Goal: Task Accomplishment & Management: Use online tool/utility

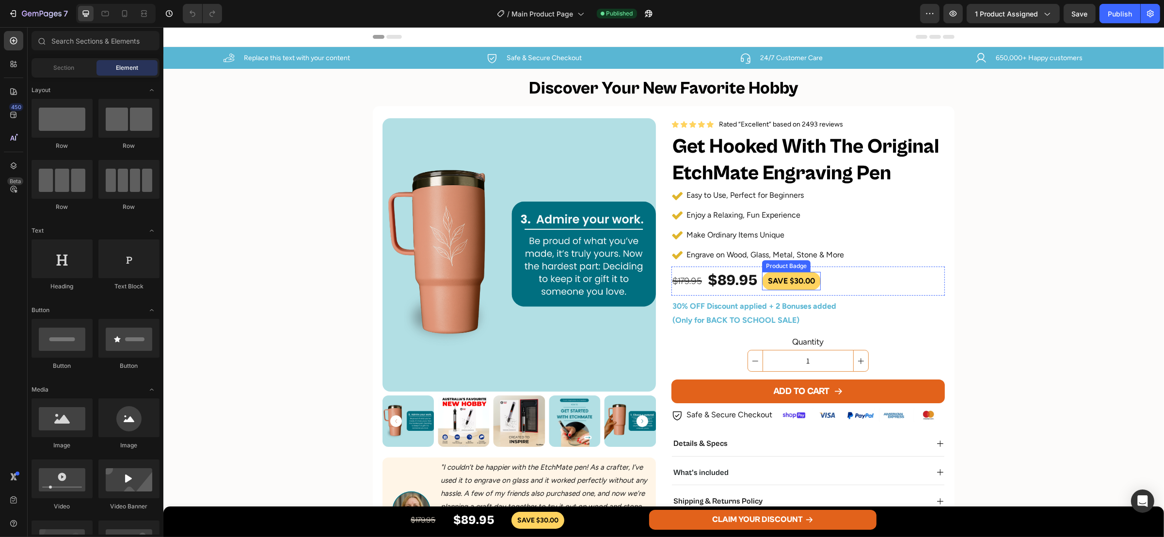
click at [800, 287] on pre "SAVE $30.00" at bounding box center [791, 281] width 59 height 18
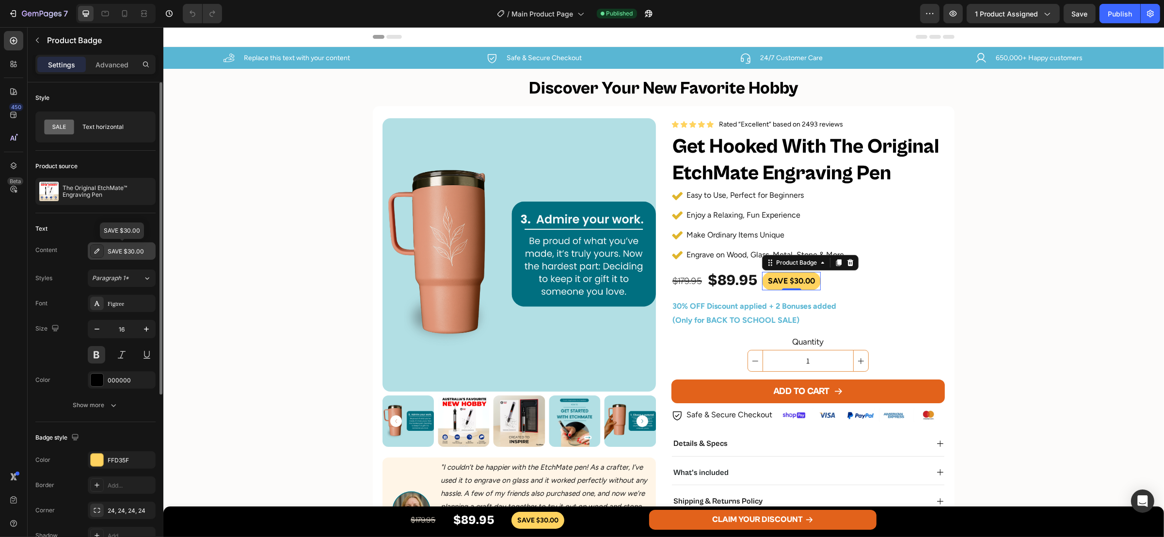
click at [130, 250] on div "SAVE $30.00" at bounding box center [131, 251] width 46 height 9
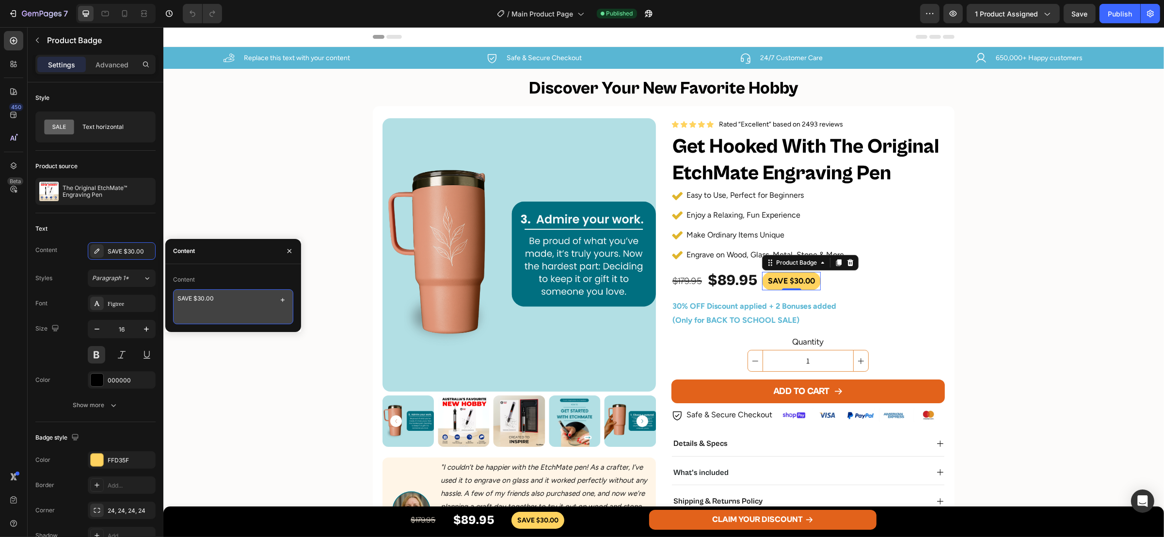
click at [202, 302] on textarea "SAVE $30.00" at bounding box center [233, 306] width 120 height 35
type textarea "SAVE $90.00"
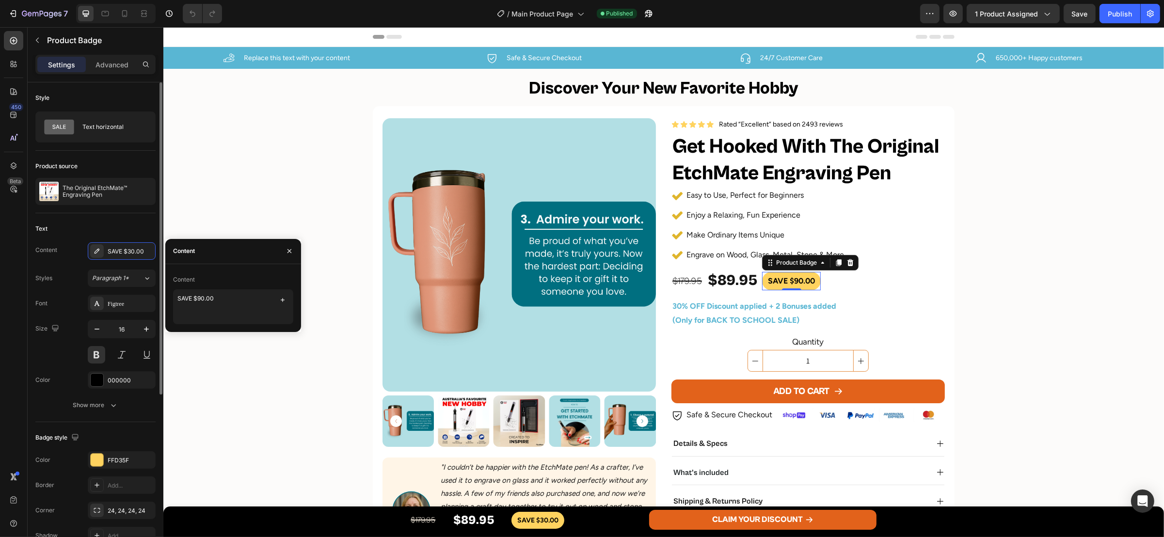
click at [112, 227] on div "Text" at bounding box center [95, 229] width 120 height 16
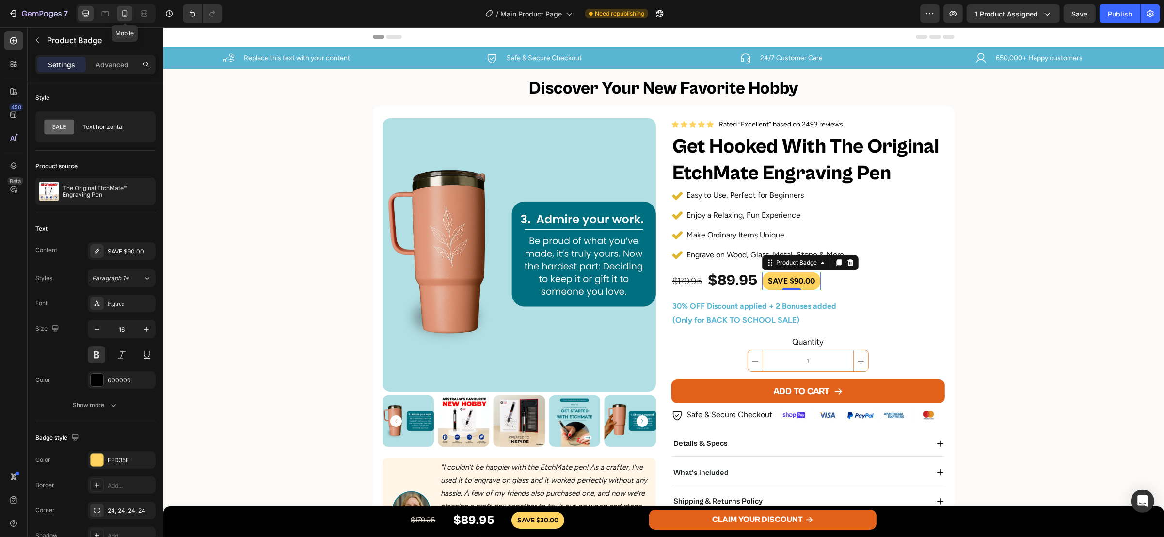
click at [124, 16] on icon at bounding box center [124, 13] width 5 height 7
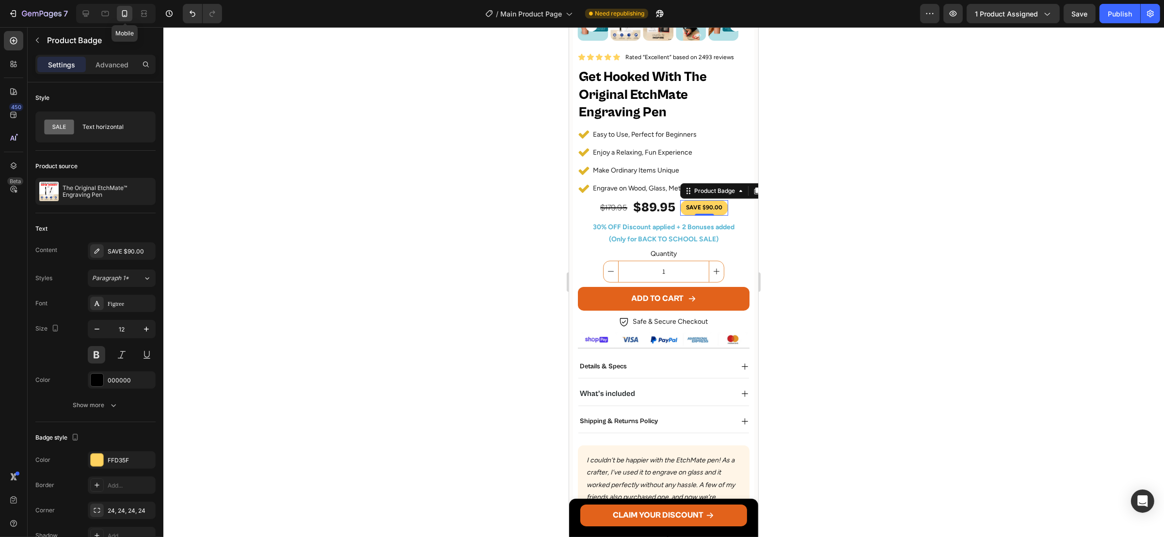
scroll to position [392, 0]
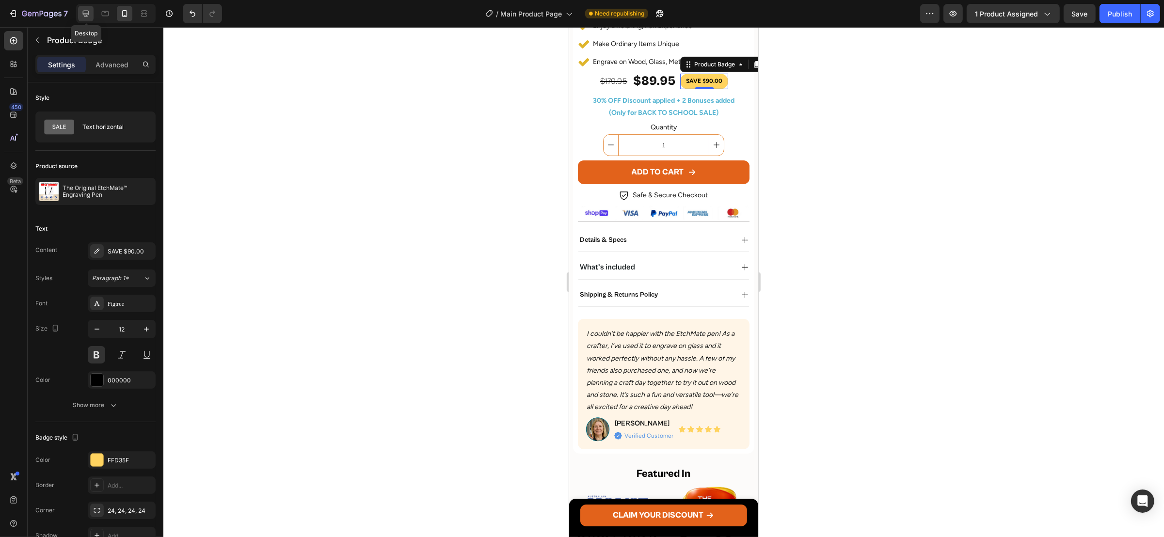
click at [79, 12] on div at bounding box center [86, 14] width 16 height 16
type input "16"
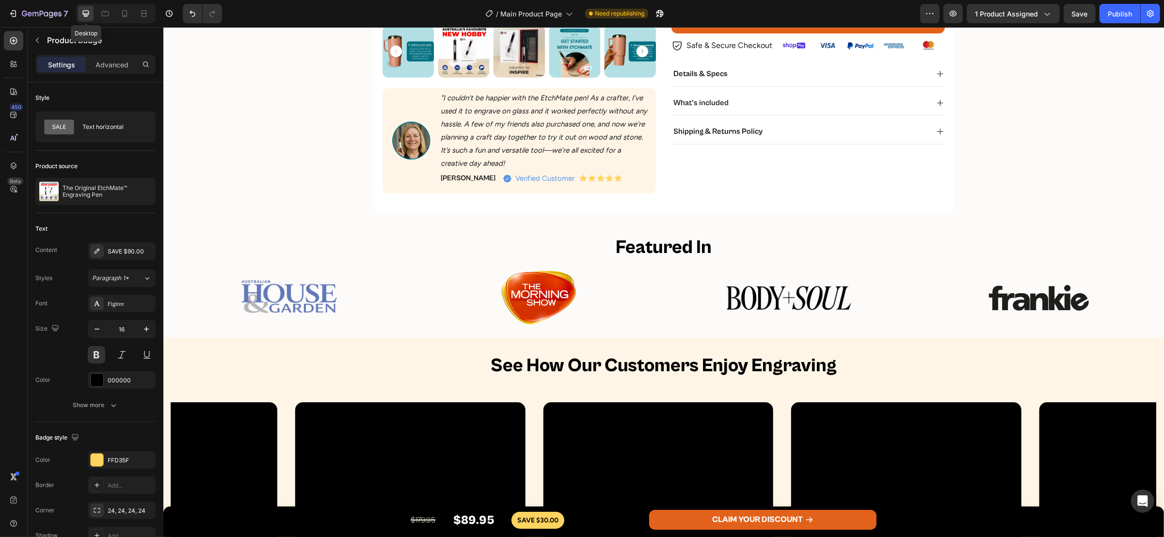
scroll to position [200, 0]
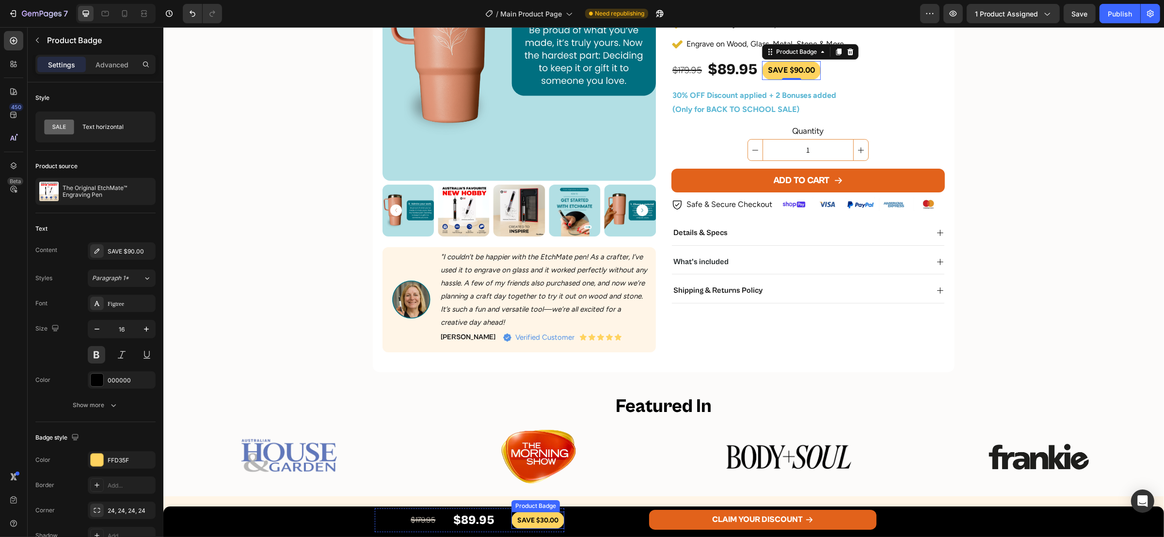
click at [516, 520] on pre "SAVE $30.00" at bounding box center [537, 520] width 53 height 17
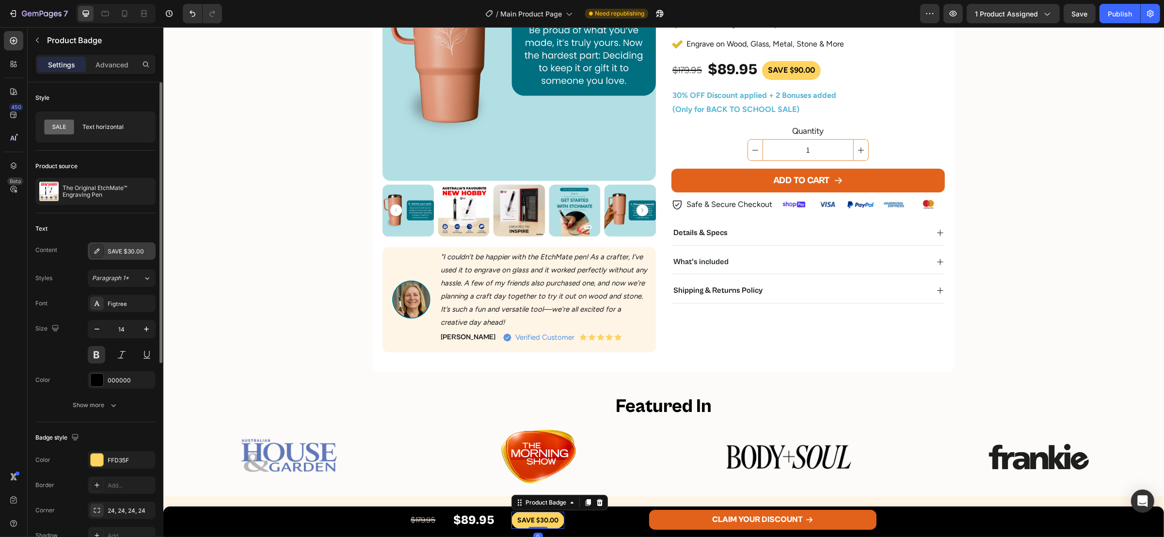
click at [122, 244] on div "SAVE $30.00" at bounding box center [122, 250] width 68 height 17
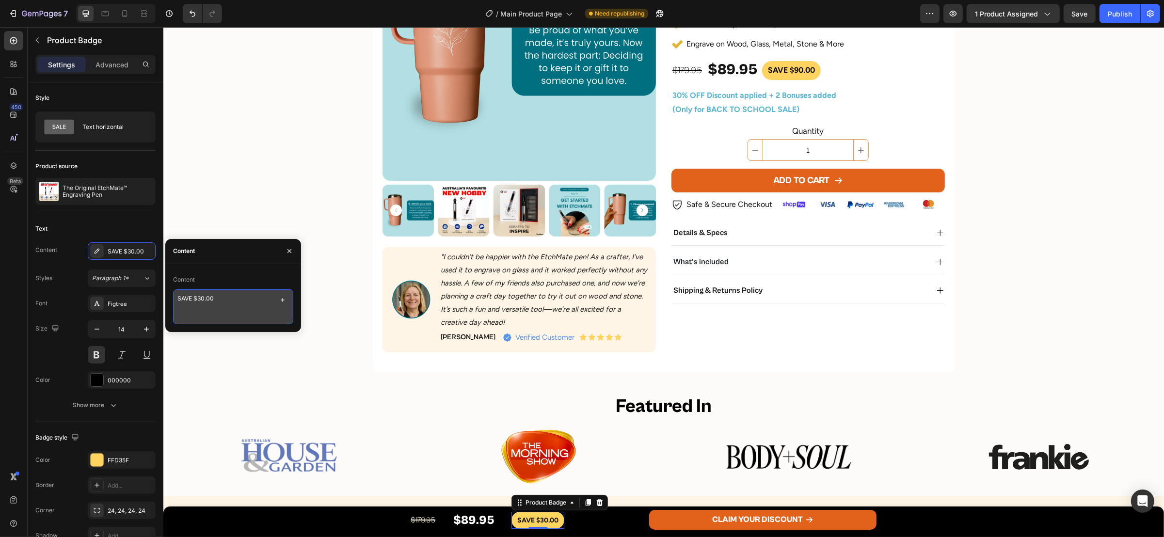
click at [200, 295] on textarea "SAVE $30.00" at bounding box center [233, 306] width 120 height 35
type textarea "SAVE $90.00"
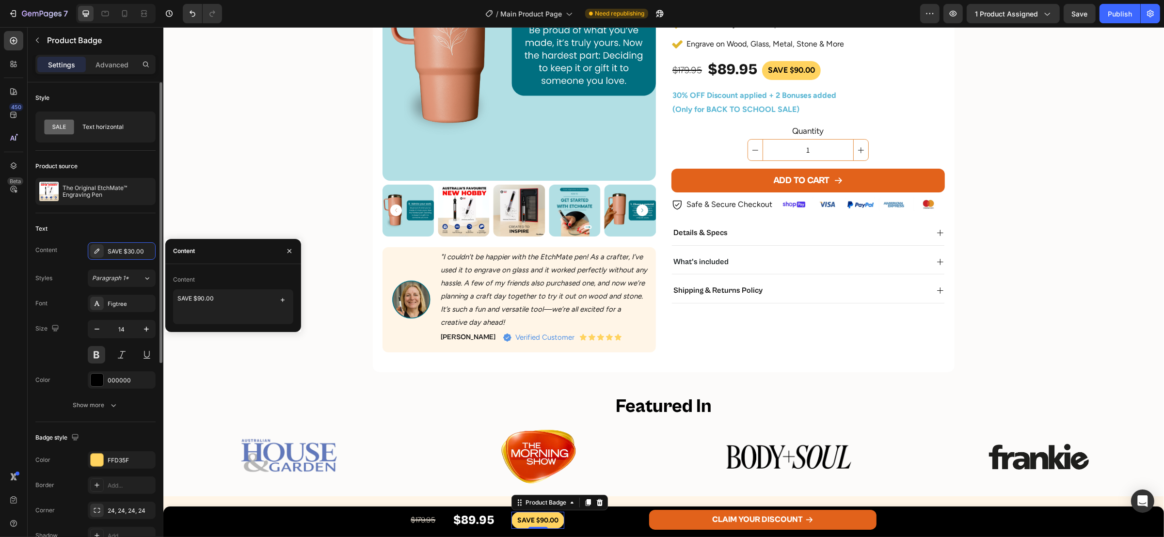
click at [129, 221] on div "Text" at bounding box center [95, 229] width 120 height 16
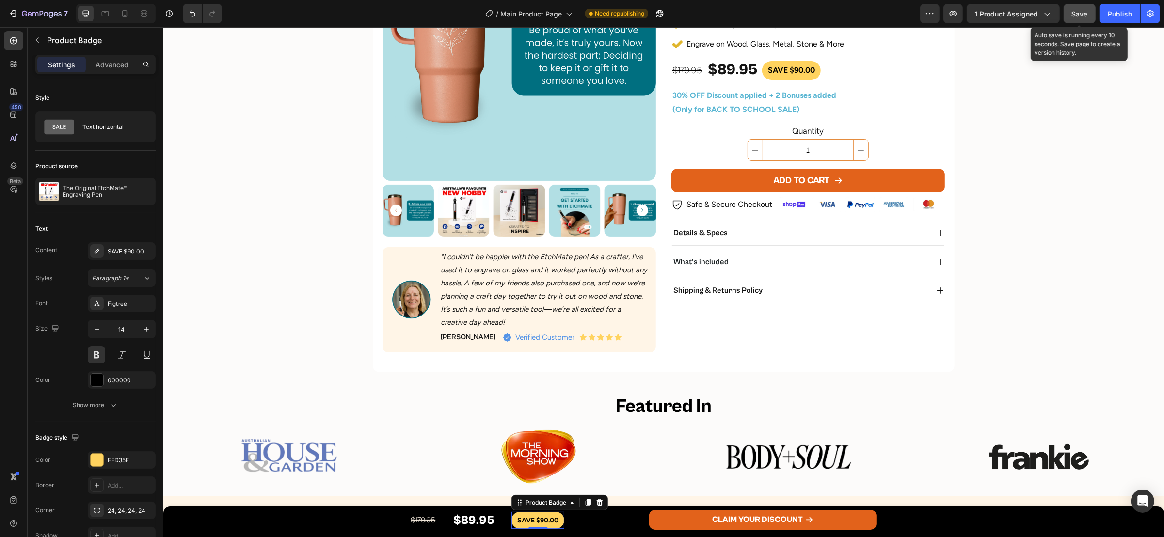
click at [1073, 14] on span "Save" at bounding box center [1080, 14] width 16 height 8
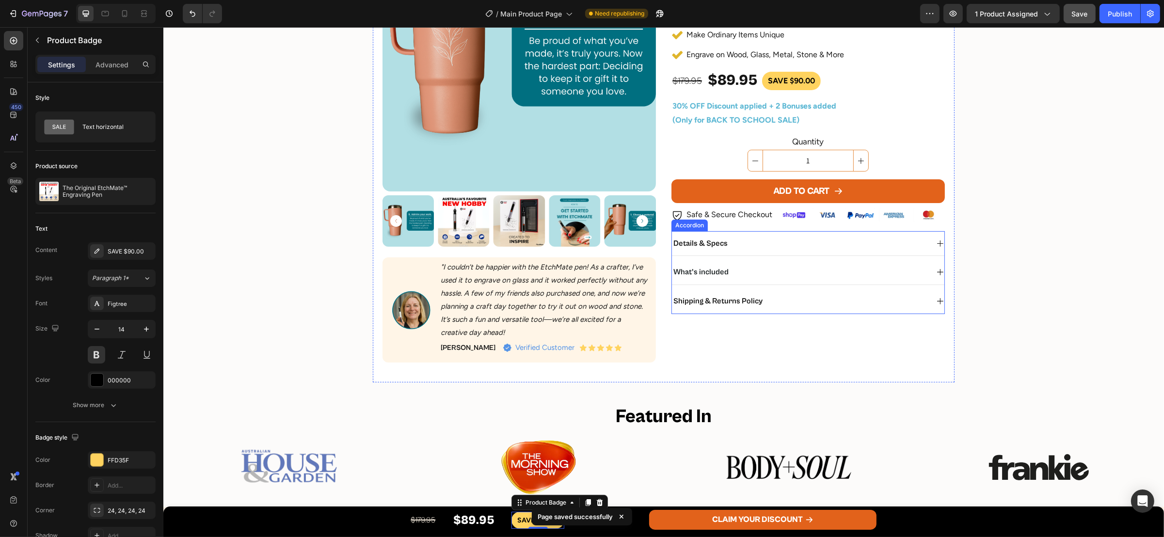
scroll to position [55, 0]
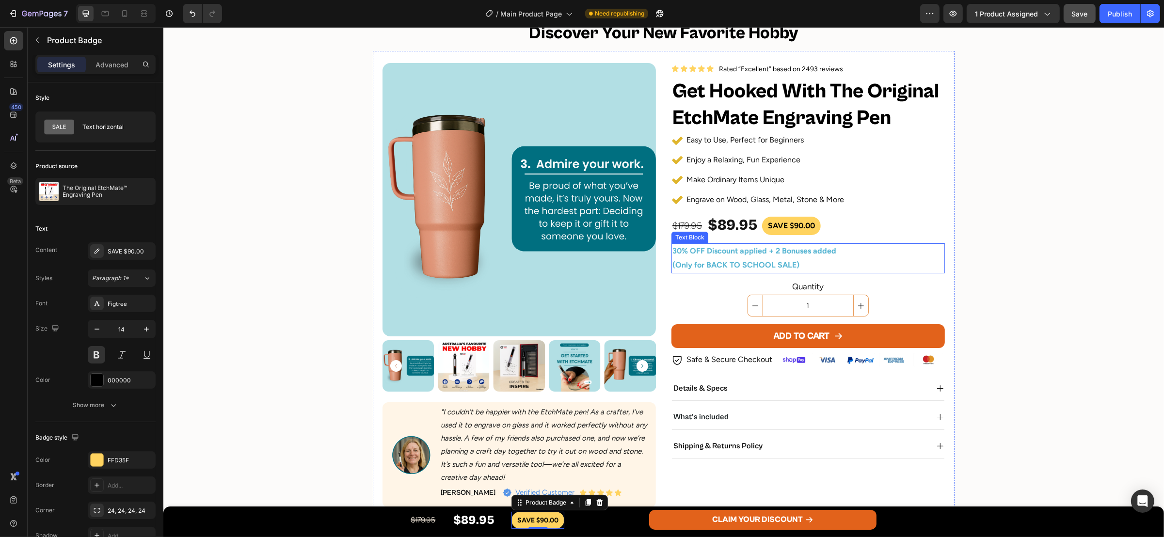
click at [675, 252] on p "30% OFF Discount applied + 2 Bonuses added" at bounding box center [808, 251] width 272 height 14
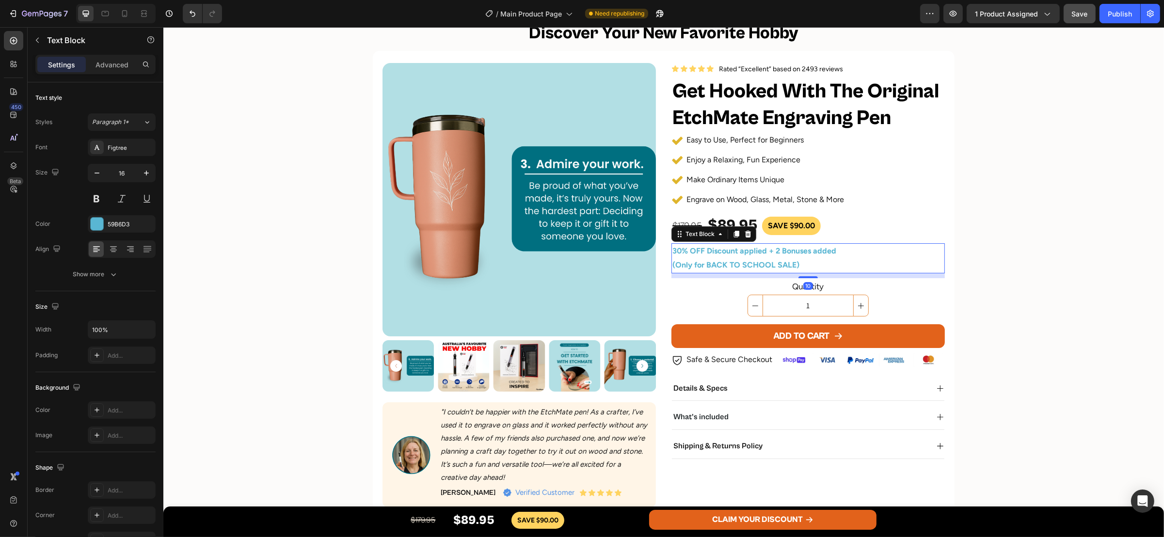
click at [672, 251] on p "30% OFF Discount applied + 2 Bonuses added" at bounding box center [808, 251] width 272 height 14
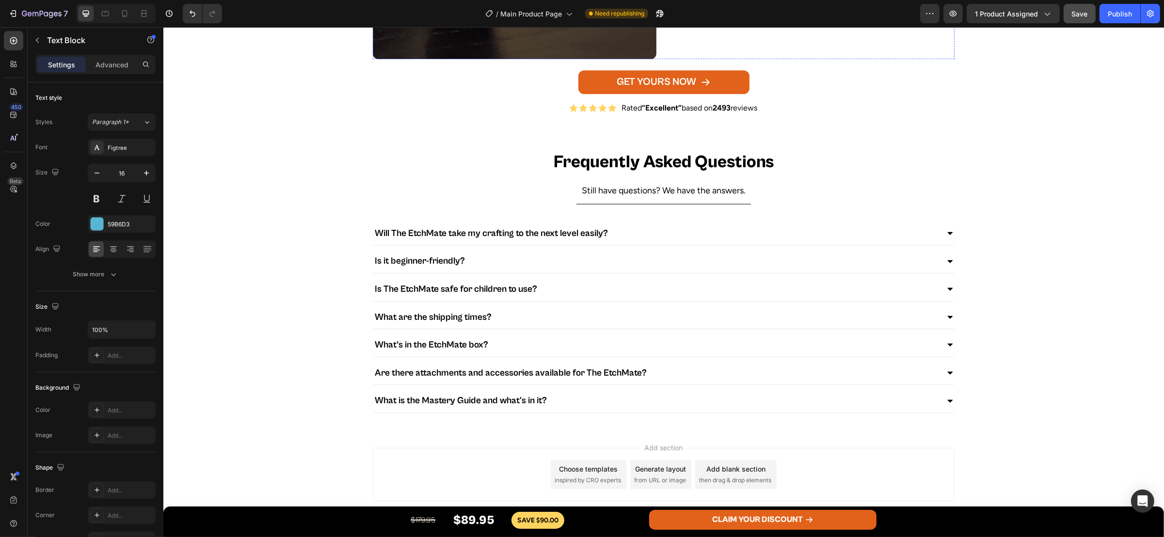
scroll to position [3700, 0]
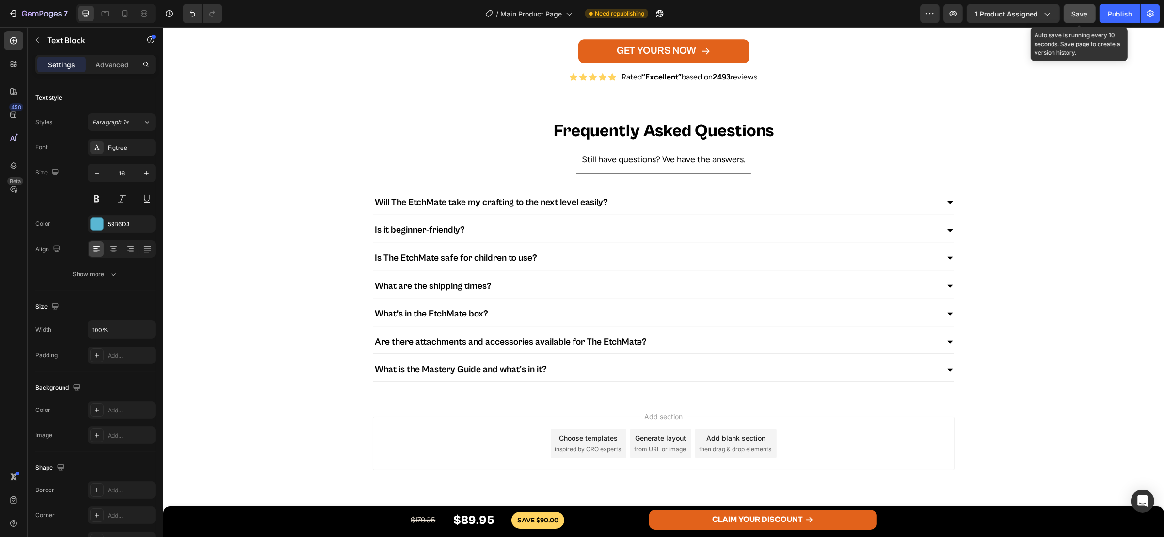
click at [1080, 14] on span "Save" at bounding box center [1080, 14] width 16 height 8
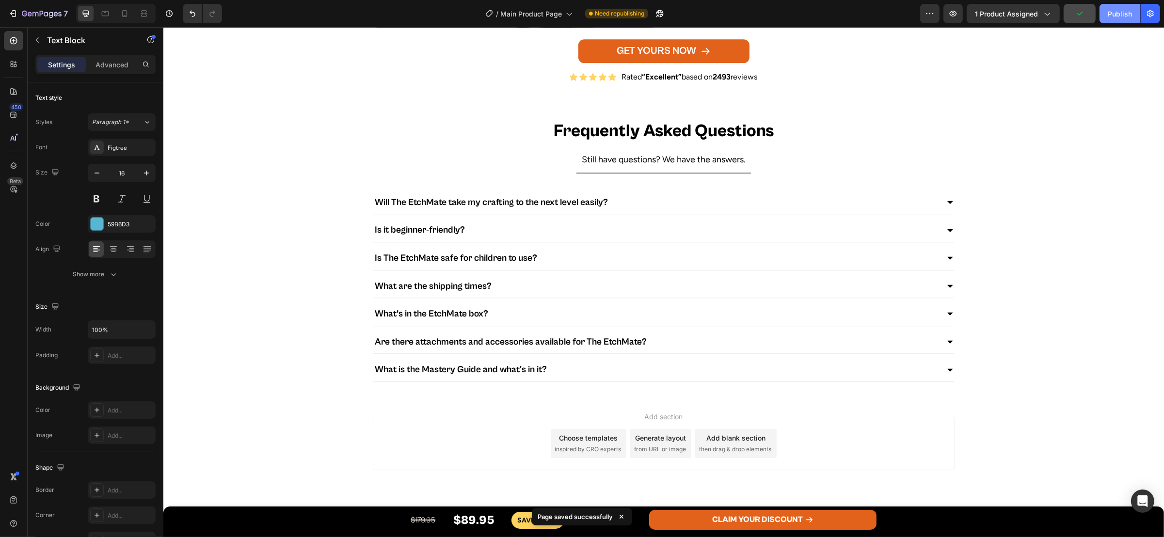
click at [1124, 12] on div "Publish" at bounding box center [1120, 14] width 24 height 10
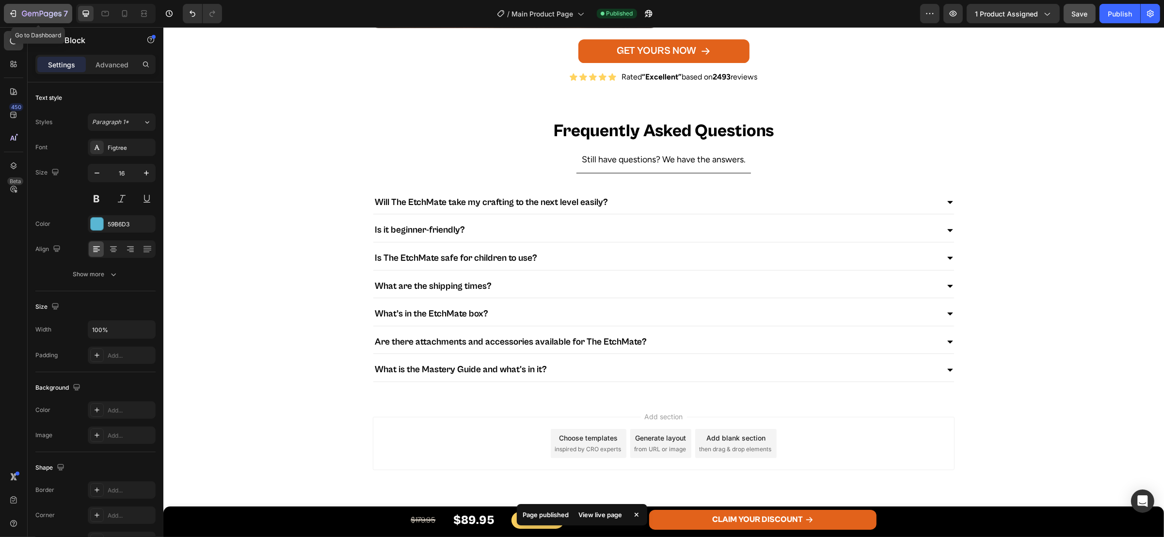
click at [13, 15] on icon "button" at bounding box center [13, 14] width 10 height 10
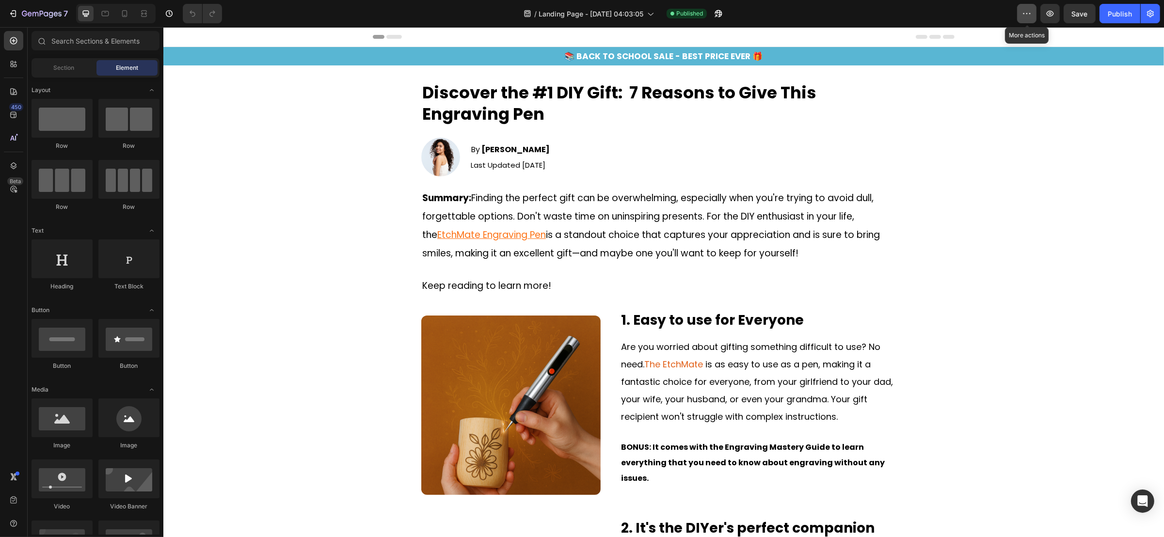
click at [1025, 9] on icon "button" at bounding box center [1027, 14] width 10 height 10
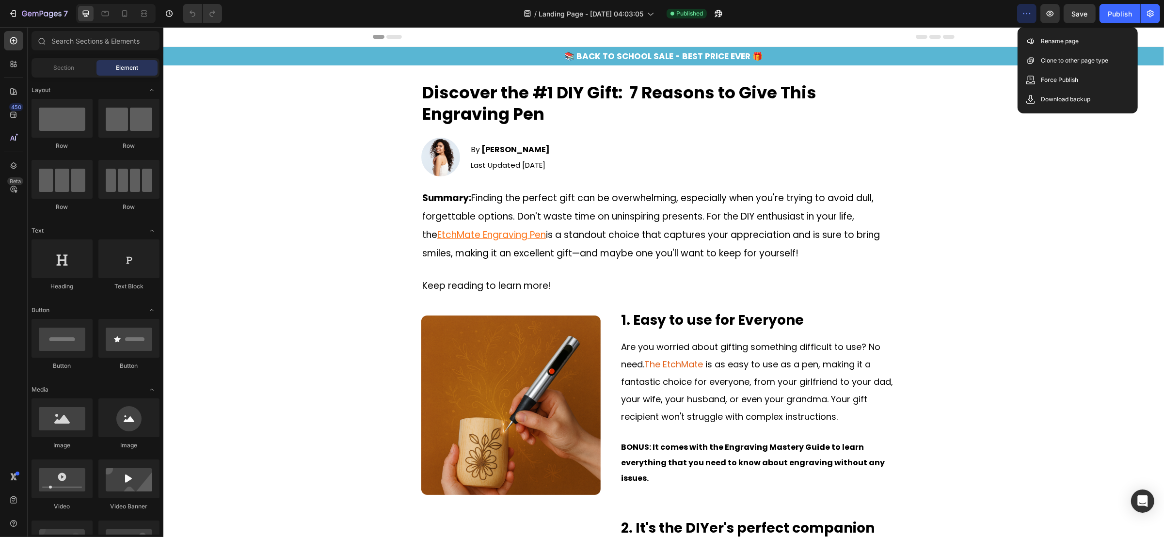
click at [1025, 9] on icon "button" at bounding box center [1027, 14] width 10 height 10
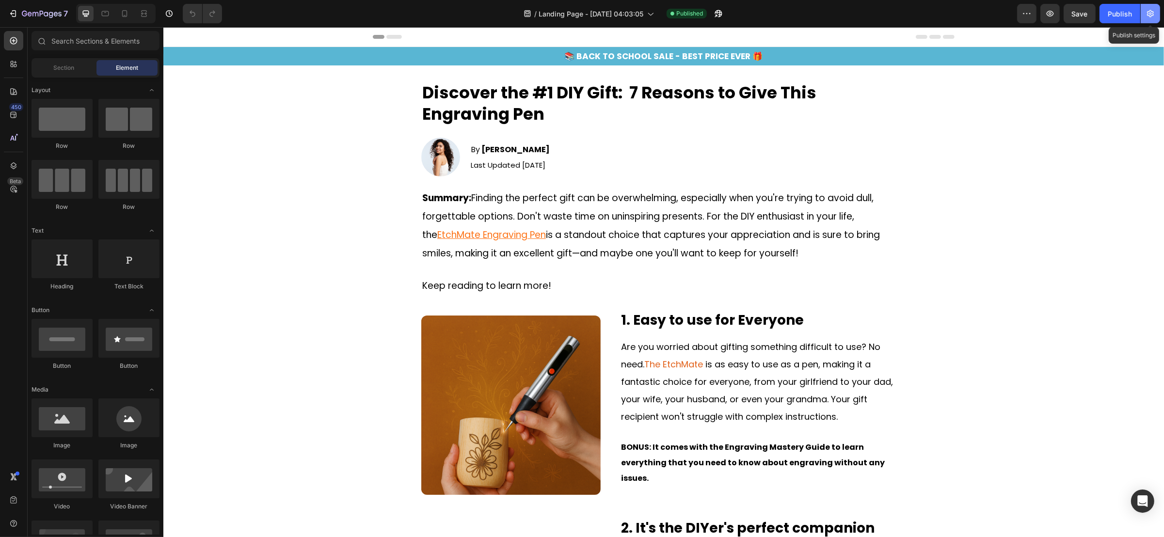
click at [1147, 16] on icon "button" at bounding box center [1151, 14] width 10 height 10
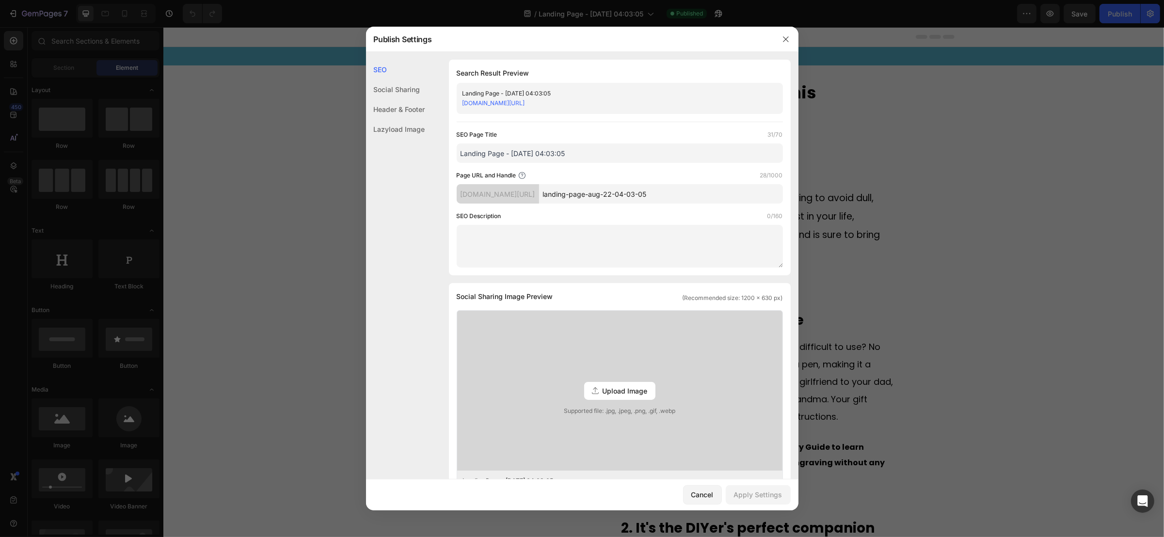
click at [401, 119] on div "Header & Footer" at bounding box center [395, 129] width 59 height 20
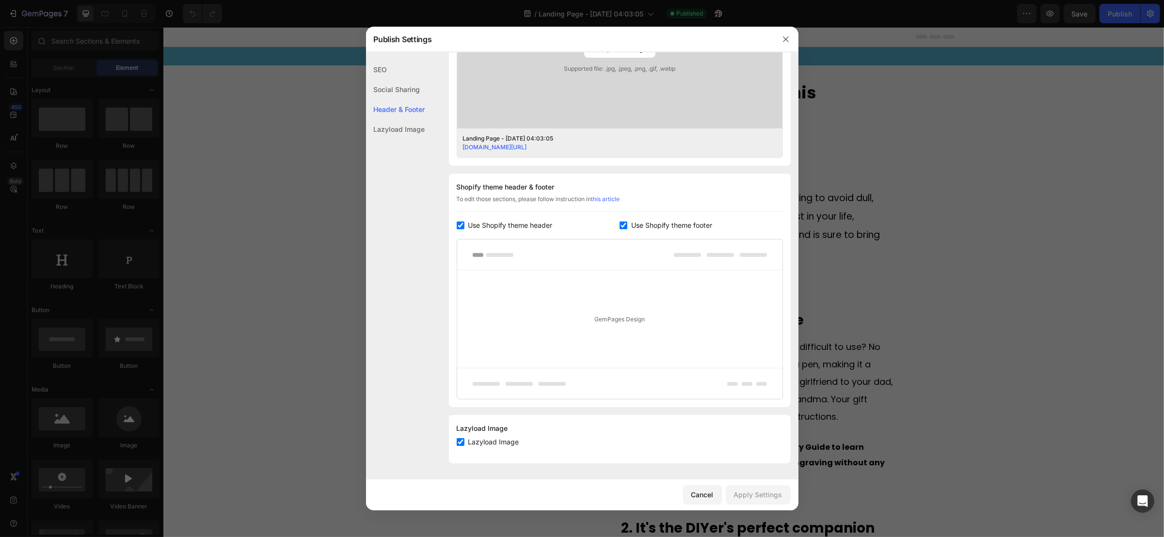
click at [510, 222] on span "Use Shopify theme header" at bounding box center [510, 226] width 84 height 12
checkbox input "false"
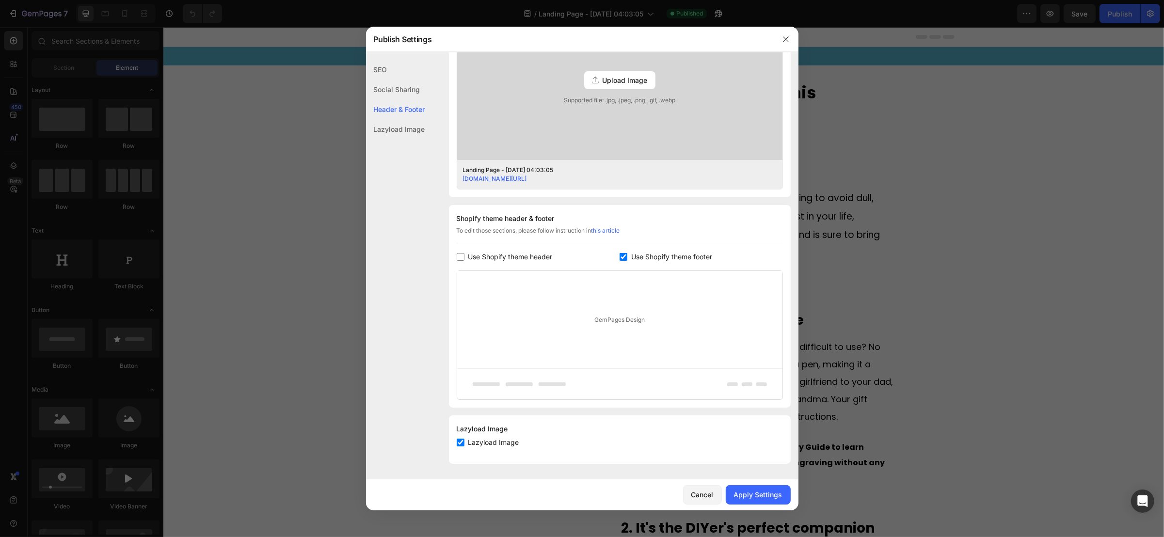
click at [644, 262] on span "Use Shopify theme footer" at bounding box center [671, 257] width 81 height 12
checkbox input "false"
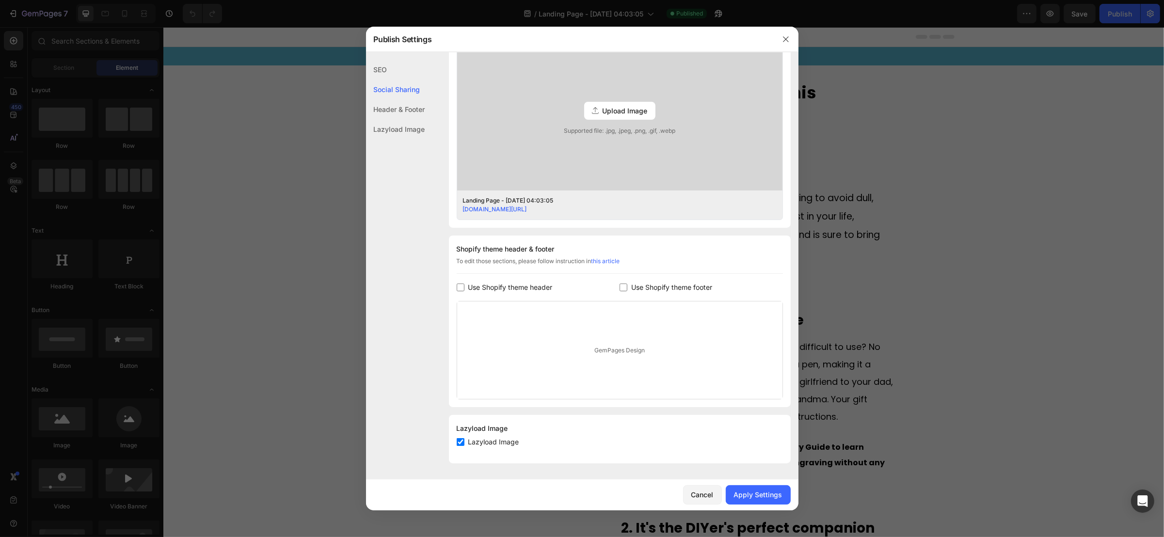
scroll to position [280, 0]
click at [754, 496] on div "Apply Settings" at bounding box center [758, 495] width 48 height 10
click at [785, 36] on icon "button" at bounding box center [786, 39] width 8 height 8
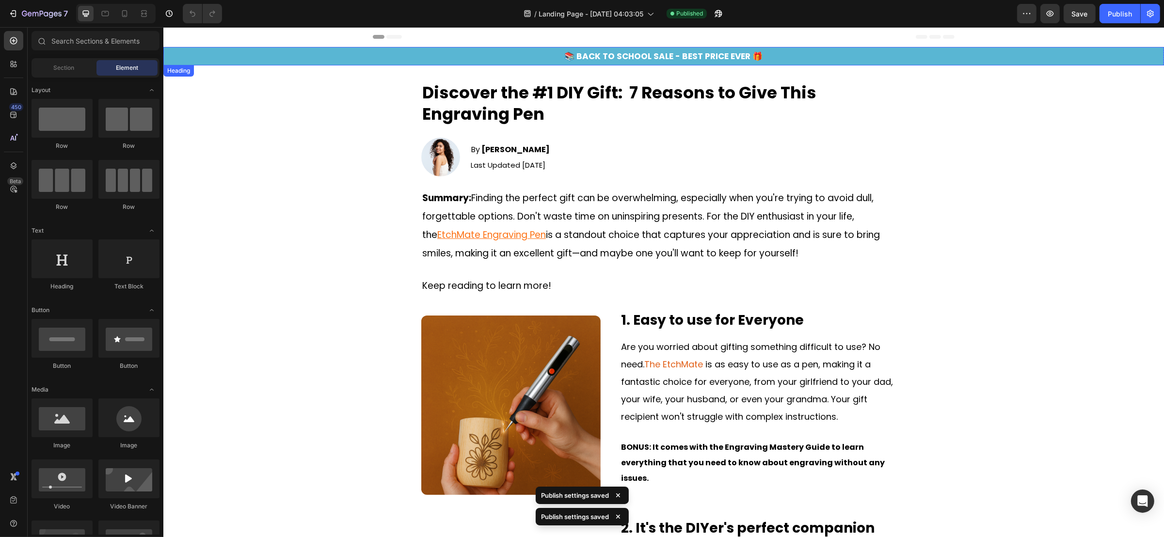
click at [640, 55] on span "📚 BACK TO SCHOOL SALE - BEST PRICE EVER 🎁" at bounding box center [663, 56] width 198 height 12
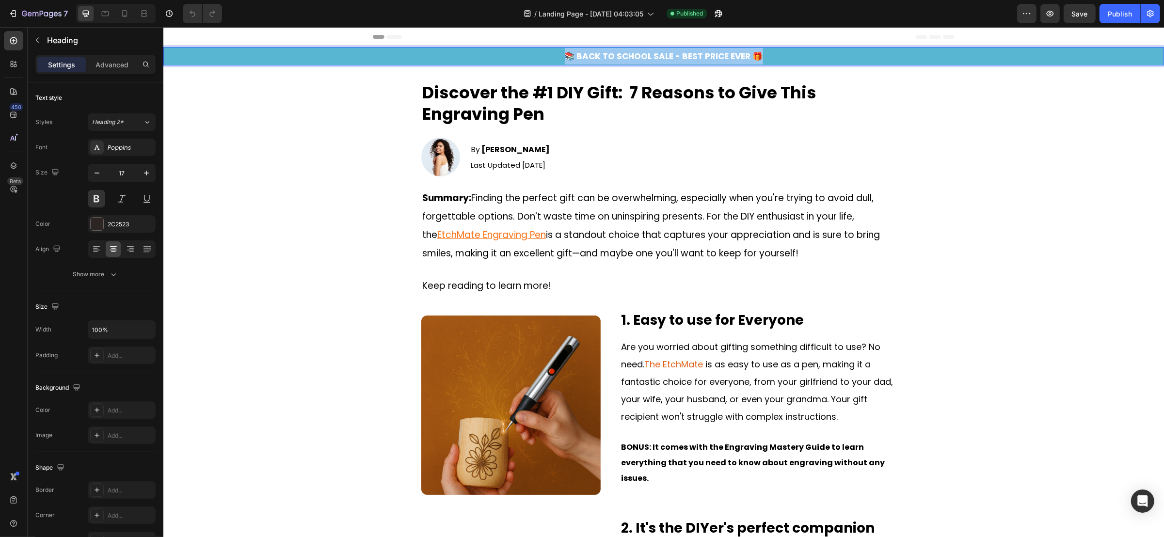
click at [628, 55] on span "📚 BACK TO SCHOOL SALE - BEST PRICE EVER 🎁" at bounding box center [663, 56] width 198 height 12
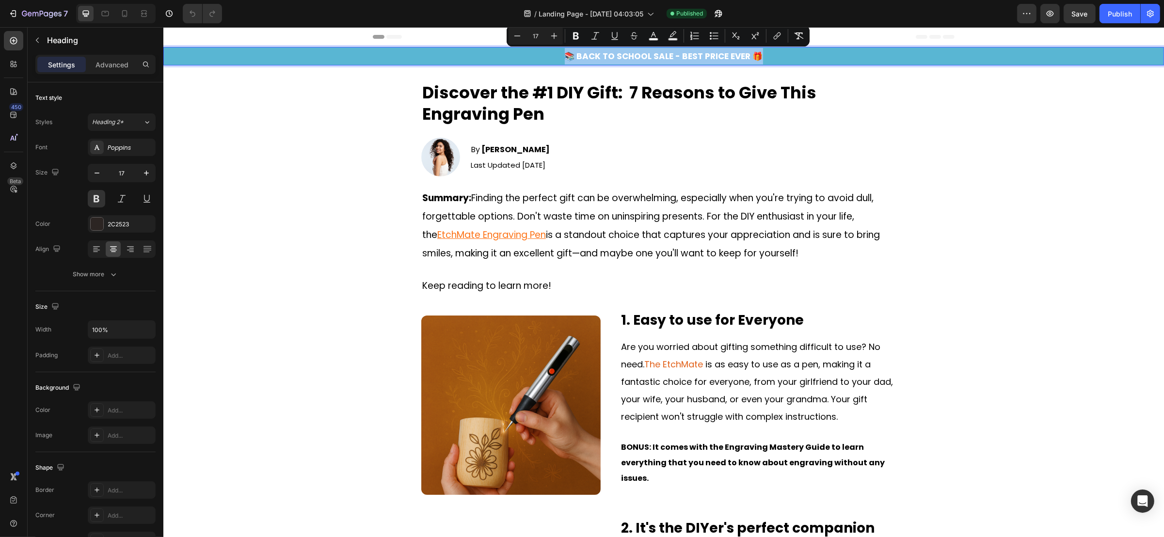
click at [650, 56] on span "📚 BACK TO SCHOOL SALE - BEST PRICE EVER 🎁" at bounding box center [663, 56] width 198 height 12
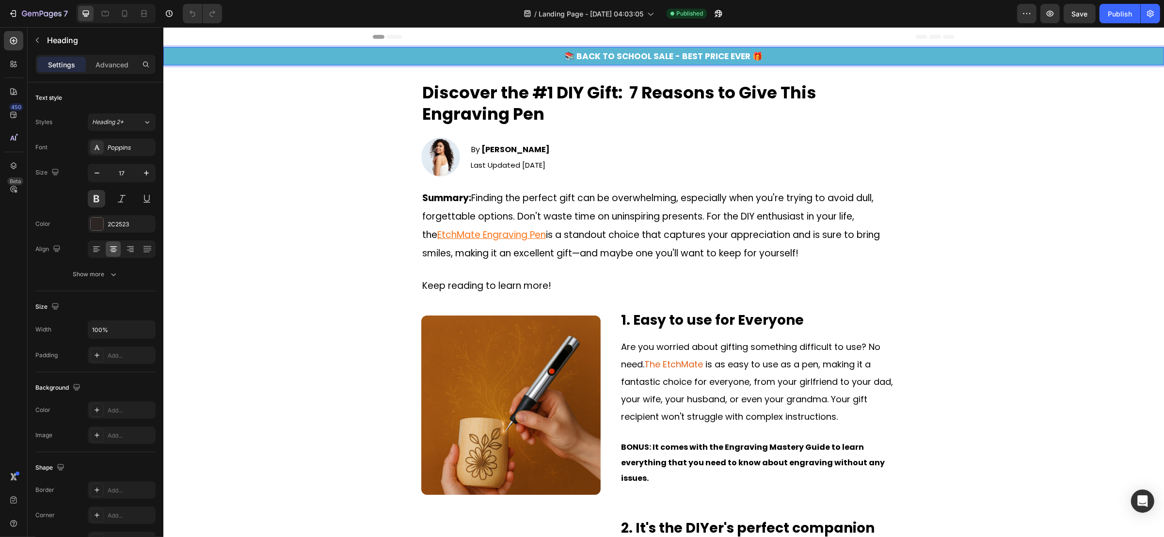
click at [574, 54] on span "📚 BACK TO SCHOOL SALE - BEST PRICE EVER 🎁" at bounding box center [663, 56] width 198 height 12
drag, startPoint x: 563, startPoint y: 55, endPoint x: 666, endPoint y: 56, distance: 102.3
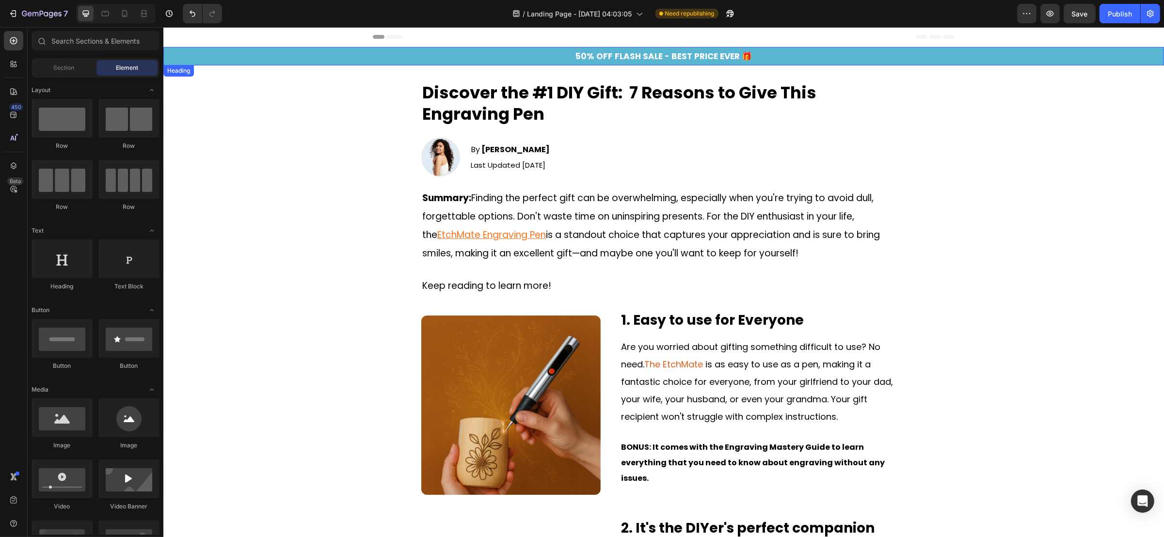
click at [575, 55] on span "50% OFF FLASH SALE - BEST PRICE EVER 🎁" at bounding box center [663, 56] width 176 height 12
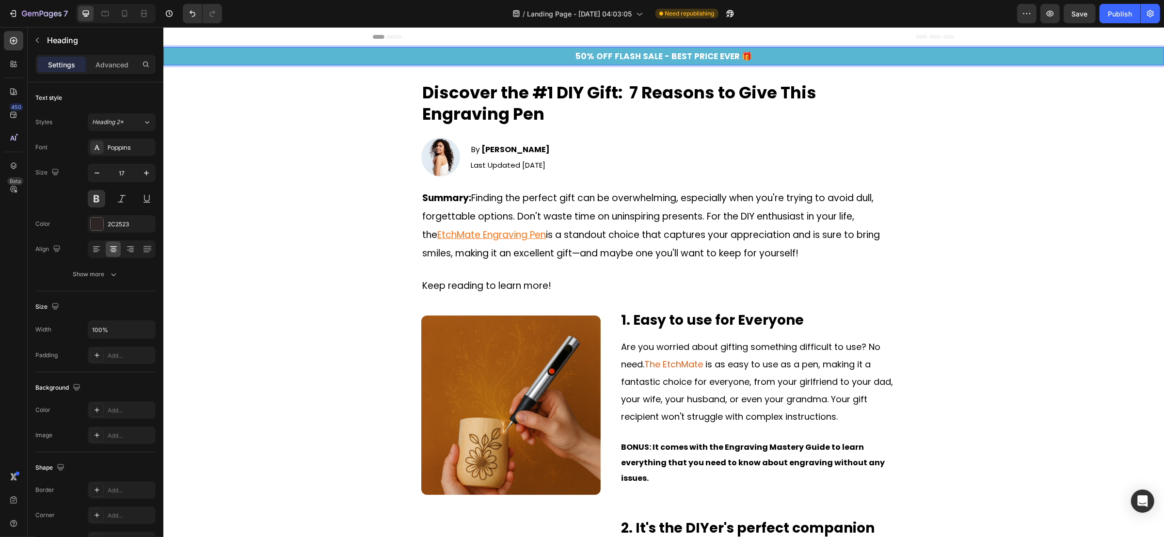
click at [657, 55] on span "50% OFF FLASH SALE - BEST PRICE EVER 🎁" at bounding box center [663, 56] width 176 height 12
click at [657, 57] on span "50% OFF FLASH SALE ⚡- BEST PRICE EVER 🎁" at bounding box center [663, 56] width 187 height 12
click at [656, 56] on span "50% OFF FLASH SALE ⚡- BEST PRICE EVER 🎁" at bounding box center [663, 56] width 187 height 12
click at [655, 56] on span "50% OFF FLASH SALE⚡- BEST PRICE EVER 🎁" at bounding box center [663, 56] width 185 height 12
click at [668, 141] on div "By Anna L. Text Block Last Updated Aug 04, 2025 Text Block Row" at bounding box center [687, 157] width 436 height 39
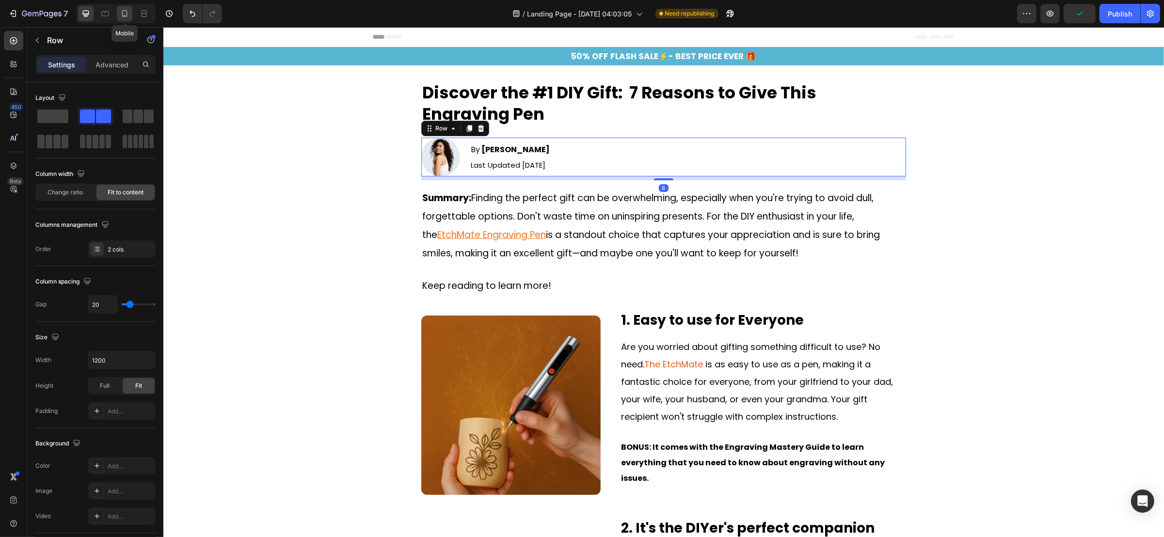
click at [124, 11] on icon at bounding box center [125, 14] width 10 height 10
type input "10"
type input "100%"
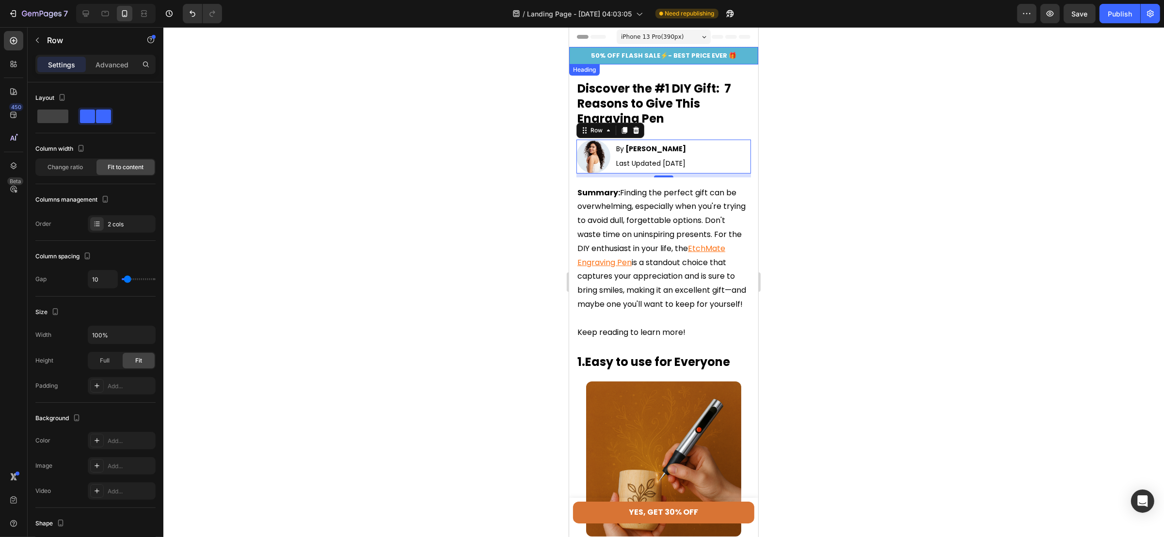
click at [675, 55] on span "50% OFF FLASH SALE⚡- BEST PRICE EVER 🎁" at bounding box center [663, 55] width 145 height 9
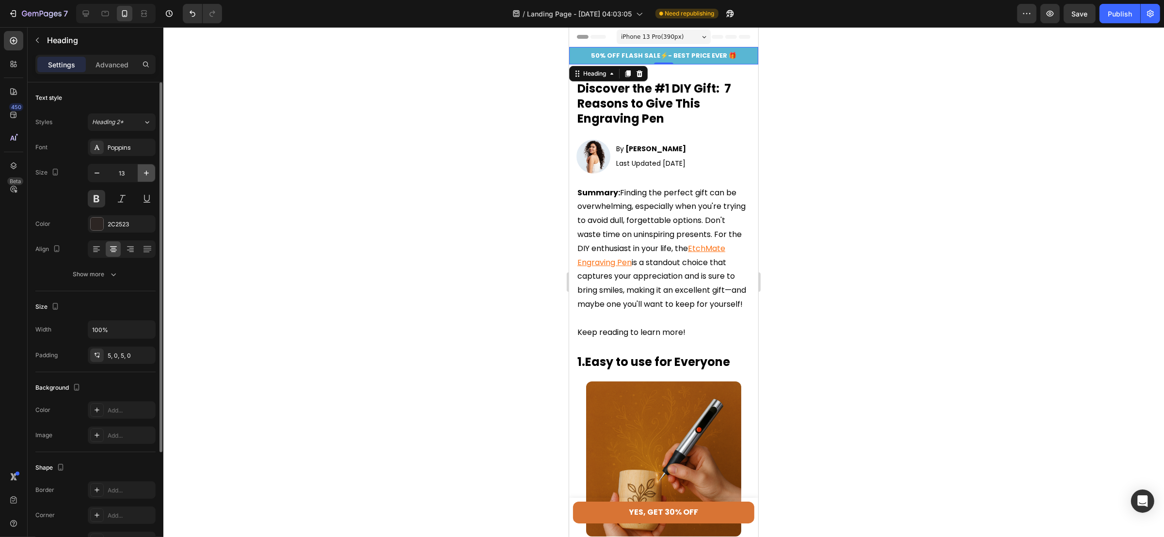
click at [148, 178] on icon "button" at bounding box center [147, 173] width 10 height 10
type input "14"
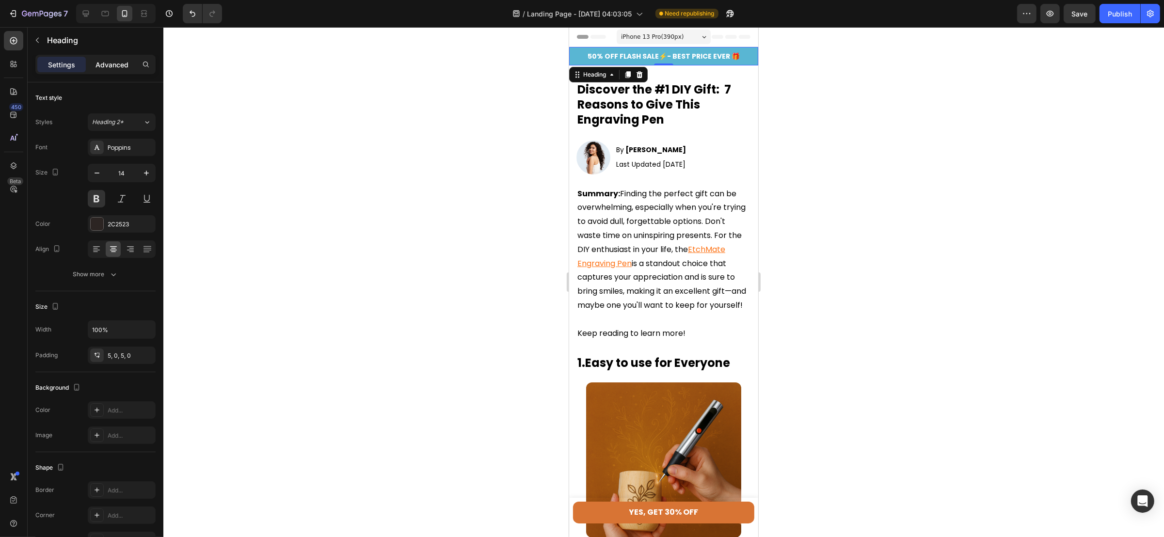
click at [109, 67] on p "Advanced" at bounding box center [112, 65] width 33 height 10
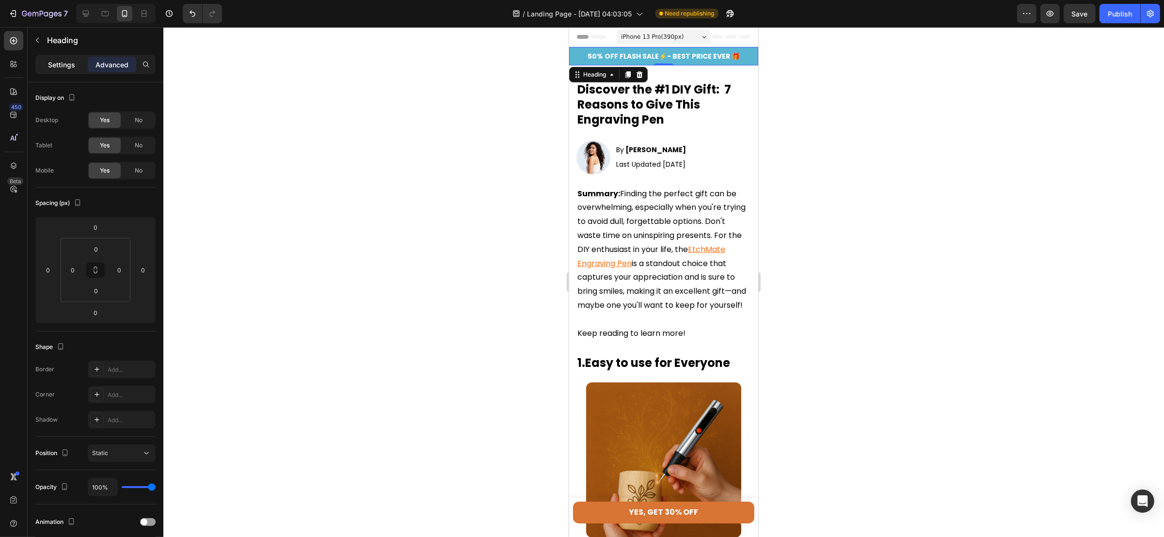
click at [52, 65] on p "Settings" at bounding box center [61, 65] width 27 height 10
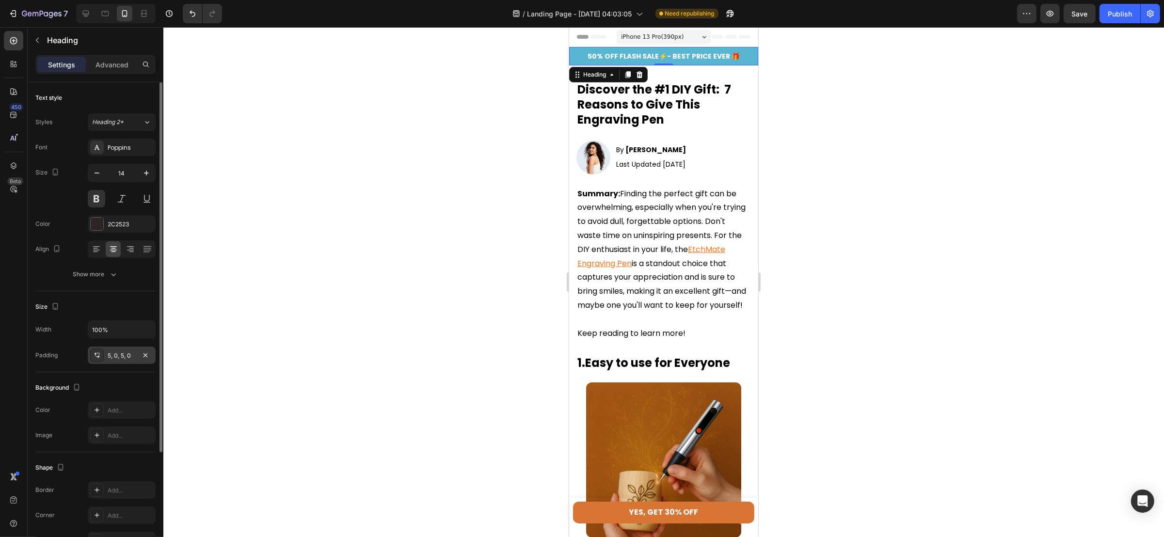
click at [112, 356] on div "5, 0, 5, 0" at bounding box center [122, 356] width 28 height 9
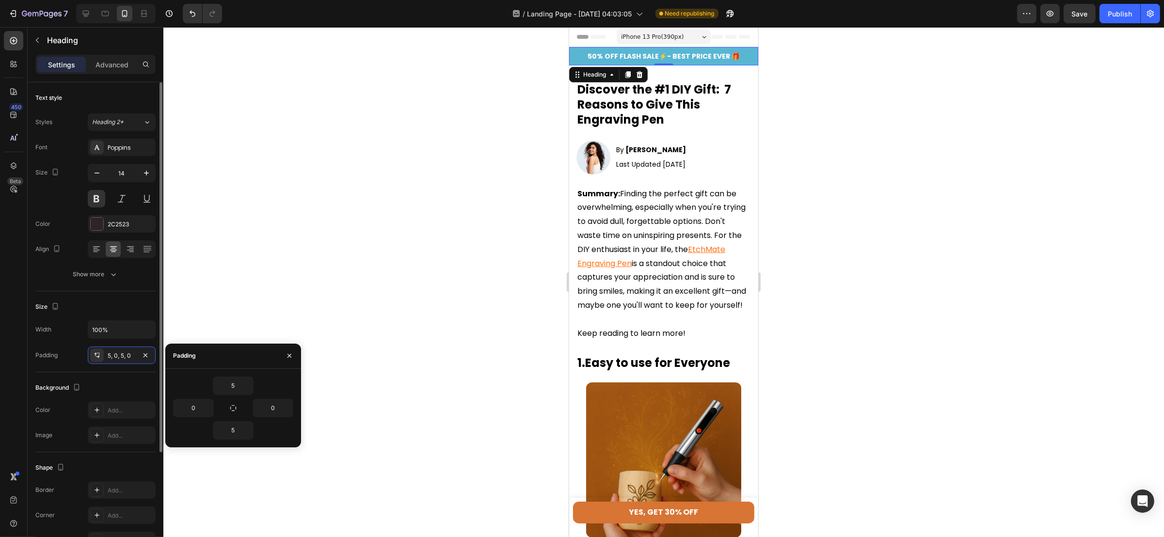
click at [122, 298] on div "Size Width 100% Padding 5, 0, 5, 0" at bounding box center [95, 331] width 120 height 81
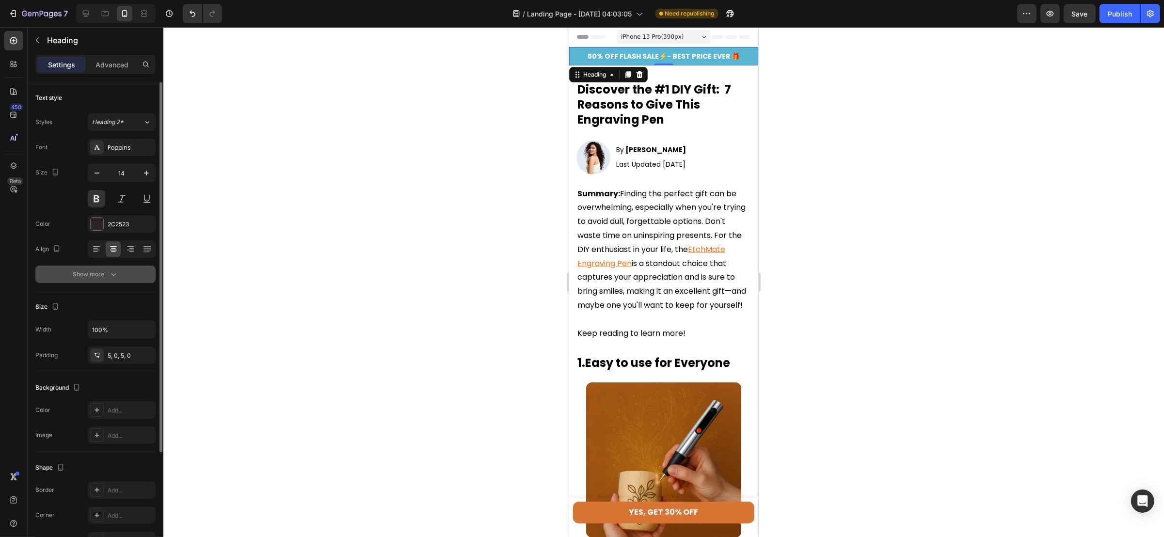
click at [109, 278] on icon "button" at bounding box center [114, 275] width 10 height 10
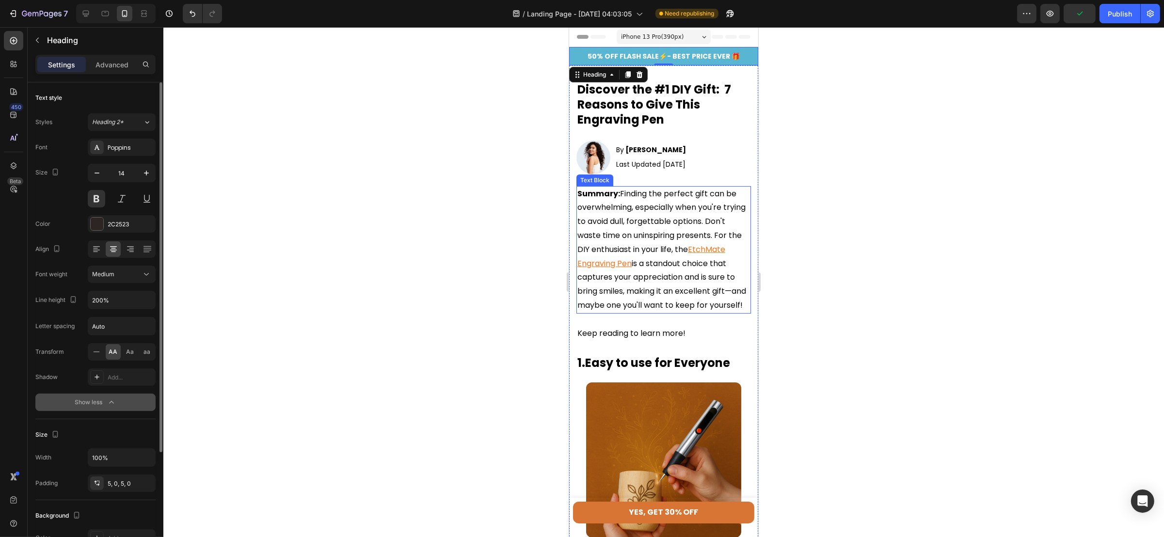
click at [912, 209] on div at bounding box center [663, 282] width 1001 height 510
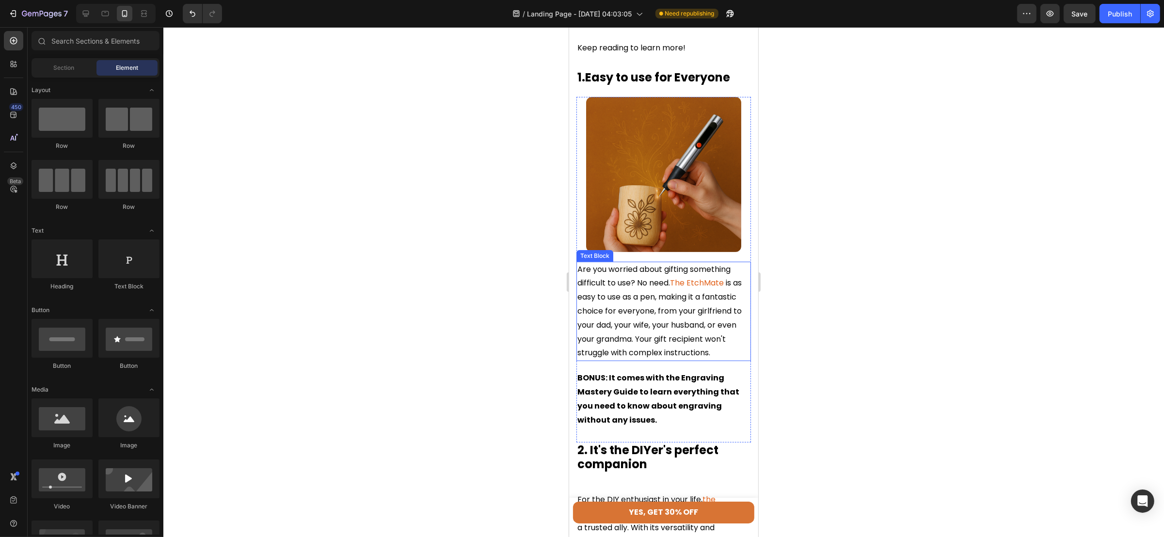
scroll to position [290, 0]
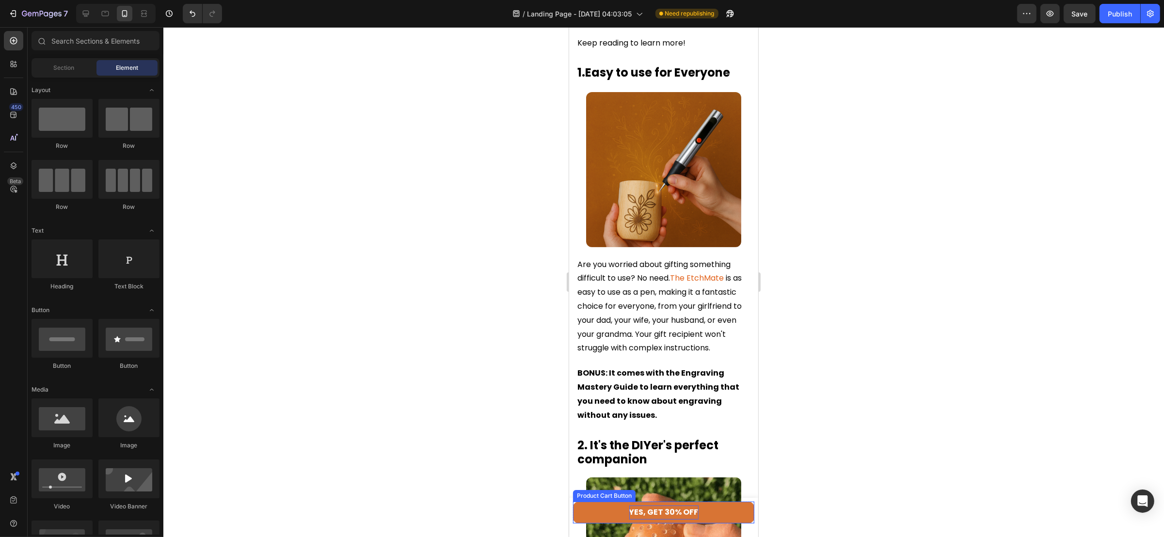
click at [657, 511] on div "YES, GET 30% OFF" at bounding box center [663, 513] width 69 height 14
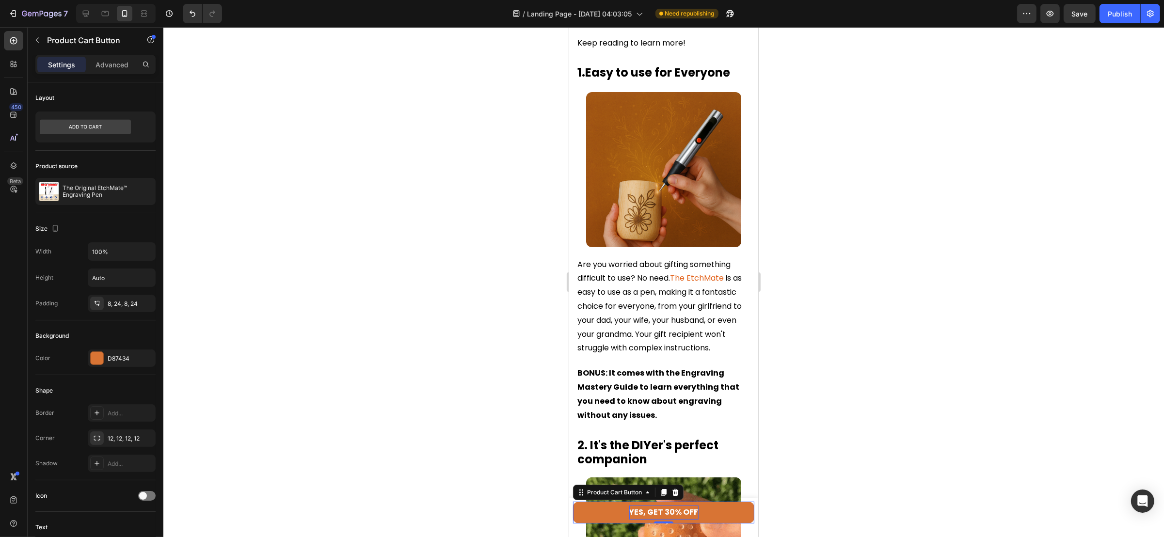
click at [662, 511] on div "YES, GET 30% OFF" at bounding box center [663, 513] width 69 height 14
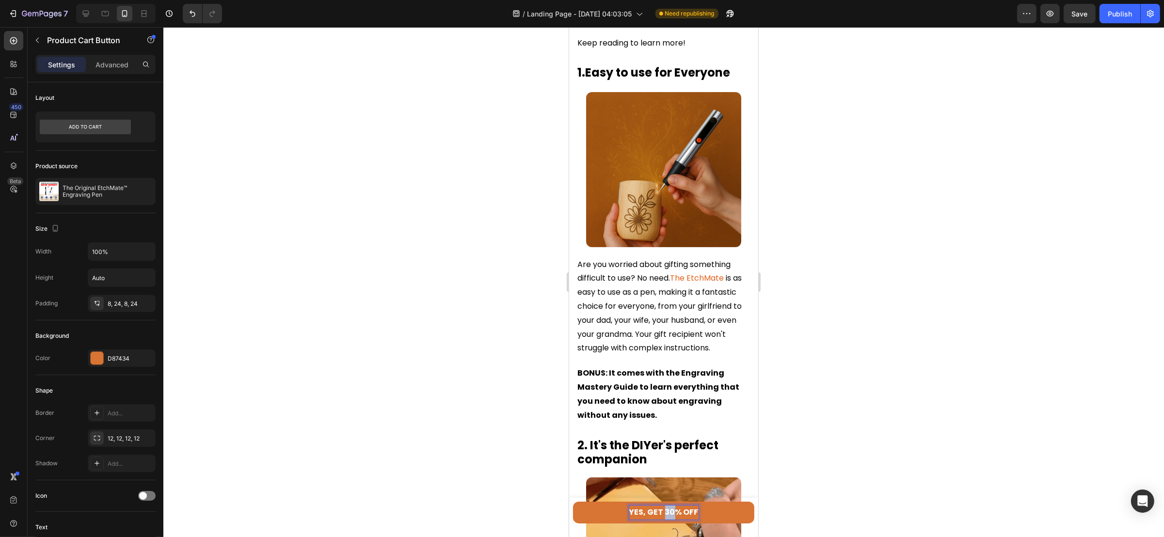
click at [662, 511] on p "YES, GET 30% OFF" at bounding box center [663, 513] width 69 height 14
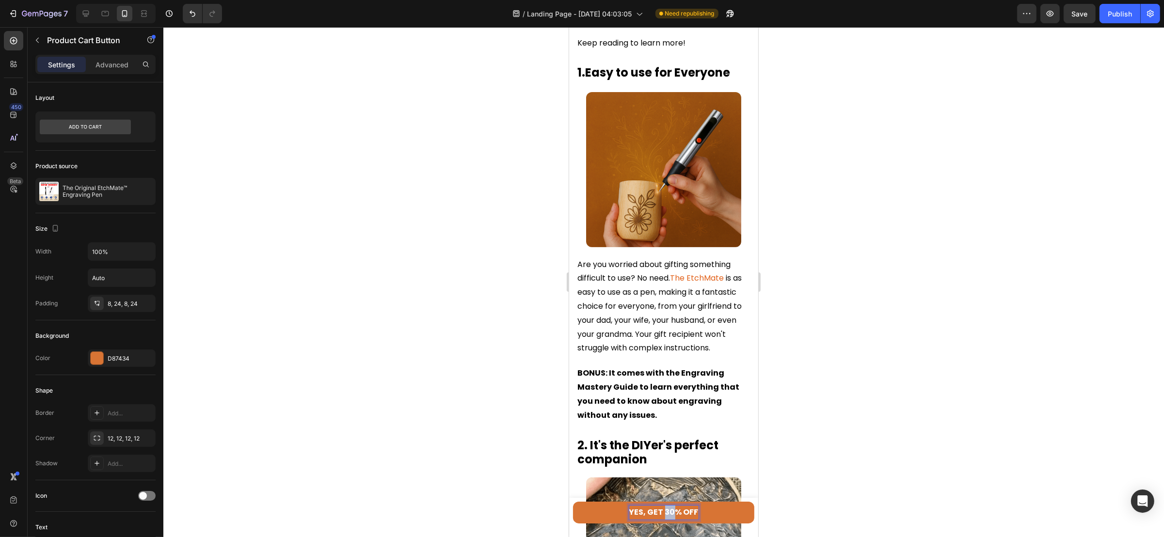
click at [661, 513] on p "YES, GET 30% OFF" at bounding box center [663, 513] width 69 height 14
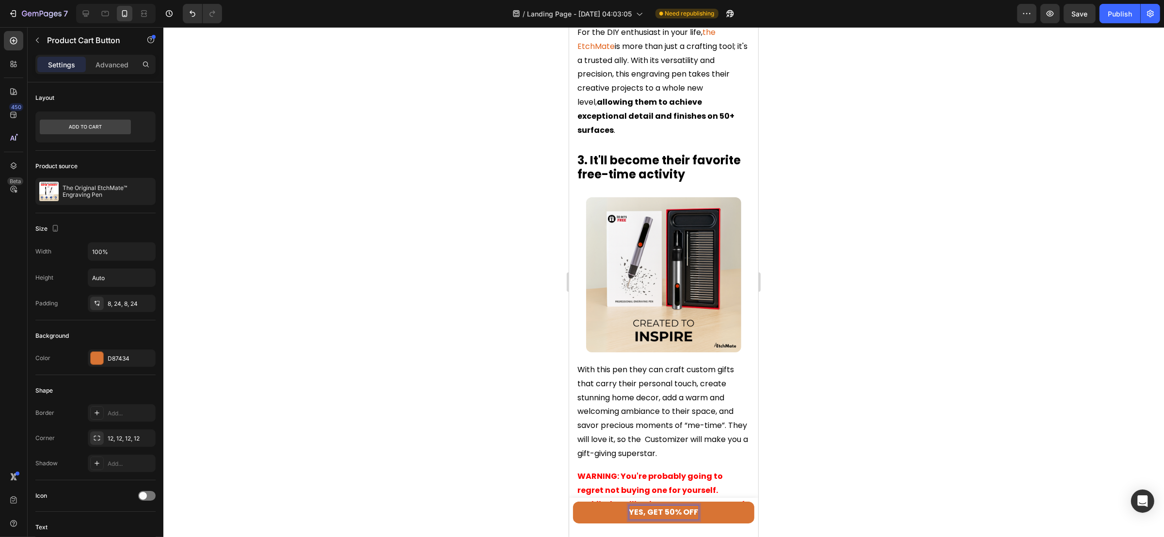
scroll to position [945, 0]
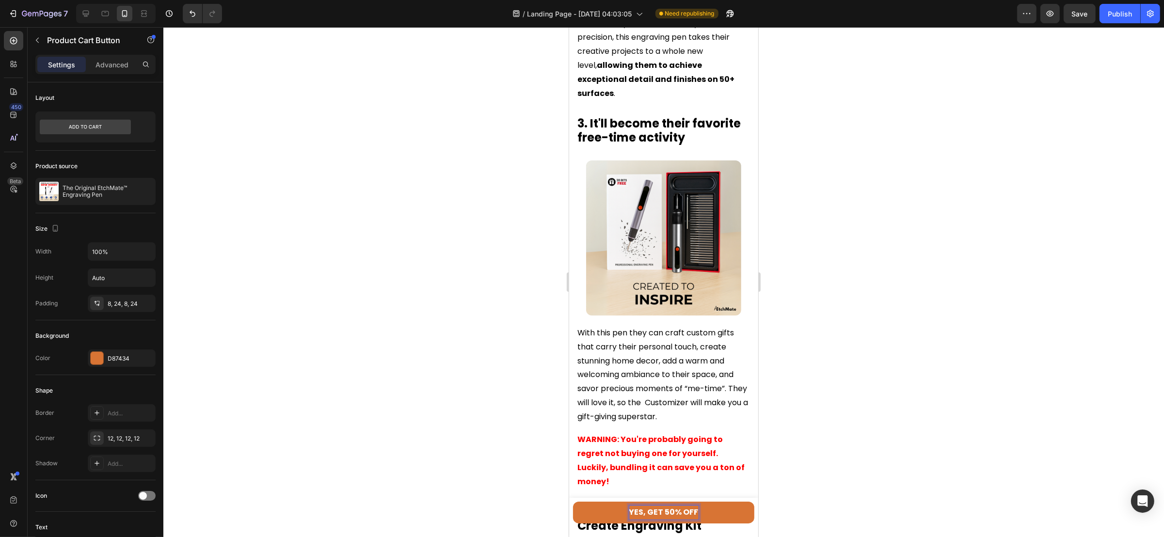
click at [903, 351] on div at bounding box center [663, 282] width 1001 height 510
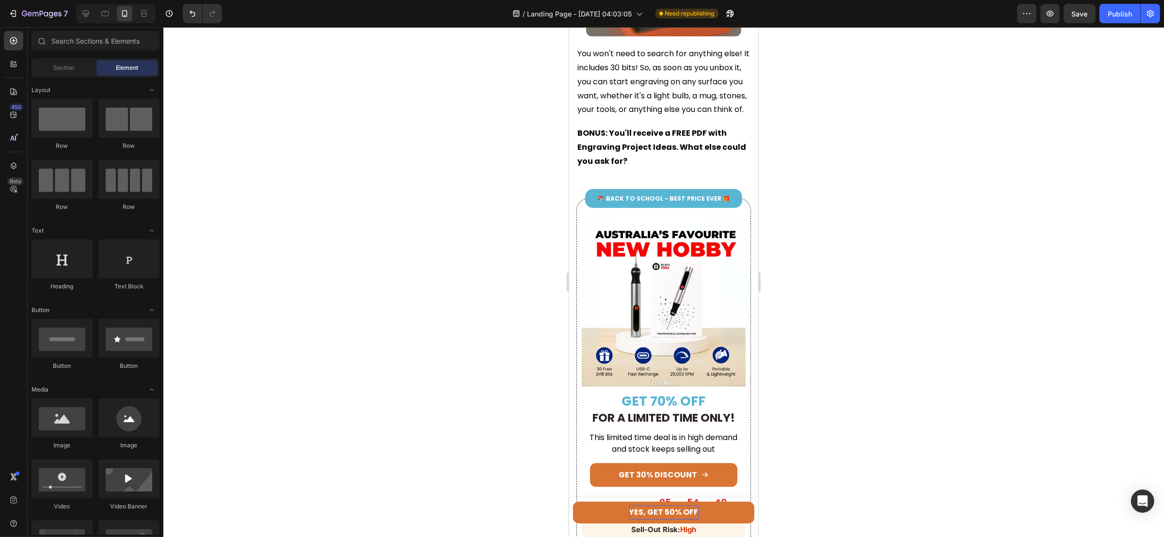
scroll to position [1600, 0]
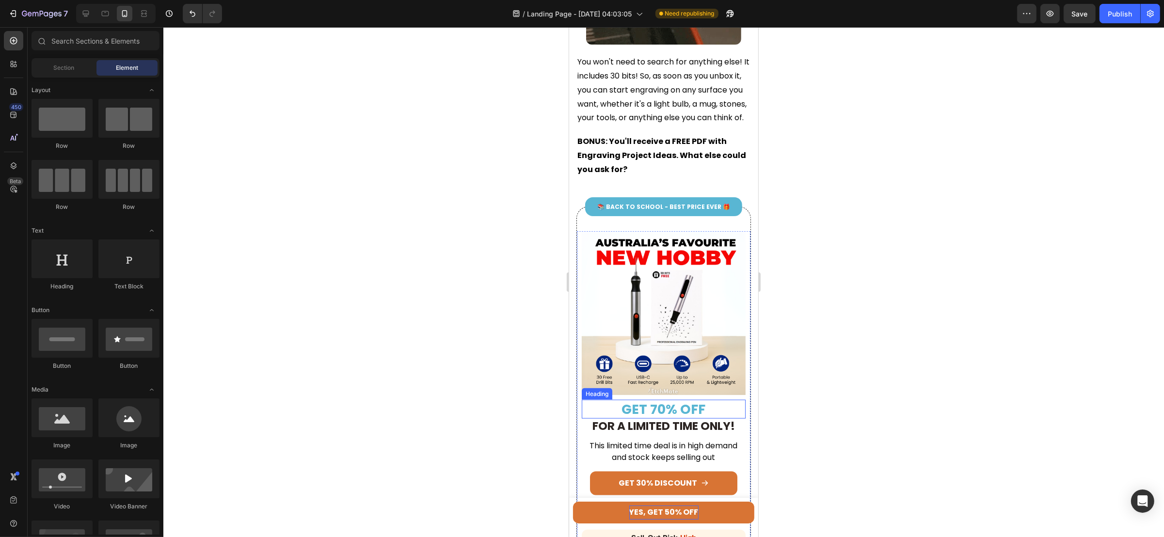
click at [650, 419] on h2 "GET 70% OFF" at bounding box center [663, 409] width 164 height 19
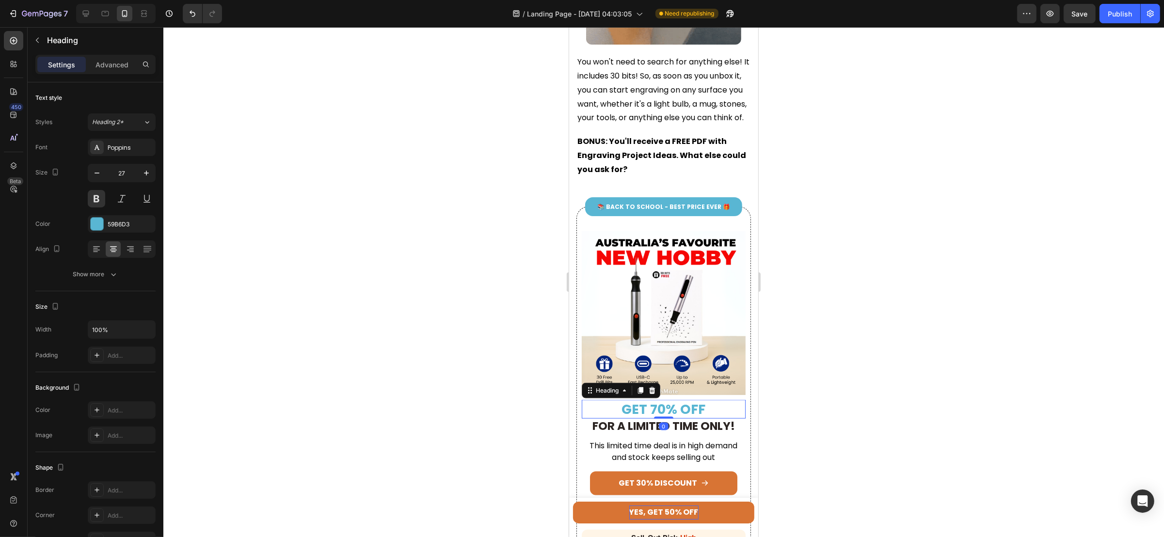
click at [649, 419] on h2 "GET 70% OFF" at bounding box center [663, 409] width 164 height 19
click at [824, 341] on div at bounding box center [663, 282] width 1001 height 510
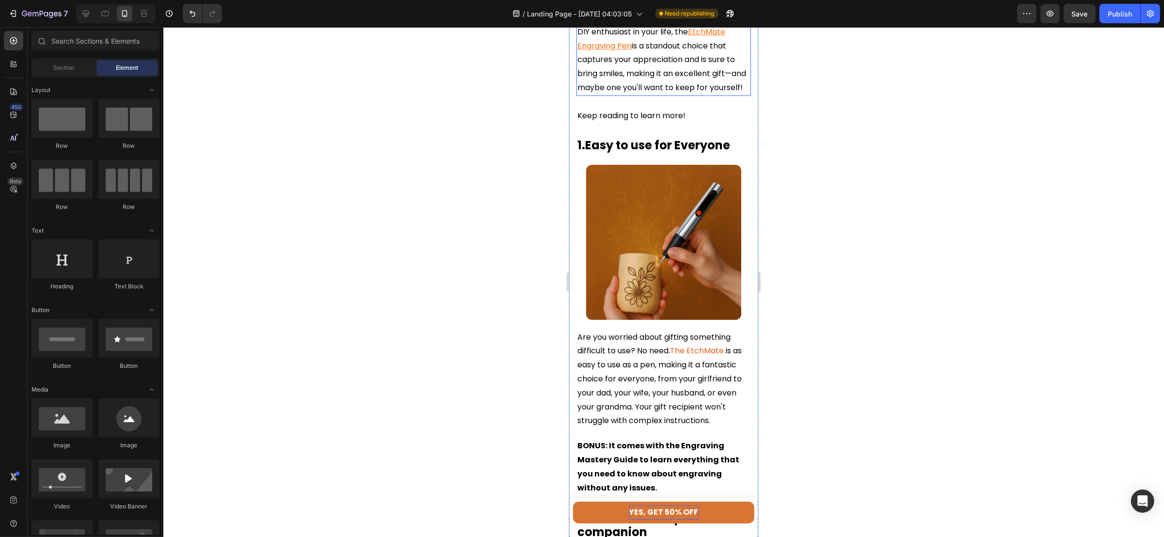
scroll to position [0, 0]
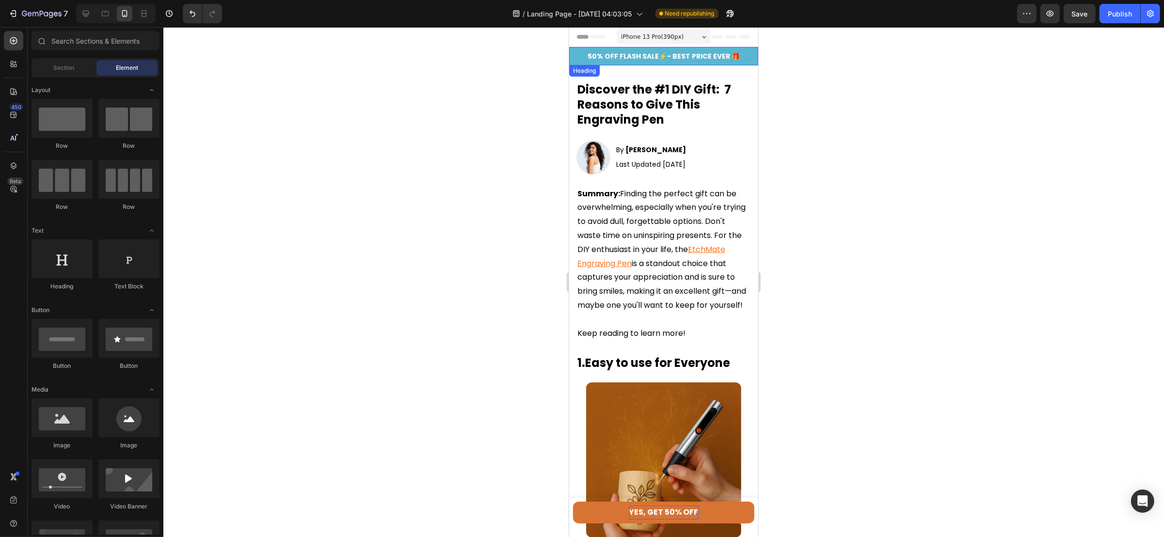
click at [639, 59] on span "50% OFF FLASH SALE⚡- BEST PRICE EVER 🎁" at bounding box center [663, 56] width 152 height 10
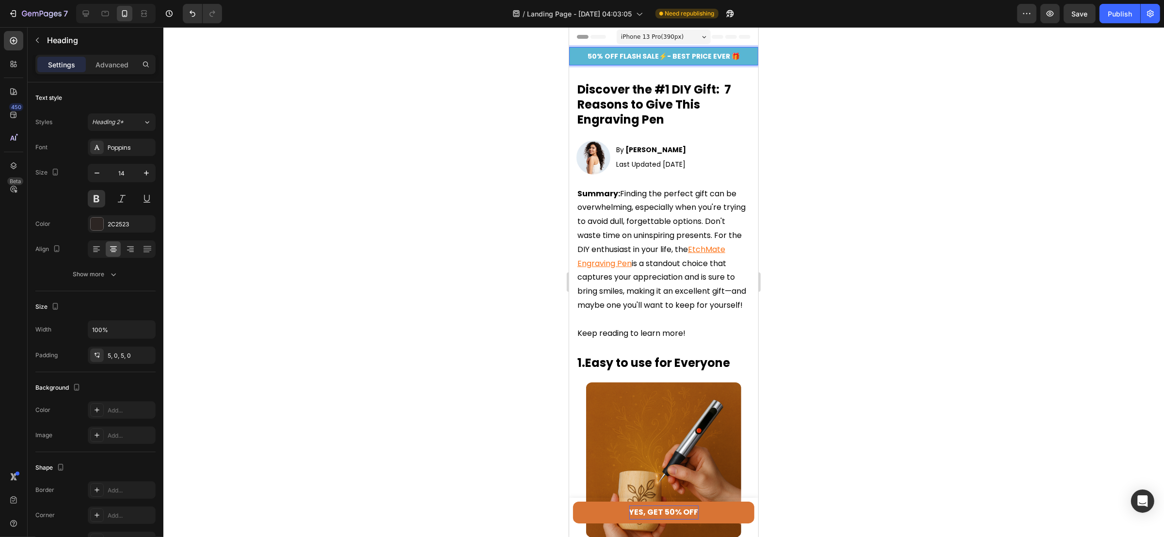
click at [641, 56] on span "50% OFF FLASH SALE⚡- BEST PRICE EVER 🎁" at bounding box center [663, 56] width 152 height 10
drag, startPoint x: 583, startPoint y: 58, endPoint x: 658, endPoint y: 59, distance: 75.2
click at [658, 59] on span "50% OFF FLASH SALE⚡- BEST PRICE EVER 🎁" at bounding box center [663, 56] width 152 height 10
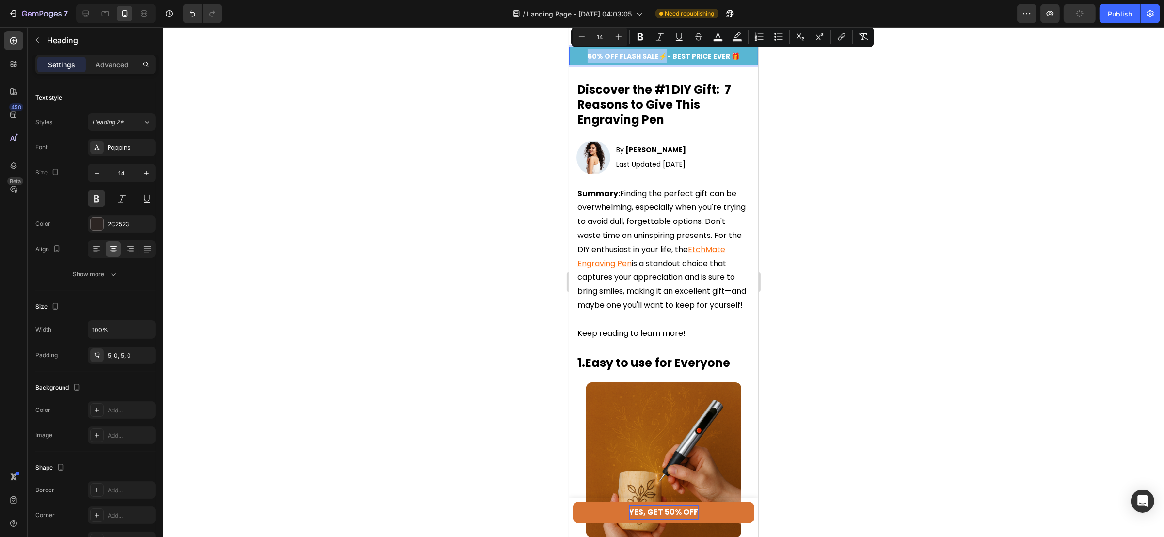
copy span "50% OFF FLASH SALE⚡"
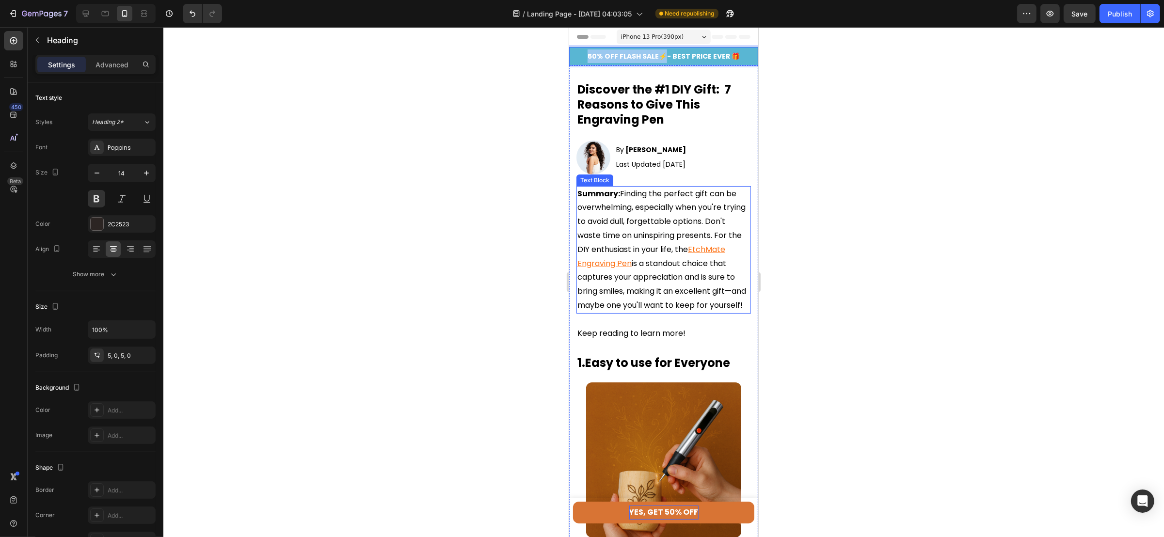
type input "16"
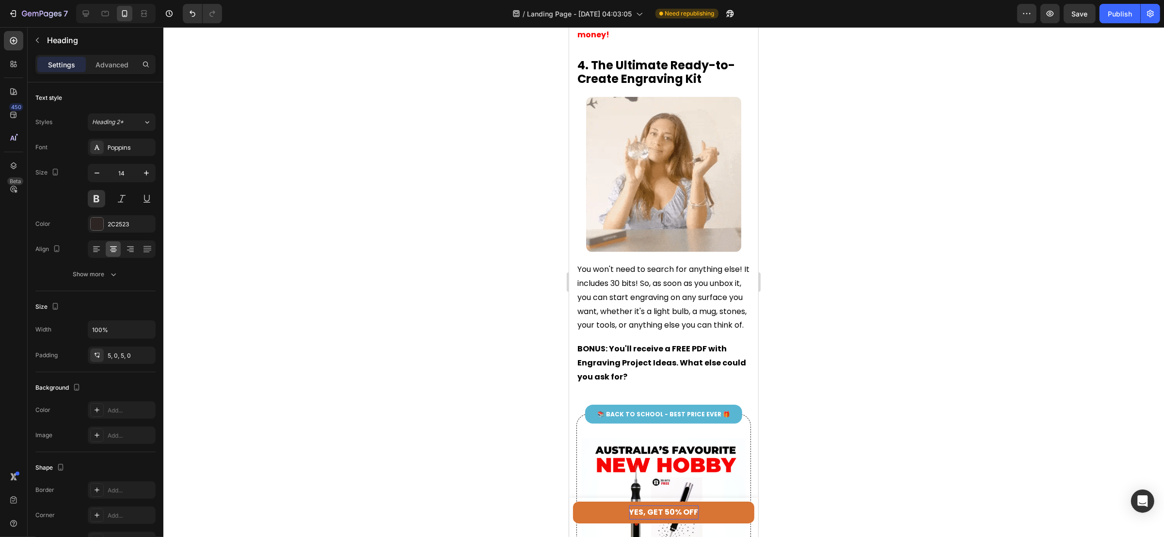
scroll to position [1527, 0]
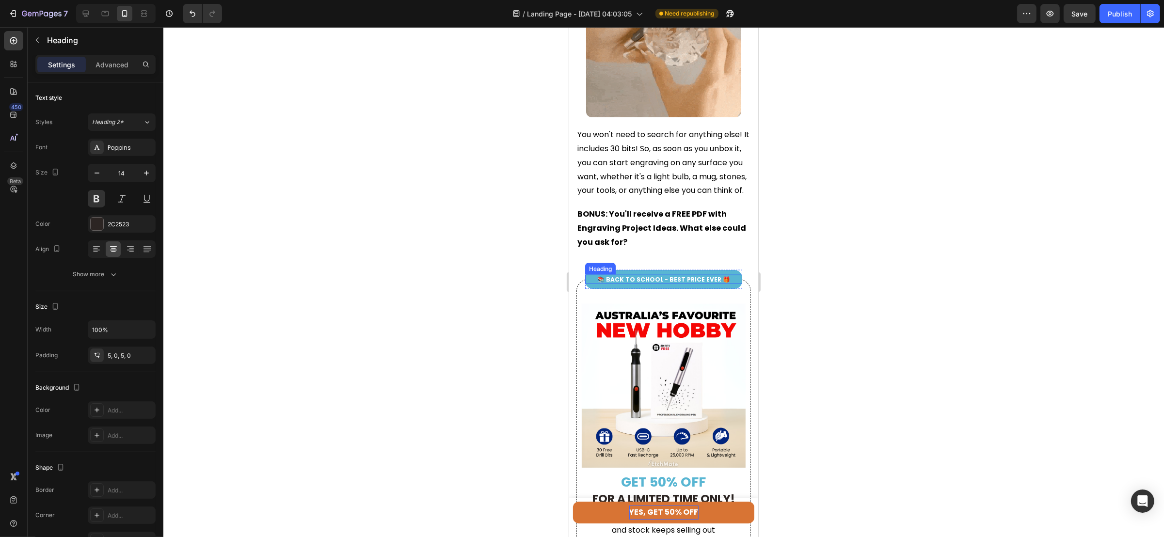
click at [626, 285] on h2 "📚 BACK TO SCHOOL - BEST PRICE EVER 🎁" at bounding box center [663, 280] width 157 height 10
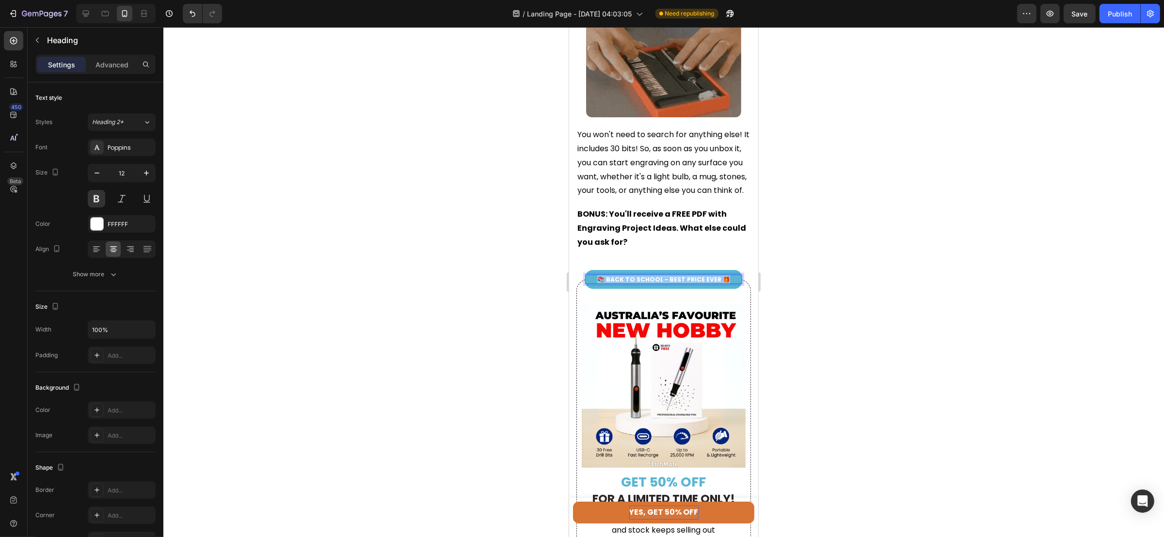
click at [626, 284] on p "📚 BACK TO SCHOOL - BEST PRICE EVER 🎁" at bounding box center [663, 280] width 155 height 8
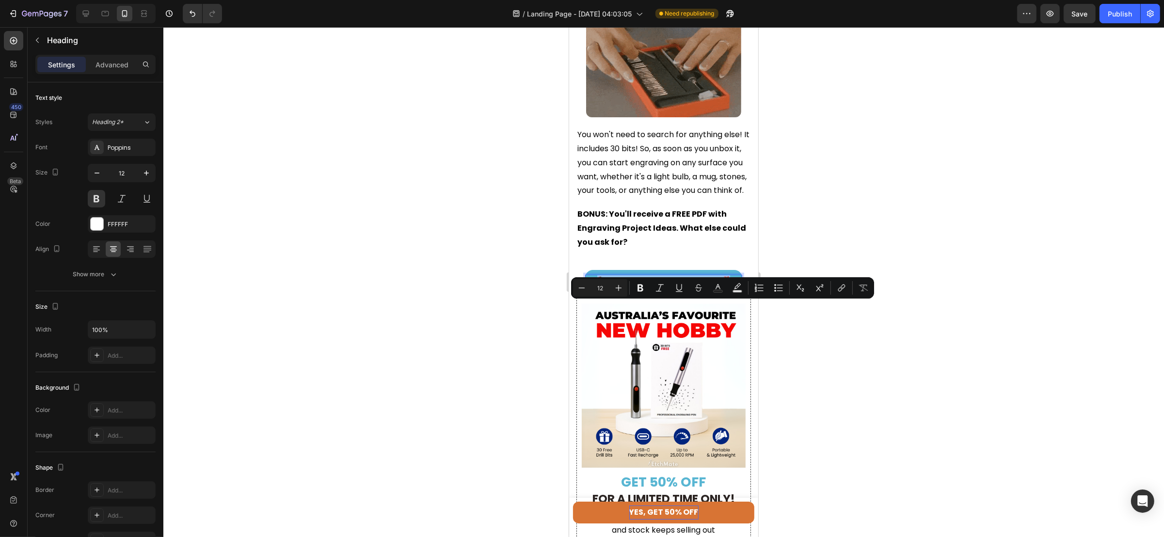
click at [648, 284] on p "📚 BACK TO SCHOOL - BEST PRICE EVER 🎁" at bounding box center [663, 280] width 155 height 8
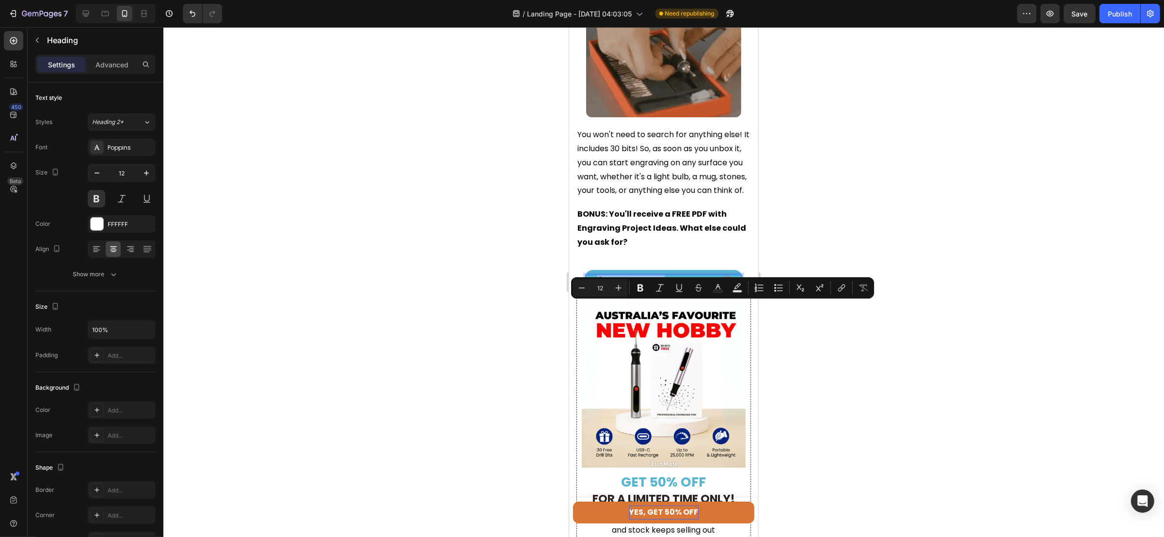
drag, startPoint x: 657, startPoint y: 307, endPoint x: 599, endPoint y: 306, distance: 58.7
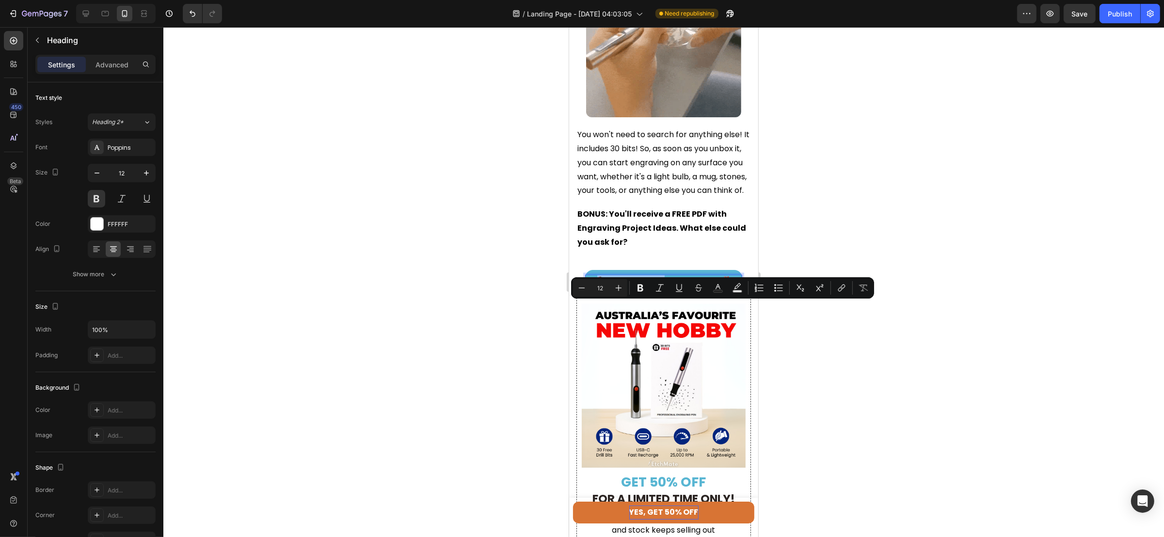
click at [599, 284] on p "📚 BACK TO SCHOOL - BEST PRICE EVER 🎁" at bounding box center [663, 280] width 155 height 8
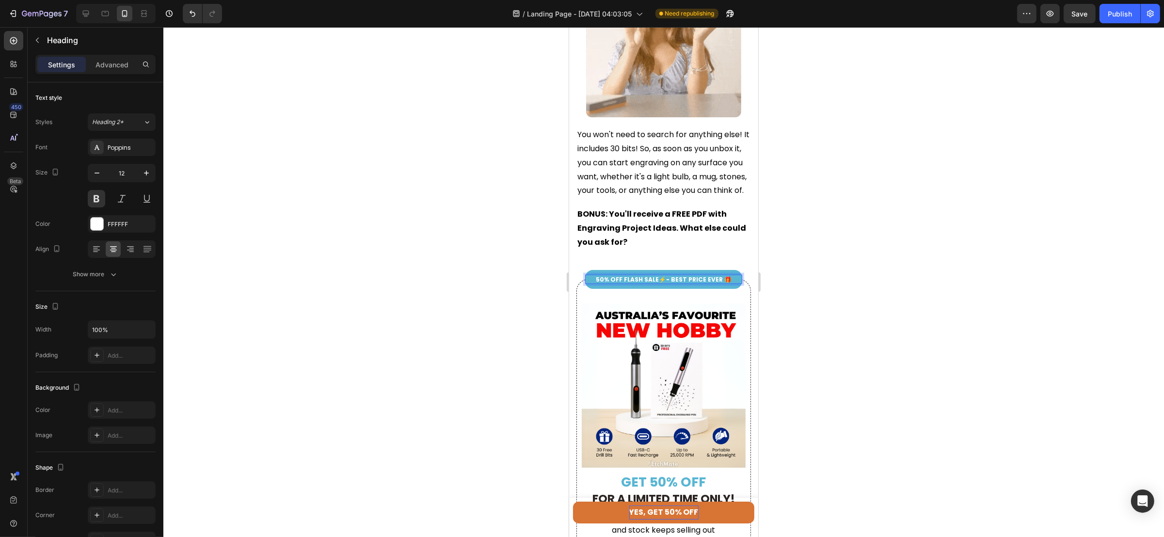
click at [889, 310] on div at bounding box center [663, 282] width 1001 height 510
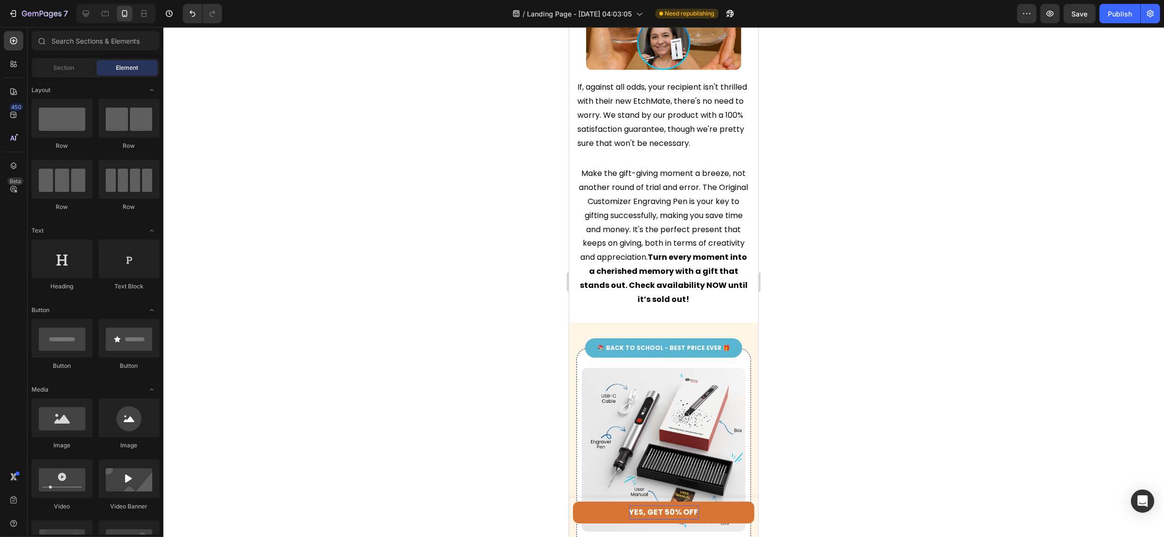
scroll to position [2981, 0]
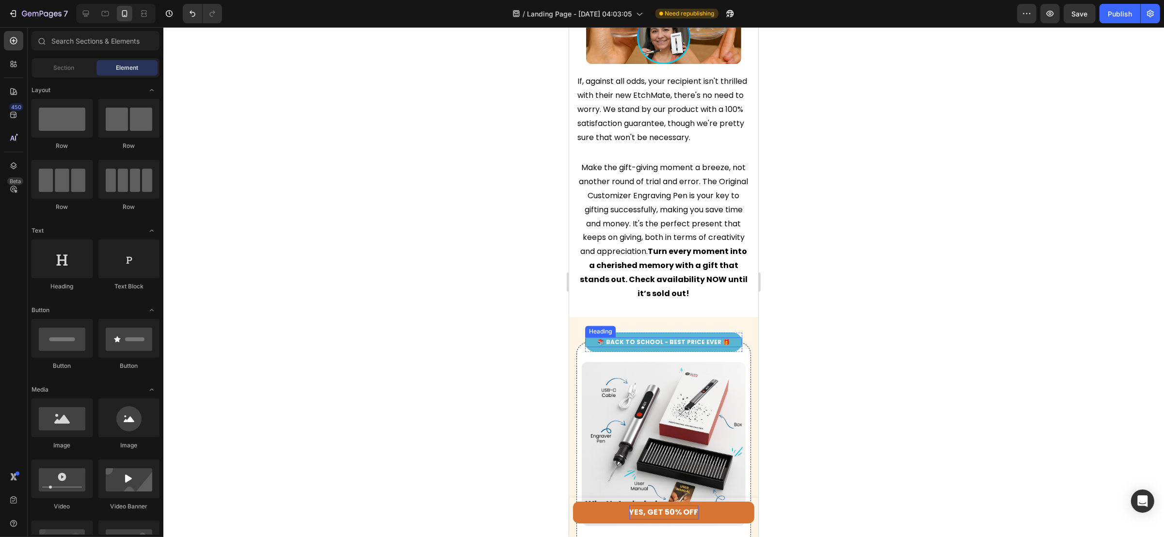
click at [639, 346] on span "📚 BACK TO SCHOOL - BEST PRICE EVER 🎁" at bounding box center [663, 342] width 133 height 8
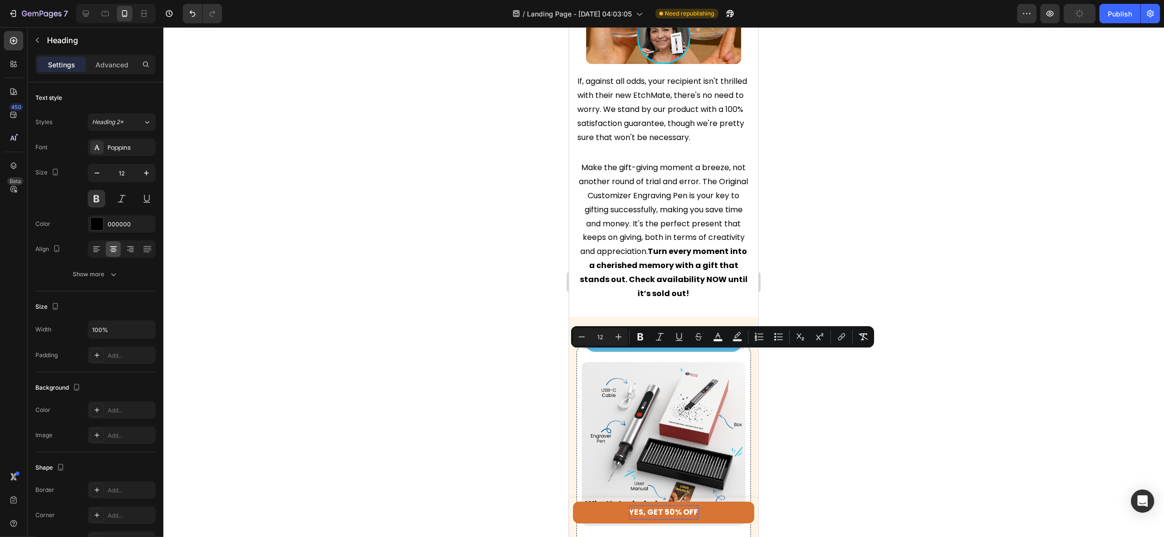
drag, startPoint x: 657, startPoint y: 355, endPoint x: 596, endPoint y: 351, distance: 60.7
click at [597, 346] on span "📚 BACK TO SCHOOL - BEST PRICE EVER 🎁" at bounding box center [663, 342] width 133 height 8
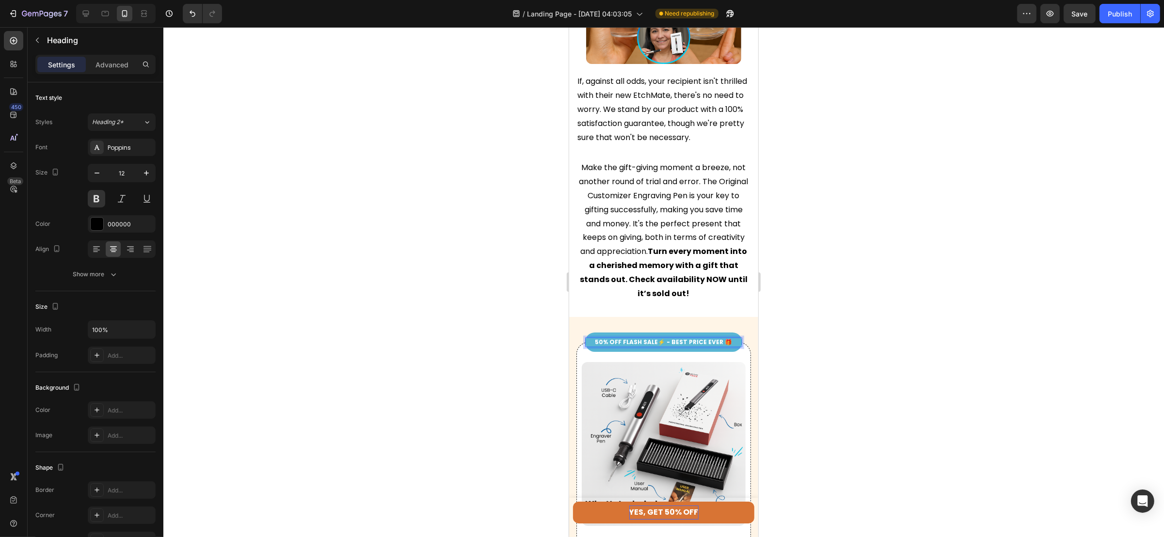
click at [831, 344] on div at bounding box center [663, 282] width 1001 height 510
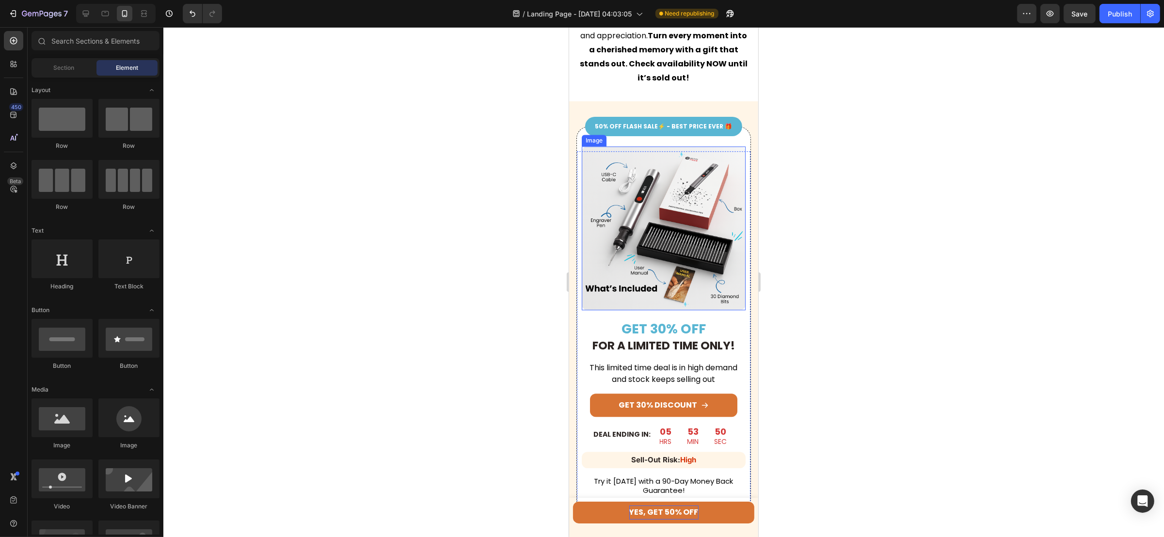
scroll to position [3200, 0]
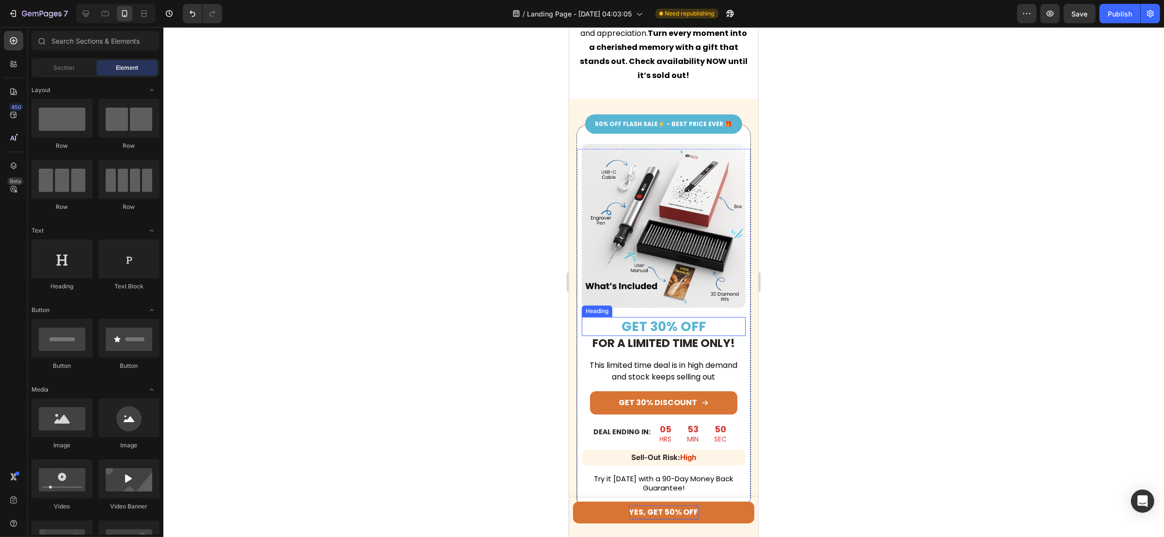
click at [650, 329] on h2 "GET 30% OFF" at bounding box center [663, 326] width 164 height 19
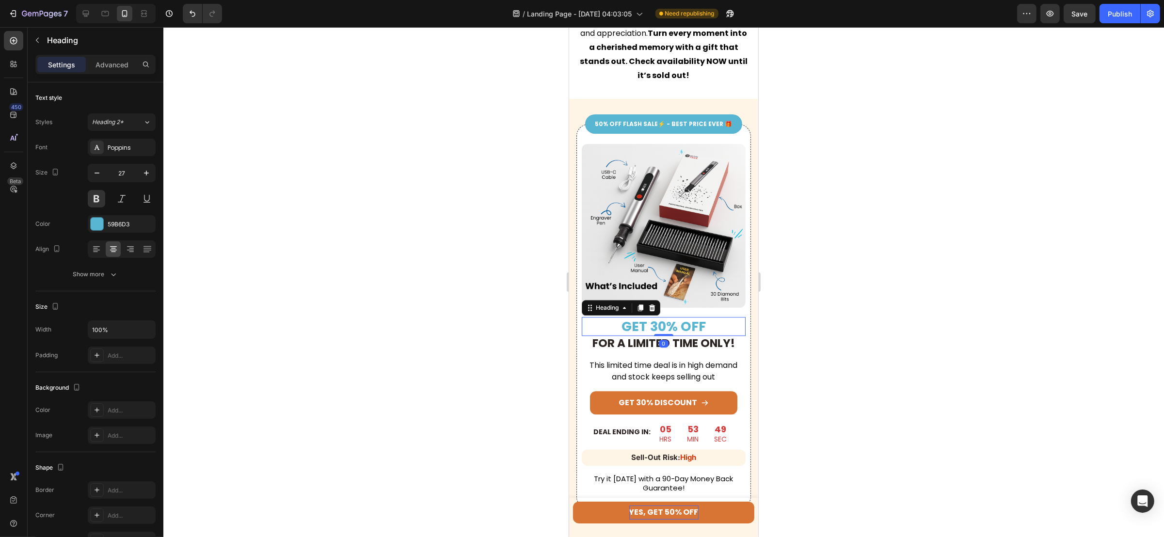
click at [651, 328] on h2 "GET 30% OFF" at bounding box center [663, 326] width 164 height 19
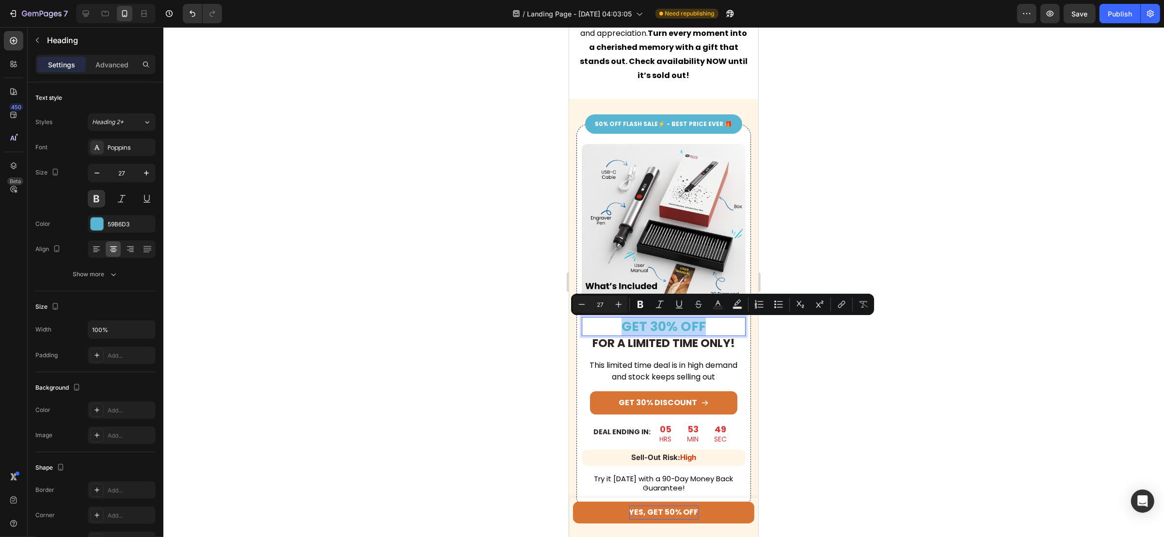
click at [651, 328] on p "GET 30% OFF" at bounding box center [663, 326] width 162 height 17
click at [651, 327] on p "GET 30% OFF" at bounding box center [663, 326] width 162 height 17
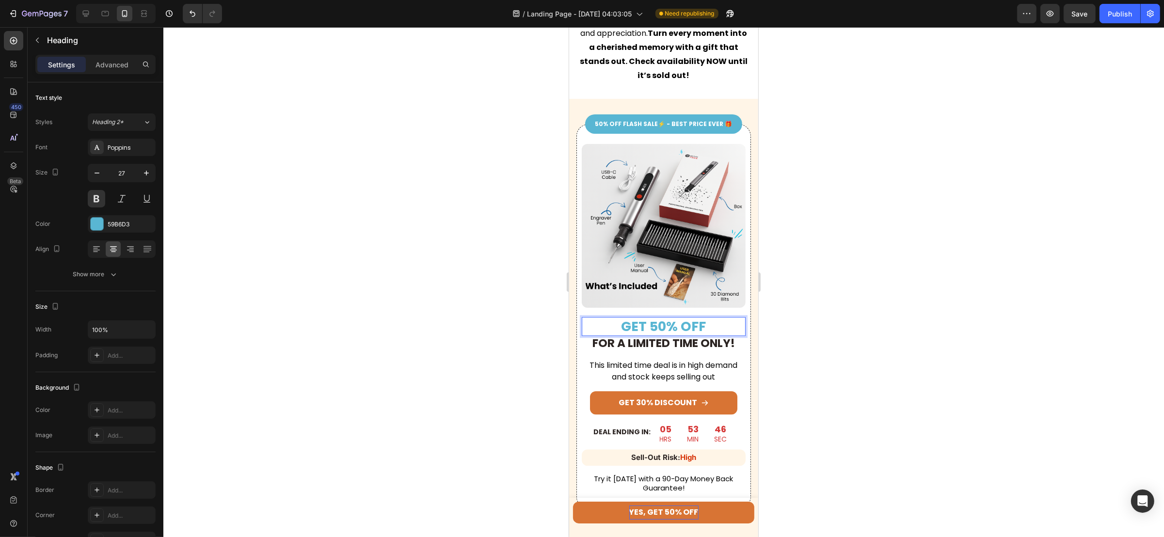
click at [847, 341] on div at bounding box center [663, 282] width 1001 height 510
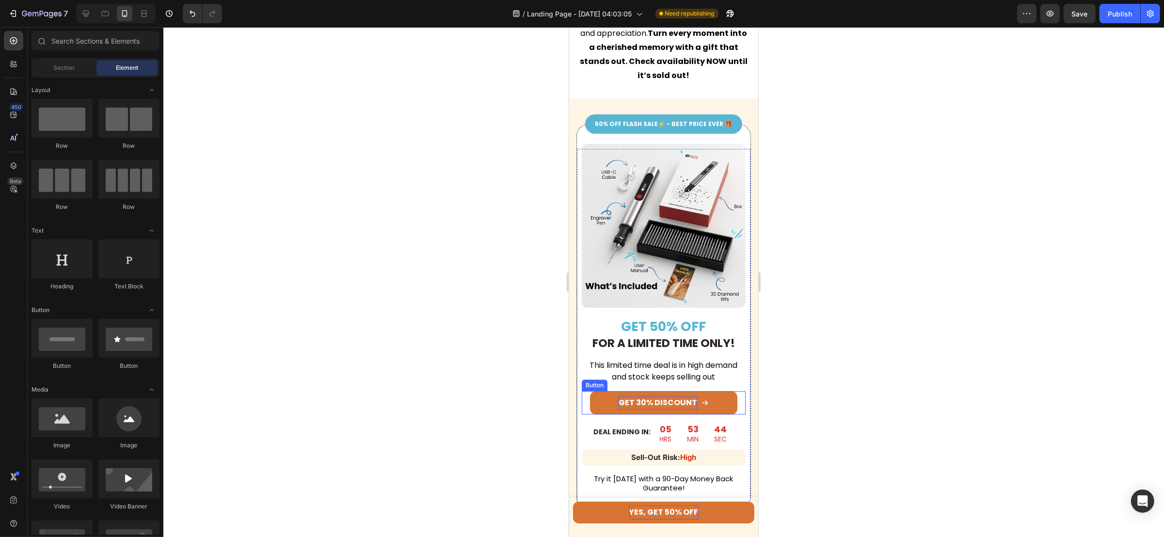
click at [636, 404] on p "GET 30% DISCOUNT" at bounding box center [657, 403] width 79 height 14
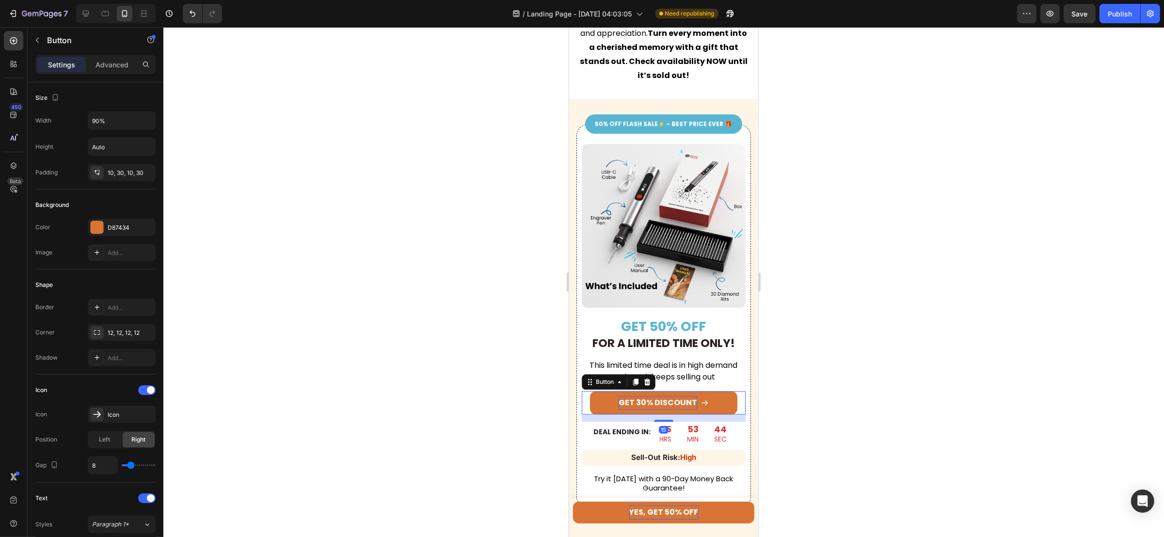
click at [637, 406] on p "GET 30% DISCOUNT" at bounding box center [657, 403] width 79 height 14
click at [881, 390] on div at bounding box center [663, 282] width 1001 height 510
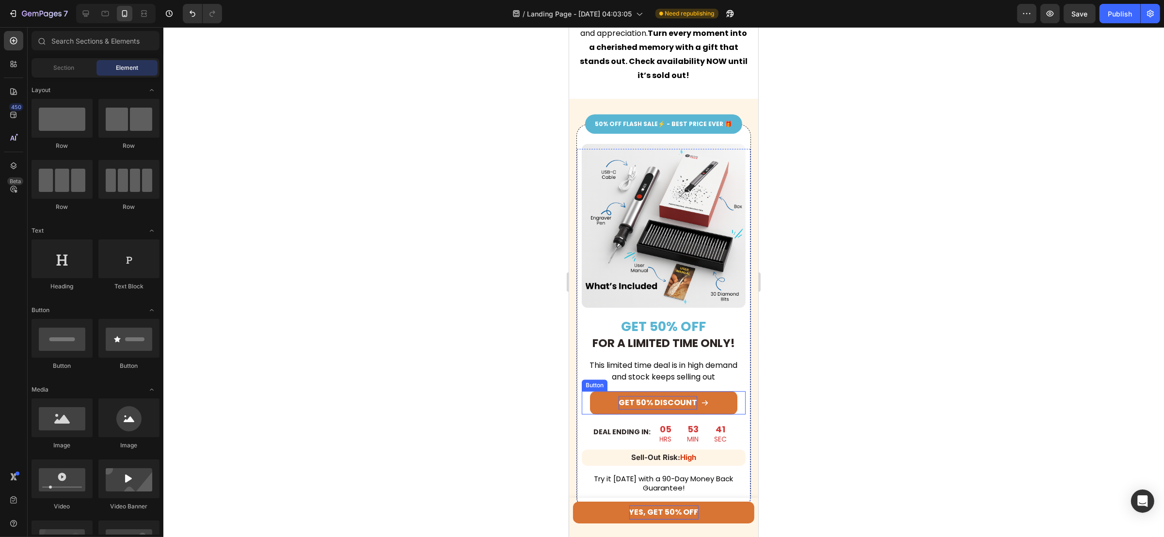
click at [716, 406] on link "GET 50% DISCOUNT" at bounding box center [663, 403] width 147 height 24
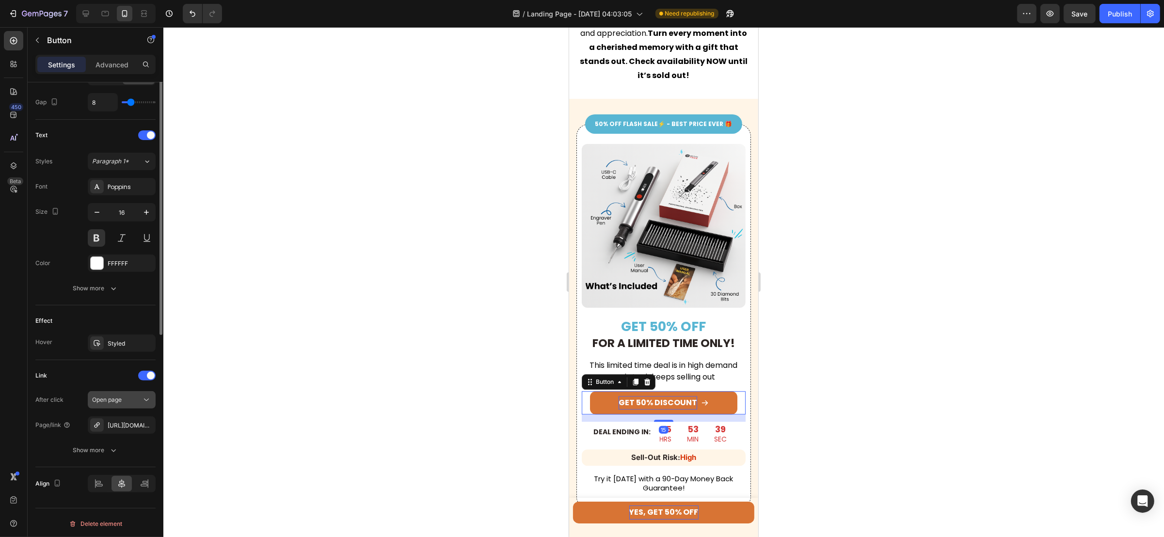
scroll to position [367, 0]
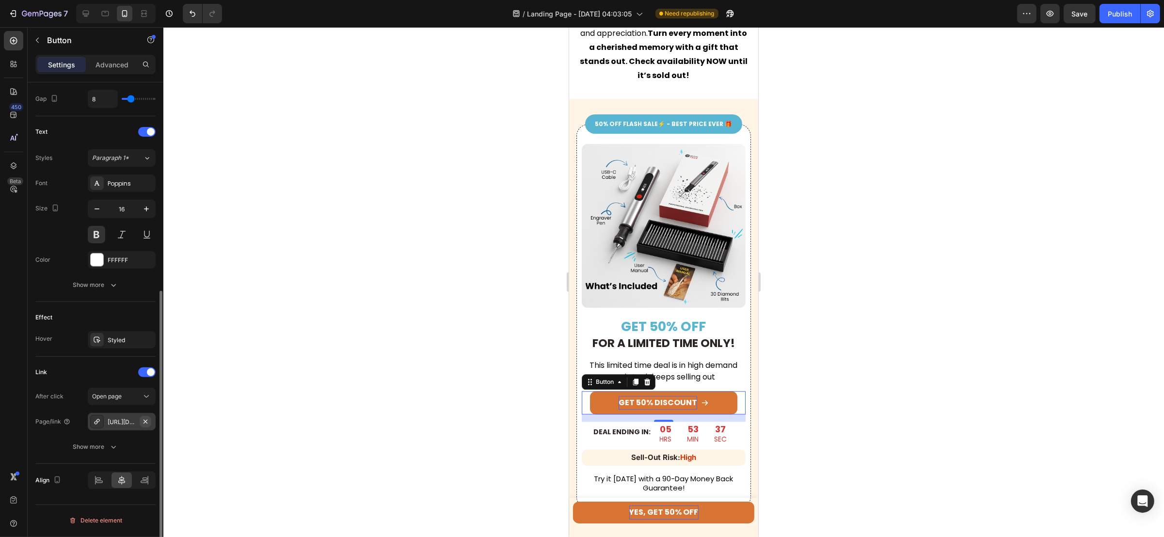
click at [147, 422] on icon "button" at bounding box center [146, 422] width 8 height 8
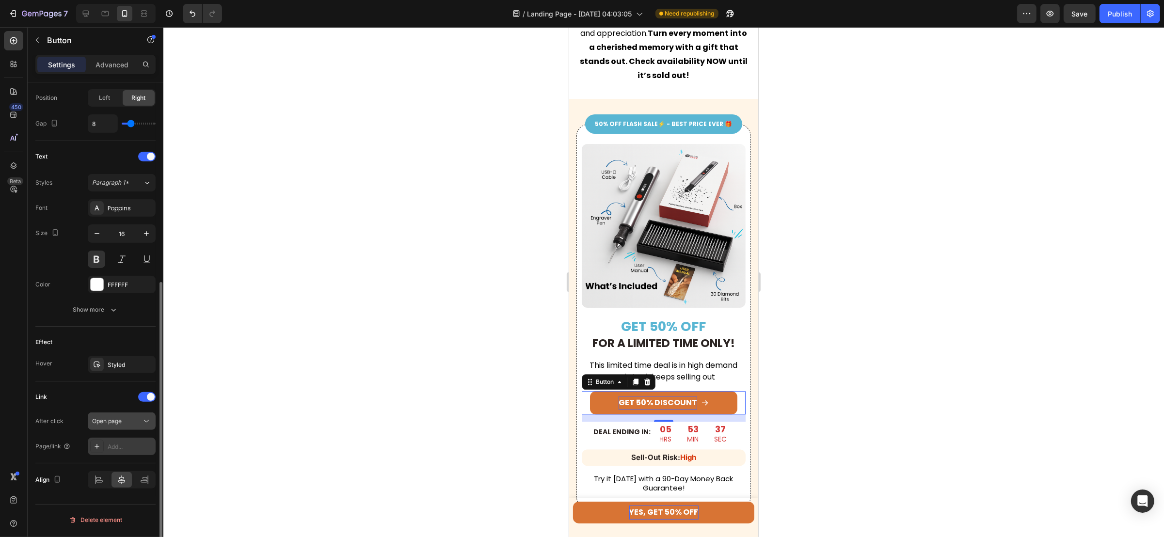
scroll to position [341, 0]
click at [122, 446] on div "Add..." at bounding box center [131, 447] width 46 height 9
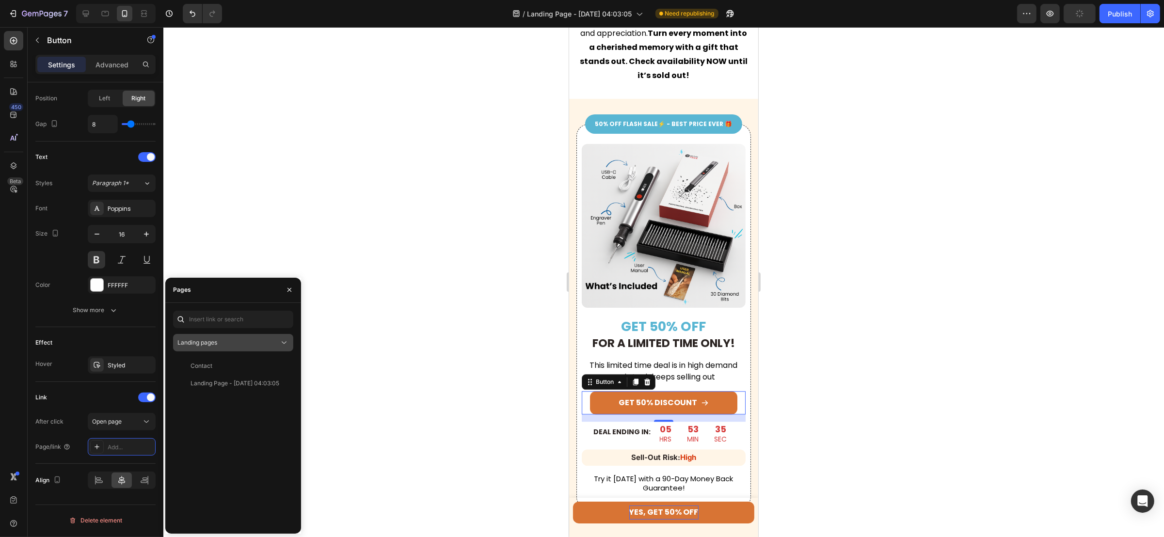
click at [241, 341] on div "Landing pages" at bounding box center [228, 342] width 102 height 9
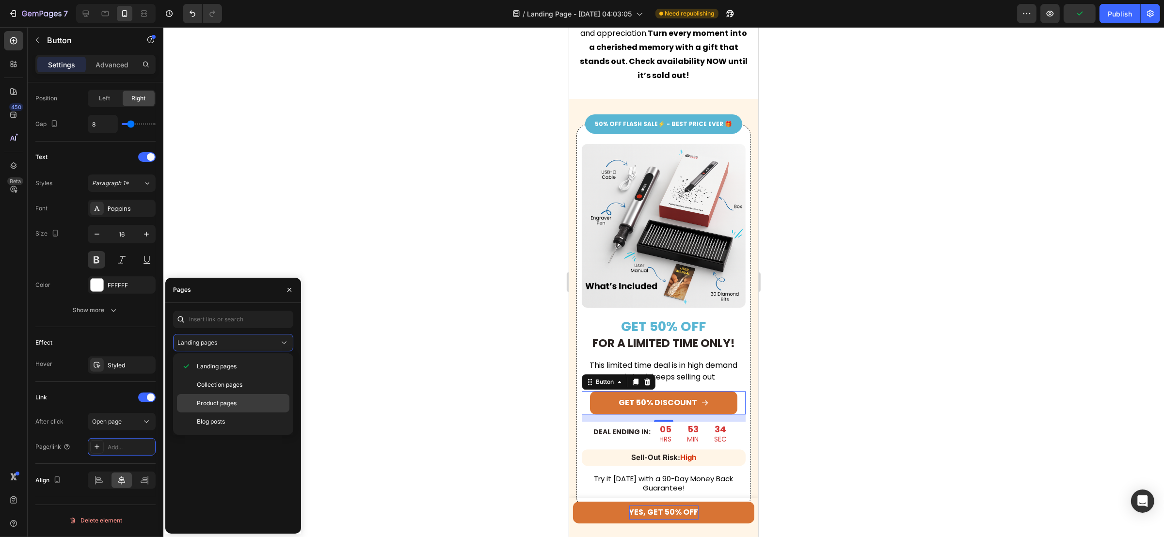
click at [212, 403] on span "Product pages" at bounding box center [217, 403] width 40 height 9
click at [227, 365] on div "The Original EtchMate™ Engraving Pen" at bounding box center [237, 366] width 93 height 9
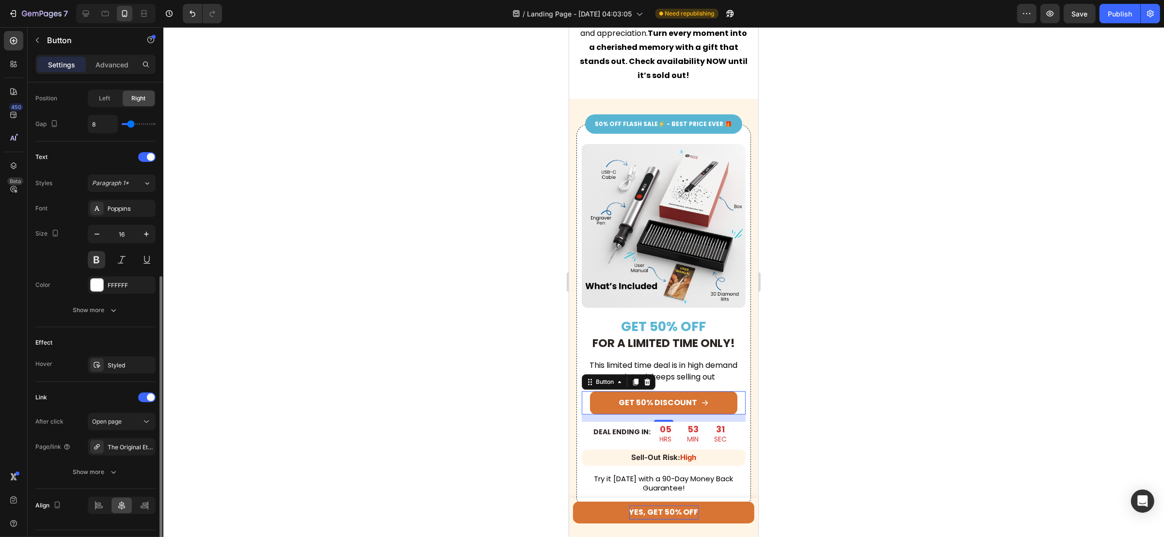
click at [73, 392] on div "Link" at bounding box center [95, 398] width 120 height 16
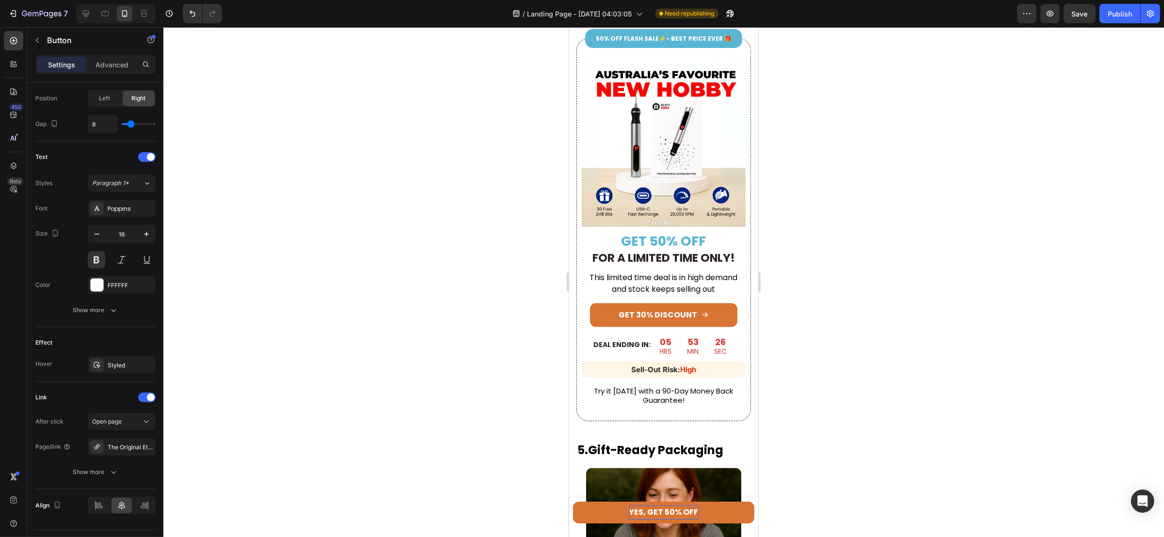
scroll to position [1795, 0]
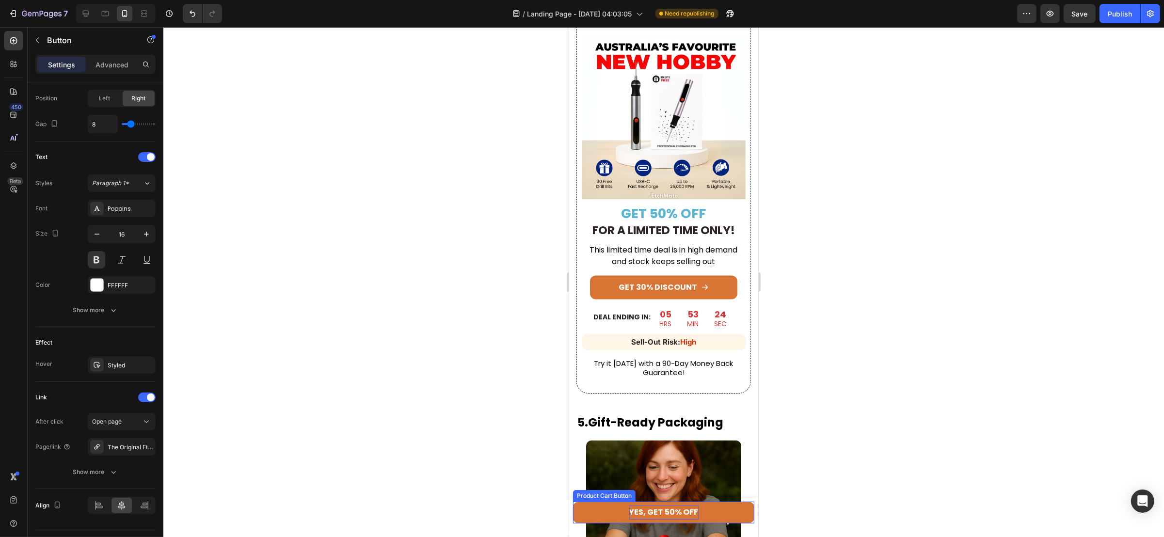
click at [580, 513] on button "YES, GET 50% OFF" at bounding box center [663, 513] width 181 height 22
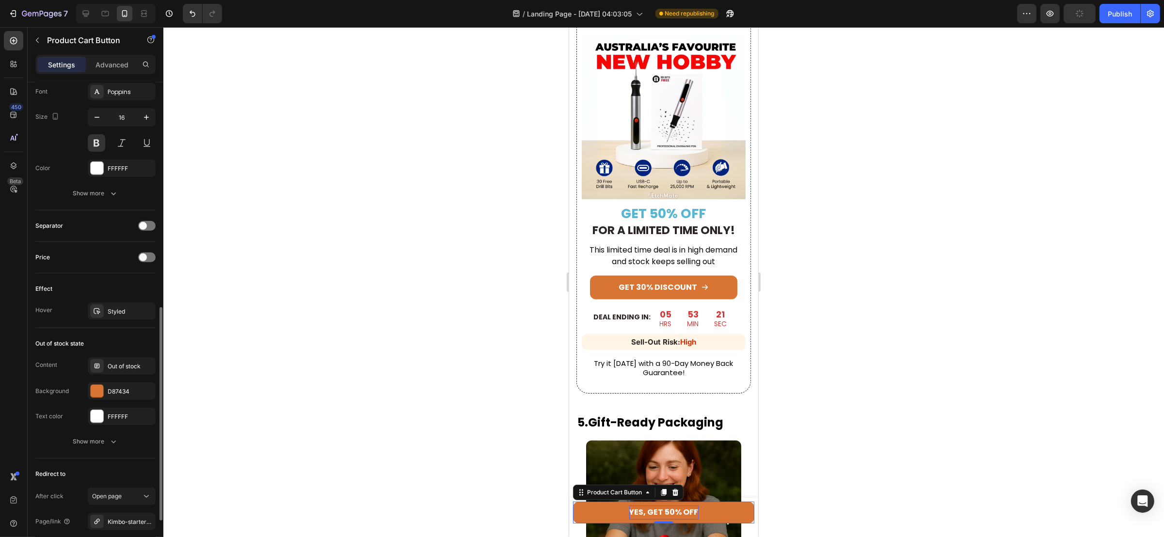
scroll to position [609, 0]
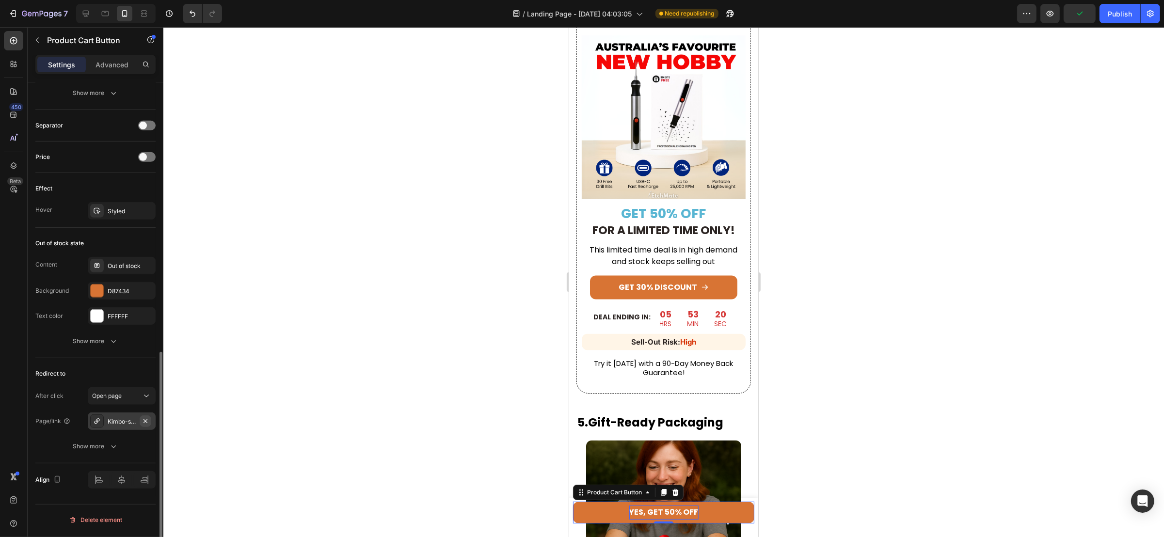
click at [143, 421] on icon "button" at bounding box center [146, 421] width 8 height 8
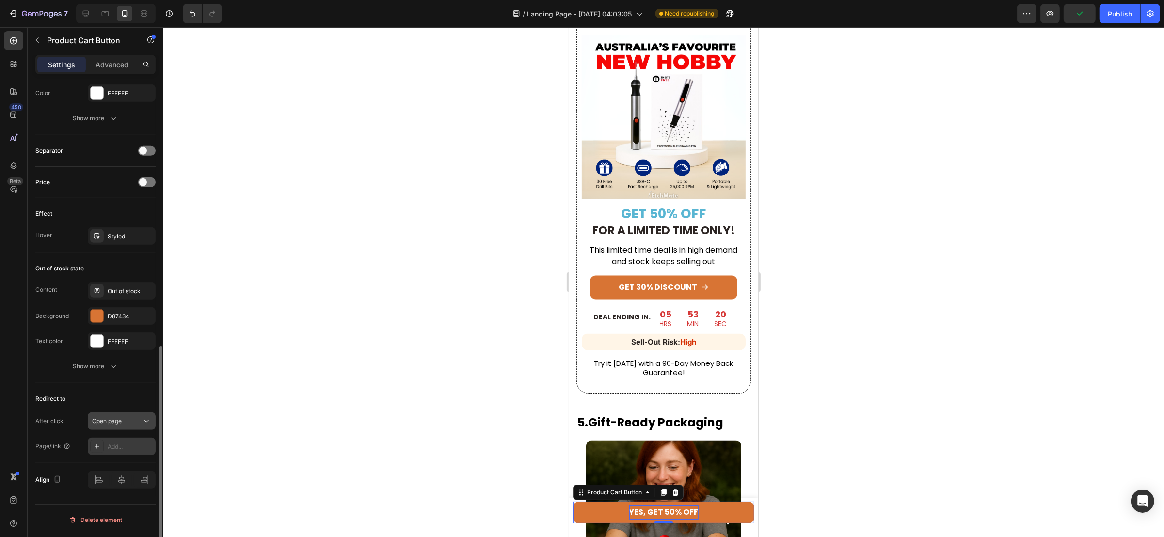
scroll to position [583, 0]
click at [129, 454] on div "Add..." at bounding box center [122, 446] width 68 height 17
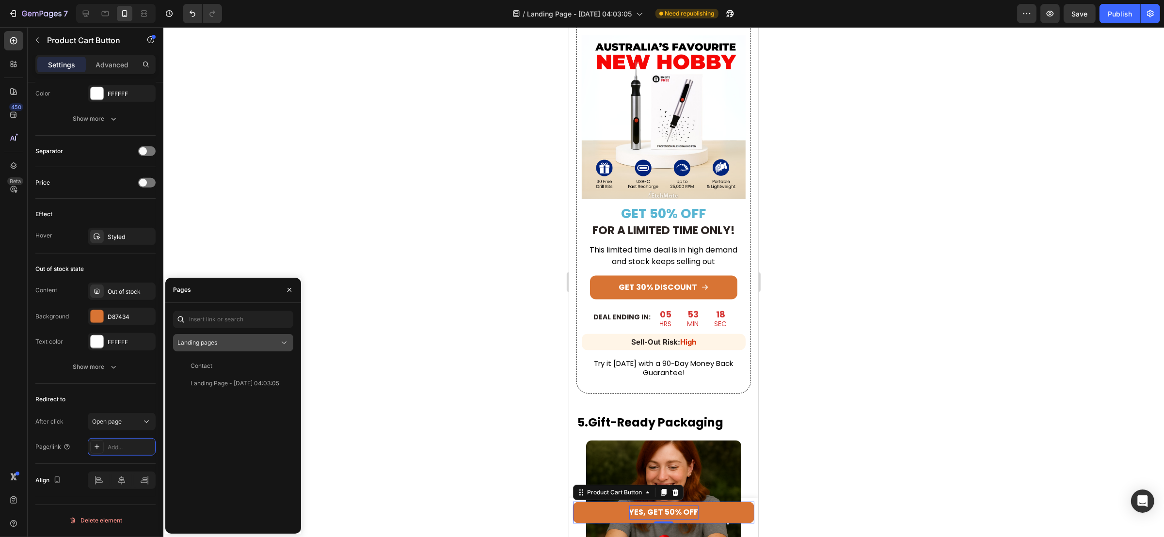
click at [228, 336] on button "Landing pages" at bounding box center [233, 342] width 120 height 17
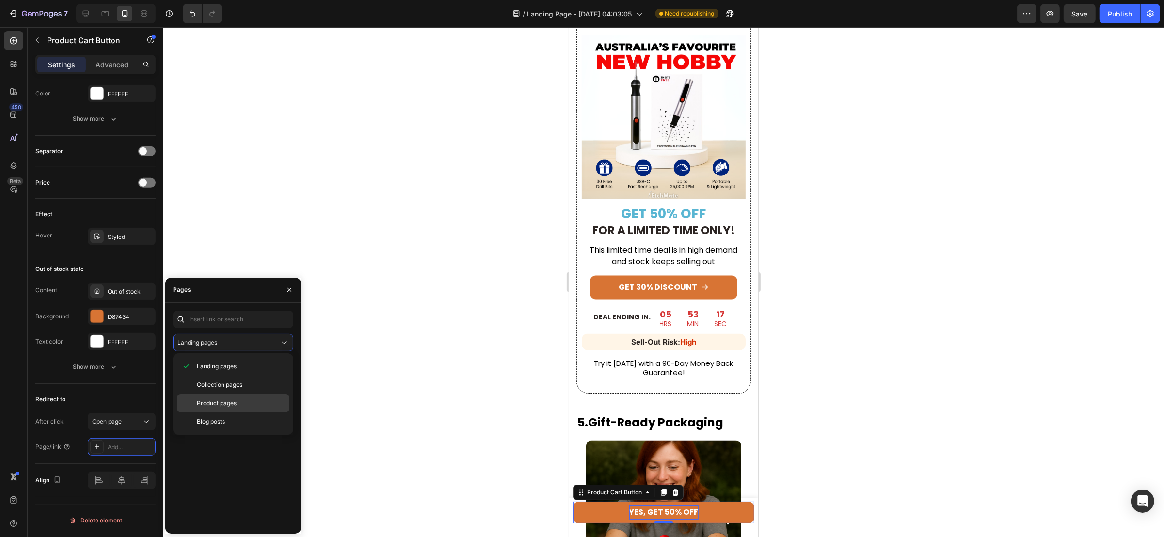
click at [219, 400] on span "Product pages" at bounding box center [217, 403] width 40 height 9
click at [273, 366] on div "View" at bounding box center [278, 366] width 14 height 9
click at [232, 363] on div "The Original EtchMate™ Engraving Pen" at bounding box center [237, 366] width 93 height 9
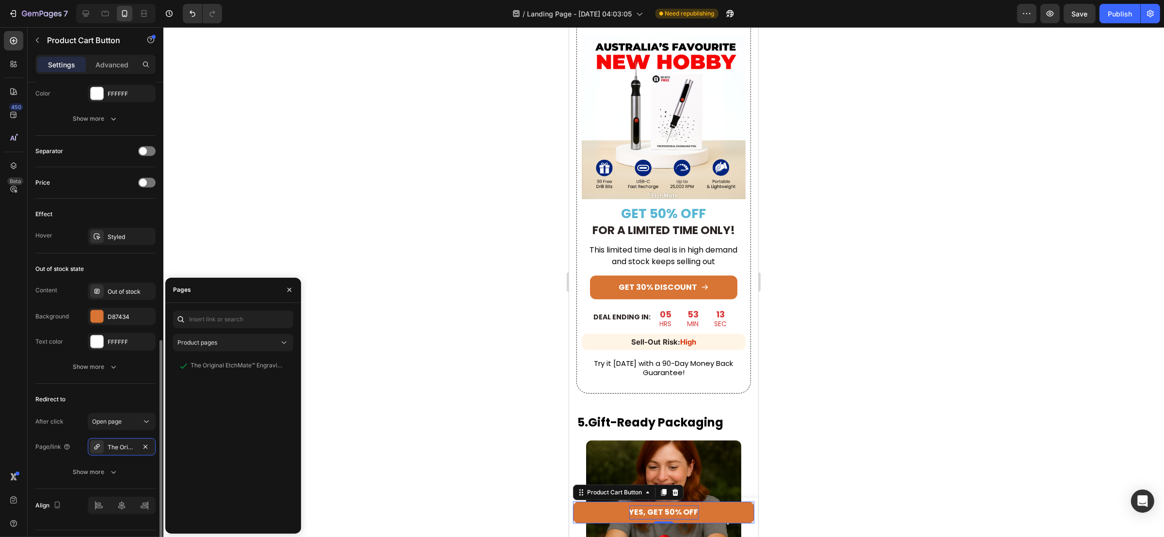
click at [113, 407] on div "Redirect to" at bounding box center [95, 400] width 120 height 16
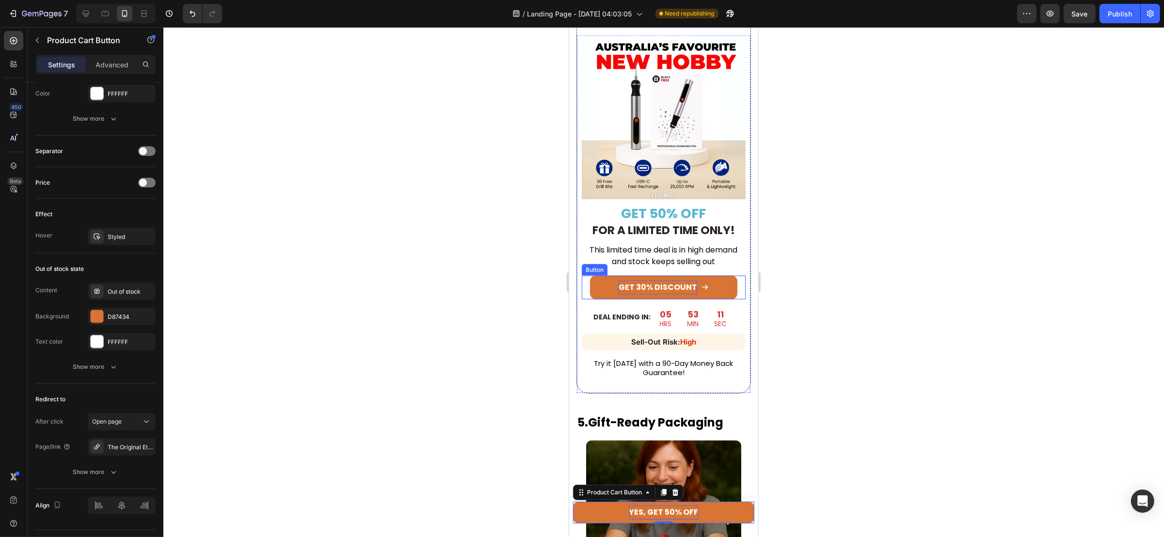
click at [638, 295] on p "GET 30% DISCOUNT" at bounding box center [657, 288] width 79 height 14
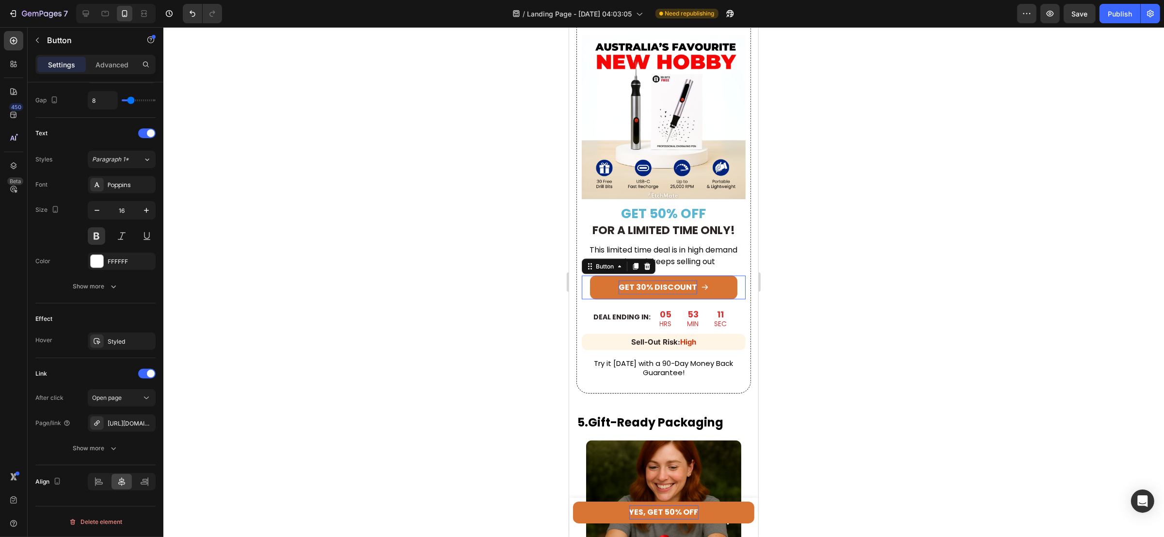
scroll to position [0, 0]
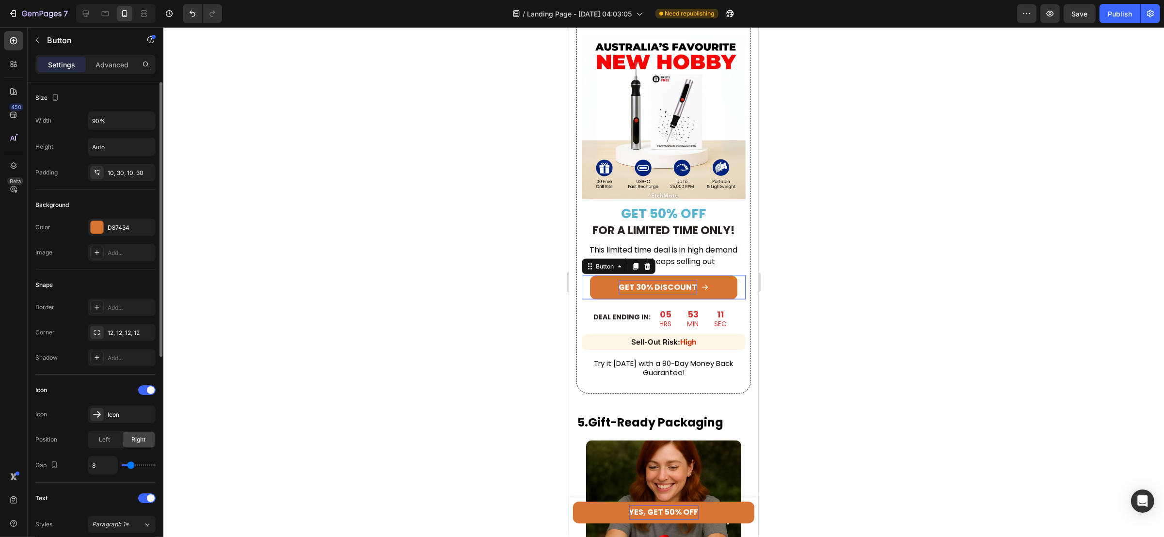
click at [636, 295] on p "GET 30% DISCOUNT" at bounding box center [657, 288] width 79 height 14
click at [796, 251] on div at bounding box center [663, 282] width 1001 height 510
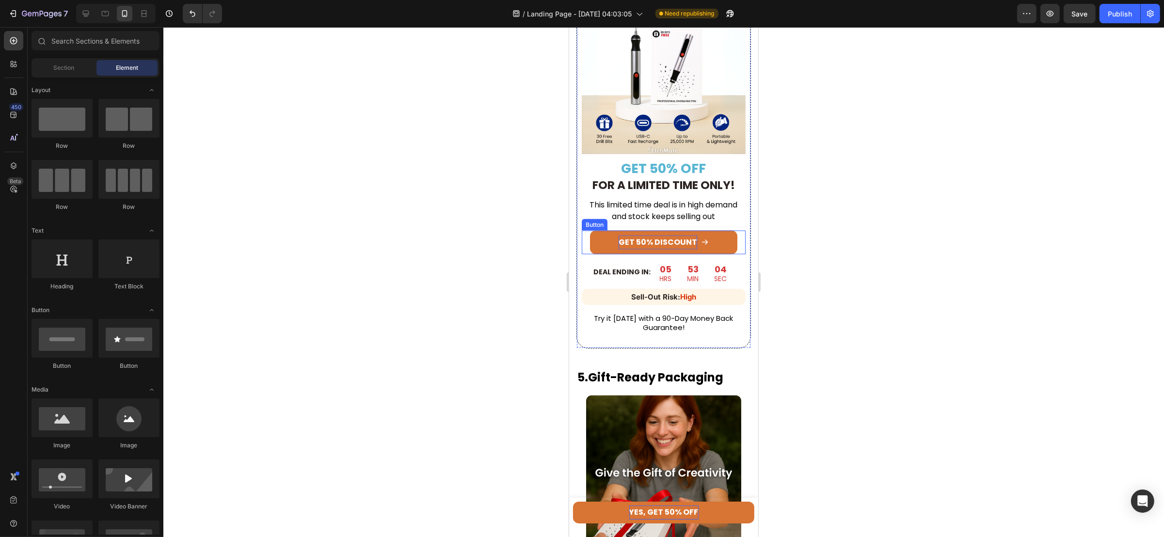
scroll to position [1868, 0]
click at [588, 231] on div "GET 50% DISCOUNT Button" at bounding box center [663, 243] width 164 height 24
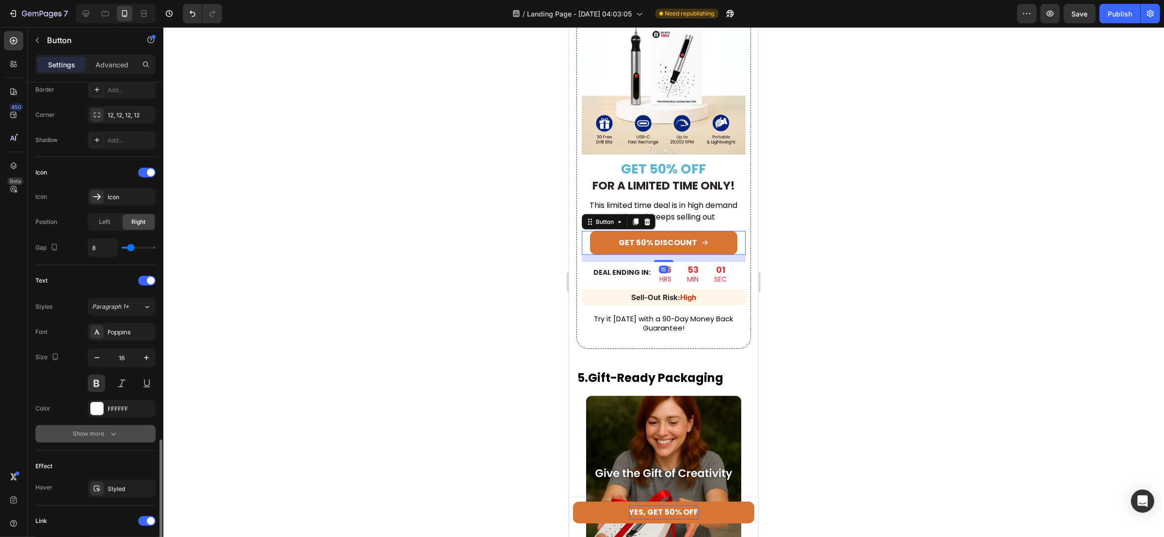
scroll to position [367, 0]
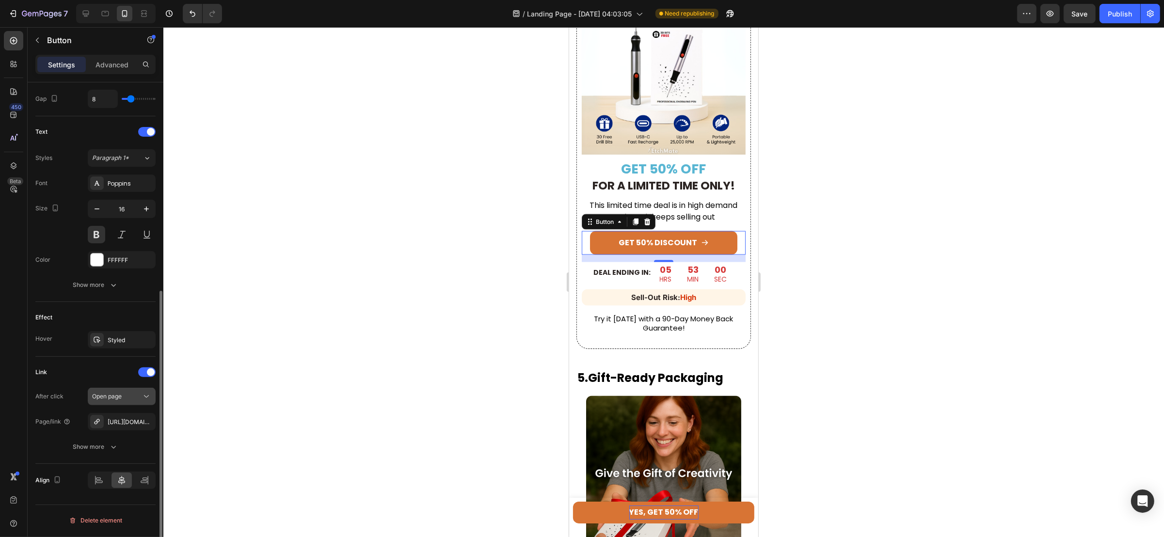
click at [0, 0] on icon "button" at bounding box center [0, 0] width 0 height 0
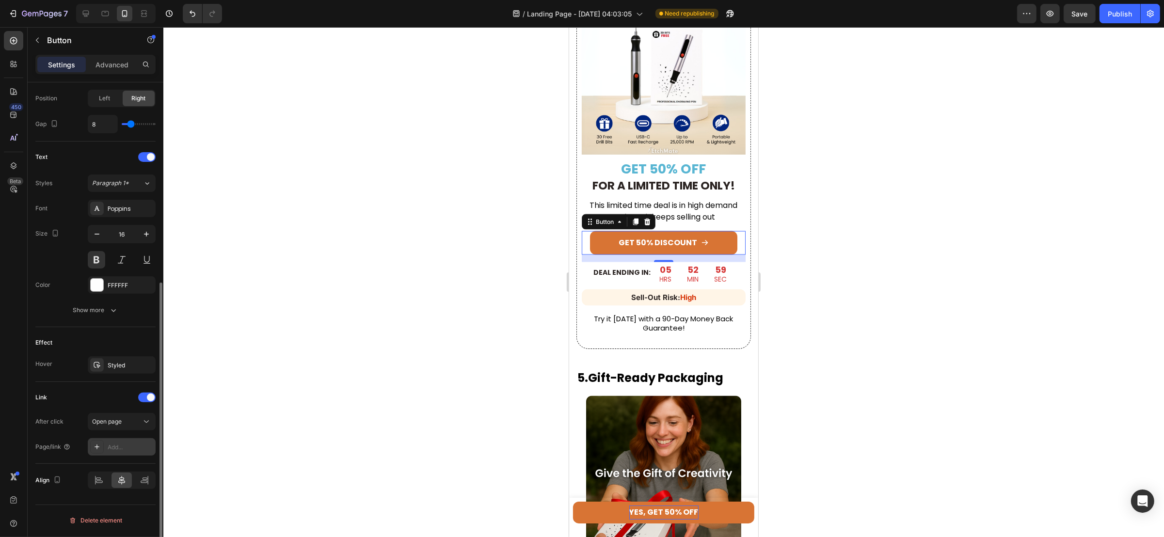
click at [112, 447] on div "Add..." at bounding box center [131, 447] width 46 height 9
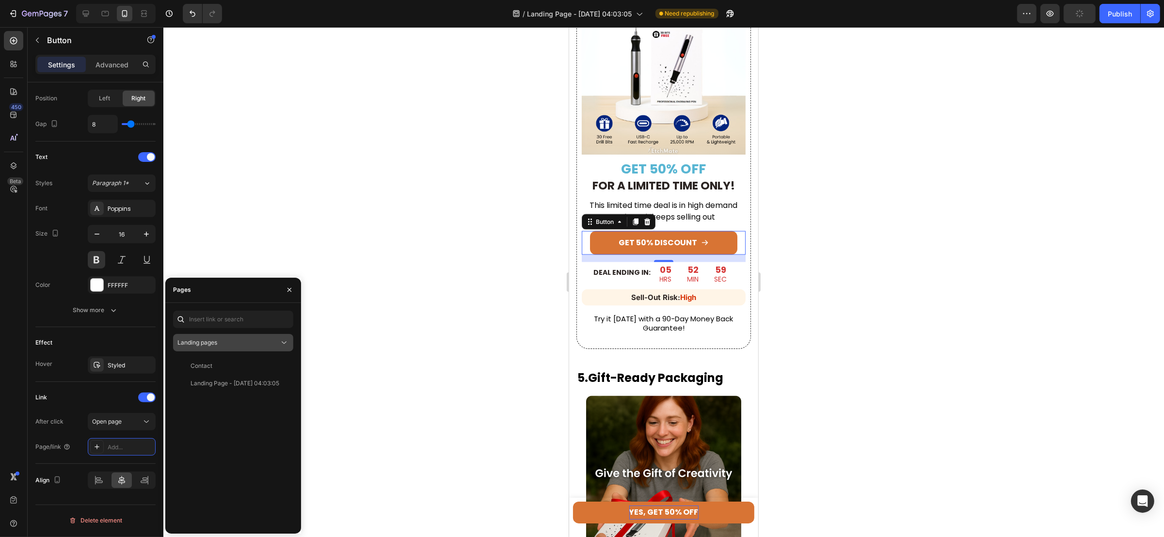
click at [221, 345] on div "Landing pages" at bounding box center [228, 342] width 102 height 9
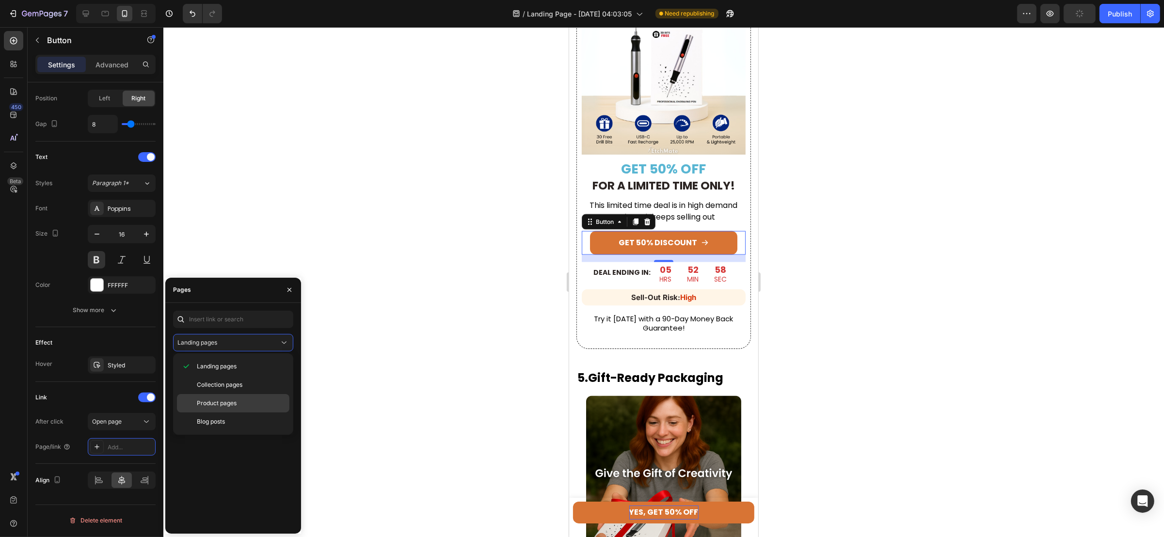
click at [215, 403] on span "Product pages" at bounding box center [217, 403] width 40 height 9
click at [280, 368] on div "View" at bounding box center [278, 366] width 14 height 9
click at [208, 362] on div "The Original EtchMate™ Engraving Pen" at bounding box center [237, 366] width 93 height 9
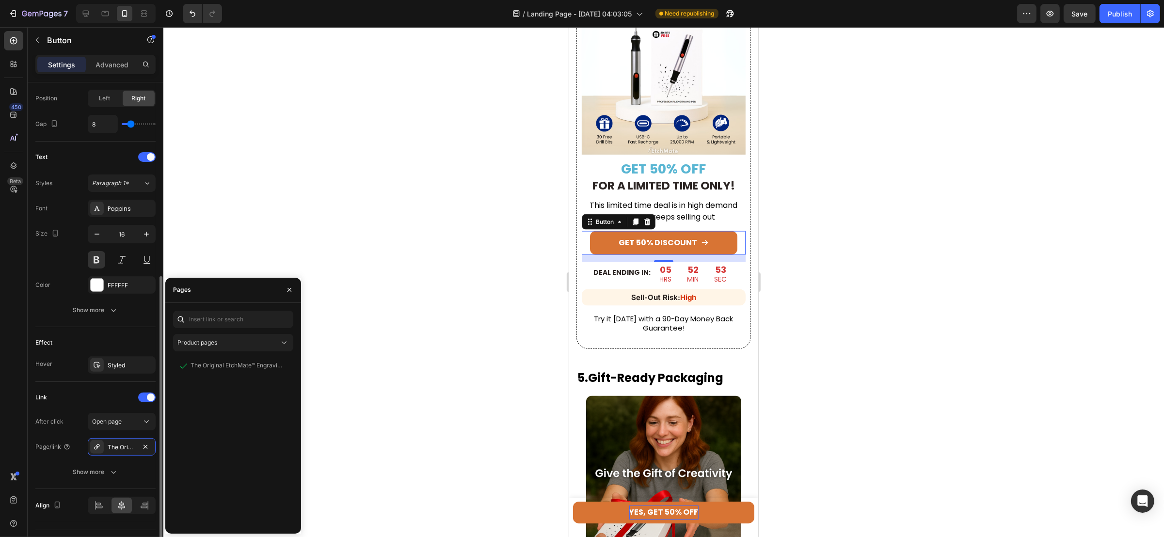
click at [75, 389] on div "Link After click Open page Page/link The Original EtchMate™ Engraving Pen Show …" at bounding box center [95, 435] width 120 height 107
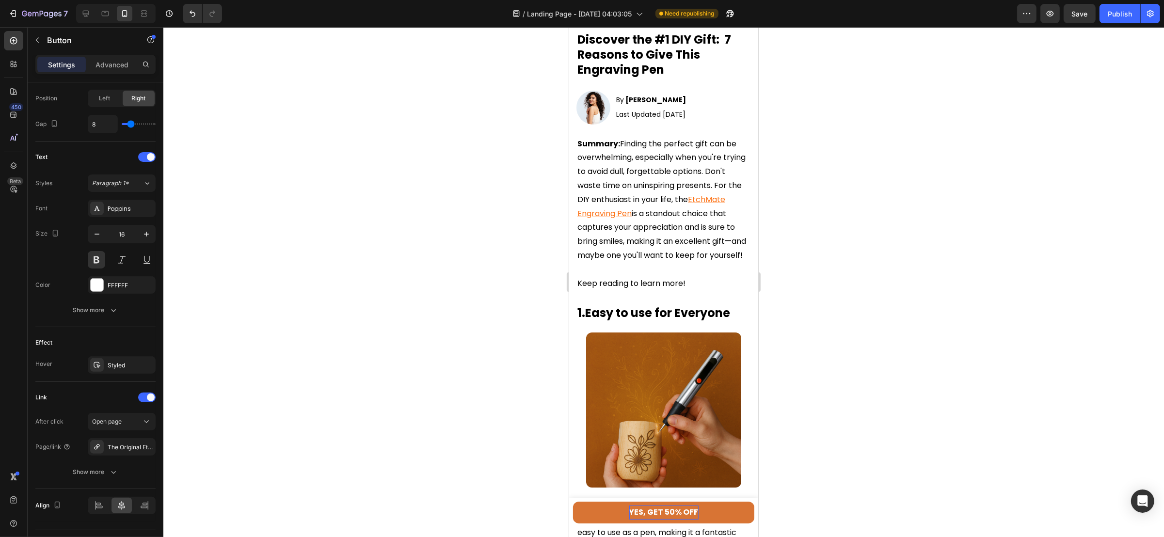
scroll to position [0, 0]
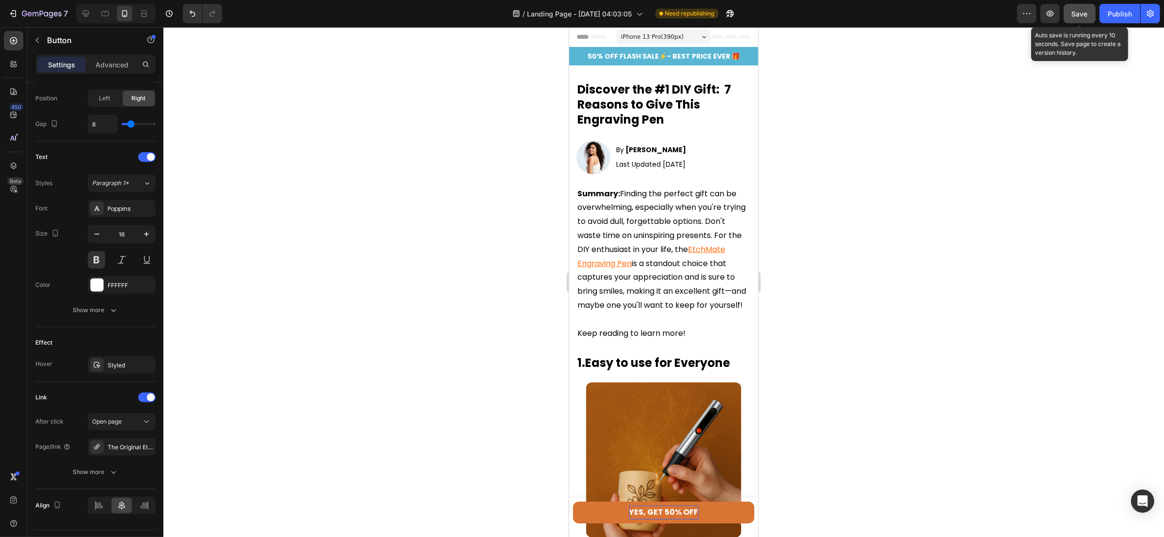
click at [1068, 15] on button "Save" at bounding box center [1080, 13] width 32 height 19
click at [1113, 12] on div "Publish" at bounding box center [1120, 14] width 24 height 10
click at [85, 11] on icon at bounding box center [86, 14] width 6 height 6
type input "70%"
type input "19"
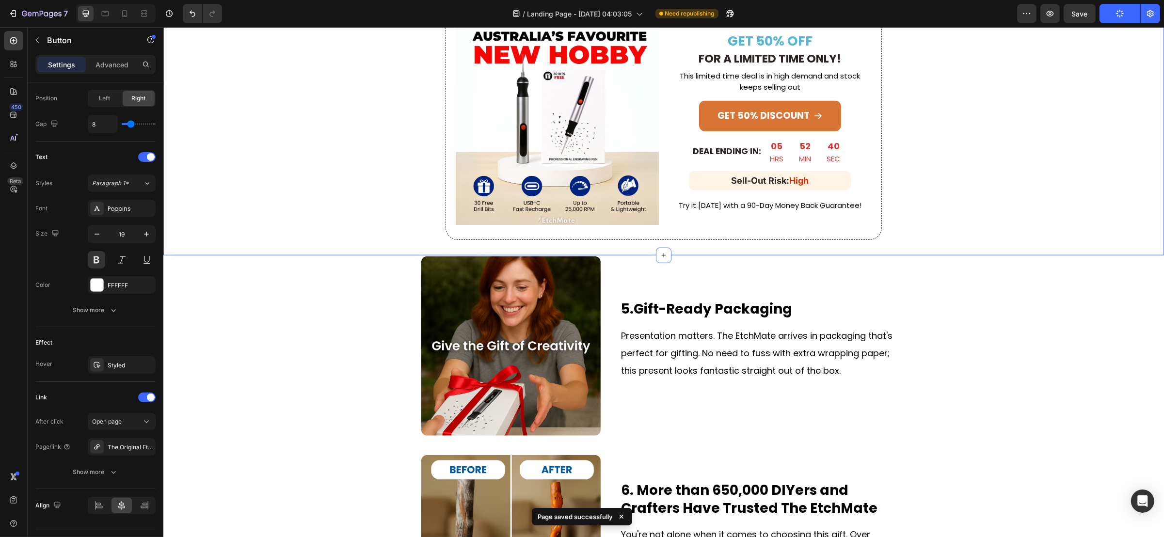
scroll to position [1072, 0]
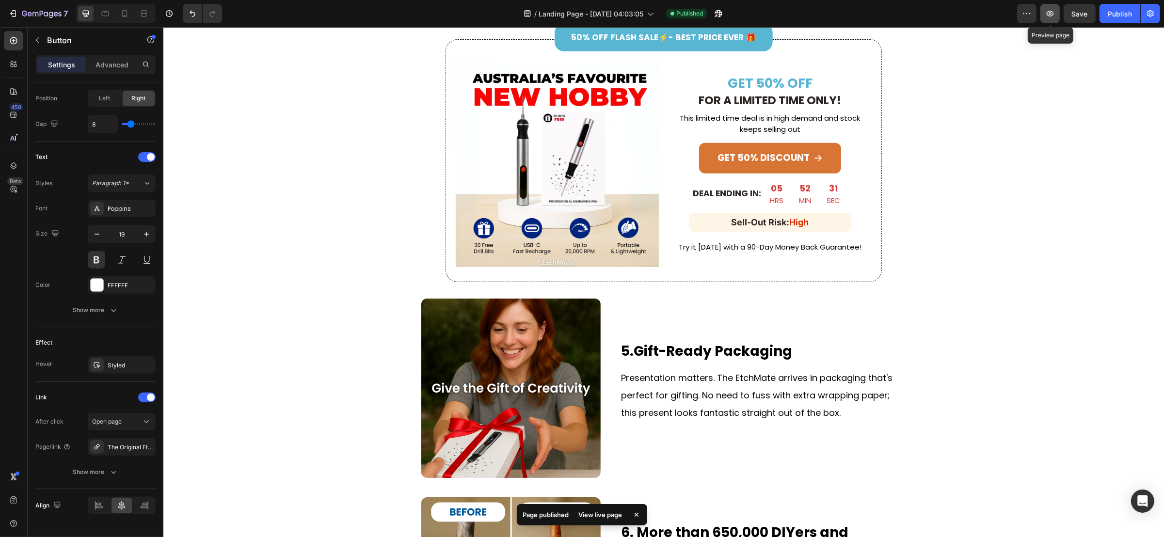
click at [1049, 13] on icon "button" at bounding box center [1050, 14] width 10 height 10
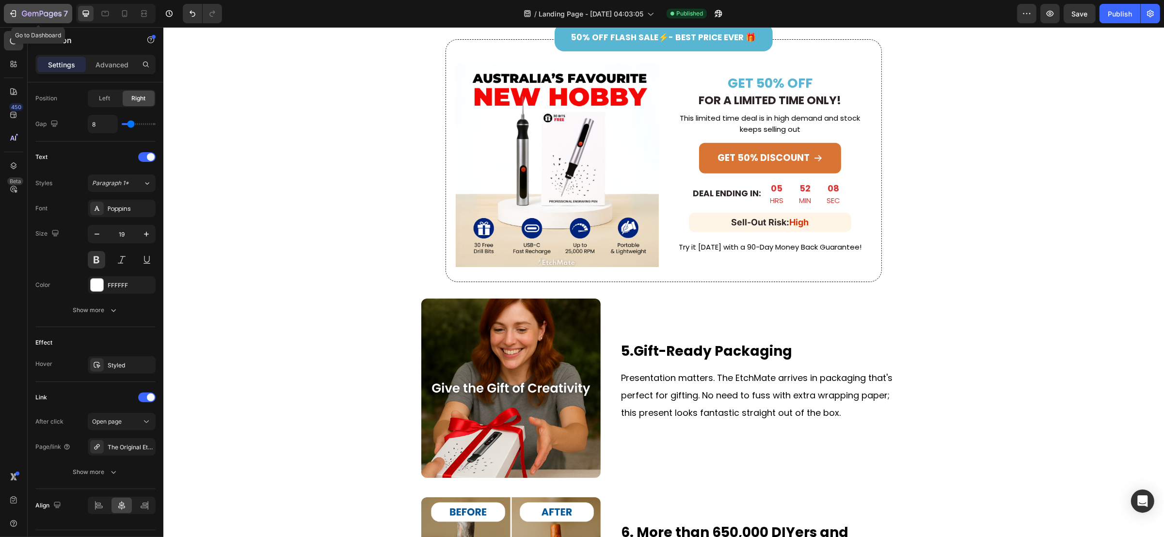
drag, startPoint x: 14, startPoint y: 14, endPoint x: 9, endPoint y: 11, distance: 5.4
click at [9, 11] on icon "button" at bounding box center [13, 14] width 10 height 10
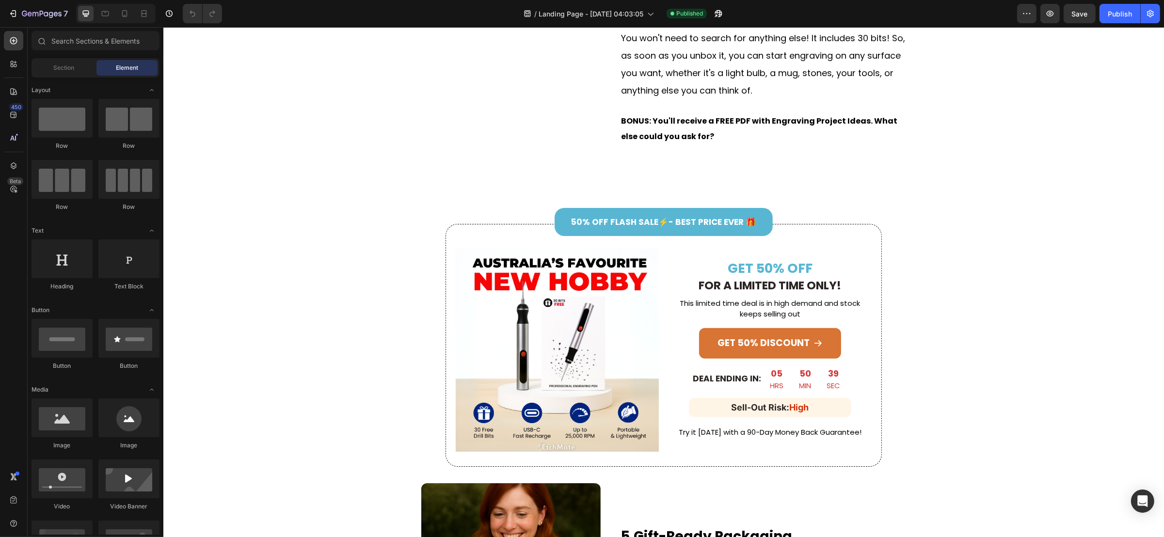
scroll to position [945, 0]
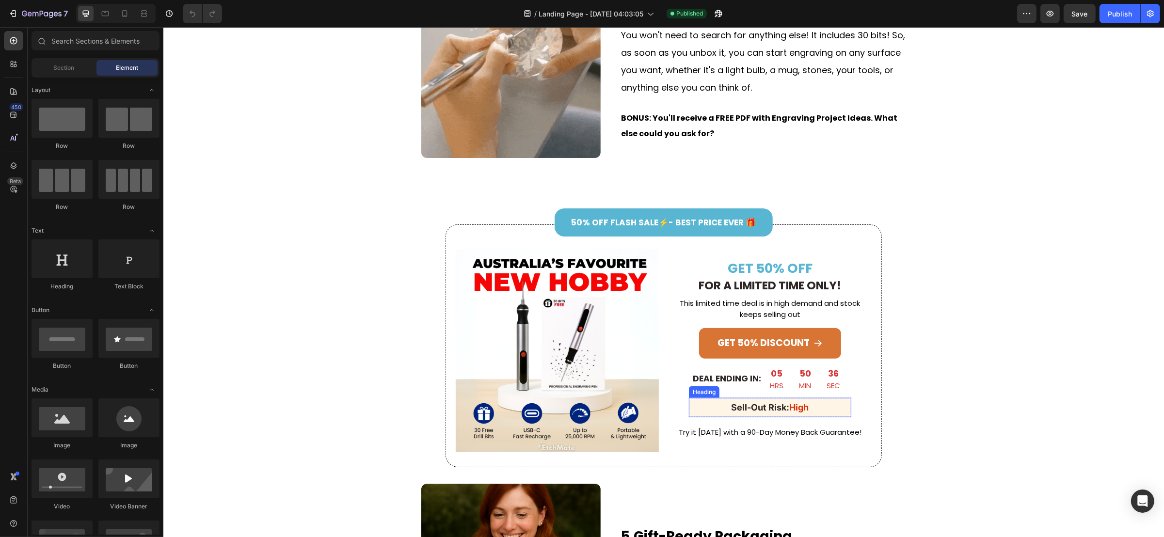
click at [740, 399] on h2 "Sell-Out Risk: High" at bounding box center [769, 407] width 162 height 19
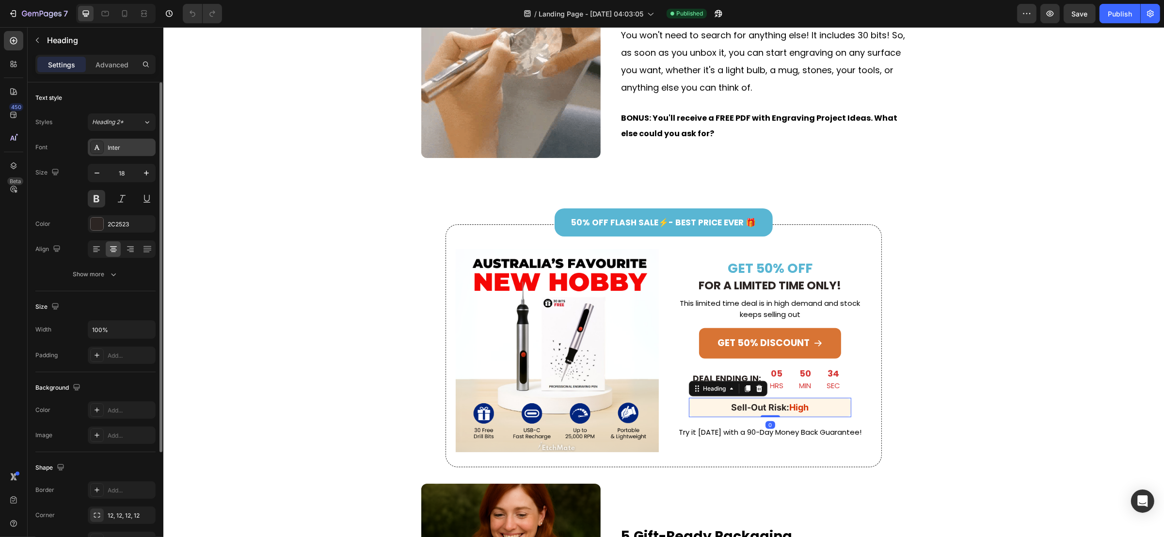
click at [103, 148] on div "Inter" at bounding box center [122, 147] width 68 height 17
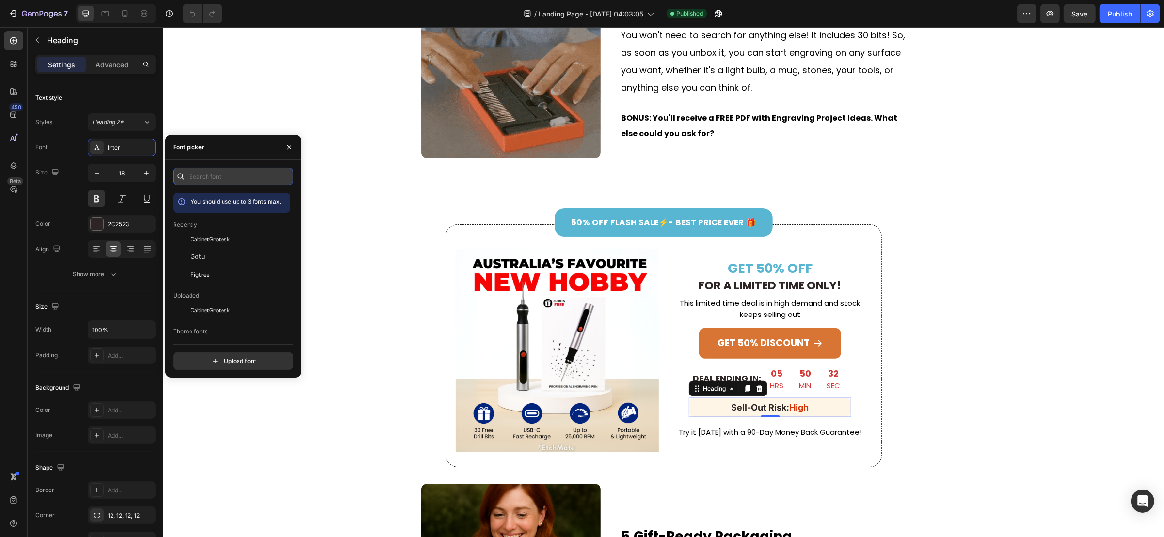
click at [219, 181] on input "text" at bounding box center [233, 176] width 120 height 17
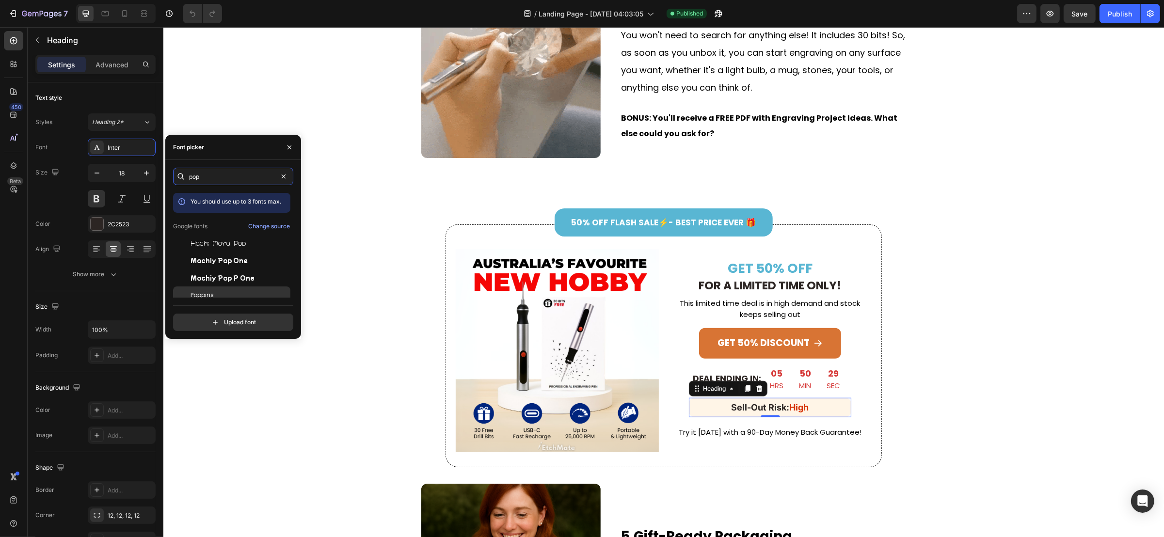
type input "pop"
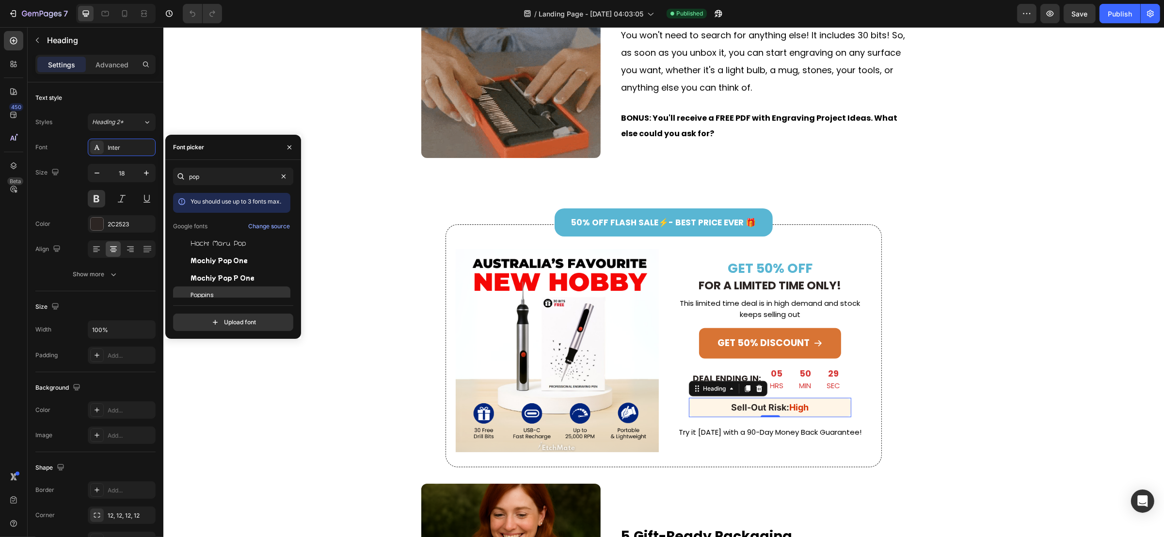
click at [194, 293] on span "Poppins" at bounding box center [202, 295] width 23 height 9
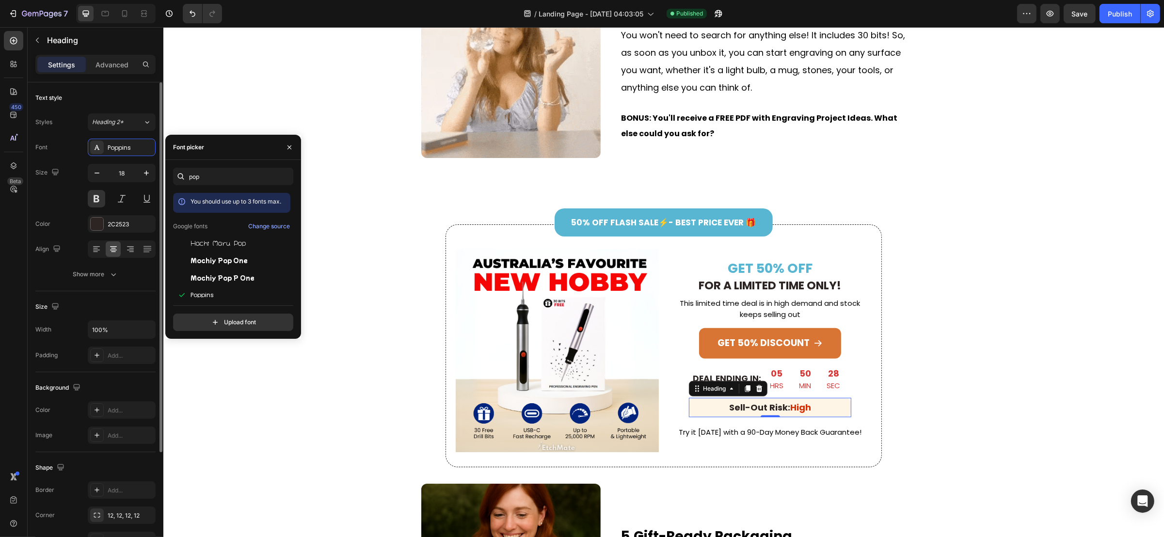
click at [122, 292] on div "Size Width 100% Padding Add..." at bounding box center [95, 331] width 120 height 81
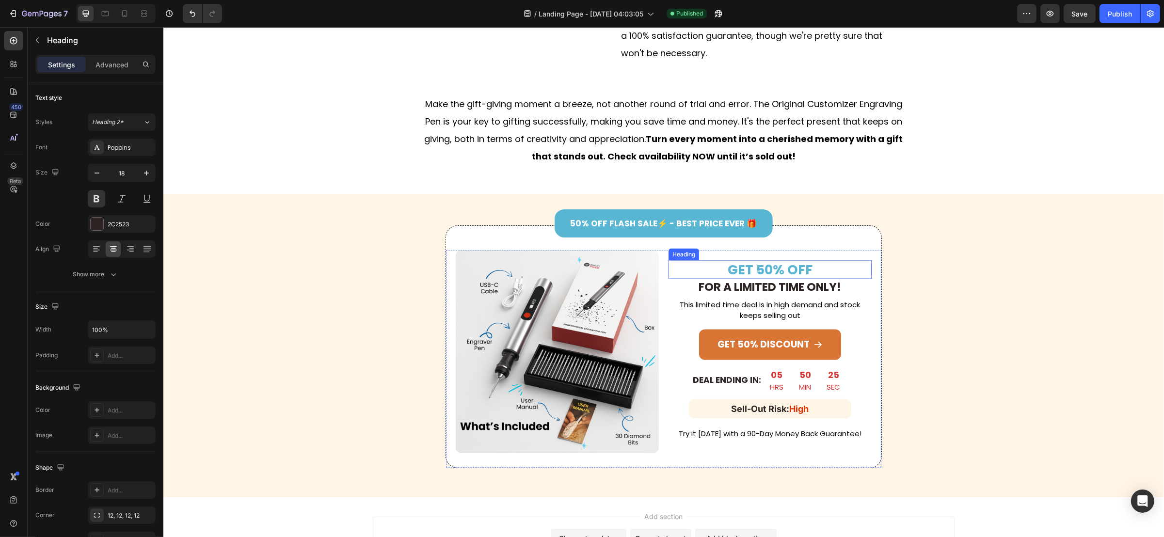
scroll to position [1979, 0]
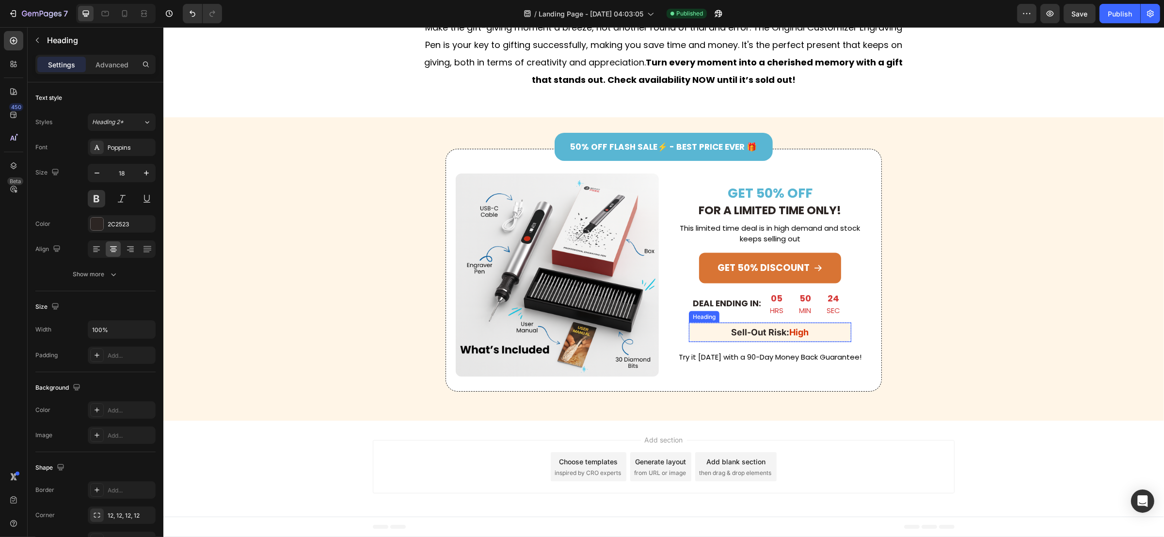
click at [735, 342] on h2 "Sell-Out Risk: High" at bounding box center [769, 332] width 162 height 19
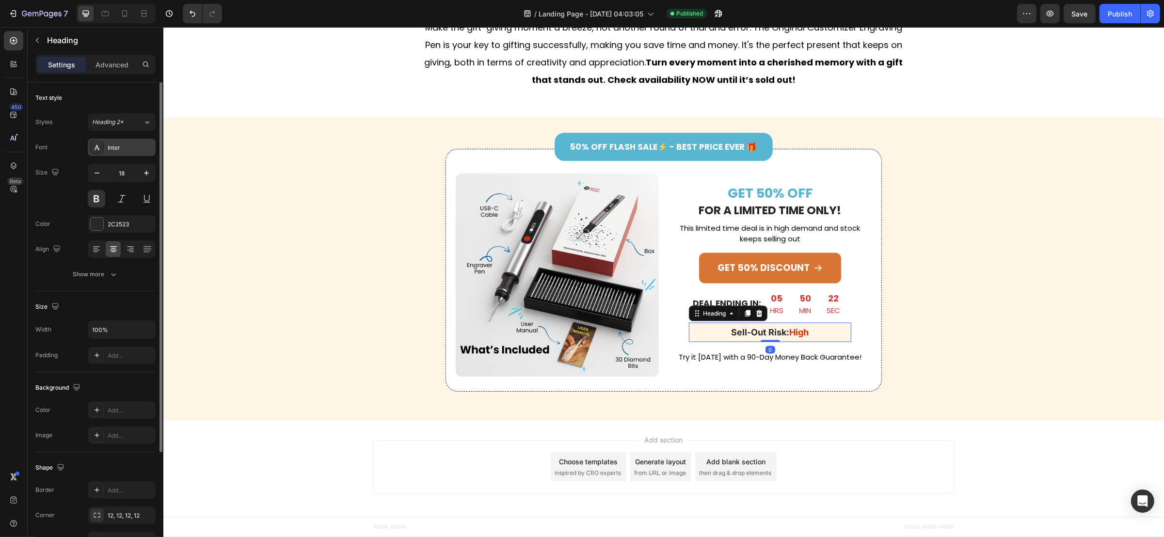
click at [133, 154] on div "Inter" at bounding box center [122, 147] width 68 height 17
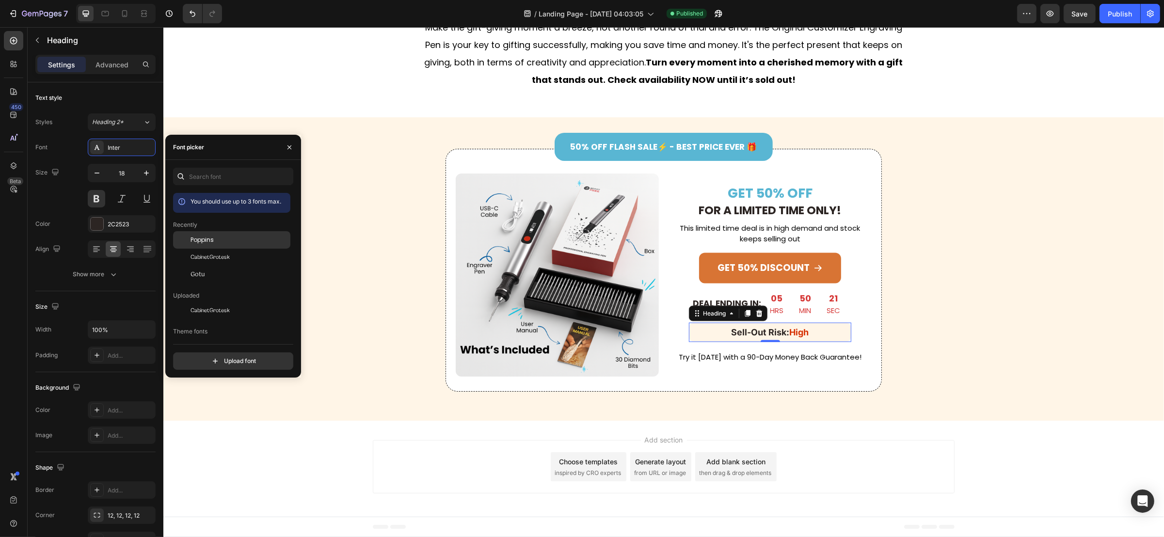
click at [208, 240] on span "Poppins" at bounding box center [202, 240] width 23 height 9
click at [147, 99] on div "Text style" at bounding box center [95, 98] width 120 height 16
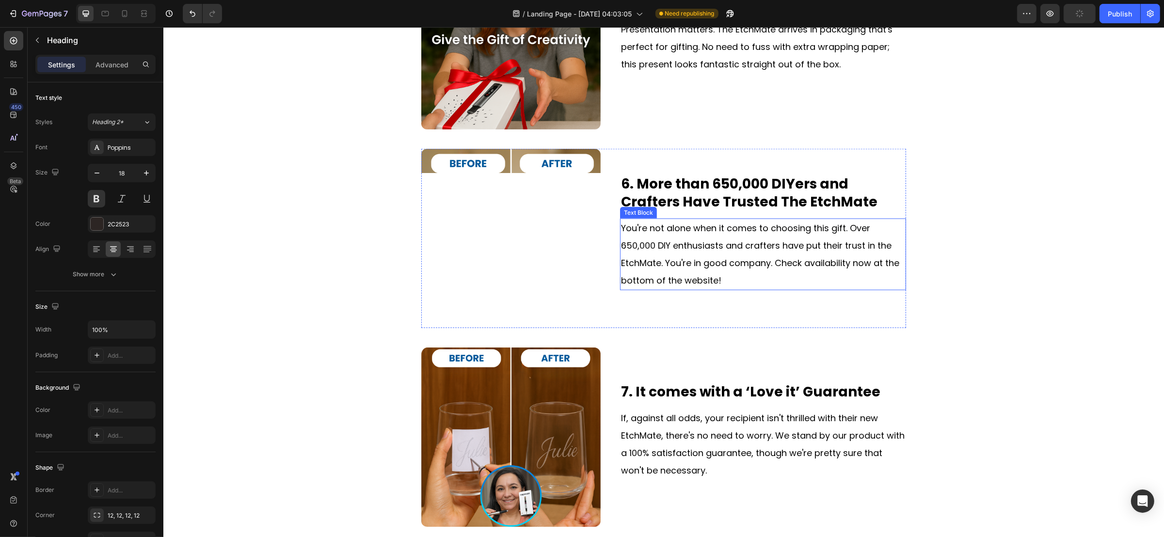
scroll to position [1324, 0]
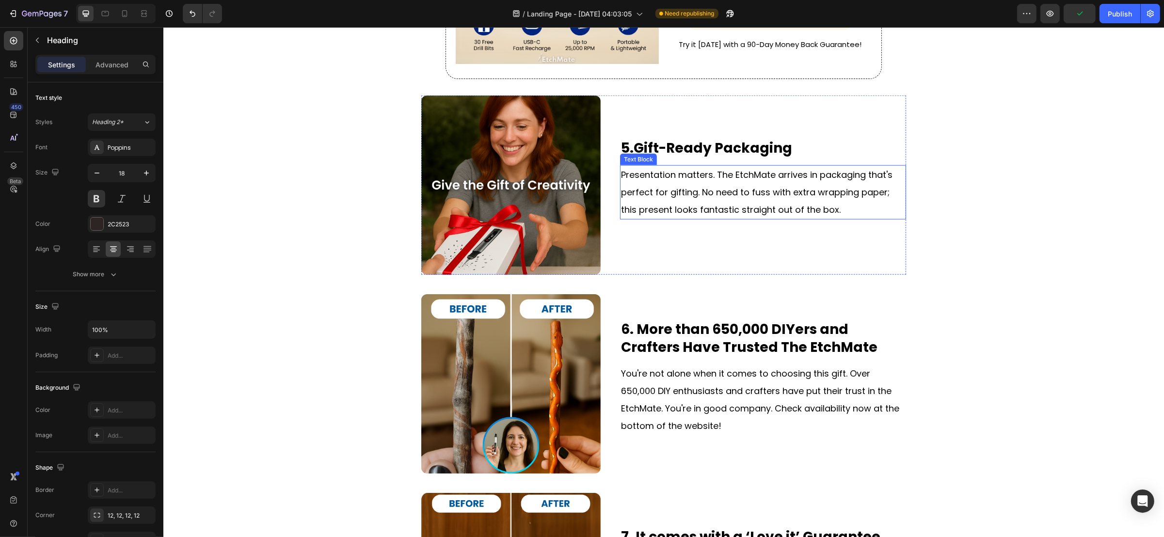
click at [713, 174] on p "Presentation matters. The EtchMate arrives in packaging that's perfect for gift…" at bounding box center [763, 192] width 284 height 52
click at [721, 173] on p "Presentation matters. The EtchMate arrives in packaging that's perfect for gift…" at bounding box center [763, 192] width 284 height 52
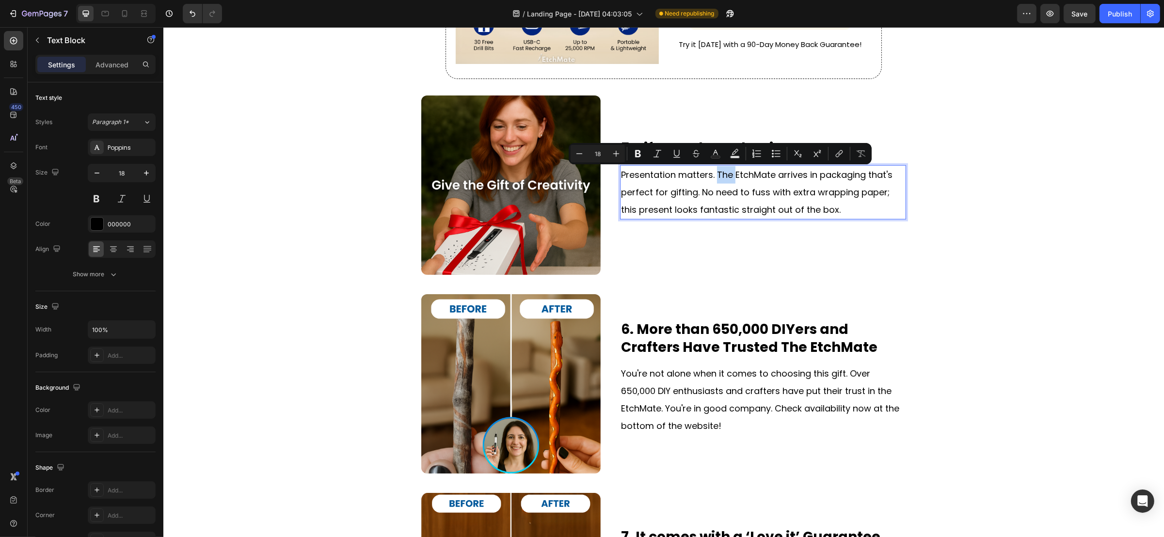
click at [713, 173] on p "Presentation matters. The EtchMate arrives in packaging that's perfect for gift…" at bounding box center [763, 192] width 284 height 52
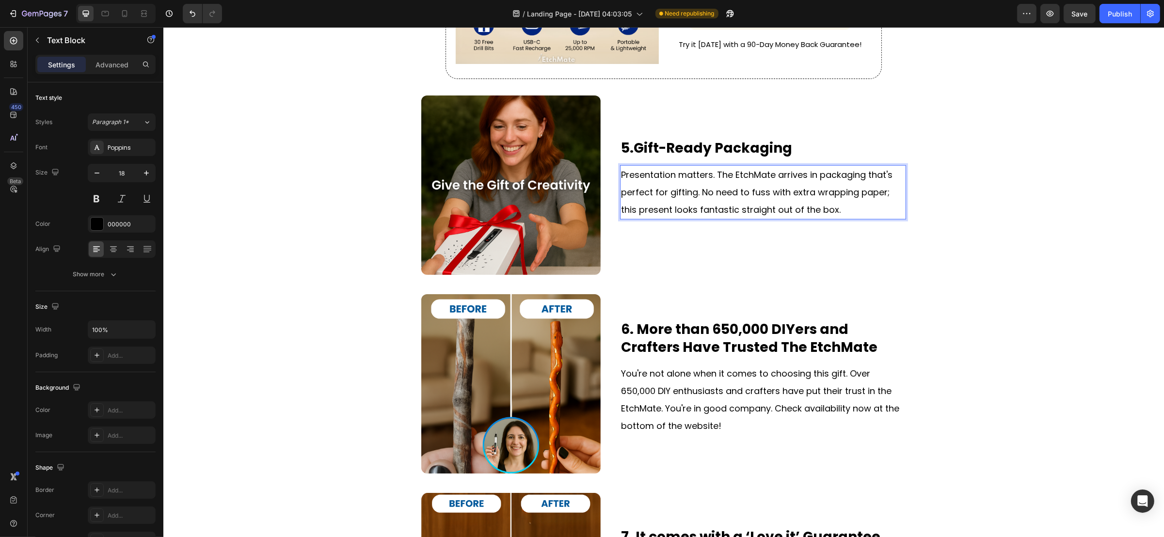
click at [712, 174] on p "Presentation matters. The EtchMate arrives in packaging that's perfect for gift…" at bounding box center [763, 192] width 284 height 52
click at [714, 174] on p "Presentation matters. The EtchMate arrives in packaging that's perfect for gift…" at bounding box center [763, 192] width 284 height 52
drag, startPoint x: 711, startPoint y: 174, endPoint x: 771, endPoint y: 176, distance: 60.1
click at [771, 176] on p "Presentation matters. The EtchMate arrives in packaging that's perfect for gift…" at bounding box center [763, 192] width 284 height 52
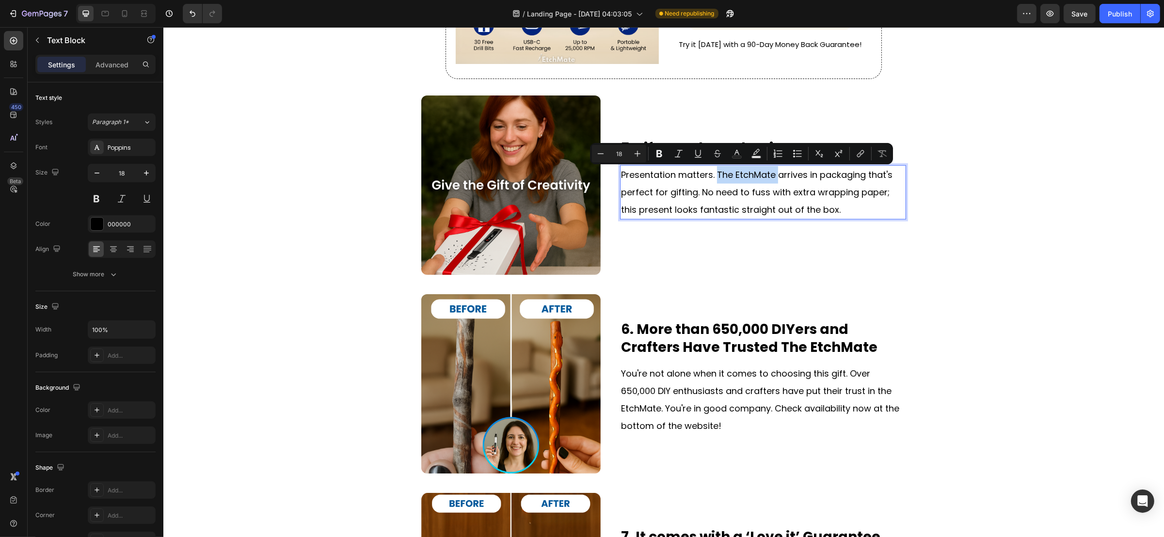
click at [768, 180] on p "Presentation matters. The EtchMate arrives in packaging that's perfect for gift…" at bounding box center [763, 192] width 284 height 52
drag, startPoint x: 768, startPoint y: 174, endPoint x: 713, endPoint y: 174, distance: 55.8
click at [713, 174] on p "Presentation matters. The EtchMate arrives in packaging that's perfect for gift…" at bounding box center [763, 192] width 284 height 52
click at [857, 155] on icon "Editor contextual toolbar" at bounding box center [860, 154] width 10 height 10
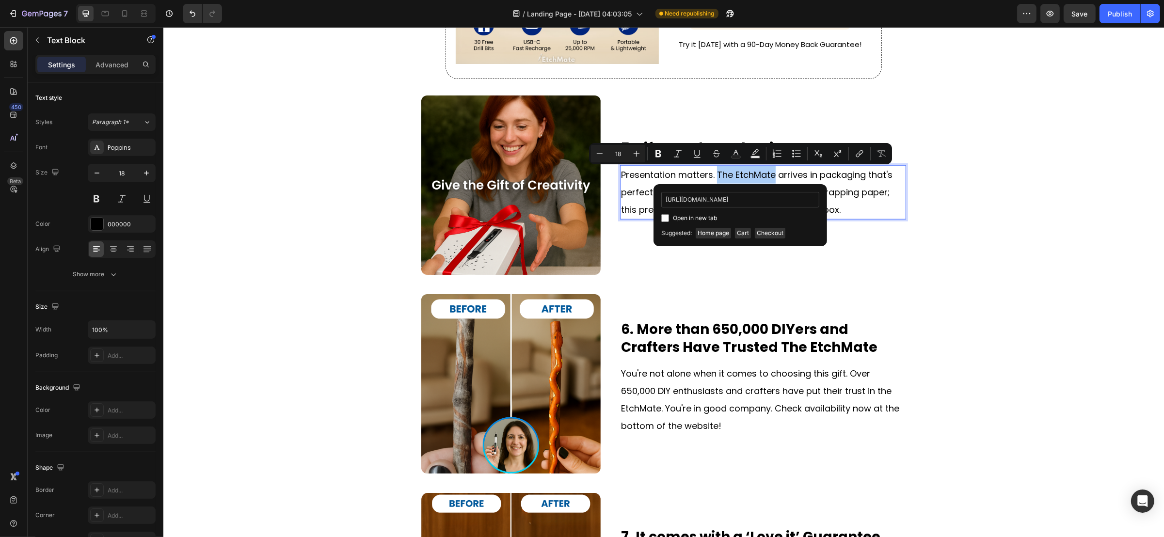
scroll to position [0, 139]
type input "https://etchmateofficial.com/products/the-original-etchmate%E2%84%A2-engraving-…"
click at [764, 211] on div "https://etchmateofficial.com/products/the-original-etchmate%E2%84%A2-engraving-…" at bounding box center [740, 208] width 158 height 32
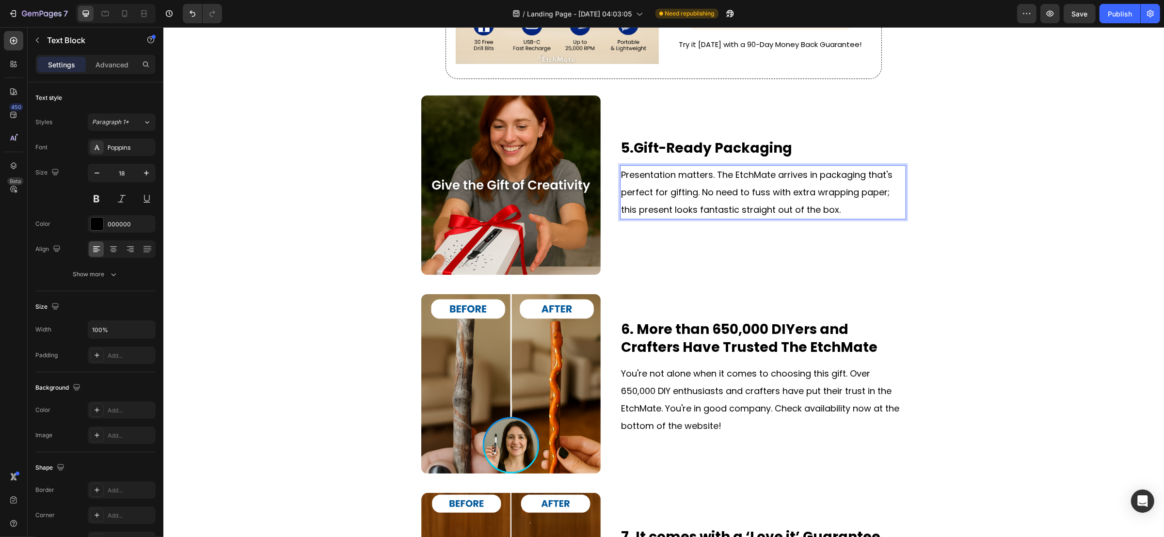
click at [854, 197] on p "Presentation matters. The EtchMate arrives in packaging that's perfect for gift…" at bounding box center [763, 192] width 284 height 52
click at [768, 173] on u "The EtchMate" at bounding box center [743, 175] width 59 height 12
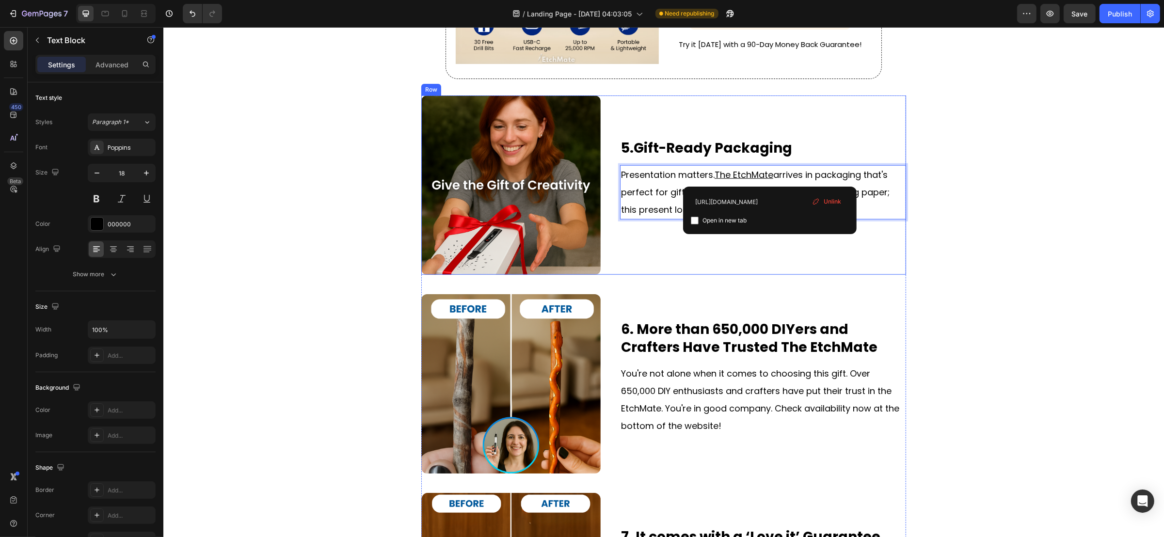
click at [830, 285] on div "5.Gift-Ready Packaging Heading Image 5.Gift-Ready Packaging Heading Presentatio…" at bounding box center [663, 436] width 485 height 680
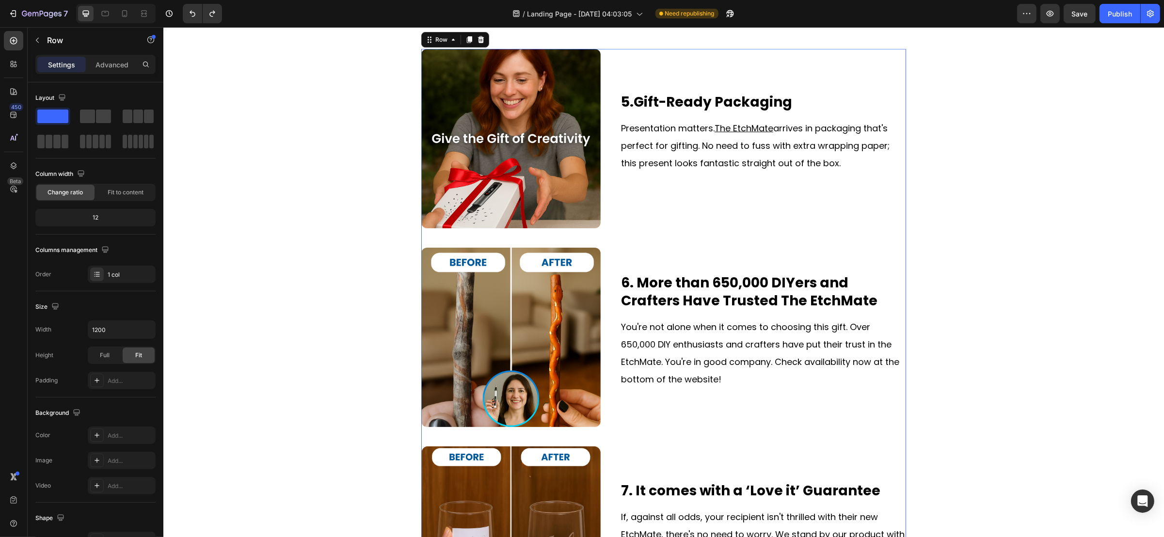
scroll to position [1324, 0]
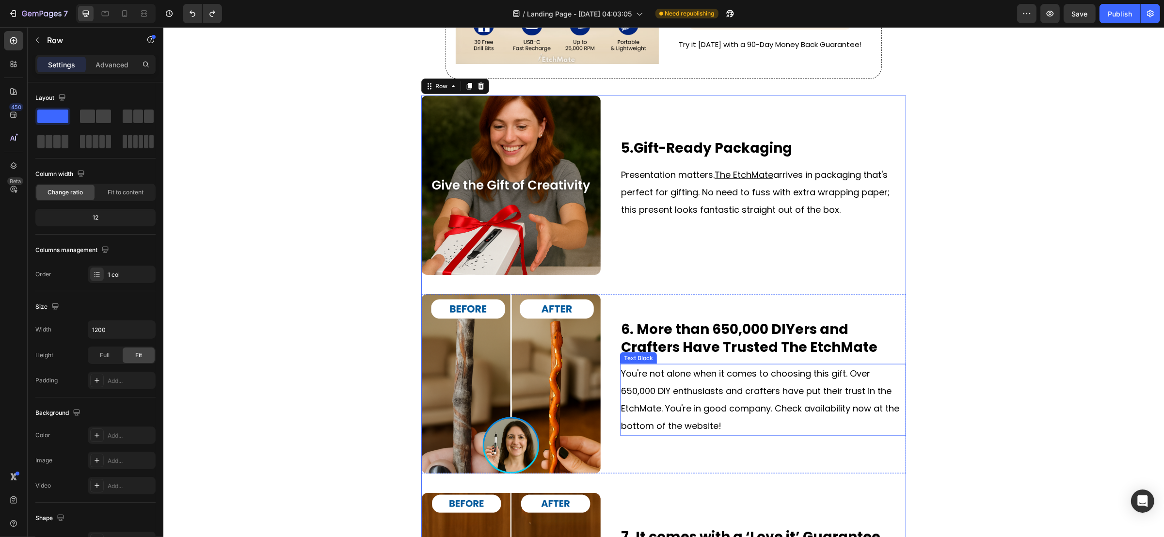
click at [874, 396] on p "You're not alone when it comes to choosing this gift. Over 650,000 DIY enthusia…" at bounding box center [763, 400] width 284 height 70
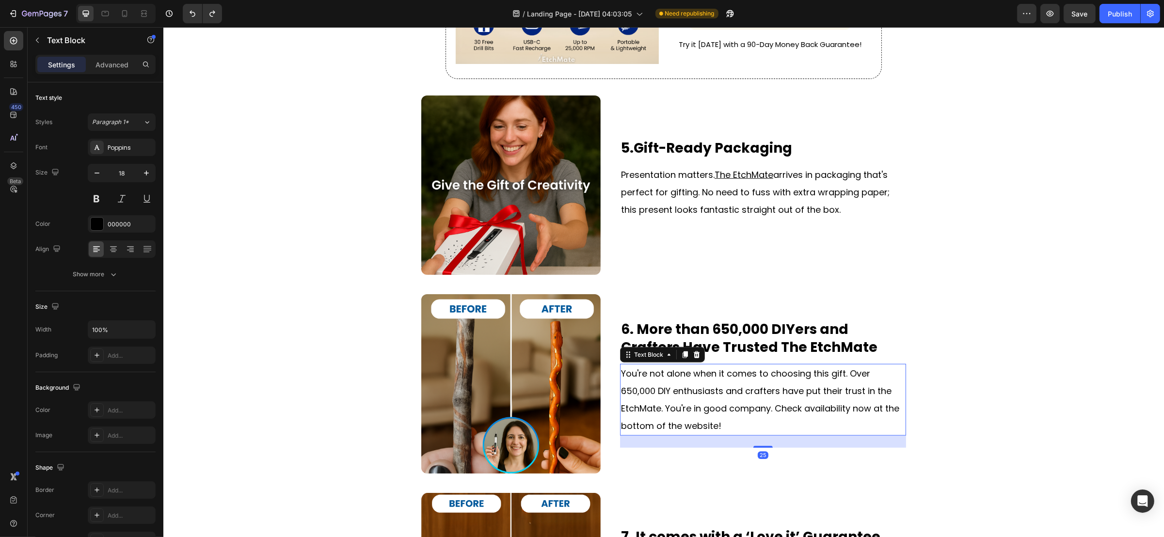
click at [871, 392] on p "You're not alone when it comes to choosing this gift. Over 650,000 DIY enthusia…" at bounding box center [763, 400] width 284 height 70
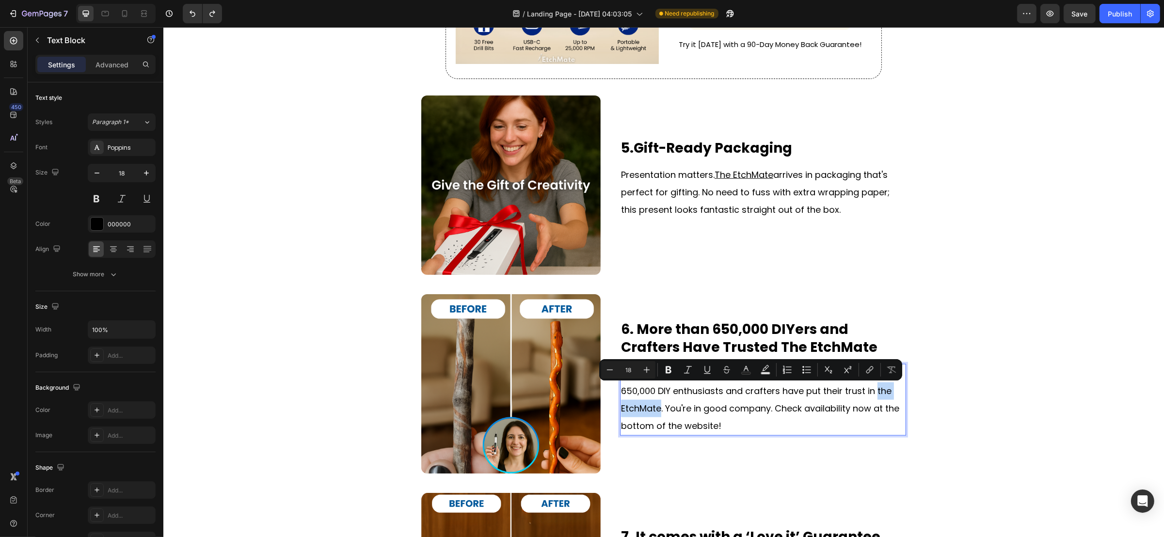
drag, startPoint x: 871, startPoint y: 391, endPoint x: 656, endPoint y: 411, distance: 216.1
click at [656, 411] on p "You're not alone when it comes to choosing this gift. Over 650,000 DIY enthusia…" at bounding box center [763, 400] width 284 height 70
click at [866, 370] on icon "Editor contextual toolbar" at bounding box center [870, 370] width 10 height 10
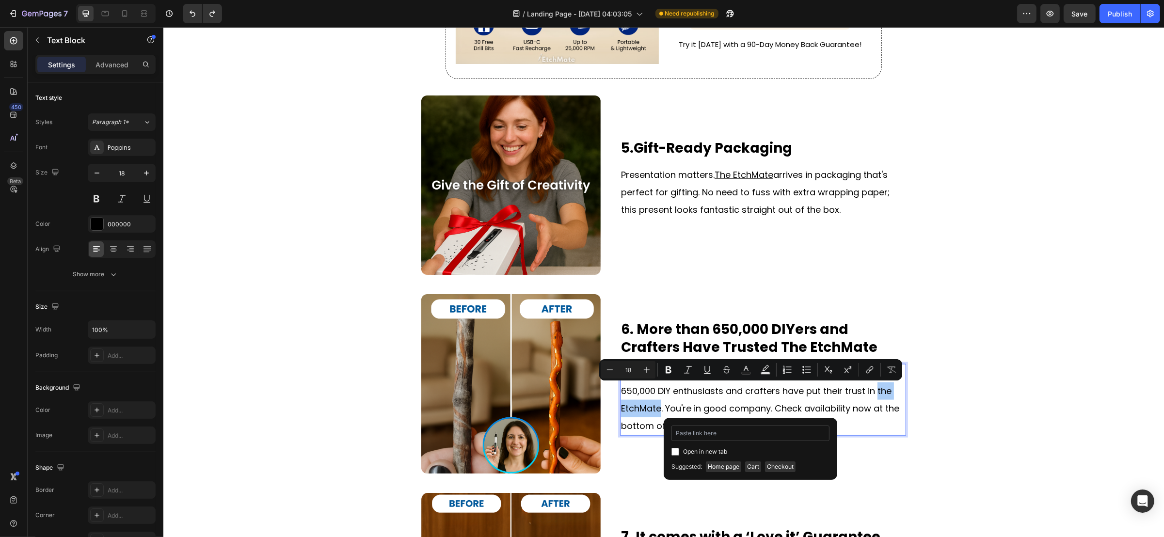
type input "https://etchmateofficial.com/products/the-original-etchmate%E2%84%A2-engraving-…"
click at [850, 417] on p "You're not alone when it comes to choosing this gift. Over 650,000 DIY enthusia…" at bounding box center [763, 400] width 284 height 70
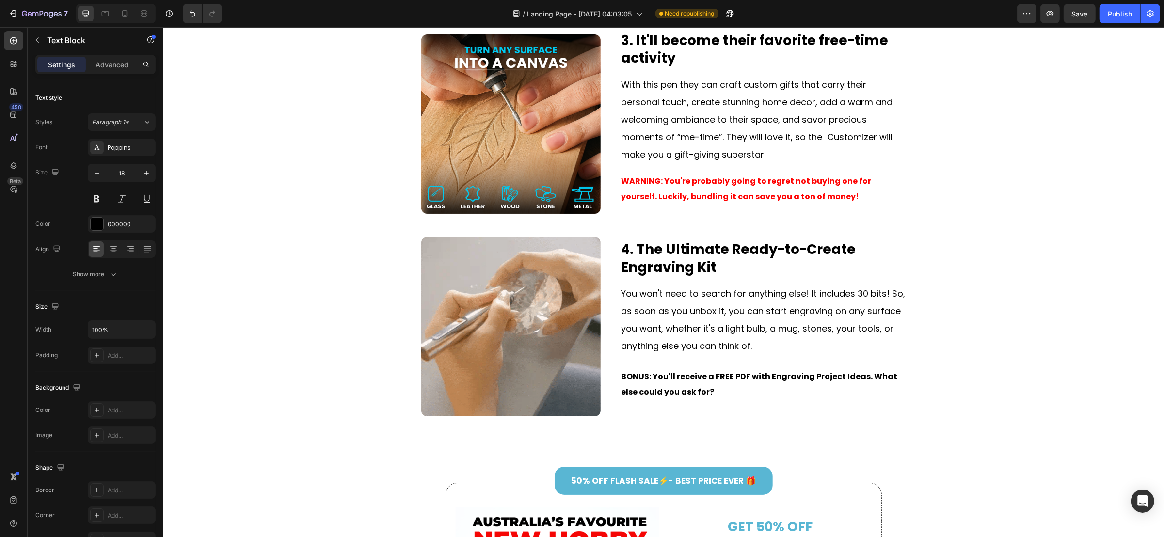
scroll to position [676, 0]
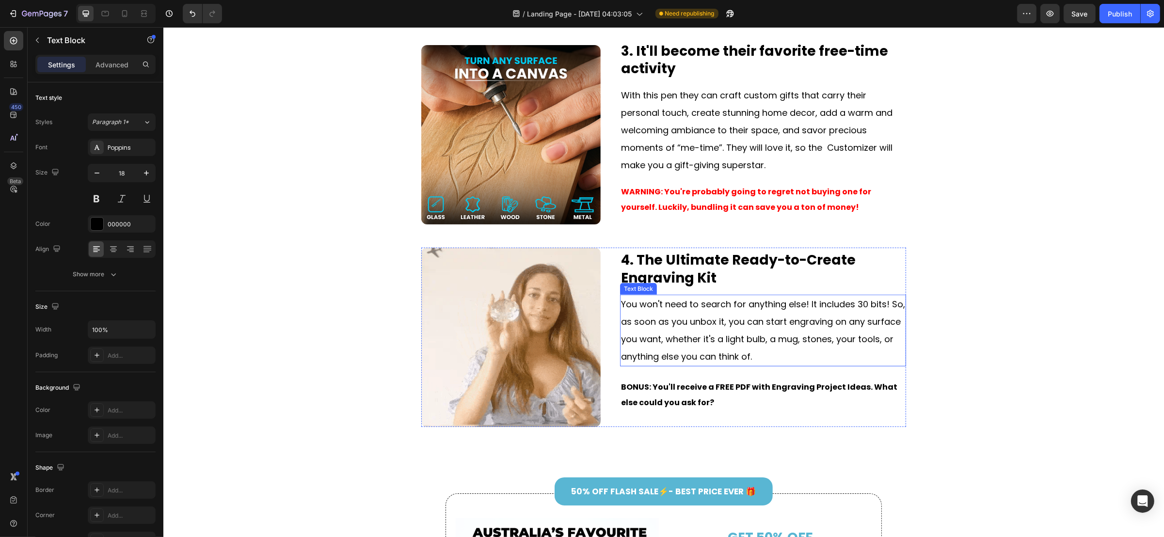
click at [762, 341] on p "You won't need to search for anything else! It includes 30 bits! So, as soon as…" at bounding box center [763, 331] width 284 height 70
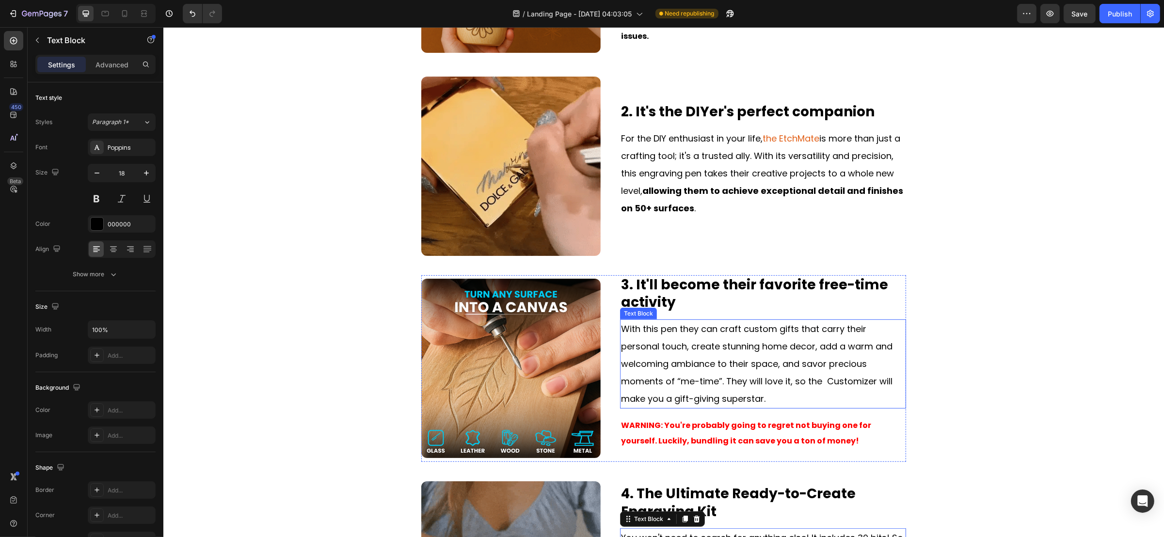
scroll to position [385, 0]
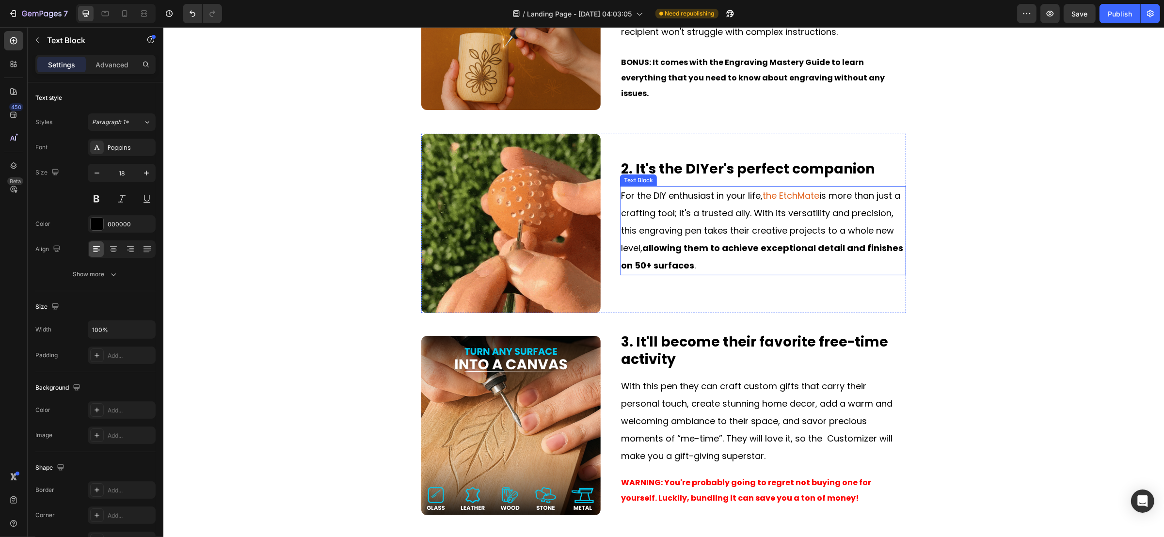
click at [757, 187] on p "For the DIY enthusiast in your life, the EtchMate is more than just a crafting …" at bounding box center [763, 230] width 284 height 87
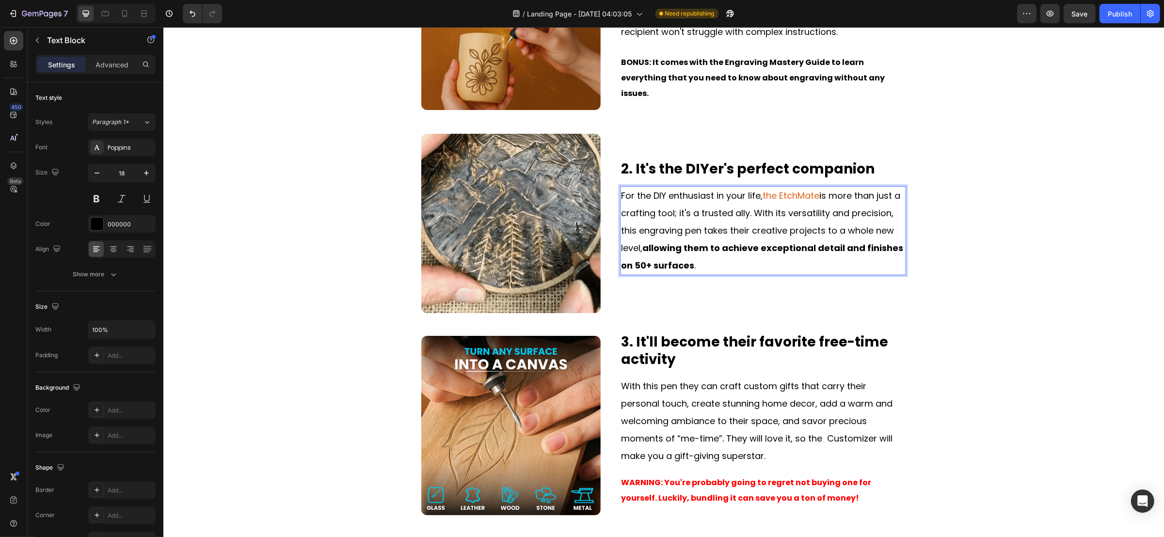
click at [762, 190] on span "the EtchMate" at bounding box center [790, 196] width 57 height 12
drag, startPoint x: 759, startPoint y: 184, endPoint x: 815, endPoint y: 185, distance: 56.3
click at [815, 190] on span "the EtchMate" at bounding box center [790, 196] width 57 height 12
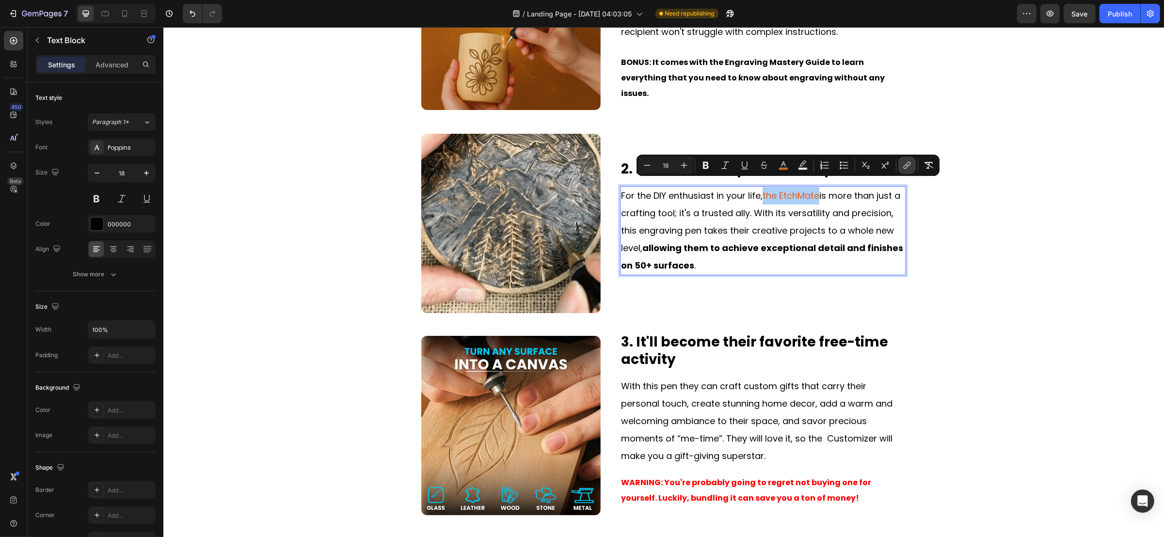
click at [911, 165] on icon "Editor contextual toolbar" at bounding box center [907, 165] width 10 height 10
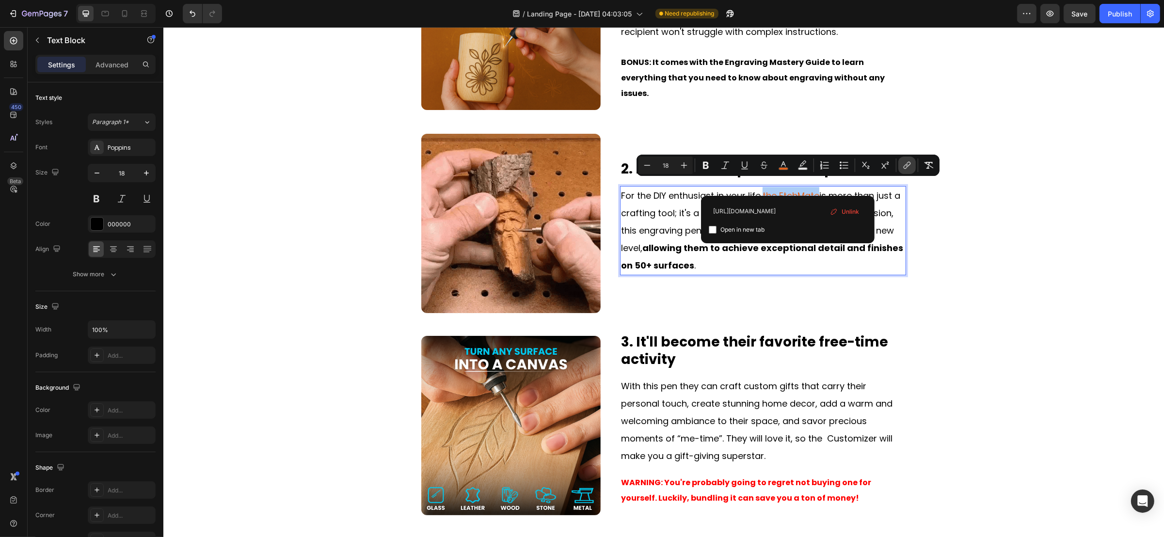
scroll to position [0, 256]
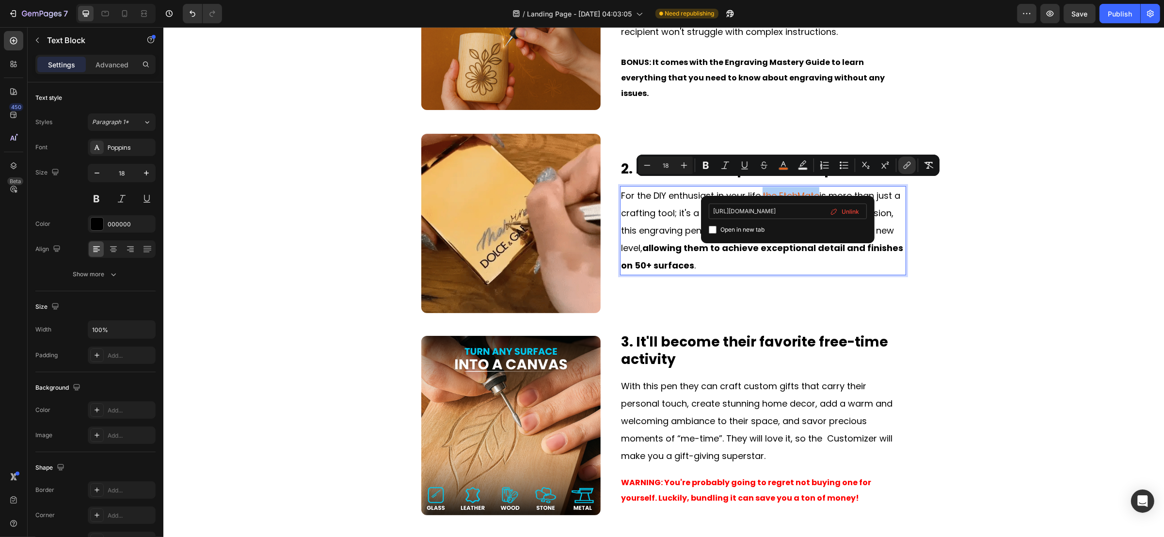
click at [801, 210] on input "https://k6brjdbg7iwsplfq-66373157025.shopifypreview.com/products_preview?previe…" at bounding box center [788, 212] width 158 height 16
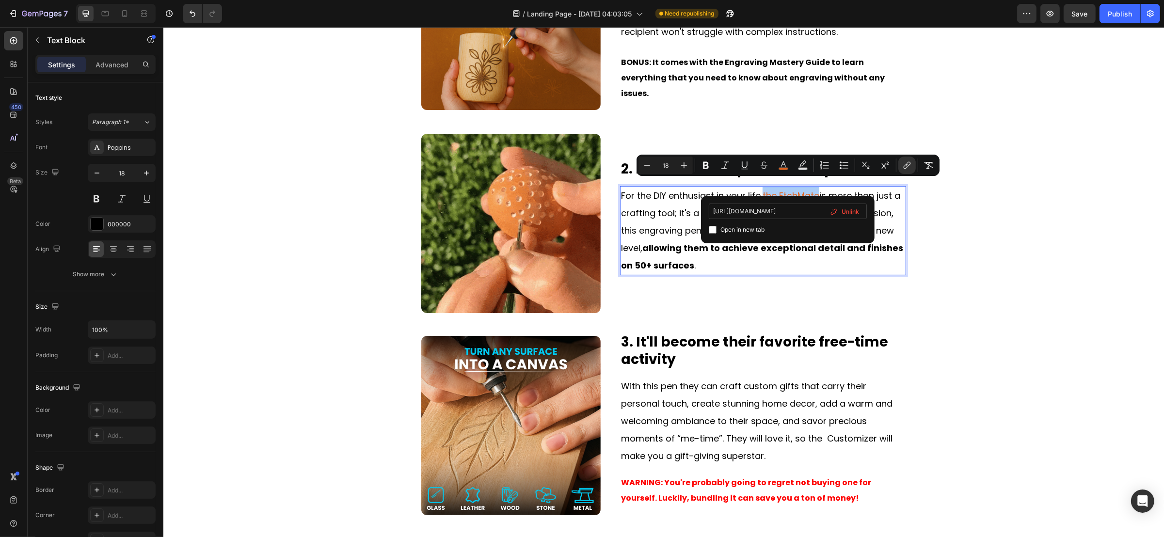
click at [801, 210] on input "https://k6brjdbg7iwsplfq-66373157025.shopifypreview.com/products_preview?previe…" at bounding box center [788, 212] width 158 height 16
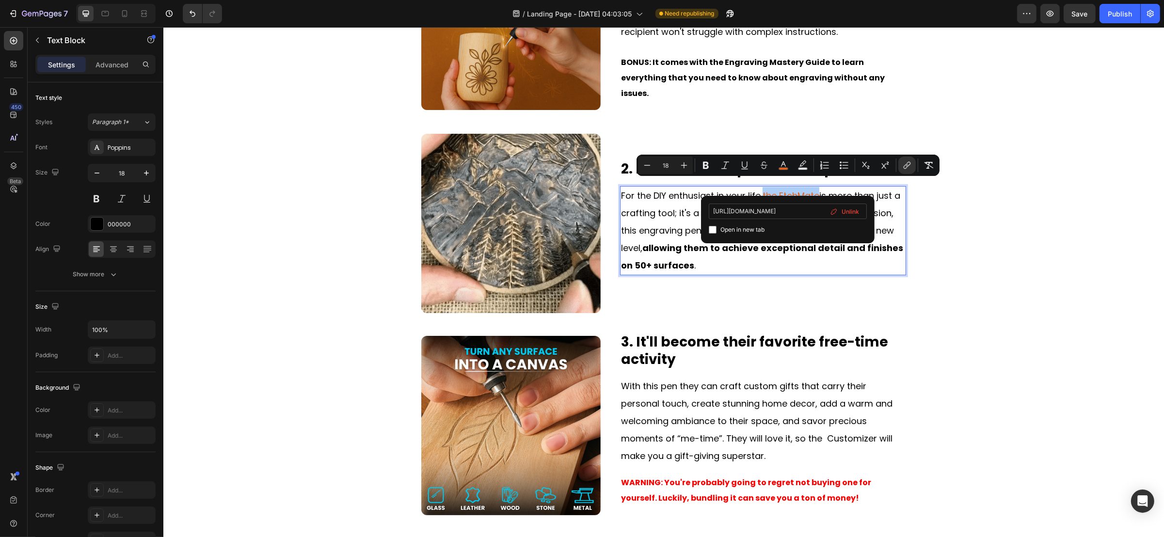
click at [801, 210] on input "https://k6brjdbg7iwsplfq-66373157025.shopifypreview.com/products_preview?previe…" at bounding box center [788, 212] width 158 height 16
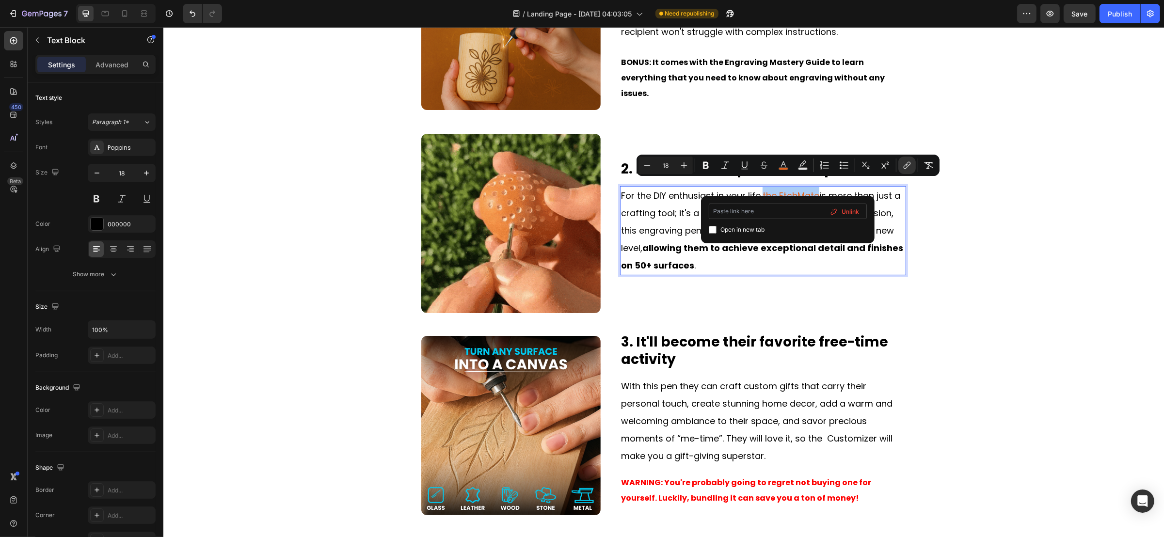
scroll to position [0, 0]
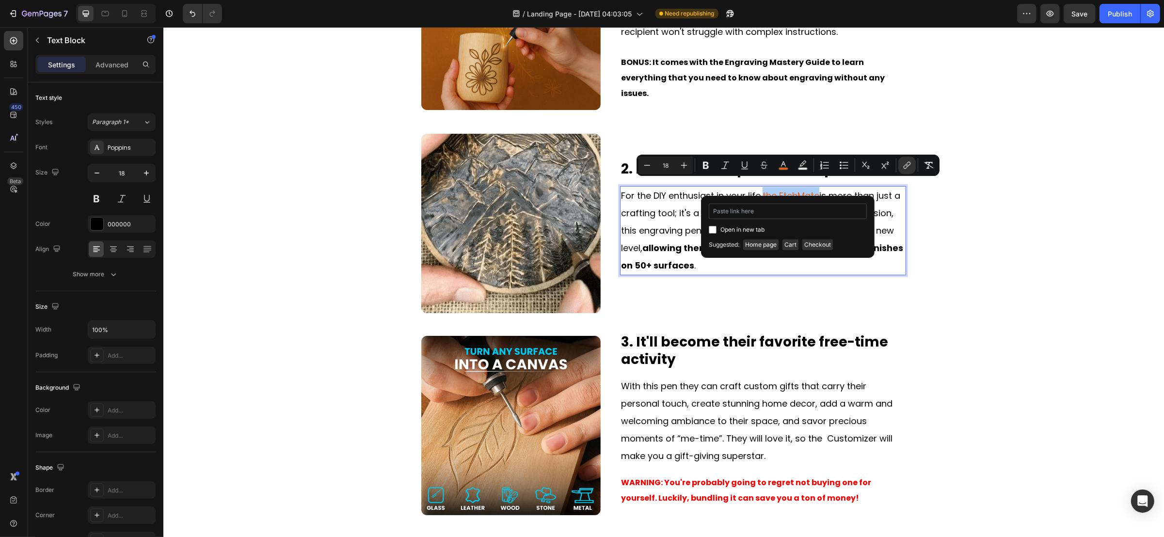
type input "https://etchmateofficial.com/products/the-original-etchmate%E2%84%A2-engraving-…"
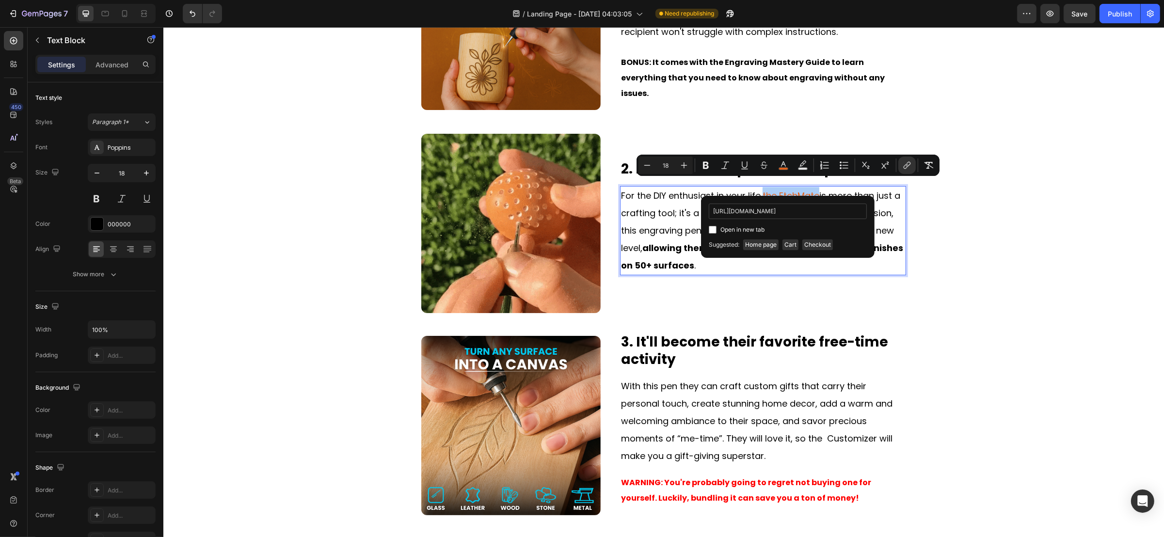
scroll to position [0, 139]
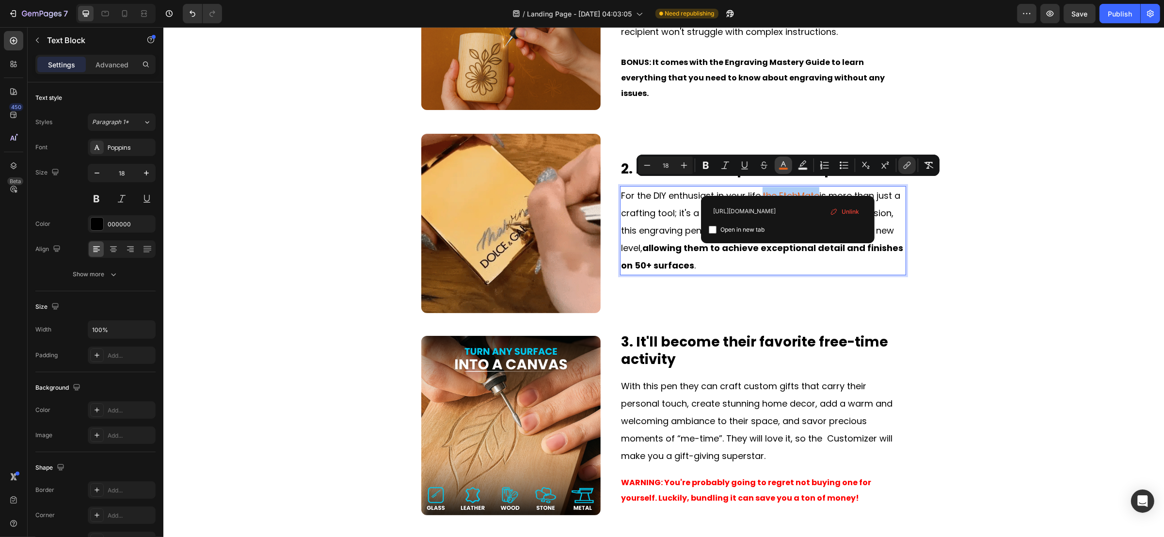
click at [786, 167] on icon "Editor contextual toolbar" at bounding box center [784, 165] width 10 height 10
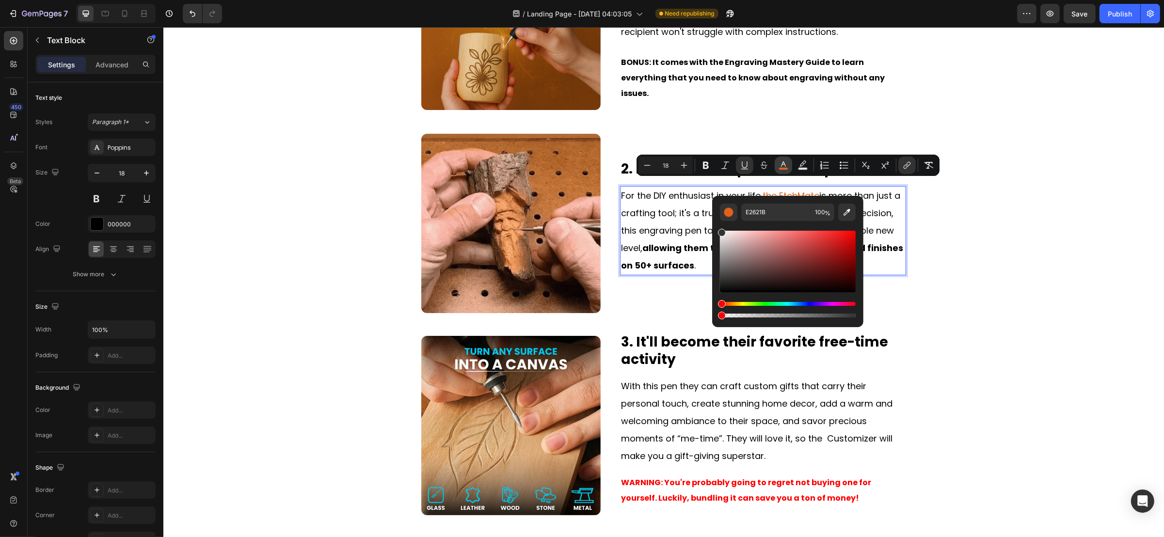
type input "16"
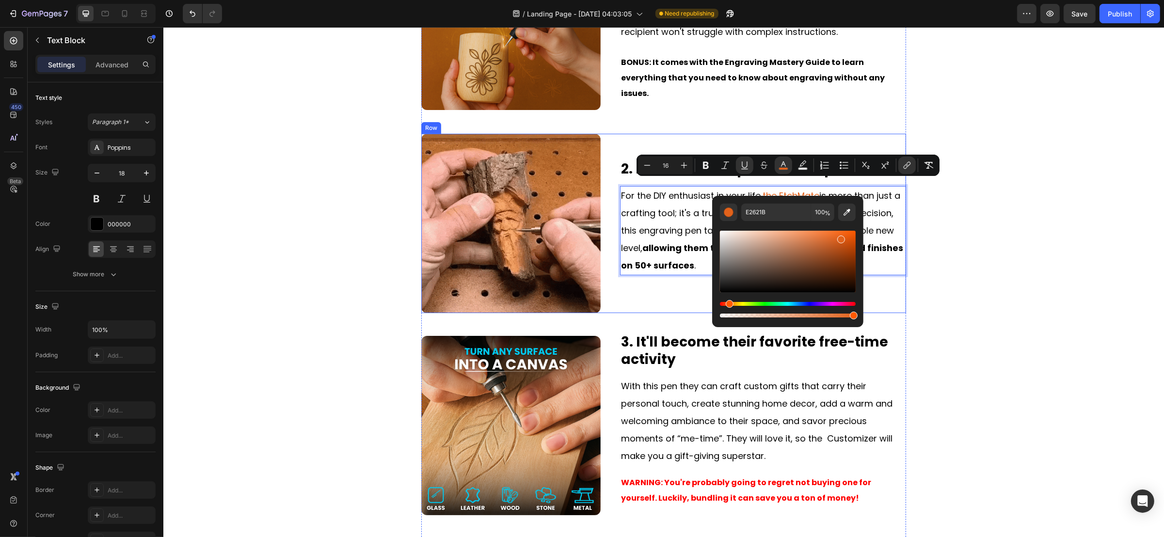
click at [831, 134] on div "2. It's the DIYer's perfect companion Heading For the DIY enthusiast in your li…" at bounding box center [763, 223] width 286 height 179
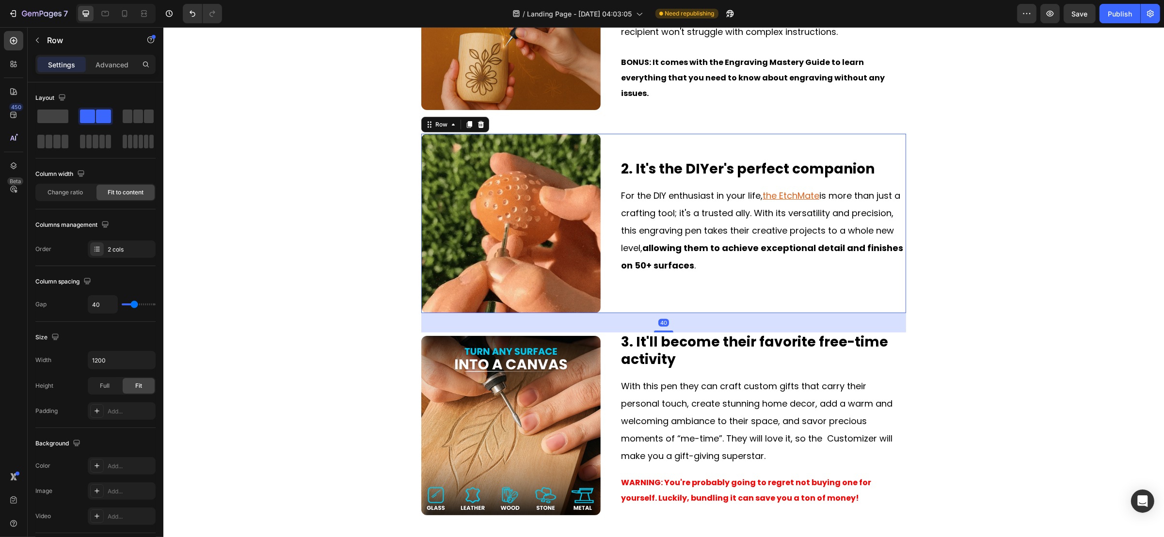
click at [854, 146] on div "2. It's the DIYer's perfect companion Heading For the DIY enthusiast in your li…" at bounding box center [763, 223] width 286 height 179
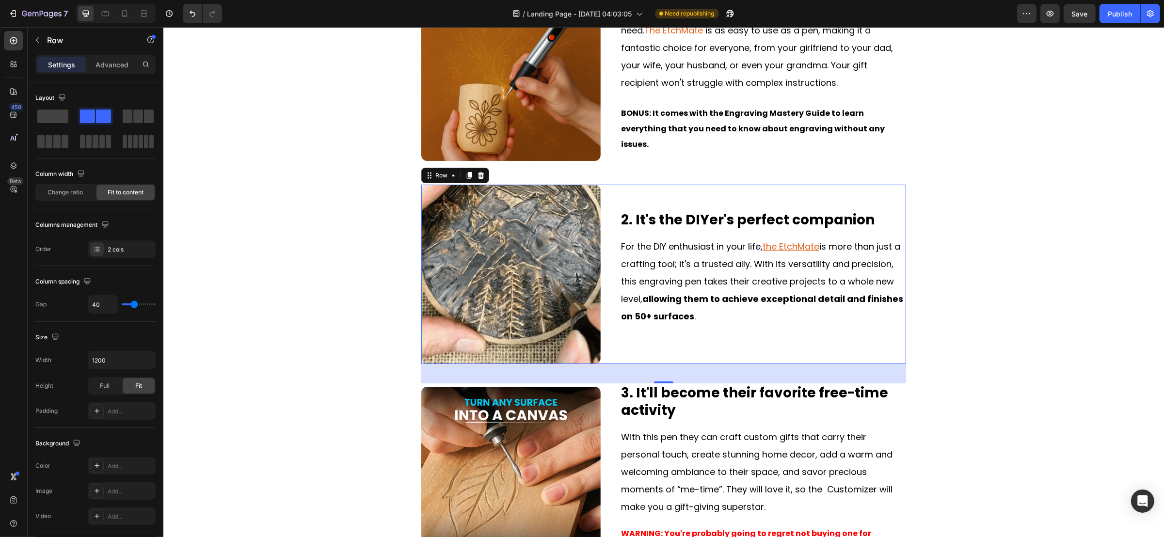
scroll to position [240, 0]
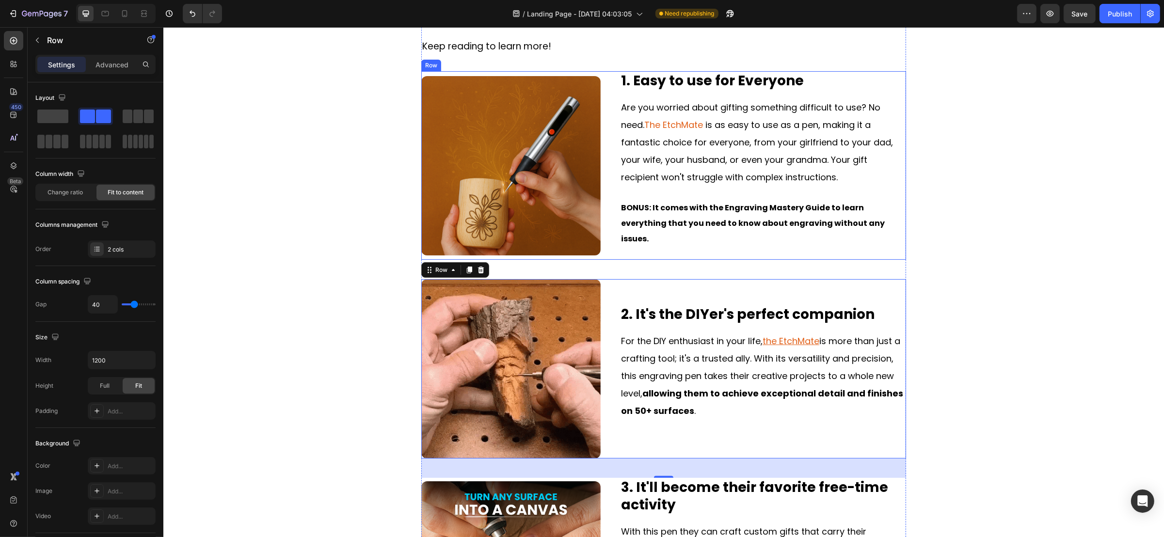
click at [785, 191] on div "1. Easy to use for Everyone Heading Are you worried about gifting something dif…" at bounding box center [763, 165] width 286 height 188
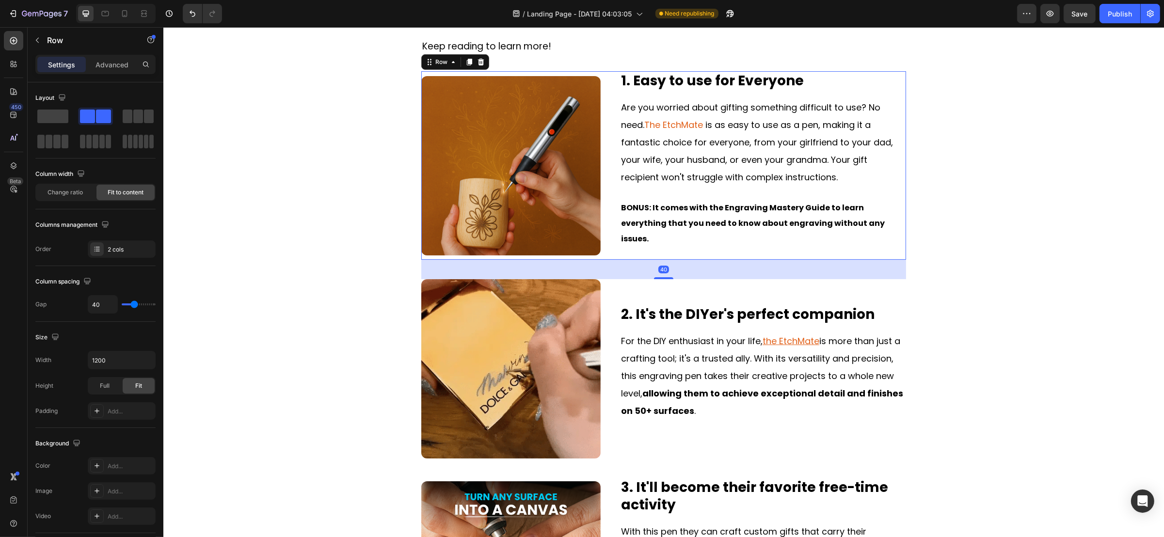
click at [764, 174] on p "Are you worried about gifting something difficult to use? No need. The EtchMate…" at bounding box center [763, 142] width 284 height 87
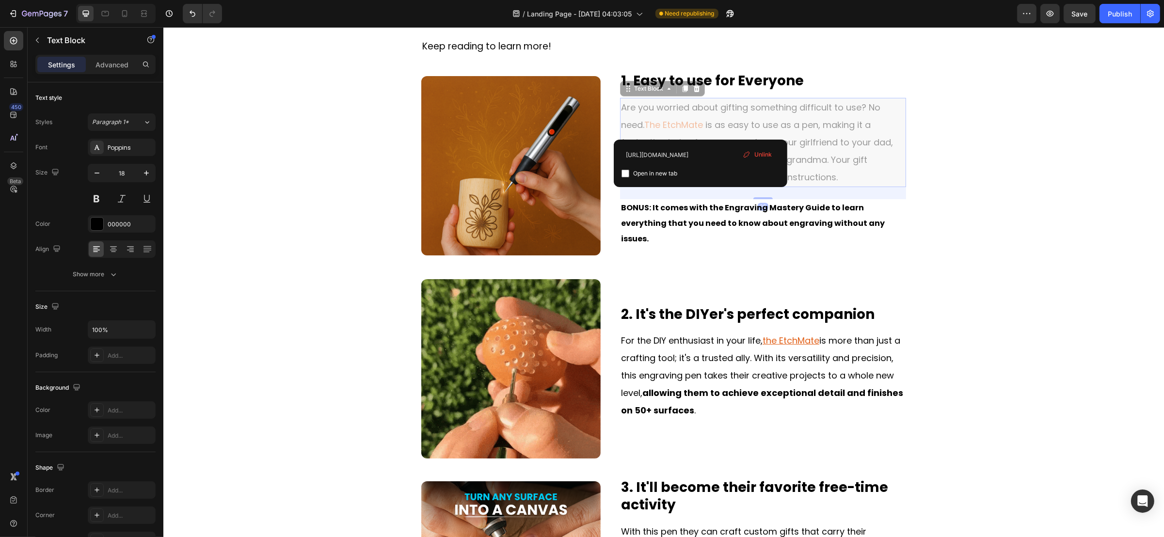
scroll to position [237, 0]
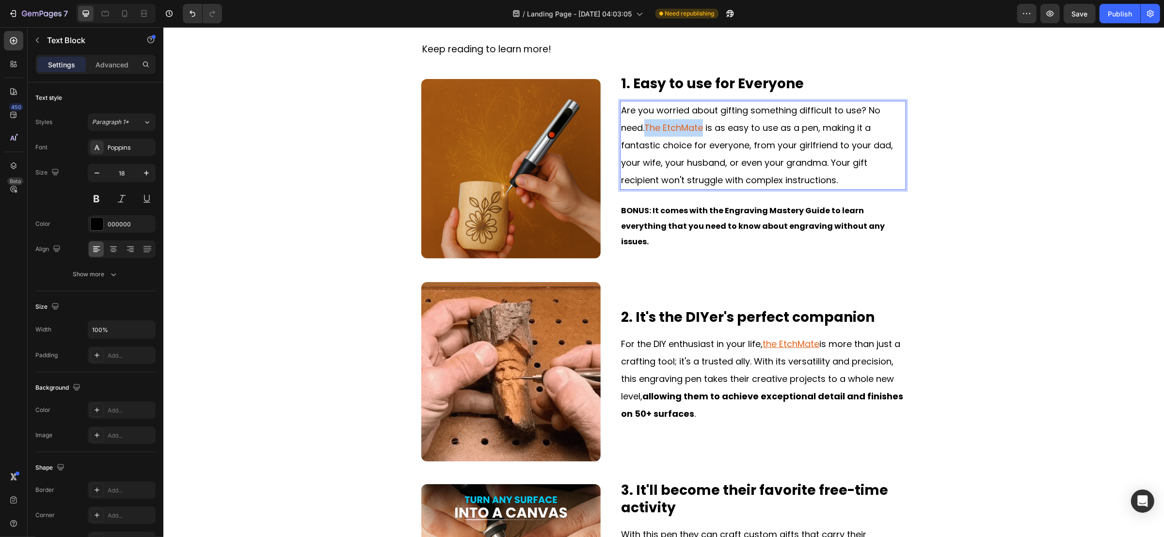
drag, startPoint x: 641, startPoint y: 134, endPoint x: 699, endPoint y: 132, distance: 57.2
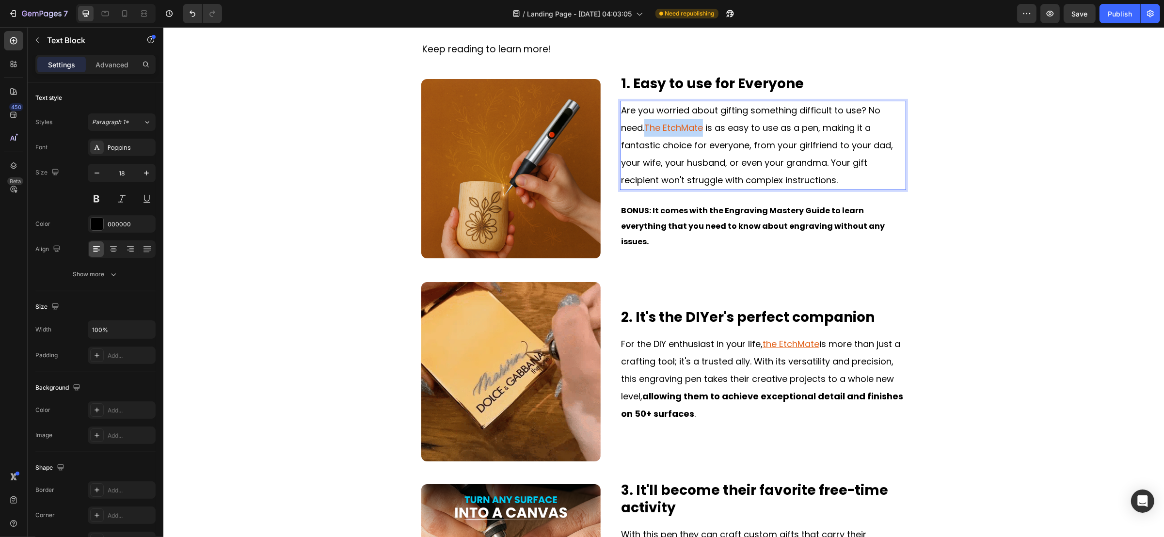
click at [699, 132] on span "The EtchMate" at bounding box center [673, 128] width 59 height 12
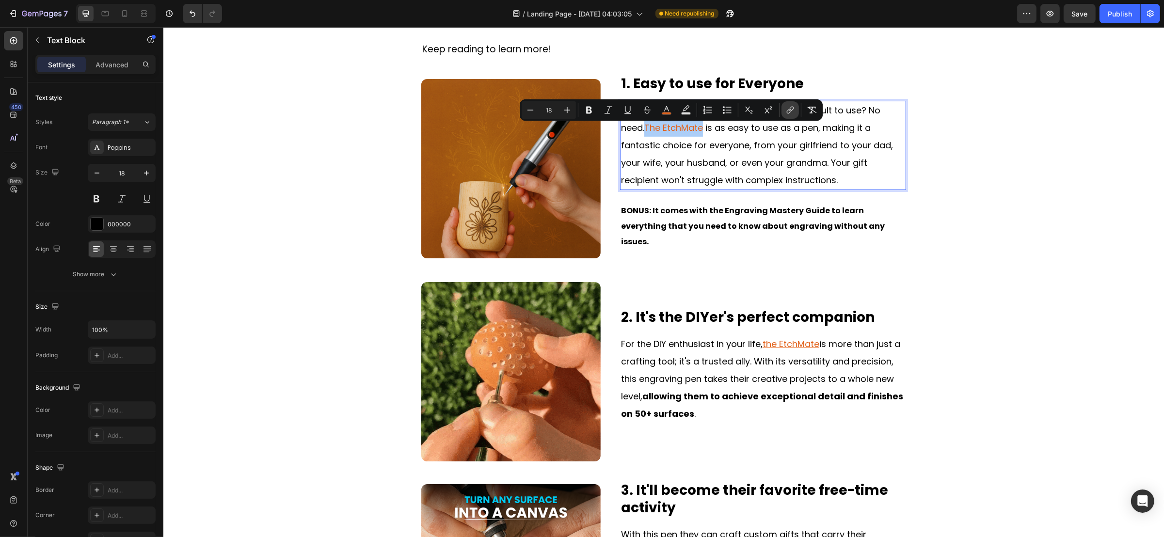
click at [784, 111] on button "link" at bounding box center [790, 109] width 17 height 17
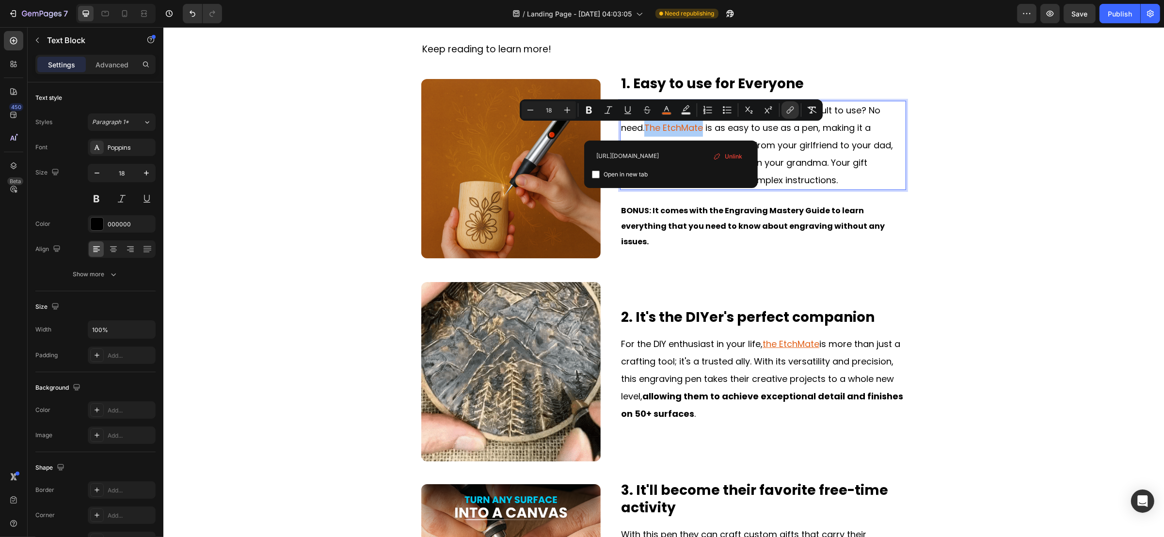
scroll to position [0, 256]
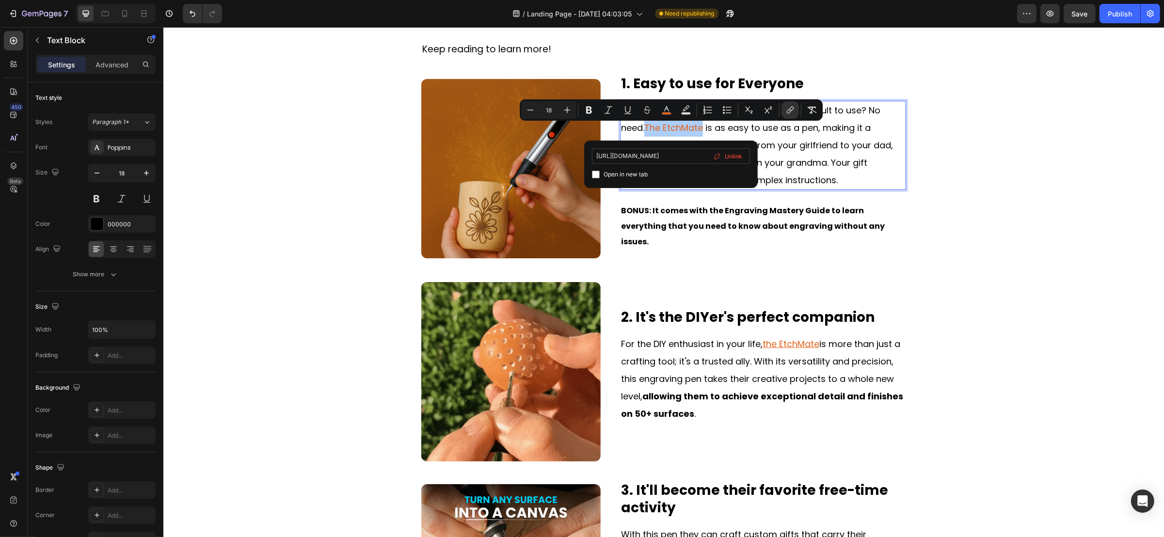
click at [669, 152] on input "https://k6brjdbg7iwsplfq-66373157025.shopifypreview.com/products_preview?previe…" at bounding box center [671, 156] width 158 height 16
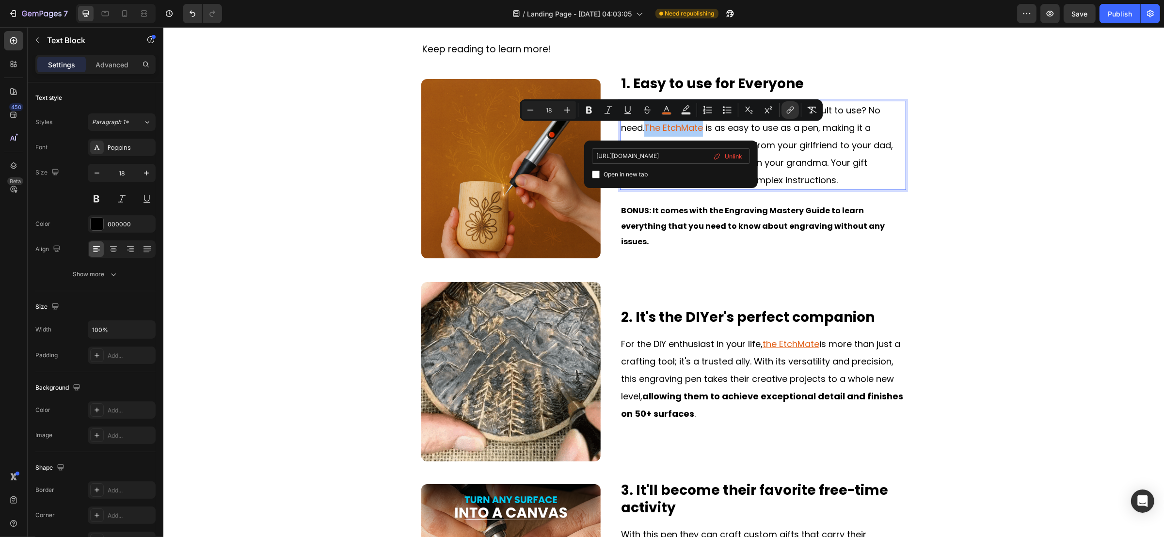
click at [669, 152] on input "https://k6brjdbg7iwsplfq-66373157025.shopifypreview.com/products_preview?previe…" at bounding box center [671, 156] width 158 height 16
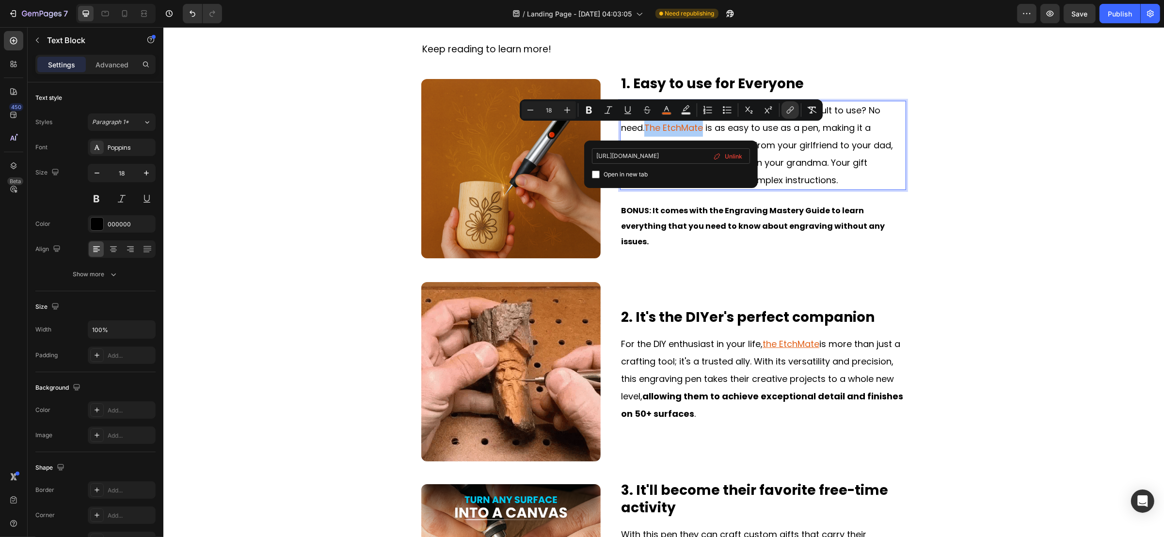
click at [669, 152] on input "https://k6brjdbg7iwsplfq-66373157025.shopifypreview.com/products_preview?previe…" at bounding box center [671, 156] width 158 height 16
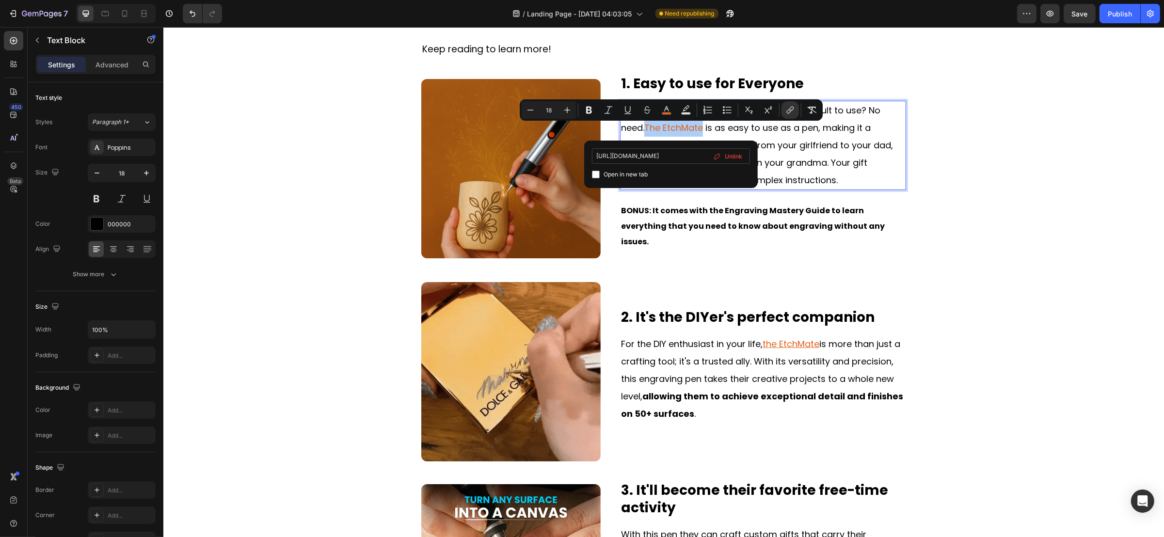
type input "https://etchmateofficial.com/products/the-original-etchmate%E2%84%A2-engraving-…"
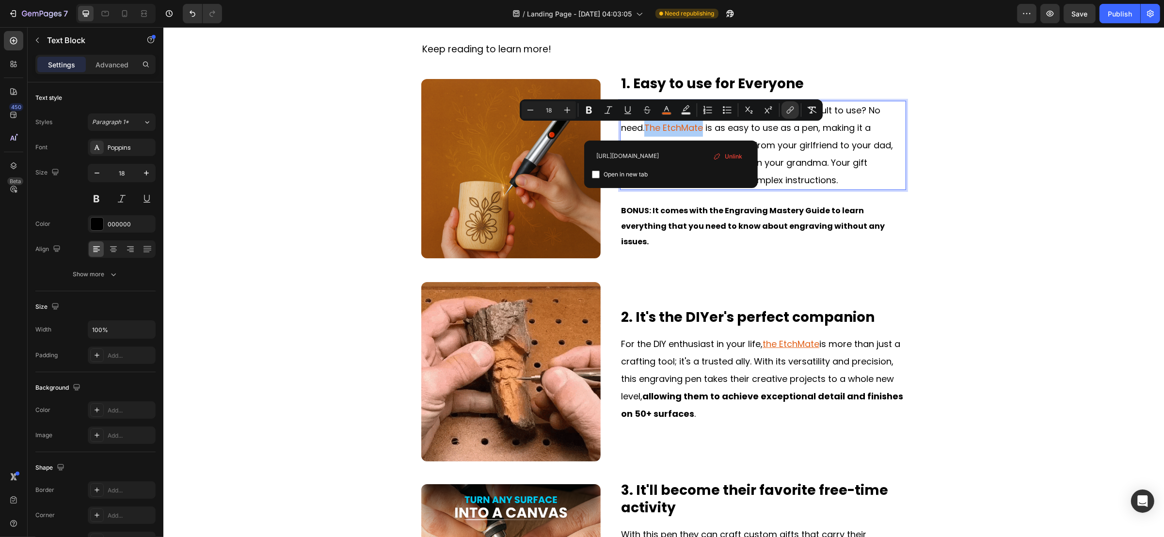
scroll to position [0, 139]
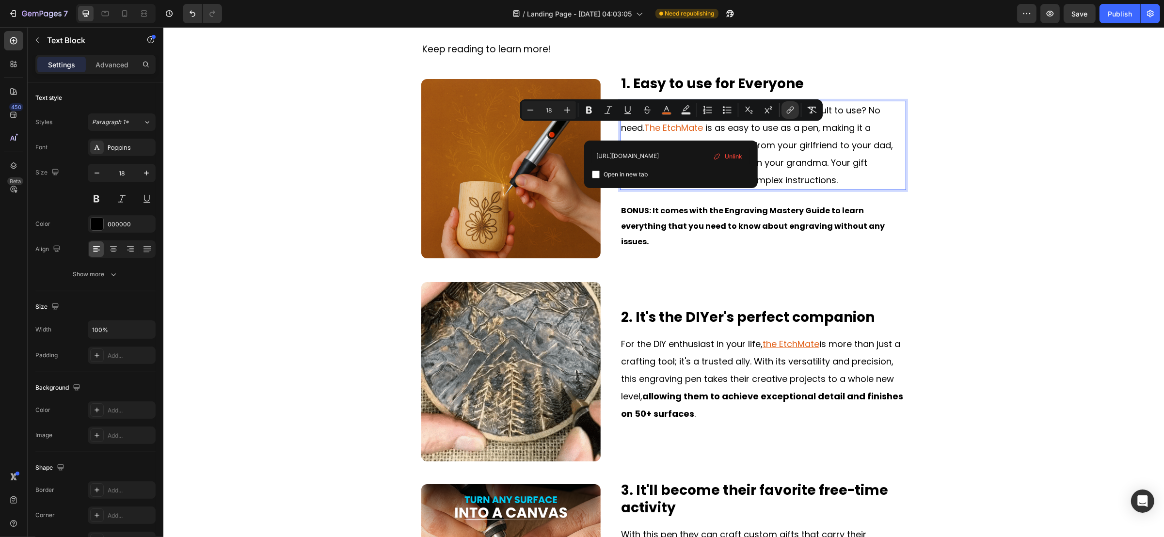
click at [826, 171] on p "Are you worried about gifting something difficult to use? No need. The EtchMate…" at bounding box center [763, 145] width 284 height 87
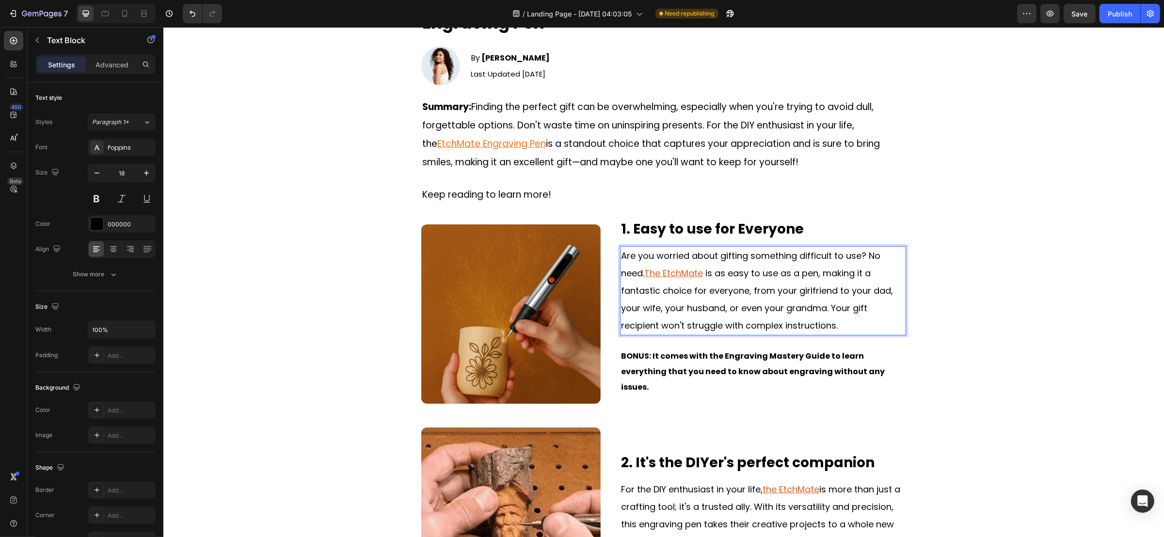
scroll to position [18, 0]
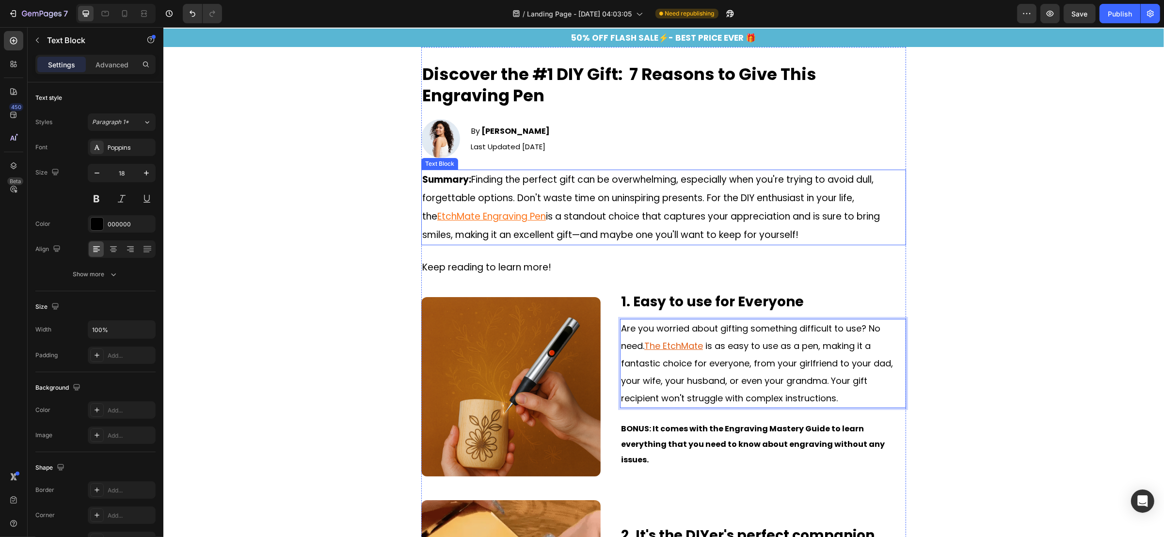
click at [507, 237] on p "Summary: Finding the perfect gift can be overwhelming, especially when you're t…" at bounding box center [663, 208] width 483 height 74
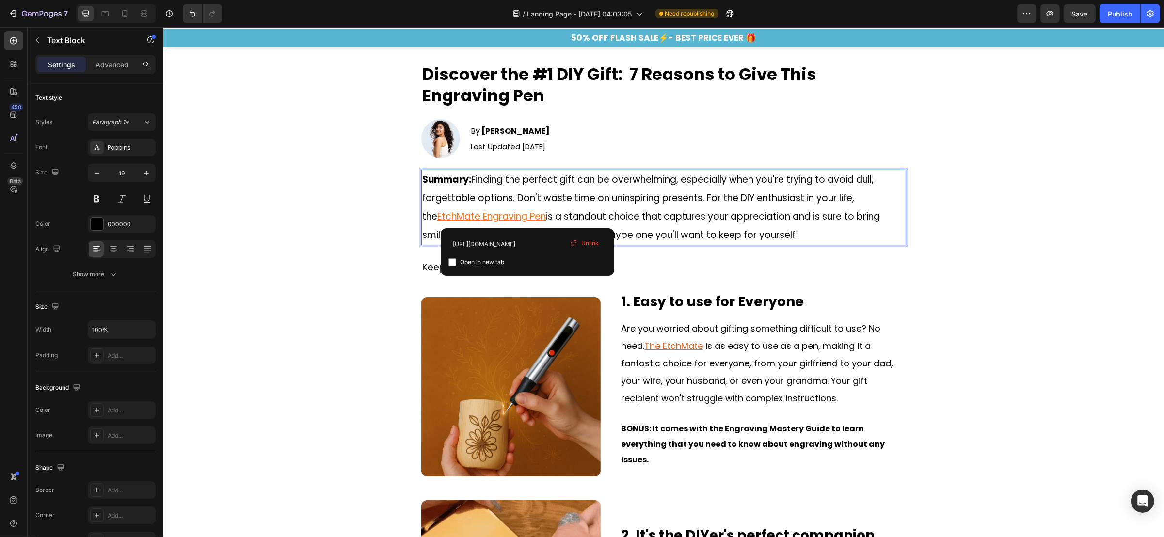
click at [527, 217] on p "Summary: Finding the perfect gift can be overwhelming, especially when you're t…" at bounding box center [663, 208] width 483 height 74
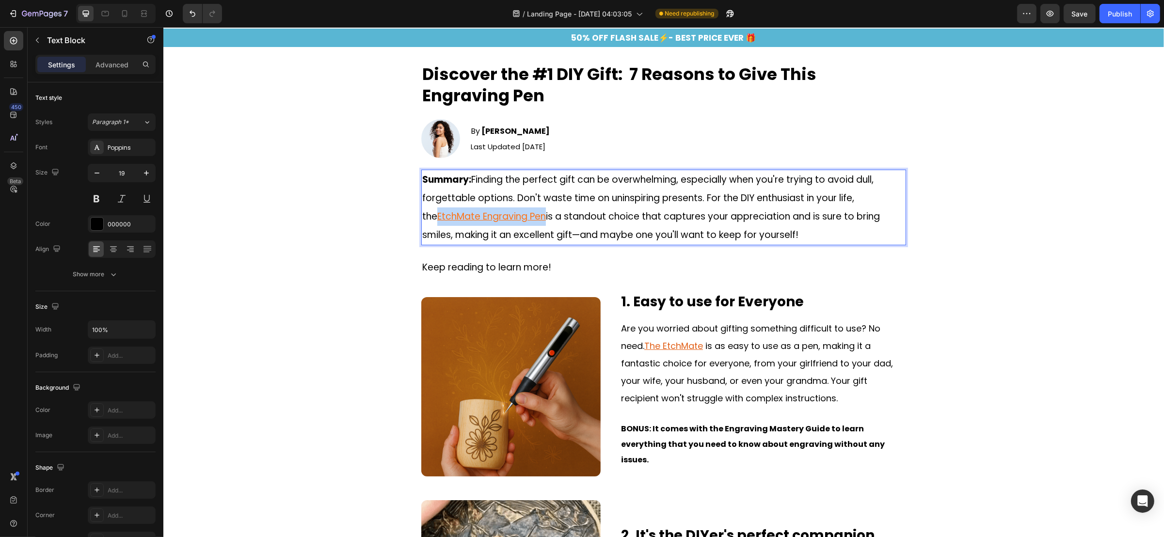
drag, startPoint x: 527, startPoint y: 217, endPoint x: 418, endPoint y: 221, distance: 109.2
click at [422, 221] on p "Summary: Finding the perfect gift can be overwhelming, especially when you're t…" at bounding box center [663, 208] width 483 height 74
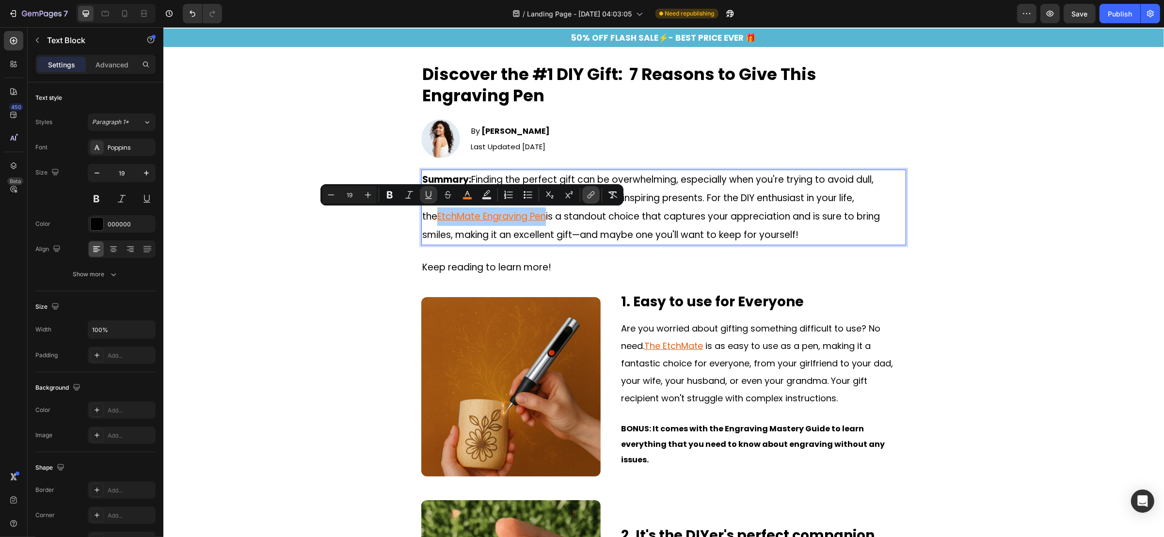
click at [595, 193] on button "link" at bounding box center [590, 194] width 17 height 17
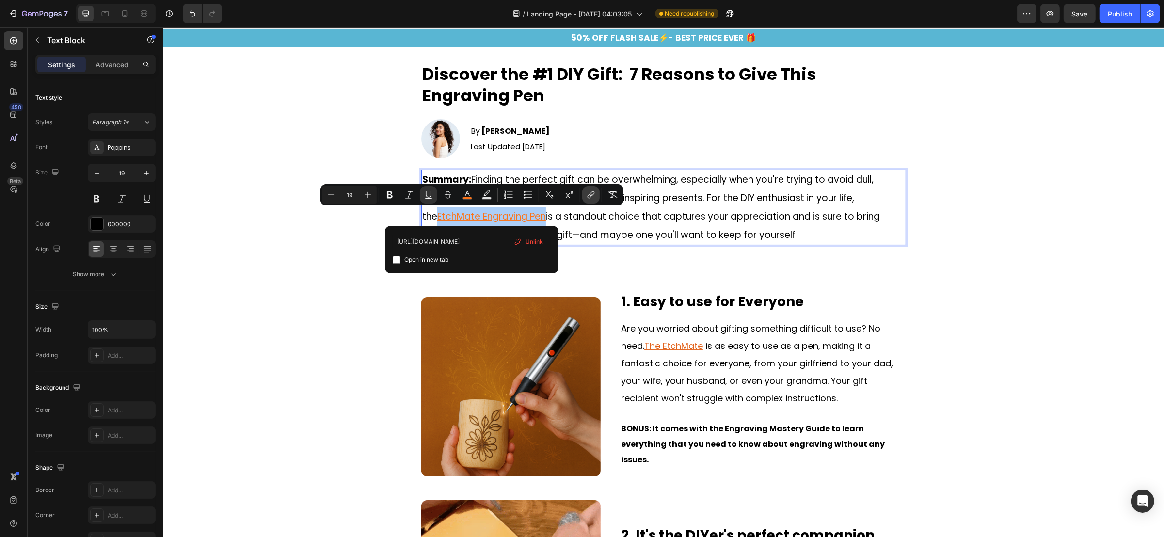
scroll to position [0, 256]
click at [504, 237] on input "https://k6brjdbg7iwsplfq-66373157025.shopifypreview.com/products_preview?previe…" at bounding box center [472, 242] width 158 height 16
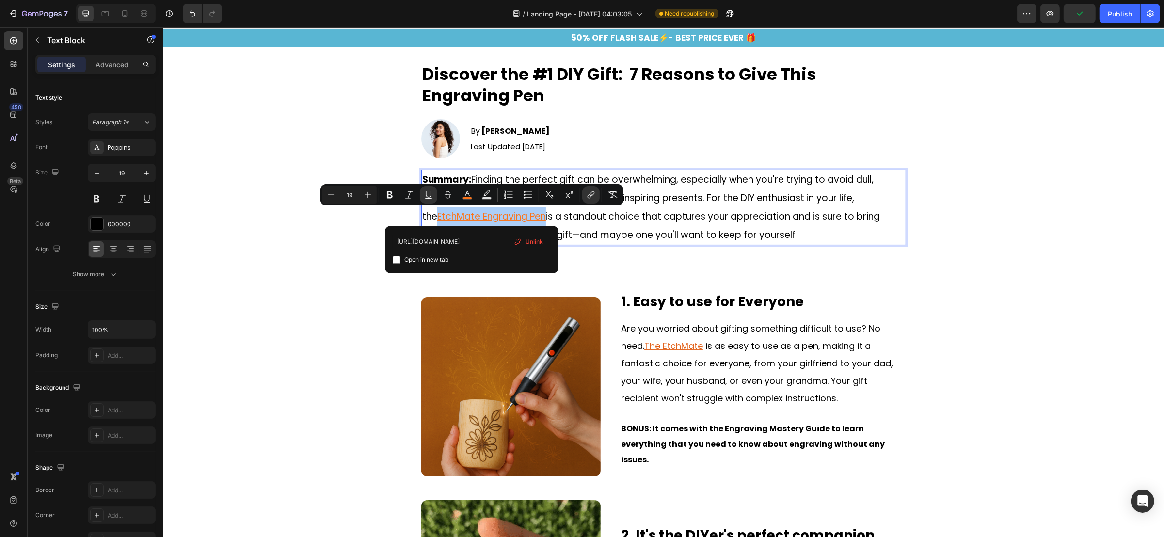
type input "https://etchmateofficial.com/products/the-original-etchmate%E2%84%A2-engraving-…"
click at [500, 258] on div "Open in new tab" at bounding box center [472, 260] width 158 height 12
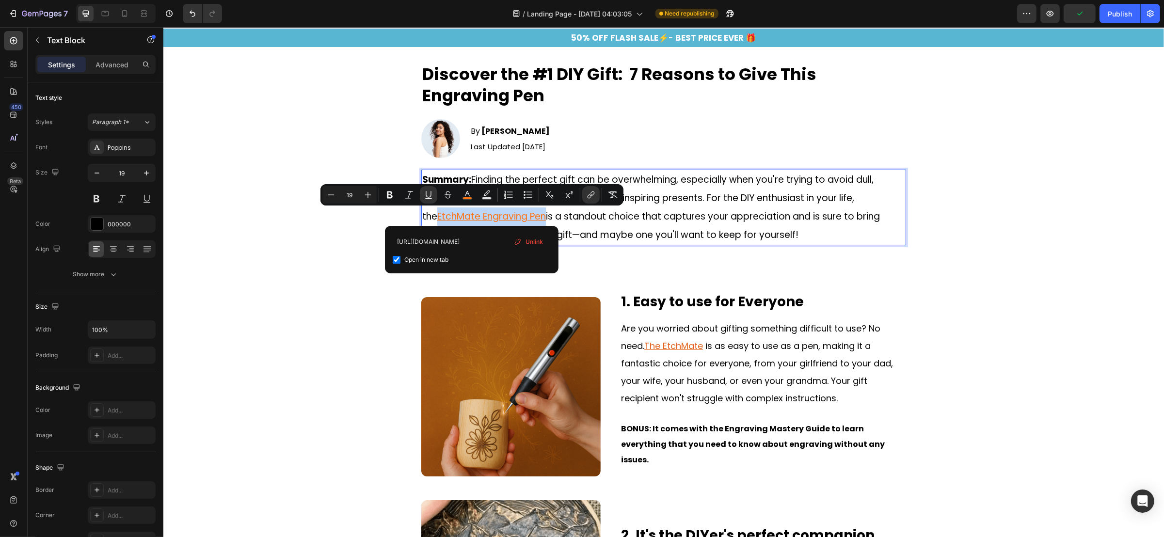
scroll to position [0, 0]
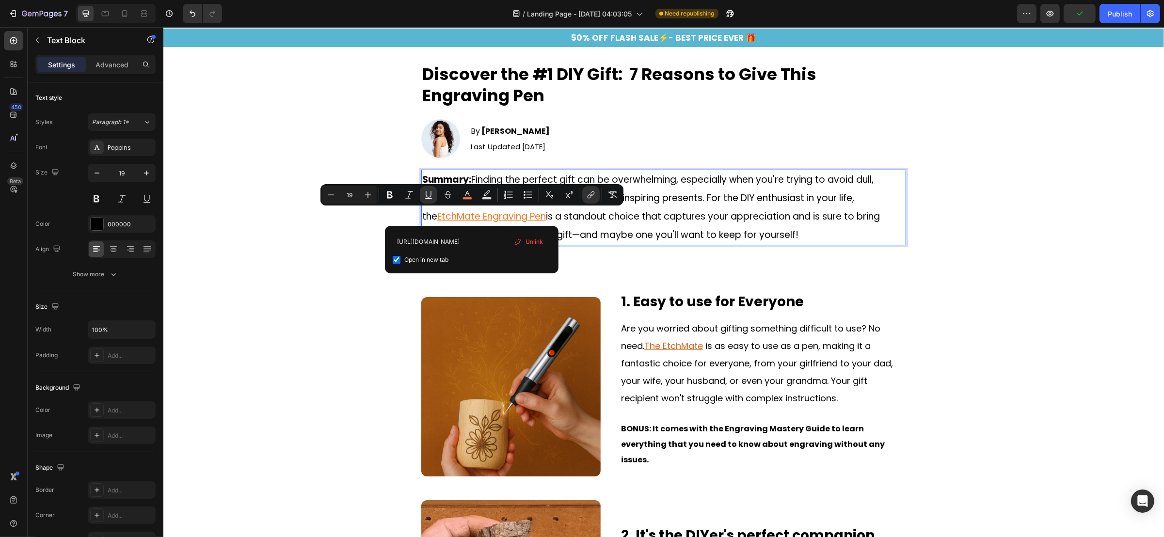
click at [488, 266] on div "https://etchmateofficial.com/products/the-original-etchmate%E2%84%A2-engraving-…" at bounding box center [472, 250] width 174 height 48
click at [490, 258] on div "Open in new tab" at bounding box center [472, 260] width 158 height 12
checkbox input "false"
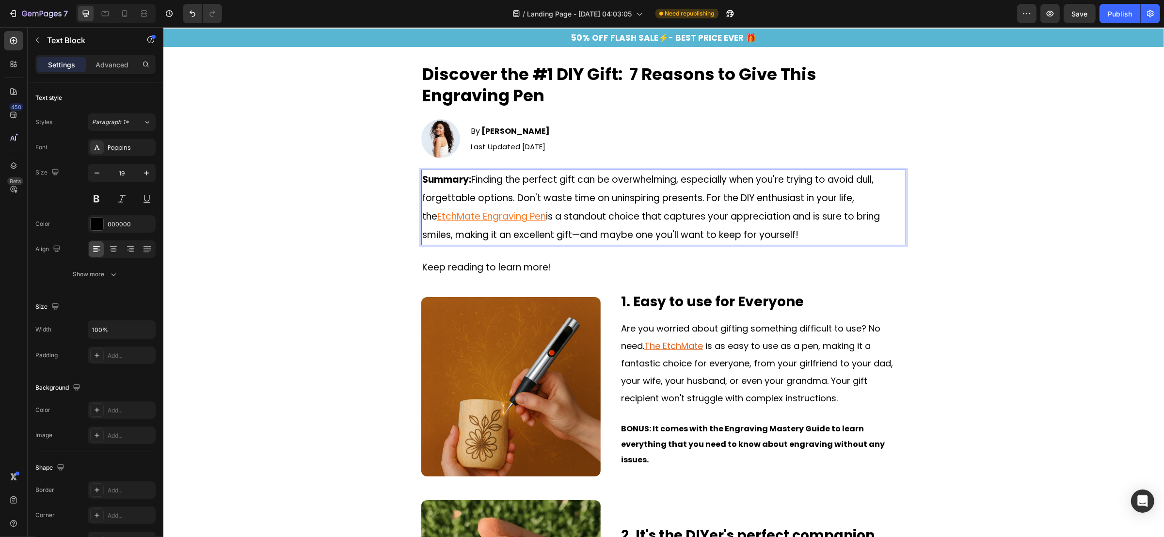
click at [525, 215] on u "EtchMate Engraving Pen" at bounding box center [491, 216] width 109 height 13
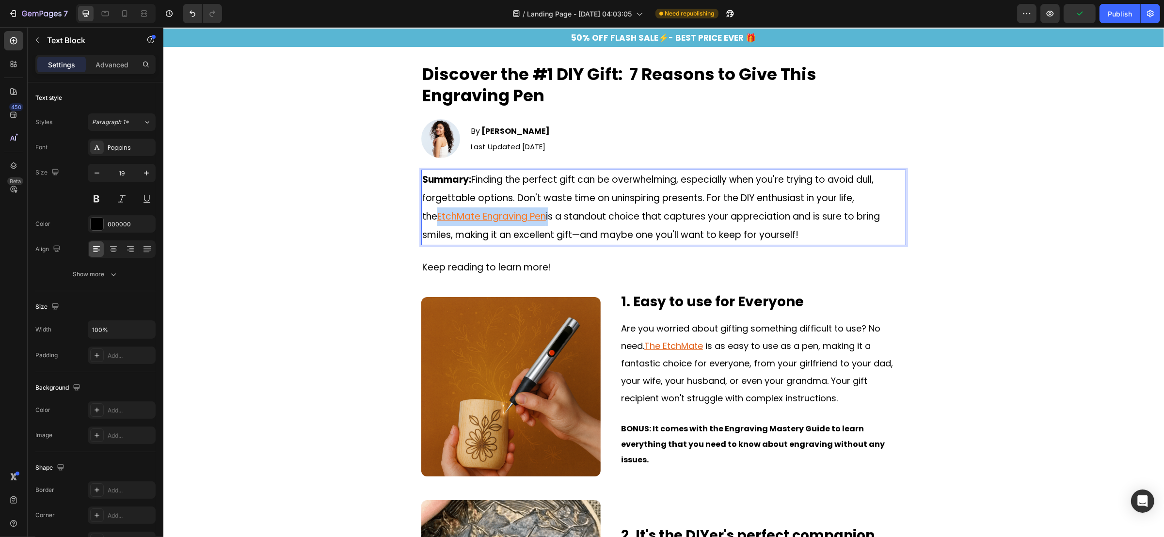
drag, startPoint x: 529, startPoint y: 215, endPoint x: 417, endPoint y: 224, distance: 112.8
click at [422, 224] on p "Summary: Finding the perfect gift can be overwhelming, especially when you're t…" at bounding box center [663, 208] width 483 height 74
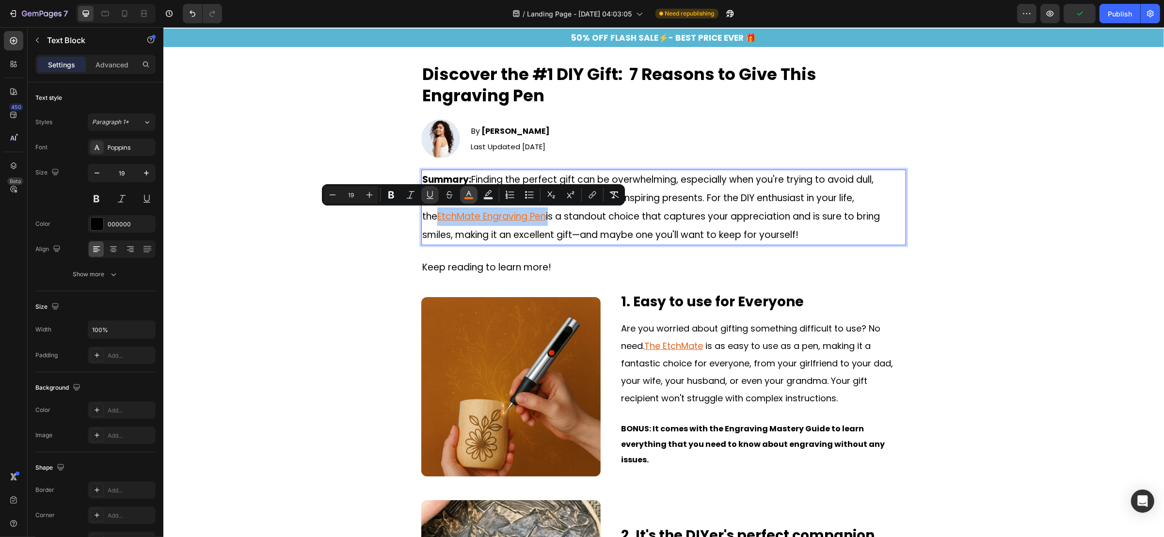
click at [467, 194] on icon "Editor contextual toolbar" at bounding box center [469, 195] width 10 height 10
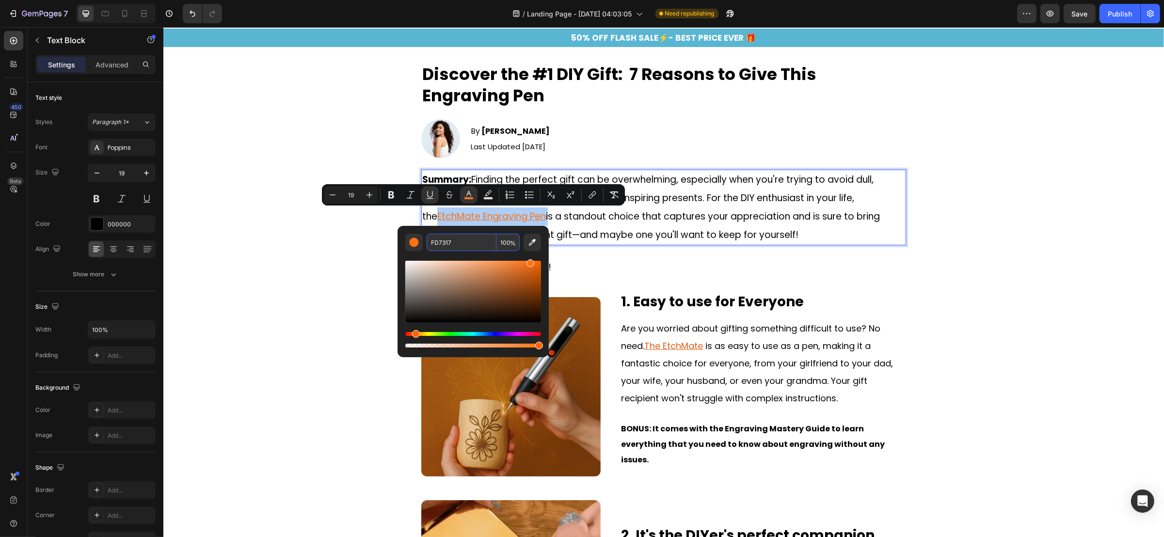
click at [454, 244] on input "FD7317" at bounding box center [462, 242] width 70 height 17
click at [574, 259] on p "Keep reading to learn more!" at bounding box center [663, 267] width 483 height 18
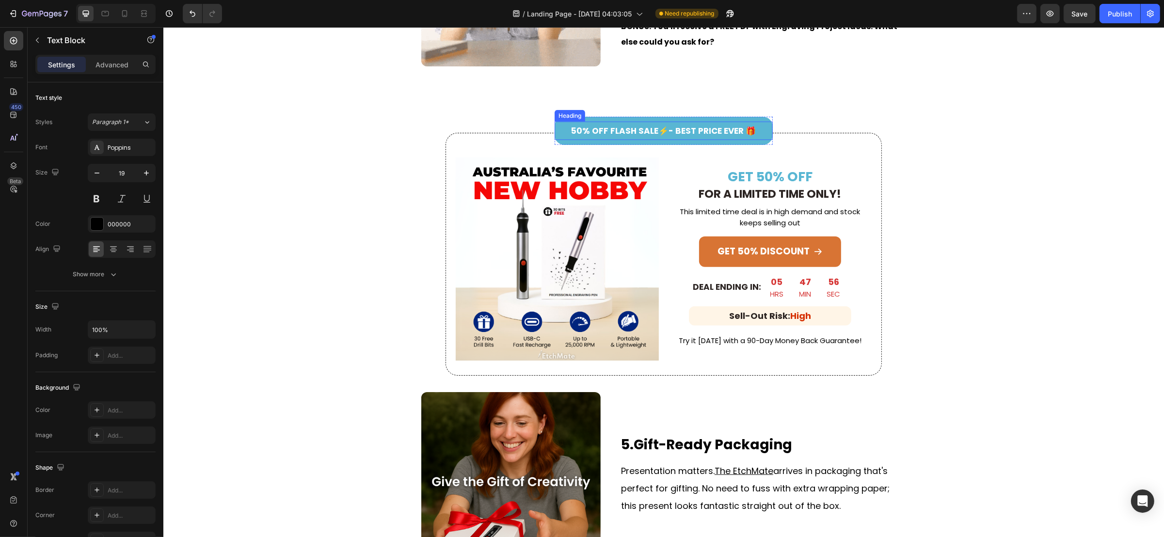
scroll to position [1182, 0]
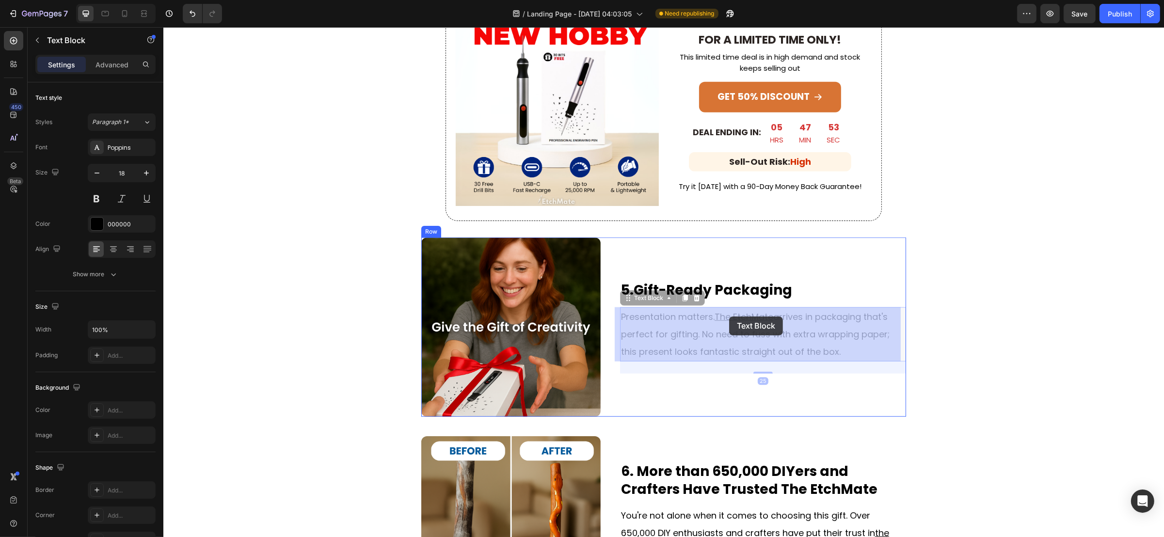
drag, startPoint x: 709, startPoint y: 316, endPoint x: 729, endPoint y: 317, distance: 19.9
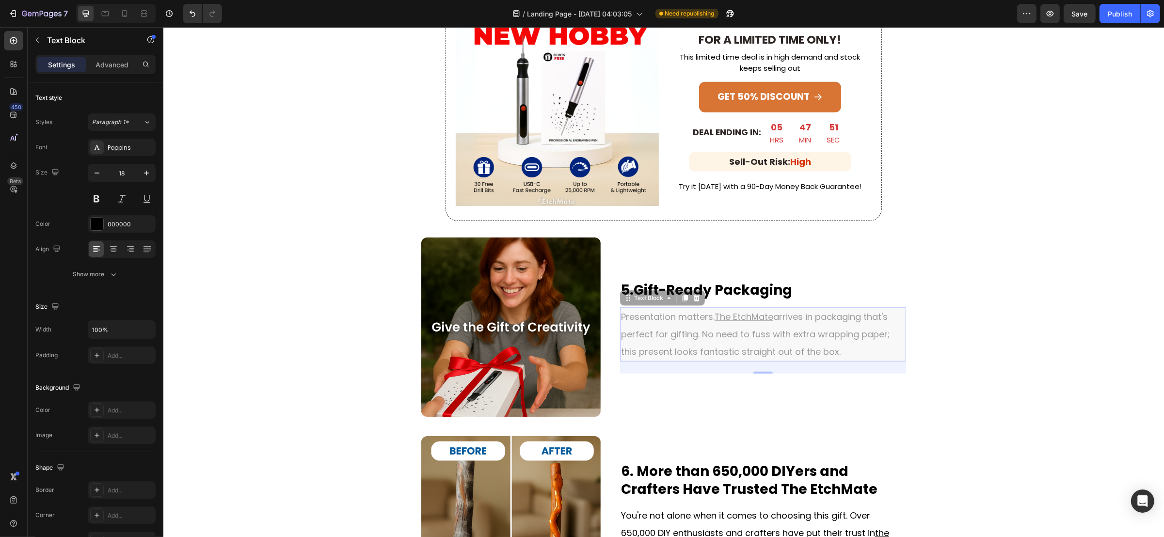
scroll to position [1149, 0]
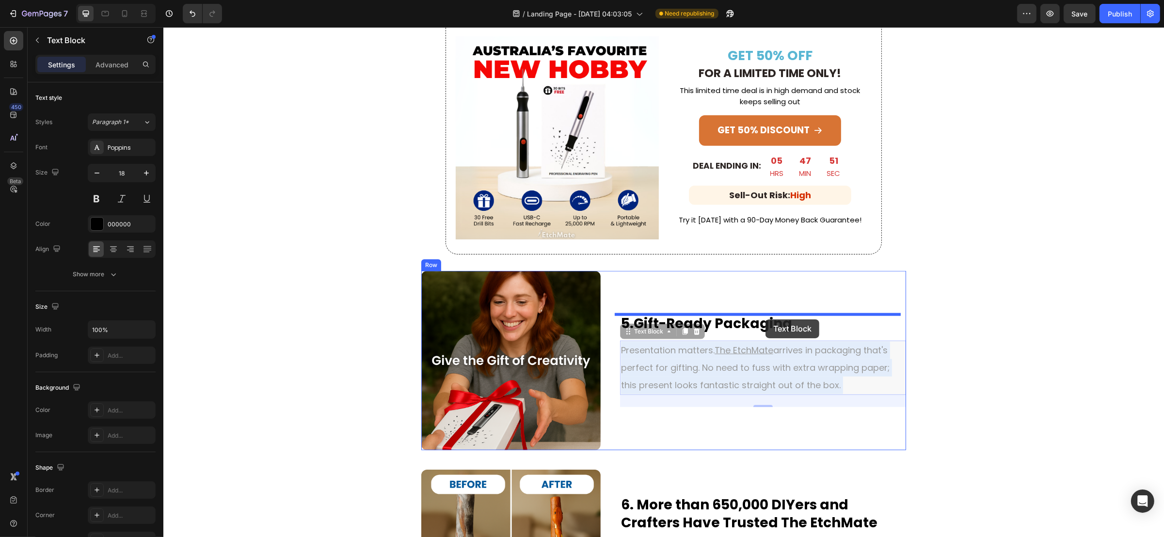
drag, startPoint x: 771, startPoint y: 320, endPoint x: 765, endPoint y: 320, distance: 6.3
click at [765, 320] on div "Header 50% OFF FLASH SALE⚡- BEST PRICE EVER 🎁 Heading Row Image GET 50% OFF Hea…" at bounding box center [663, 133] width 1001 height 2508
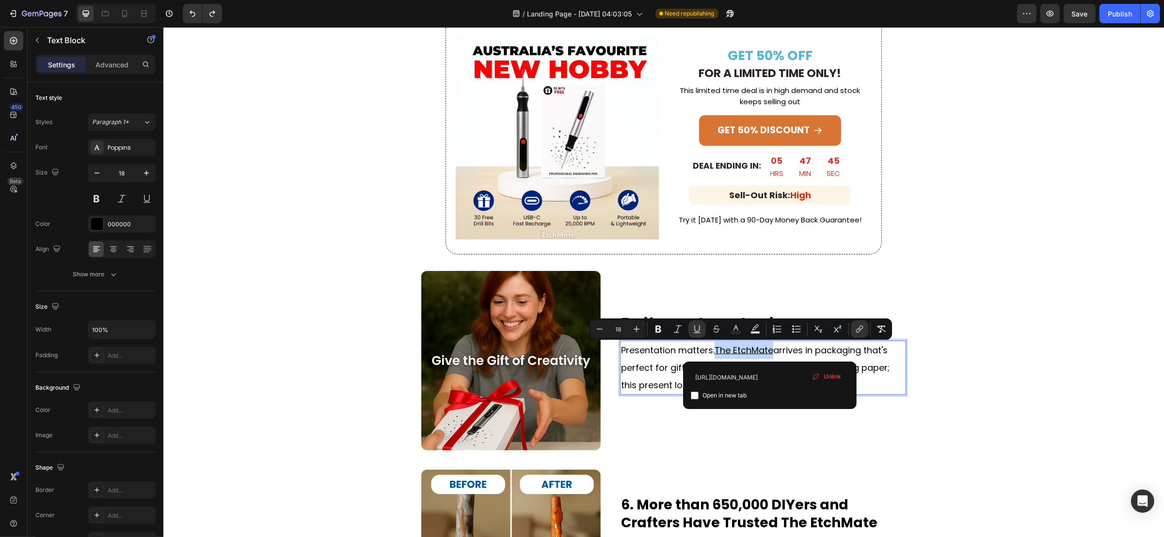
drag, startPoint x: 771, startPoint y: 351, endPoint x: 711, endPoint y: 350, distance: 59.7
click at [733, 327] on icon "Editor contextual toolbar" at bounding box center [736, 329] width 10 height 10
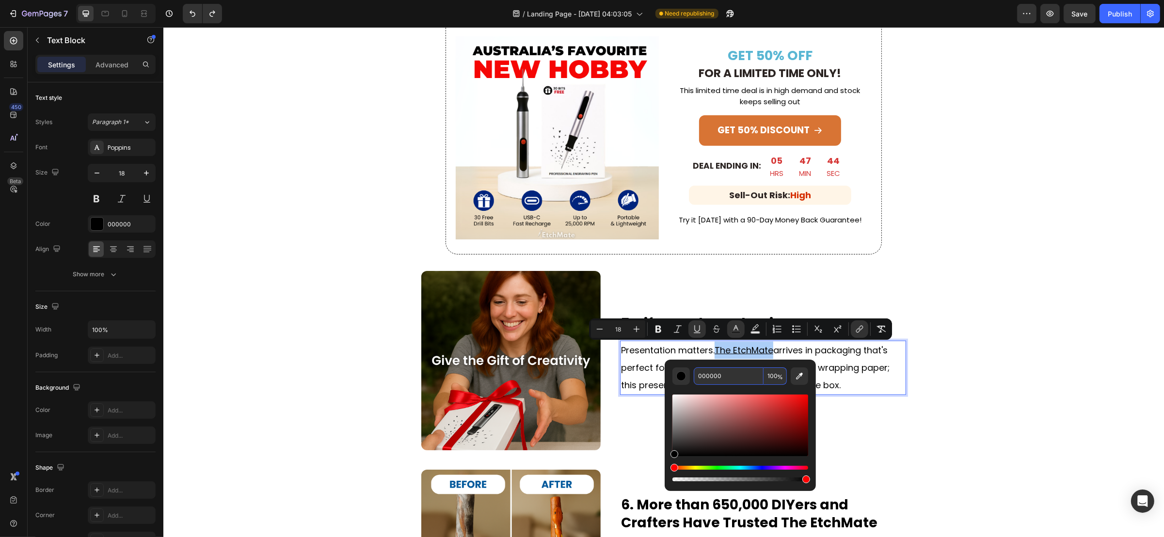
click at [717, 380] on input "000000" at bounding box center [729, 376] width 70 height 17
paste input "FD7317"
type input "FD7317"
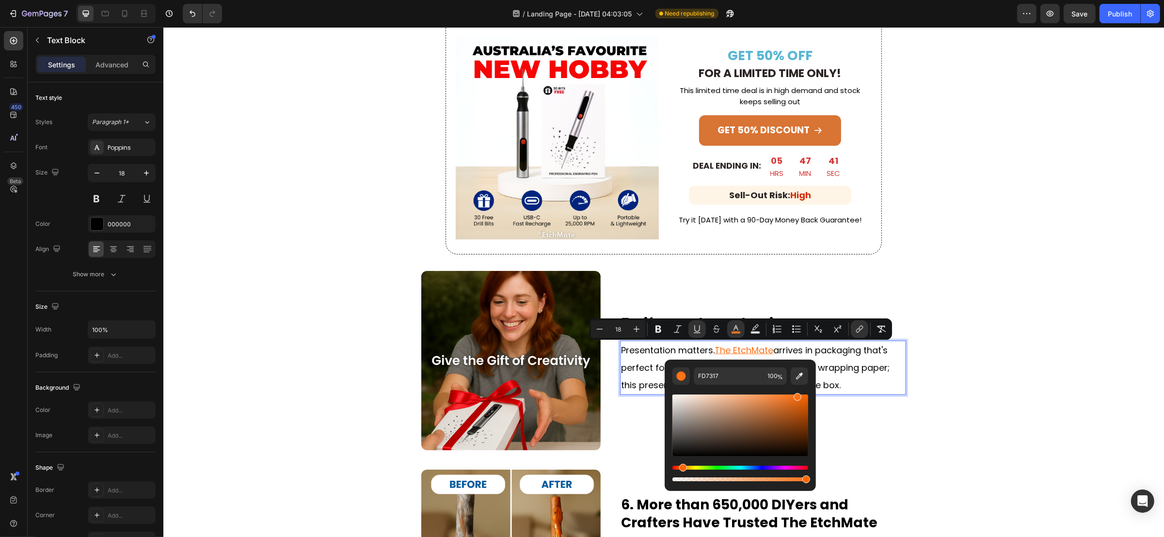
click at [767, 390] on div "Editor contextual toolbar" at bounding box center [740, 434] width 136 height 98
click at [928, 430] on div "50% OFF FLASH SALE⚡- BEST PRICE EVER 🎁 Heading Row Image GET 50% OFF Heading FO…" at bounding box center [663, 84] width 1001 height 2372
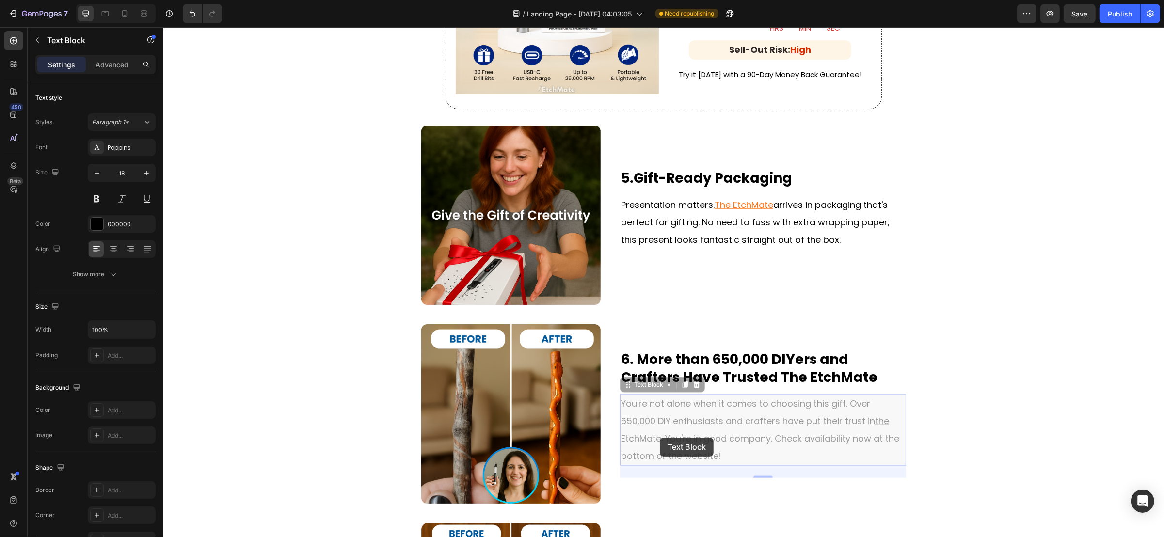
scroll to position [1269, 0]
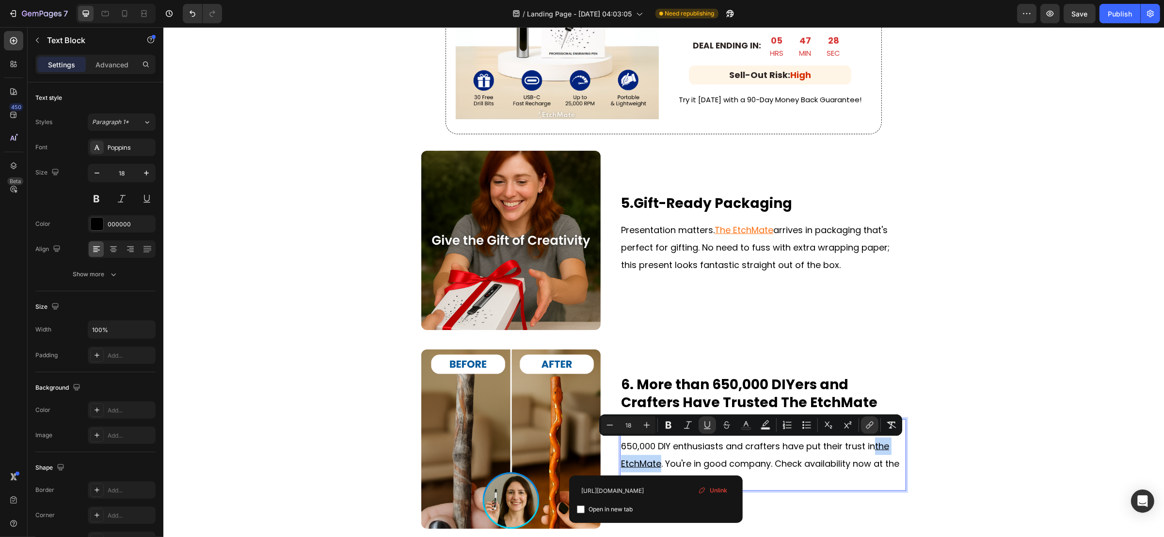
drag, startPoint x: 656, startPoint y: 464, endPoint x: 872, endPoint y: 447, distance: 216.9
click at [750, 423] on icon "Editor contextual toolbar" at bounding box center [746, 425] width 10 height 10
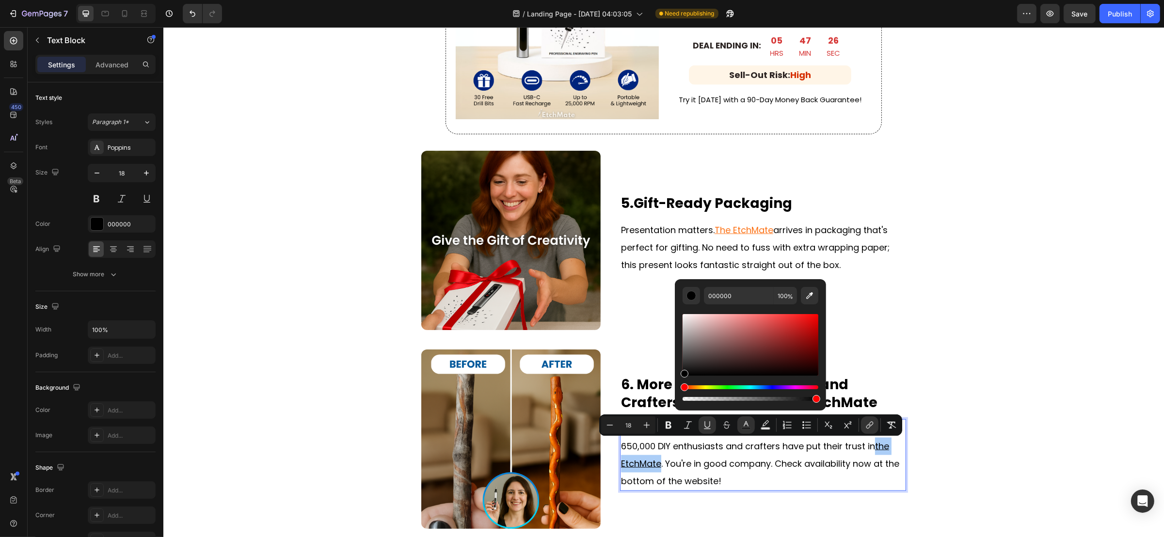
click at [729, 304] on div "Editor contextual toolbar" at bounding box center [751, 353] width 136 height 98
click at [731, 297] on input "000000" at bounding box center [739, 295] width 70 height 17
paste input "FD7317"
type input "FD7317"
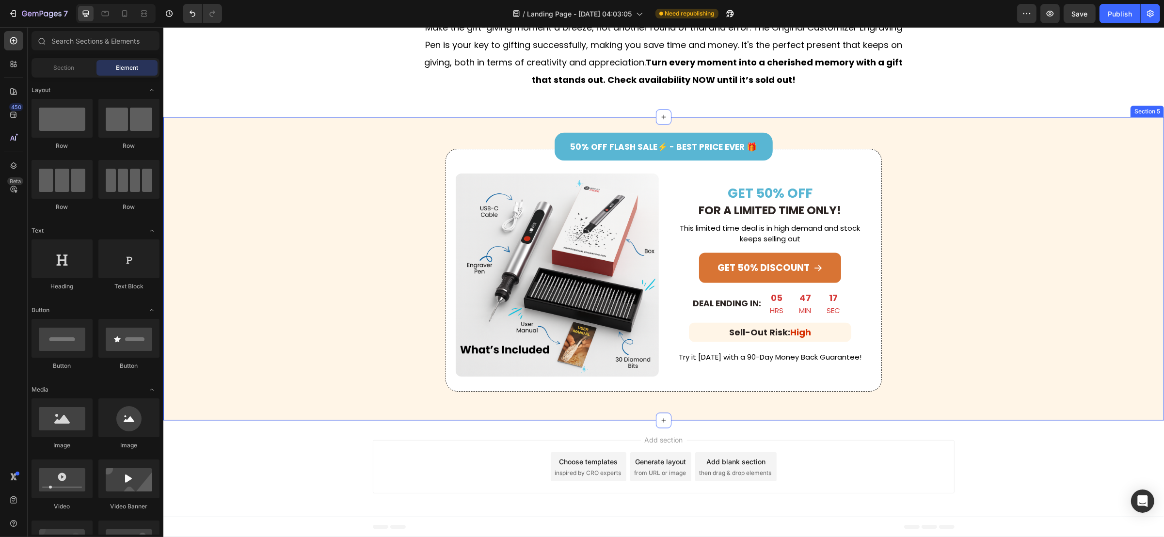
scroll to position [1999, 0]
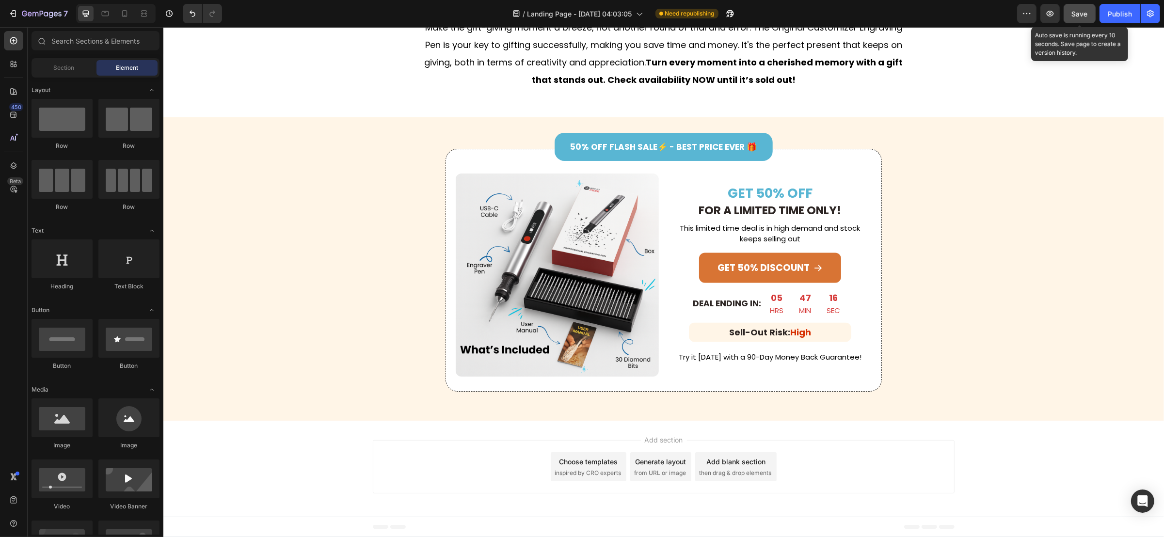
click at [1077, 16] on span "Save" at bounding box center [1080, 14] width 16 height 8
click at [1107, 7] on button "Publish" at bounding box center [1120, 13] width 41 height 19
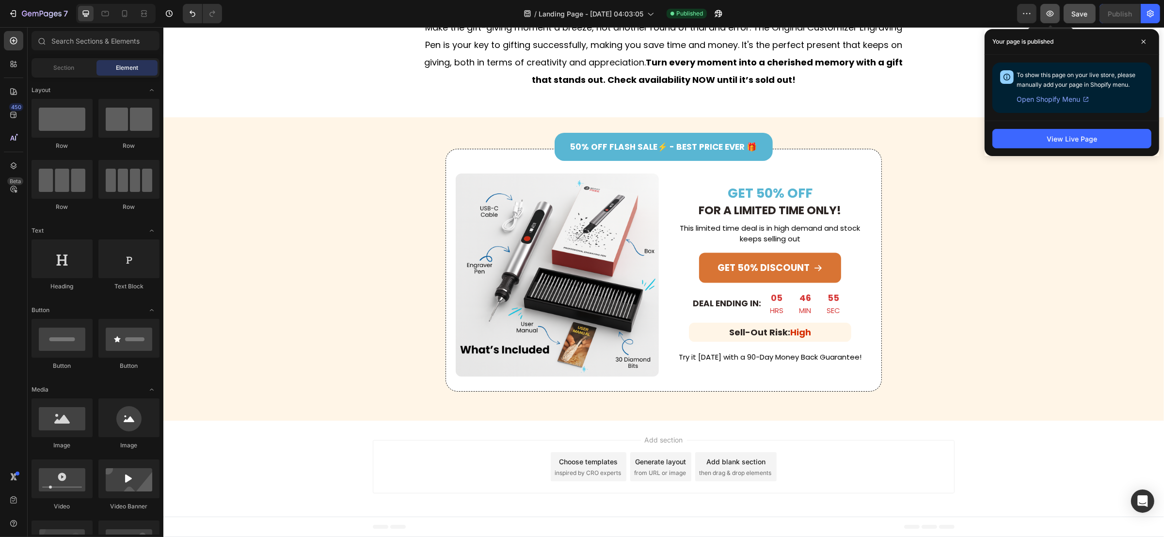
click at [1048, 11] on icon "button" at bounding box center [1050, 14] width 10 height 10
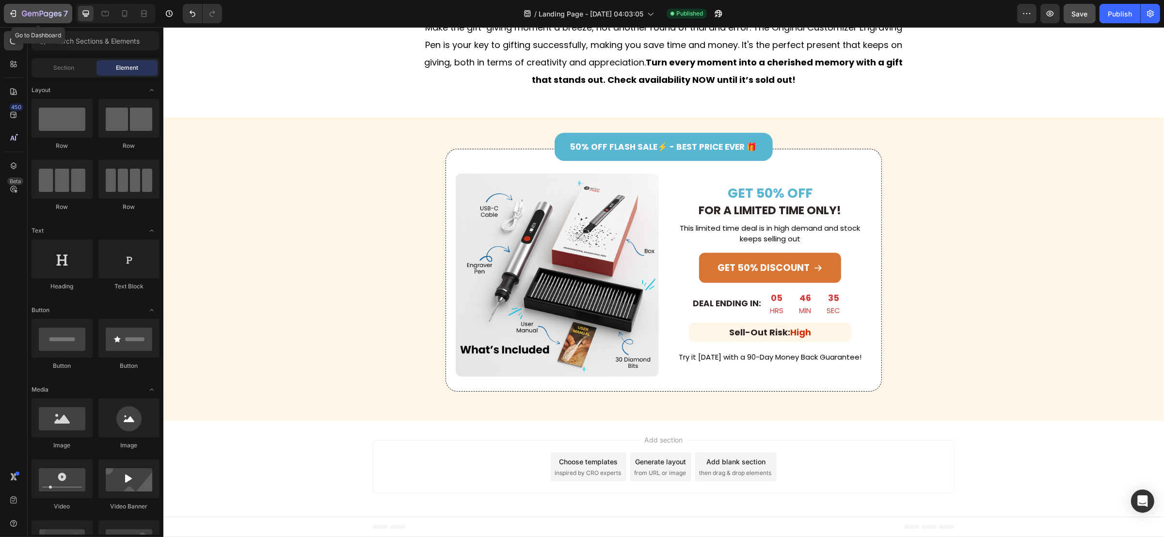
click at [9, 12] on icon "button" at bounding box center [13, 14] width 10 height 10
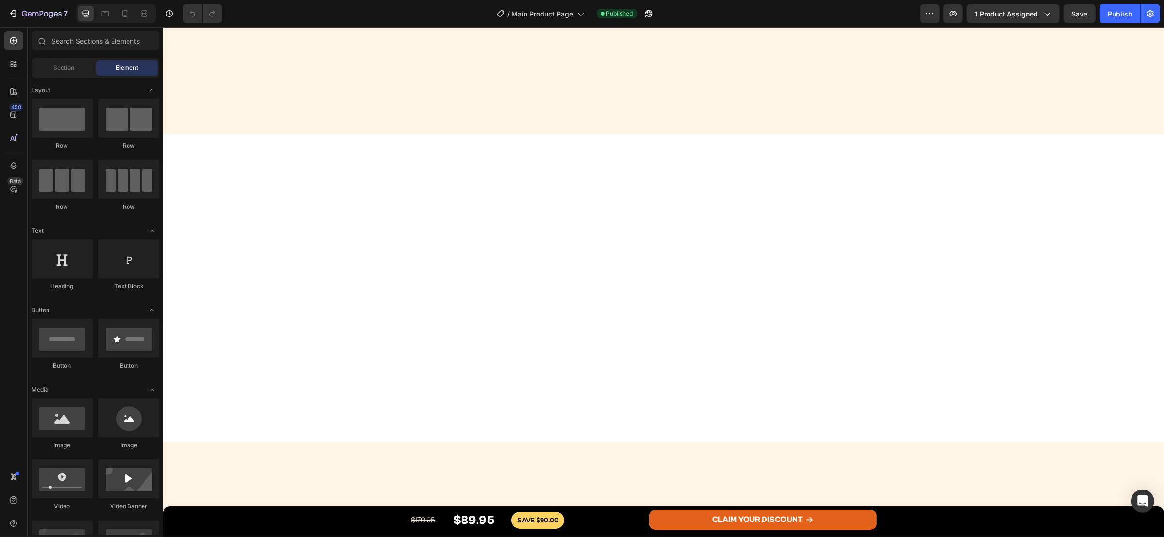
scroll to position [3700, 0]
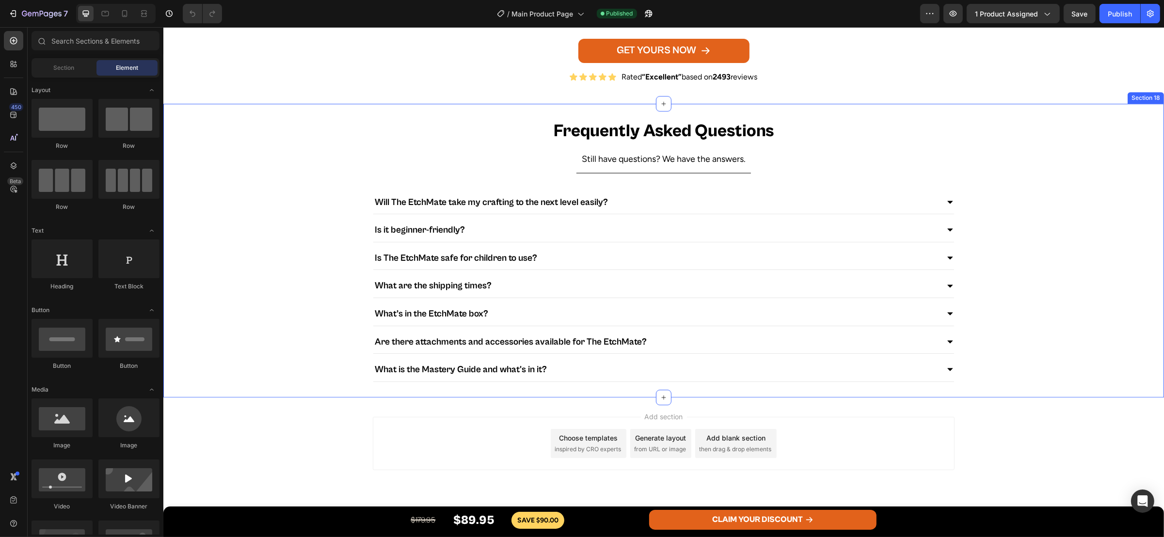
click at [320, 152] on div "Frequently Asked Questions Heading Still have questions? We have the answers. T…" at bounding box center [663, 250] width 1001 height 263
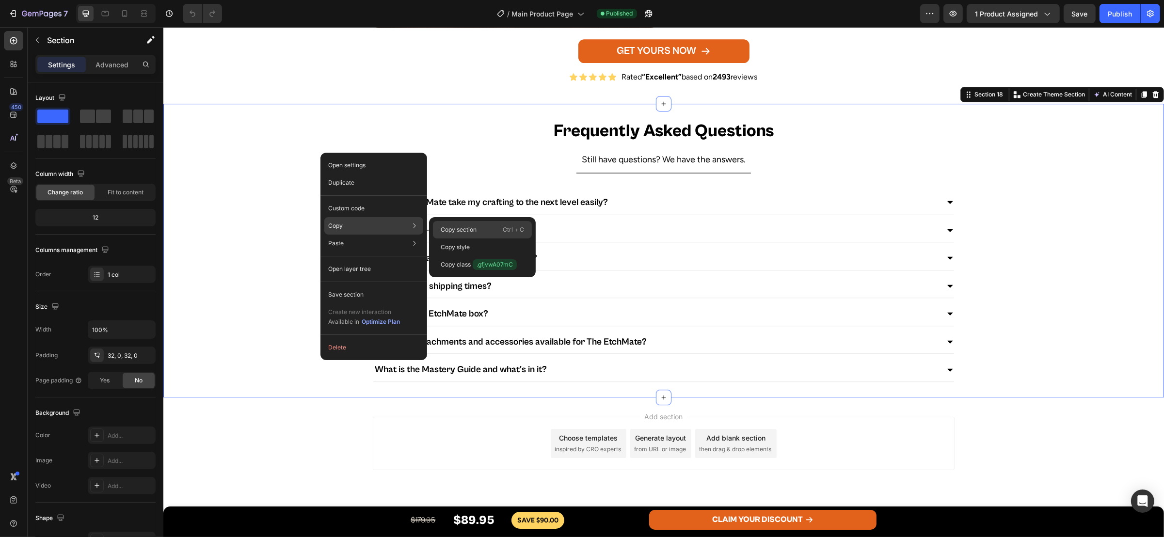
click at [458, 227] on p "Copy section" at bounding box center [459, 229] width 36 height 9
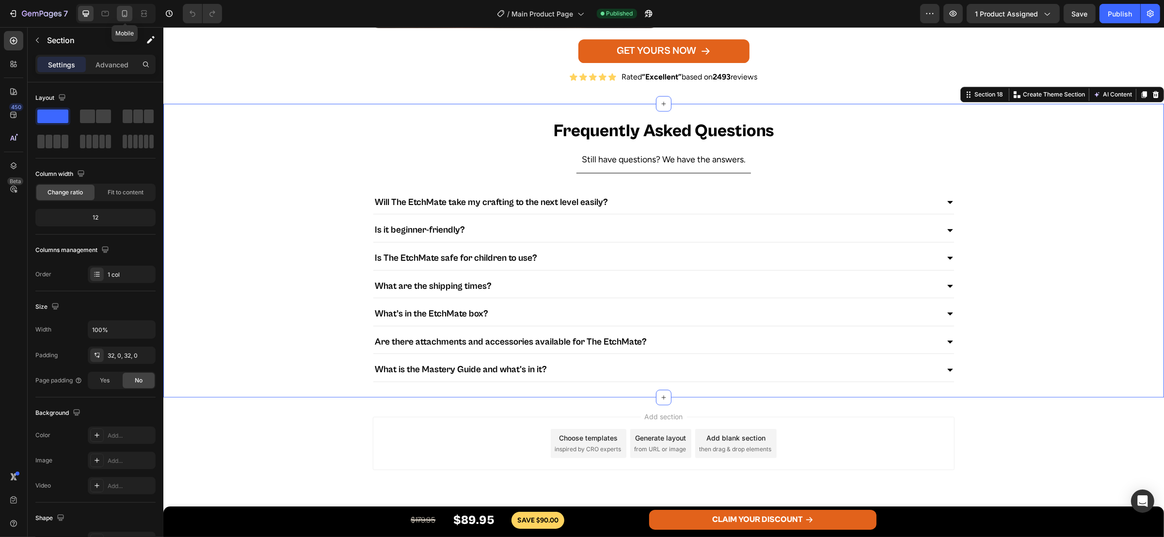
click at [125, 18] on div at bounding box center [125, 14] width 16 height 16
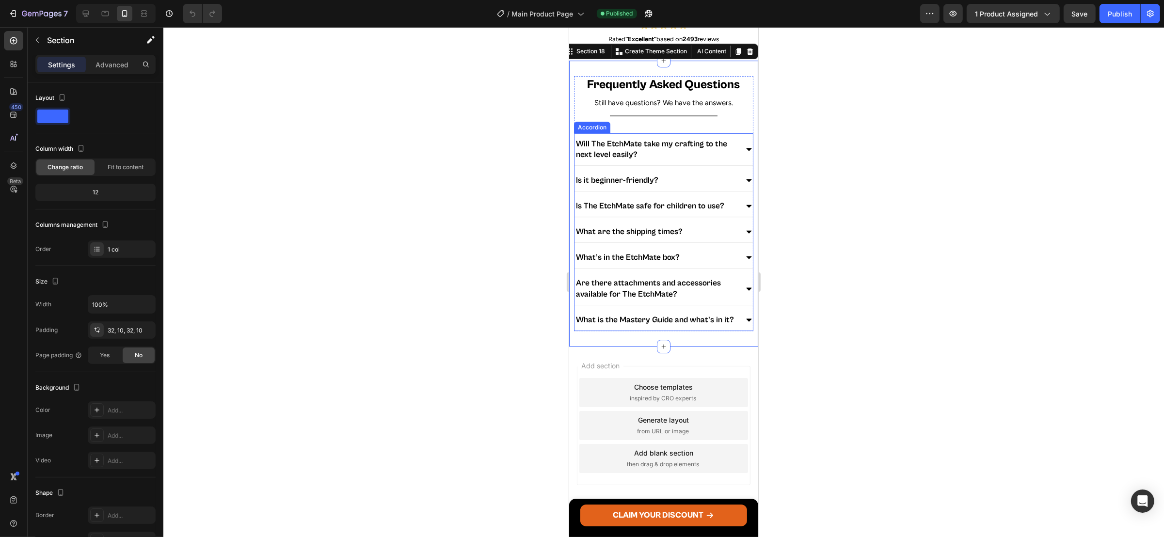
scroll to position [3619, 0]
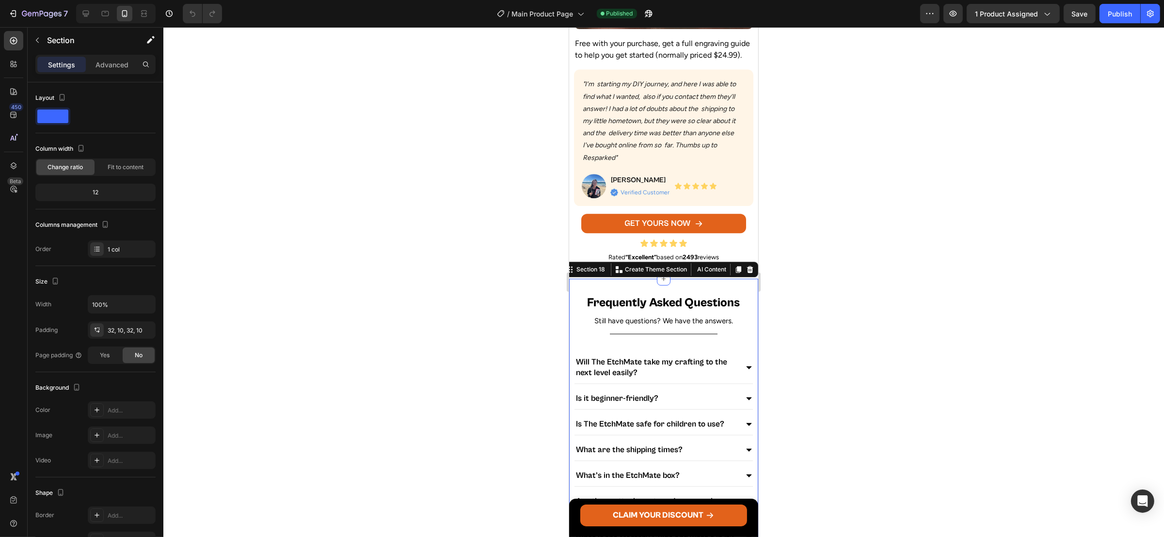
click at [849, 236] on div at bounding box center [663, 282] width 1001 height 510
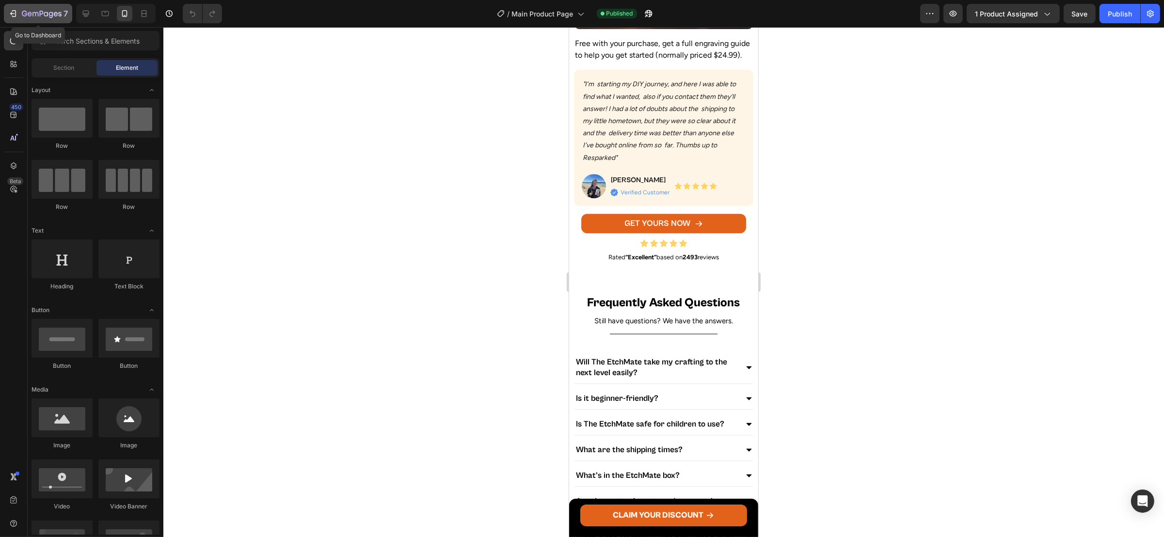
click at [10, 9] on icon "button" at bounding box center [13, 14] width 10 height 10
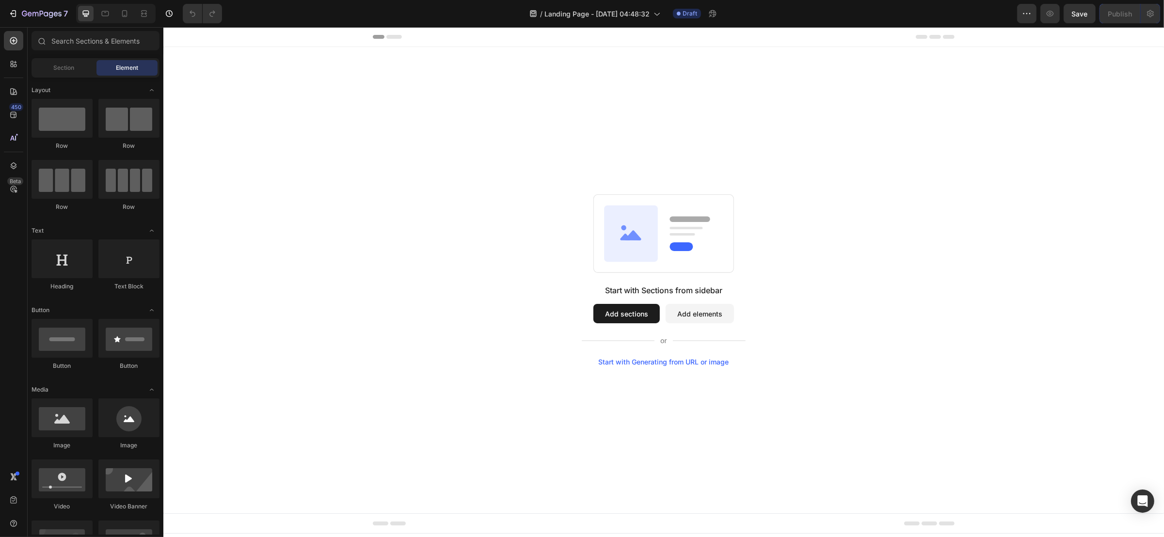
click at [515, 125] on div "Start with Sections from sidebar Add sections Add elements Start with Generatin…" at bounding box center [663, 280] width 1001 height 466
drag, startPoint x: 515, startPoint y: 125, endPoint x: 437, endPoint y: 175, distance: 92.3
click at [437, 175] on div "Start with Sections from sidebar Add sections Add elements Start with Generatin…" at bounding box center [663, 280] width 1001 height 466
click at [619, 314] on button "Add sections" at bounding box center [626, 313] width 66 height 19
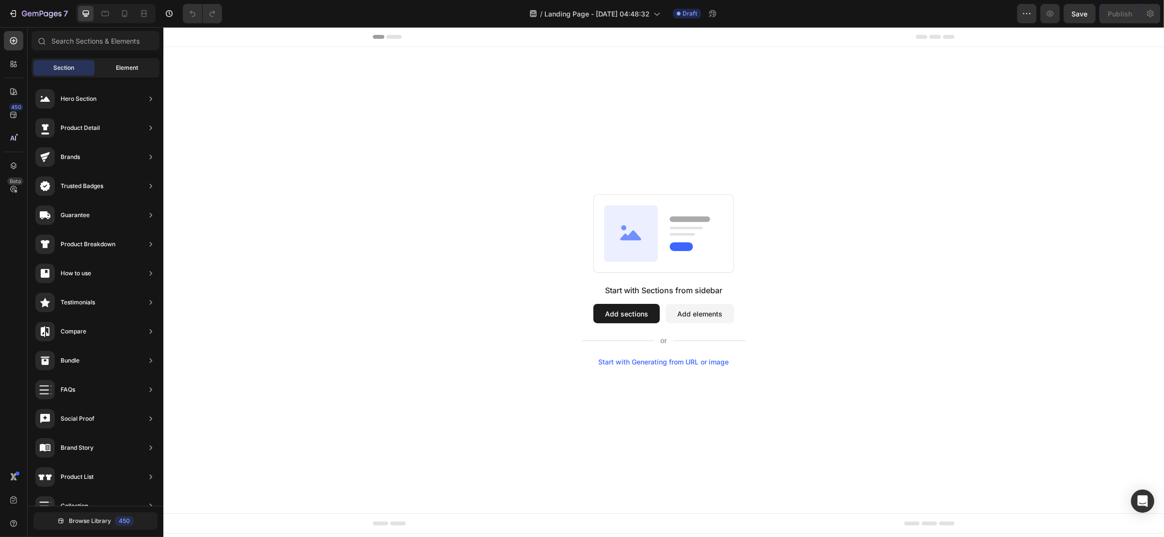
click at [125, 64] on span "Element" at bounding box center [127, 68] width 22 height 9
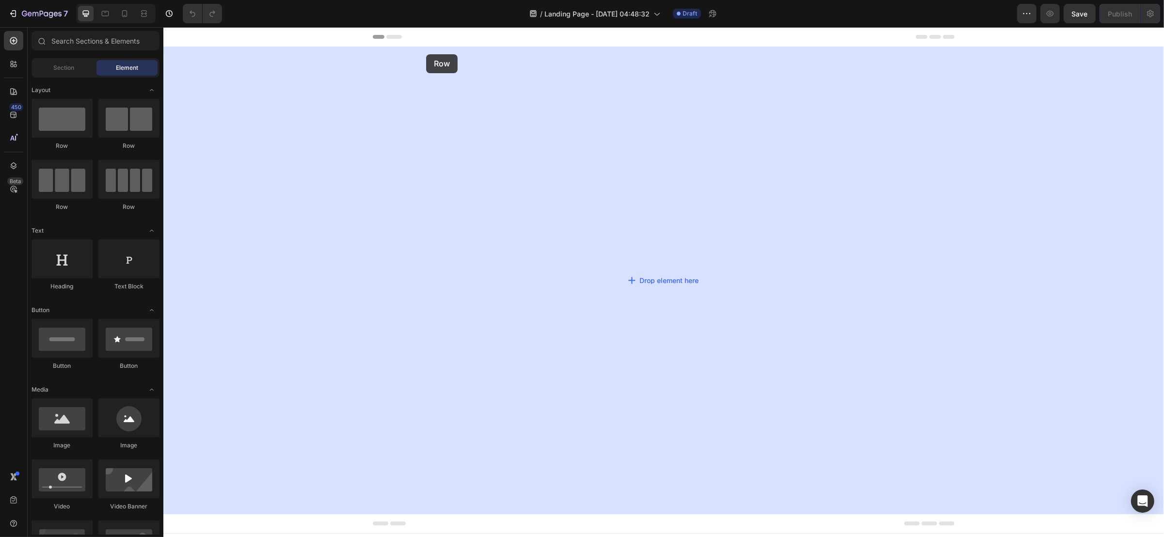
drag, startPoint x: 228, startPoint y: 147, endPoint x: 323, endPoint y: 79, distance: 117.3
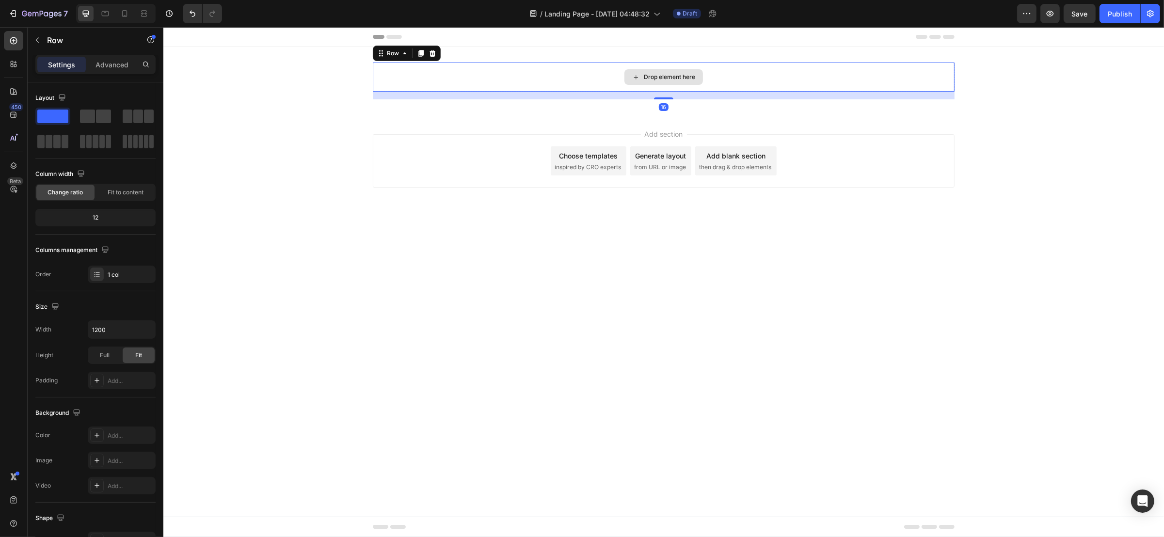
click at [321, 81] on div "Drop element here Row 16" at bounding box center [663, 81] width 1001 height 37
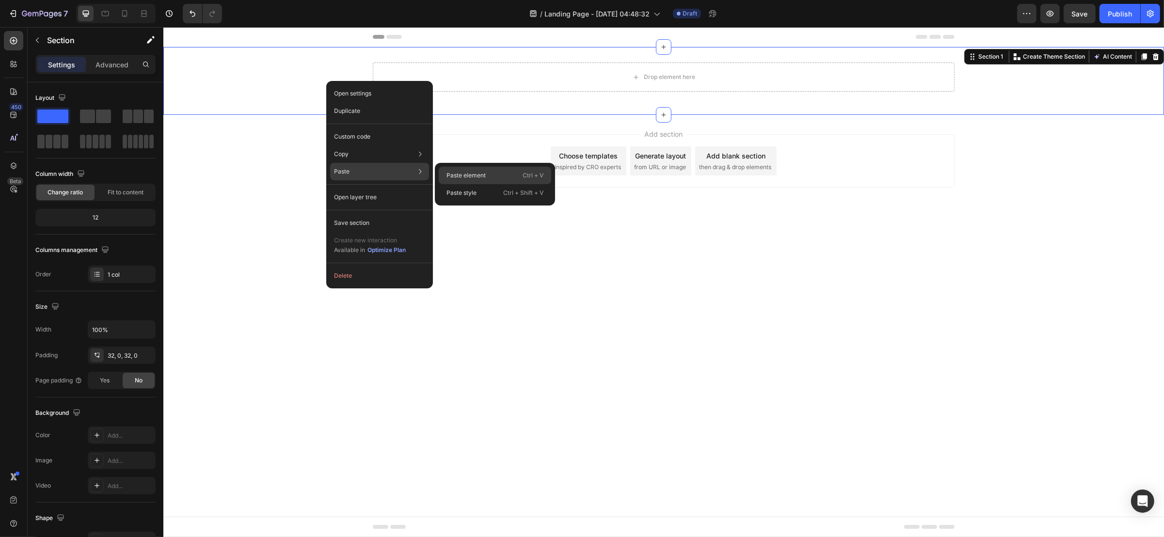
click at [452, 184] on div "Paste element Ctrl + V" at bounding box center [495, 192] width 112 height 17
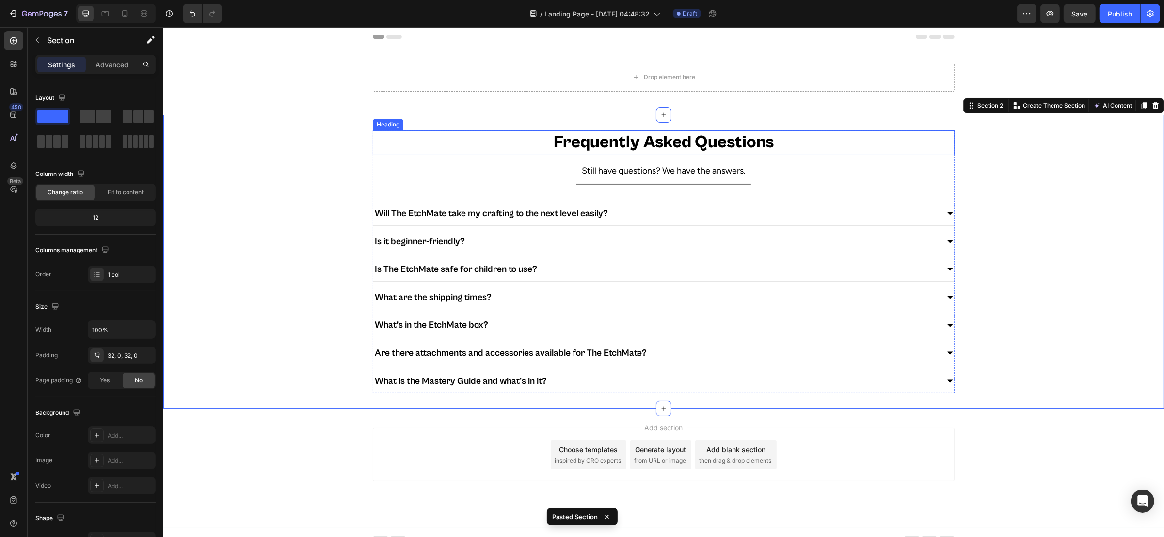
click at [316, 92] on div "Drop element here Row" at bounding box center [663, 81] width 1001 height 37
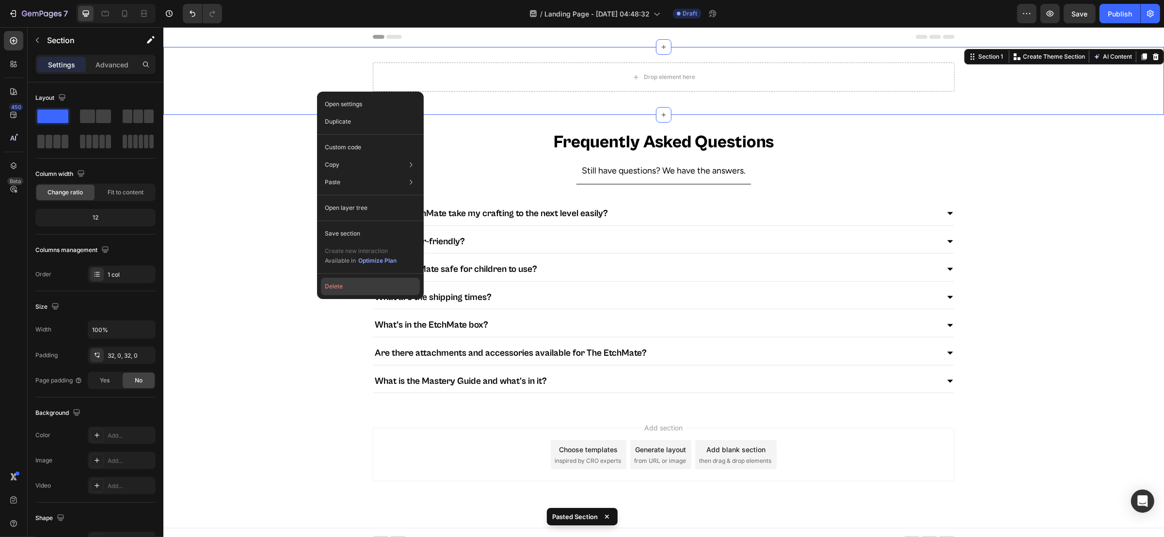
click at [340, 290] on button "Delete" at bounding box center [370, 286] width 99 height 17
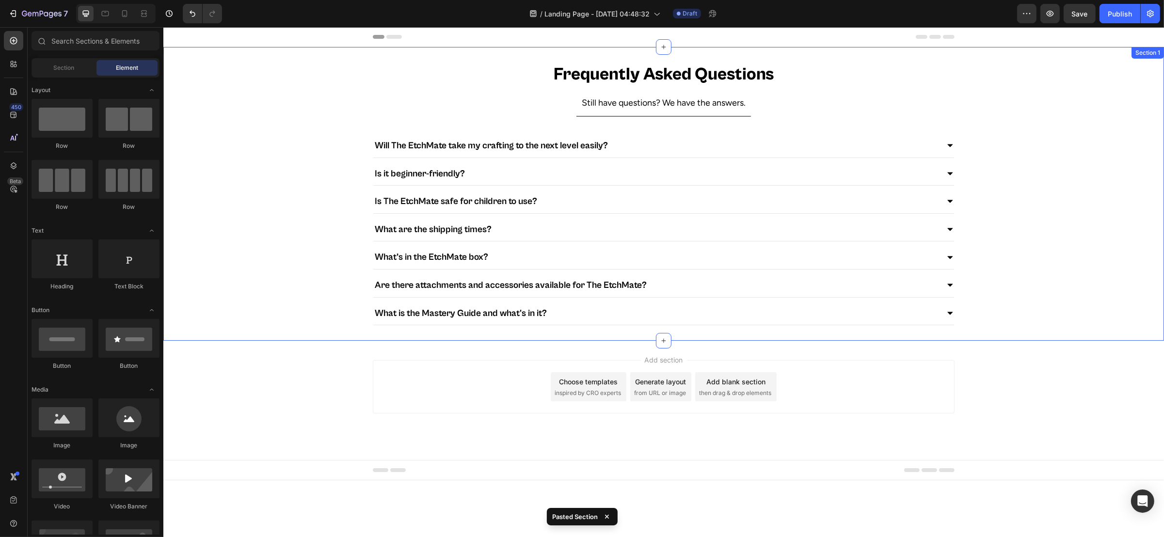
click at [287, 190] on div "Frequently Asked Questions Heading Still have questions? We have the answers. T…" at bounding box center [663, 194] width 1001 height 263
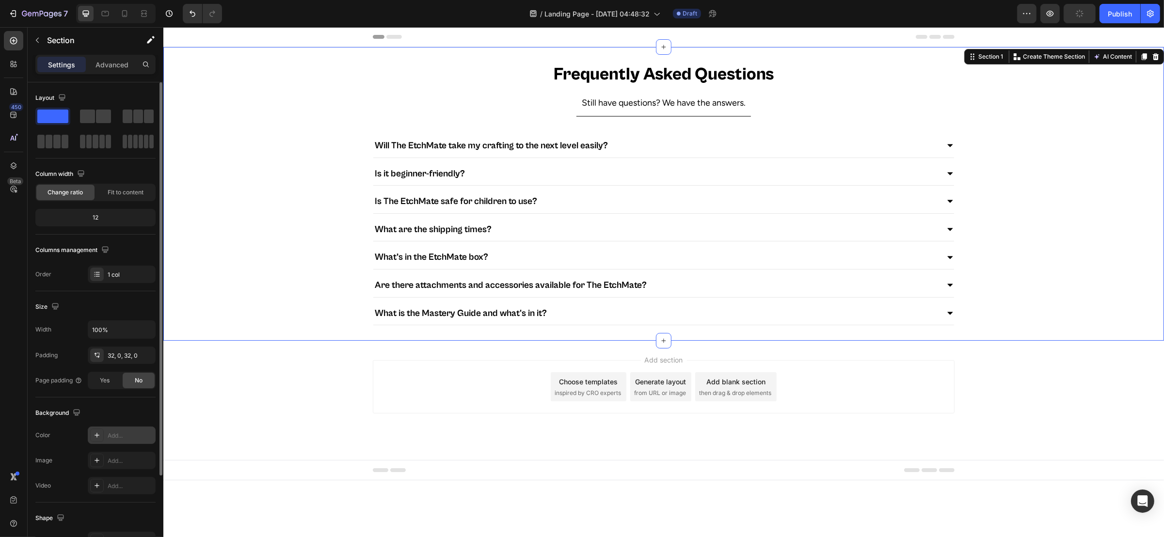
click at [98, 358] on div at bounding box center [97, 436] width 14 height 14
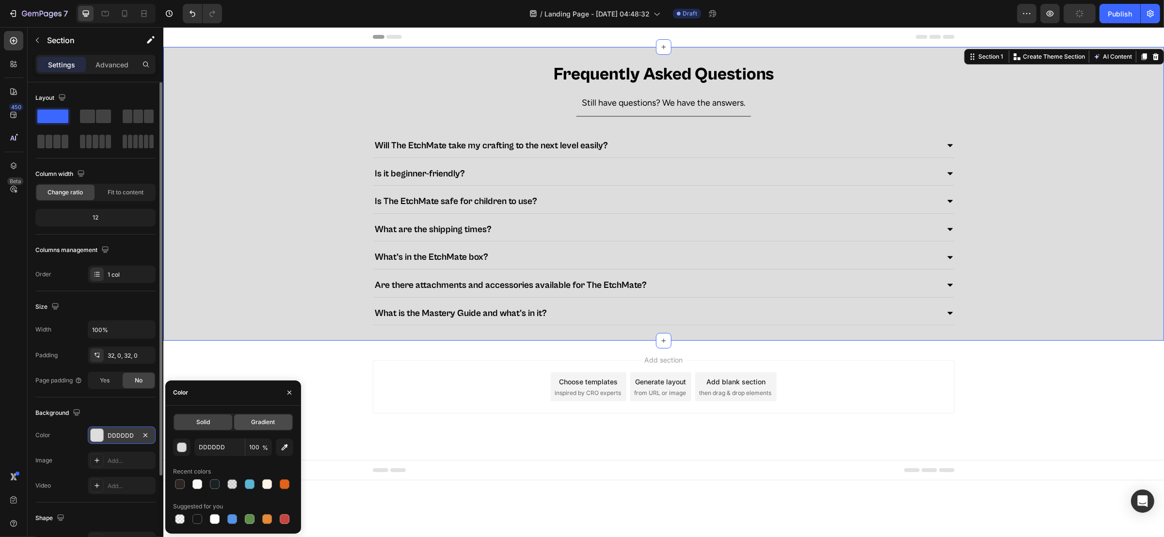
click at [256, 358] on span "Gradient" at bounding box center [263, 422] width 24 height 9
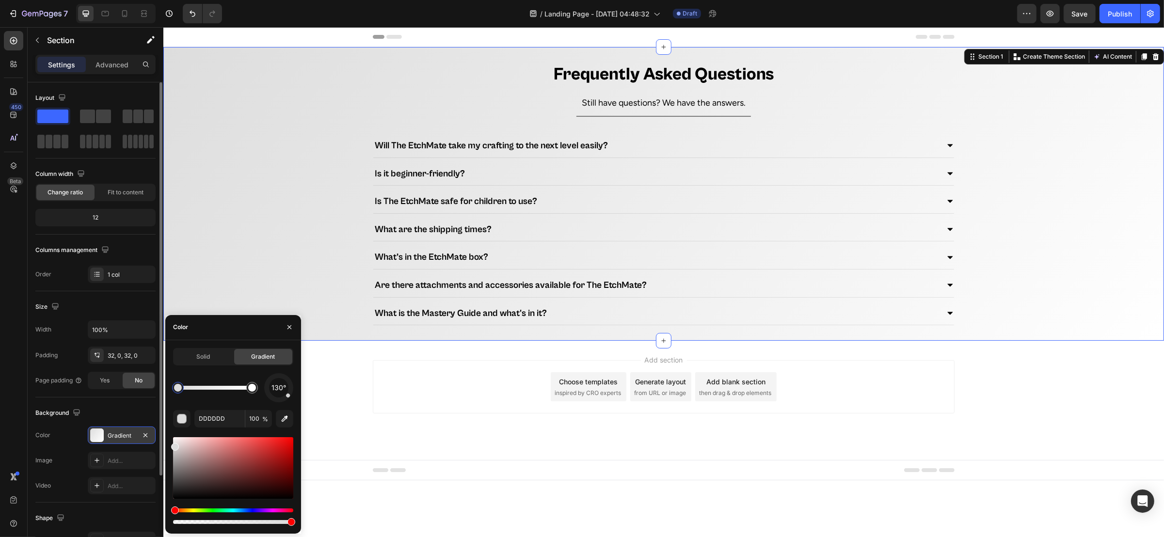
click at [290, 358] on div "Solid Gradient 130° DDDDDD 100 %" at bounding box center [233, 437] width 136 height 178
click at [254, 358] on div at bounding box center [252, 388] width 8 height 8
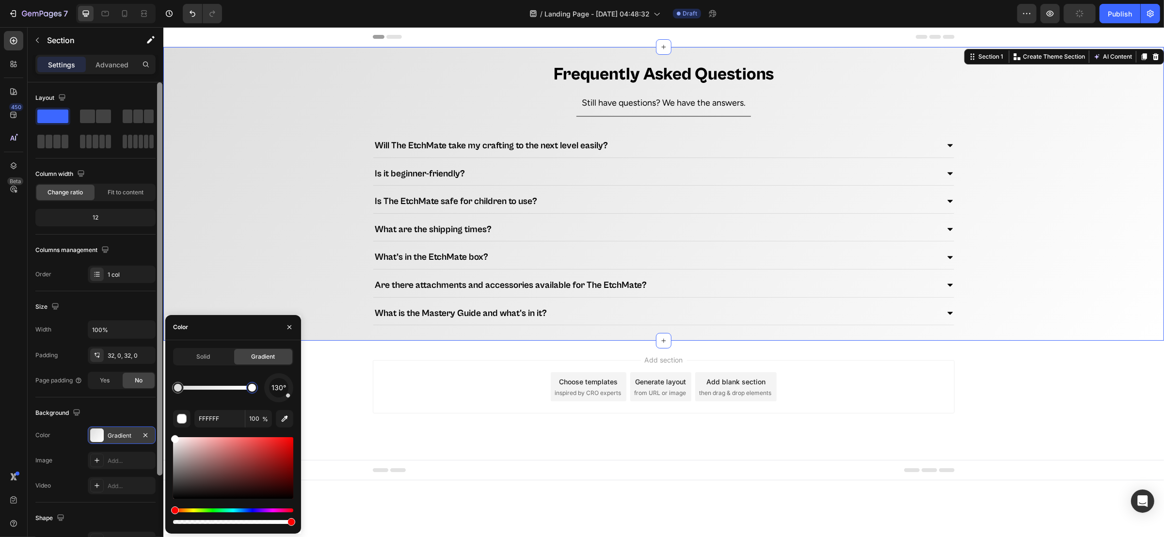
drag, startPoint x: 180, startPoint y: 451, endPoint x: 163, endPoint y: 428, distance: 28.7
click at [163, 358] on div "450 Beta Sections(18) Elements(83) Section Element Hero Section Product Detail …" at bounding box center [81, 282] width 163 height 510
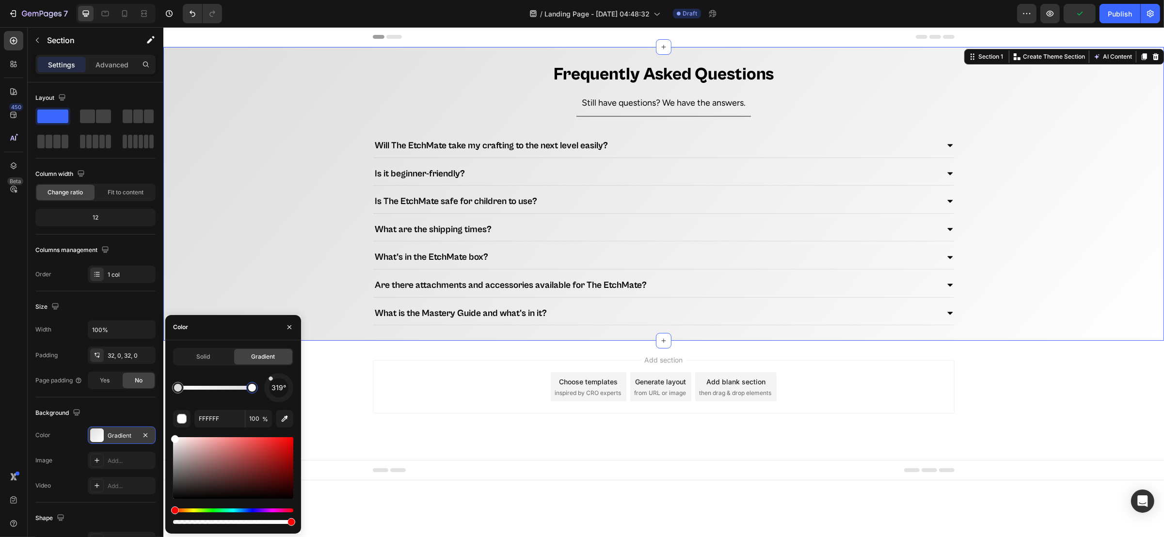
drag, startPoint x: 278, startPoint y: 401, endPoint x: 273, endPoint y: 381, distance: 20.5
click at [273, 358] on div "319°" at bounding box center [278, 387] width 29 height 29
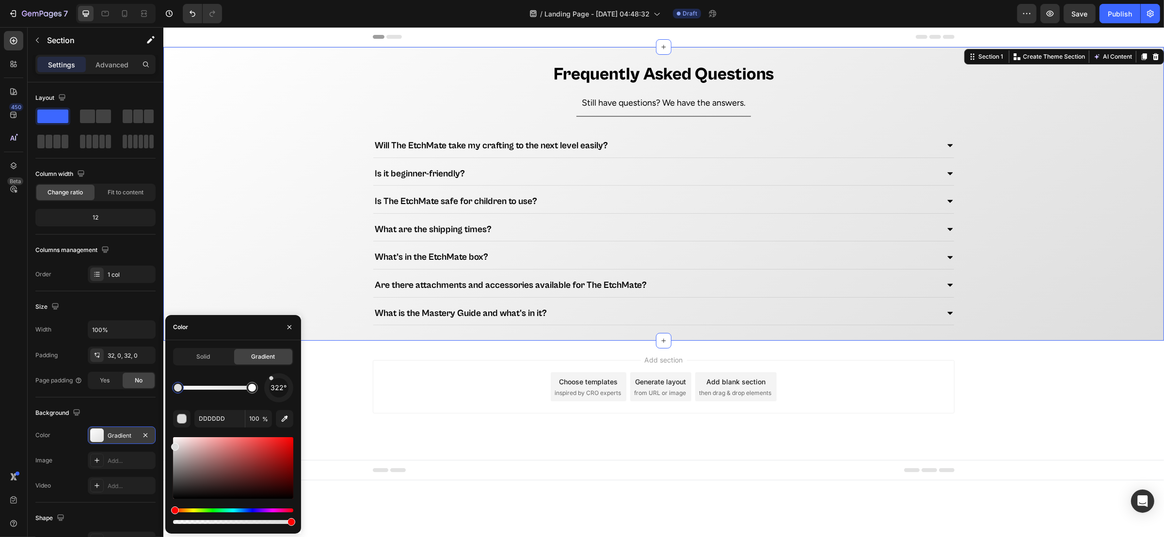
click at [178, 358] on div at bounding box center [178, 388] width 8 height 8
click at [183, 358] on div at bounding box center [178, 388] width 12 height 12
click at [218, 358] on input "DDDDDD" at bounding box center [219, 418] width 50 height 17
paste input "#FFF0DA"
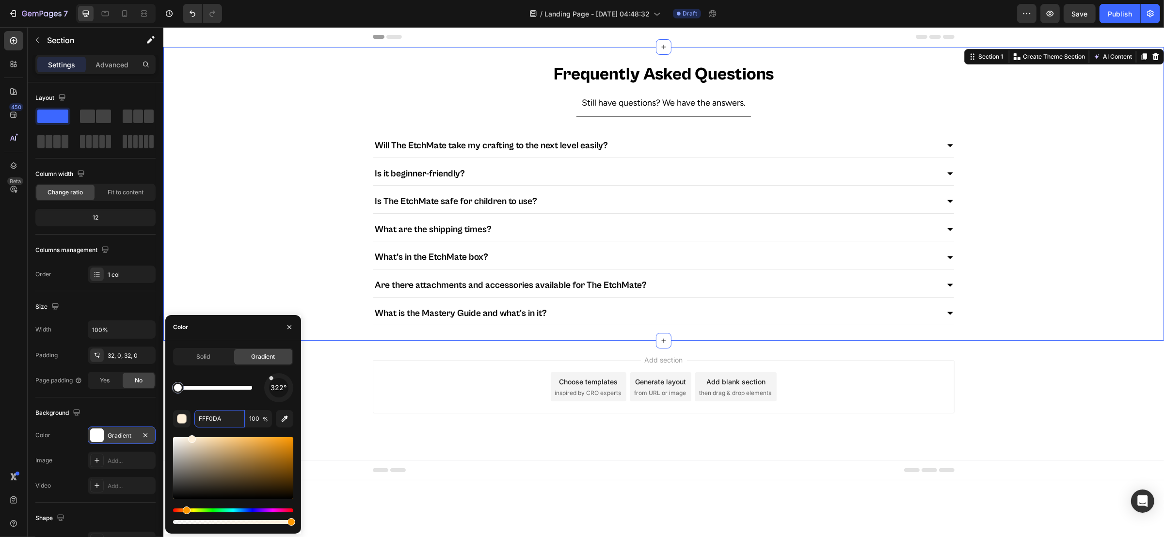
drag, startPoint x: 244, startPoint y: 387, endPoint x: 203, endPoint y: 390, distance: 41.4
drag, startPoint x: 212, startPoint y: 390, endPoint x: 230, endPoint y: 389, distance: 17.9
click at [229, 358] on div at bounding box center [215, 388] width 74 height 4
drag, startPoint x: 194, startPoint y: 389, endPoint x: 270, endPoint y: 389, distance: 75.2
click at [270, 358] on div "322°" at bounding box center [233, 387] width 120 height 29
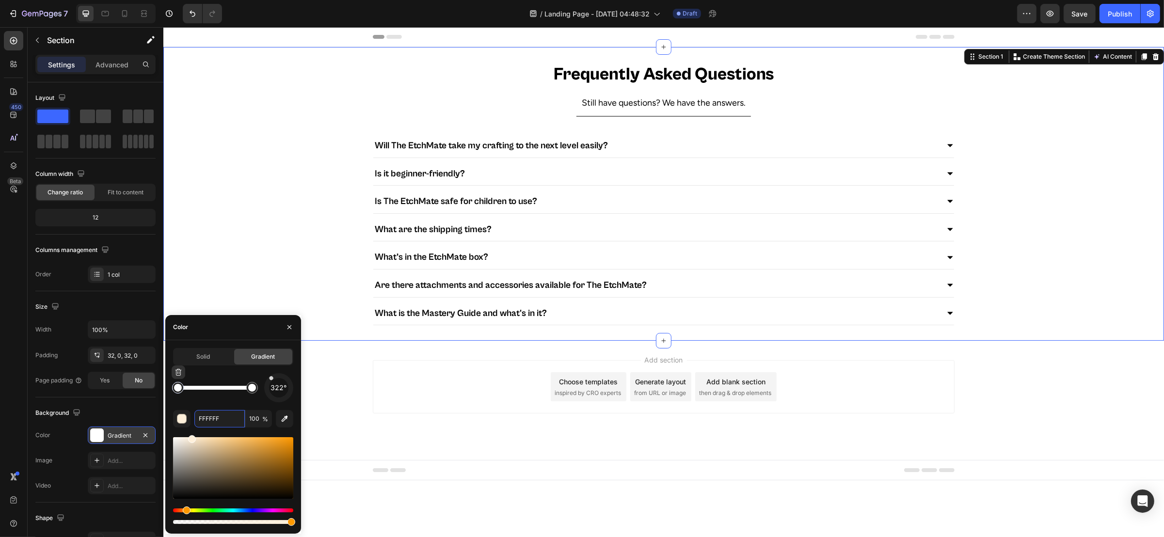
click at [178, 358] on div at bounding box center [178, 388] width 8 height 8
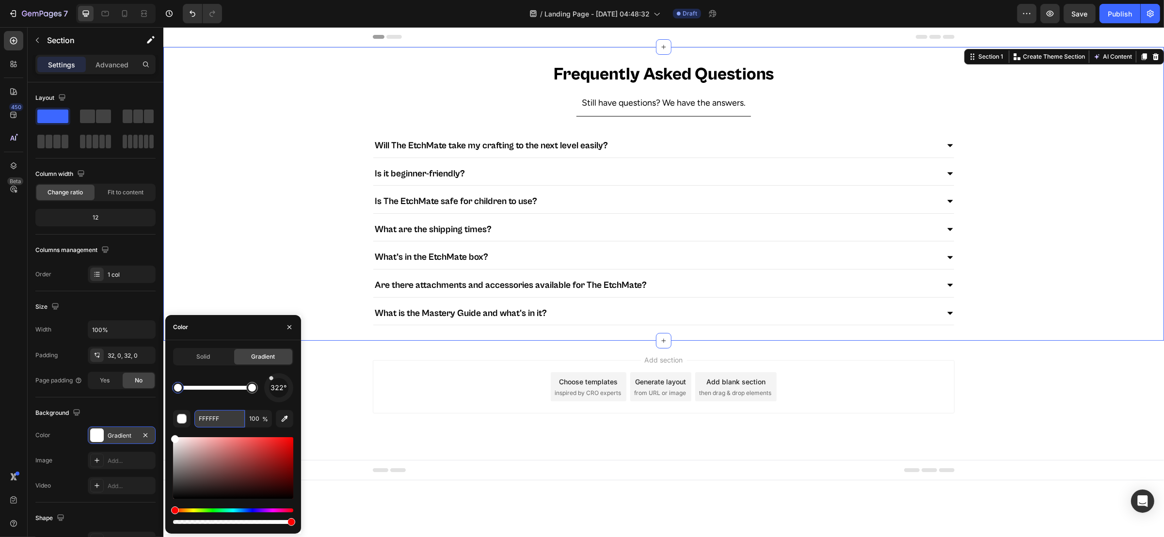
click at [218, 358] on input "FFFFFF" at bounding box center [219, 418] width 50 height 17
paste input "#FFF0DA"
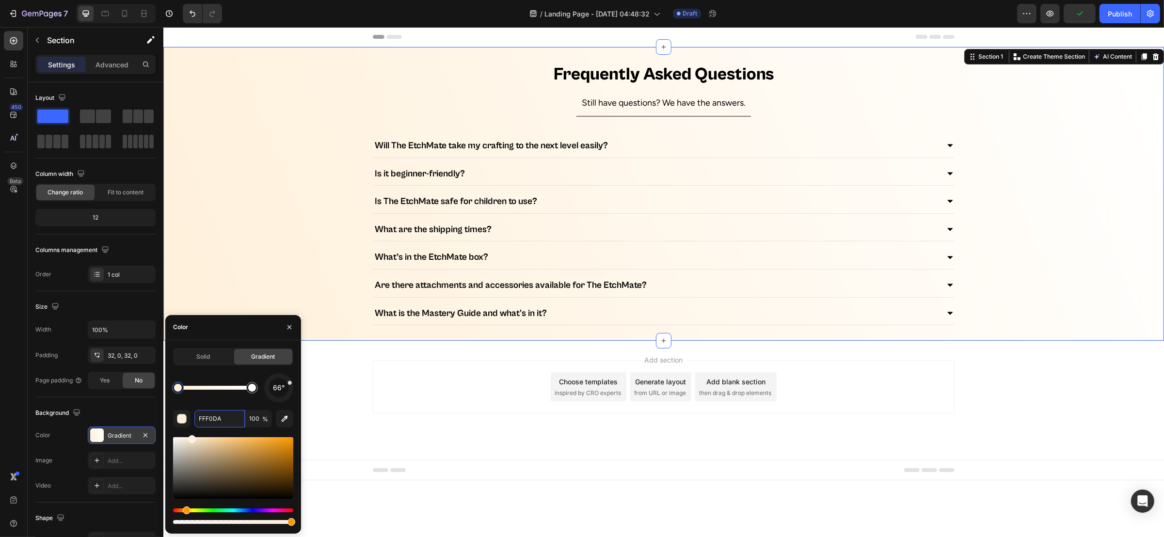
drag, startPoint x: 273, startPoint y: 381, endPoint x: 284, endPoint y: 385, distance: 11.5
click at [284, 358] on div "66°" at bounding box center [278, 387] width 19 height 19
drag, startPoint x: 181, startPoint y: 392, endPoint x: 198, endPoint y: 390, distance: 16.5
click at [198, 358] on div at bounding box center [197, 388] width 8 height 8
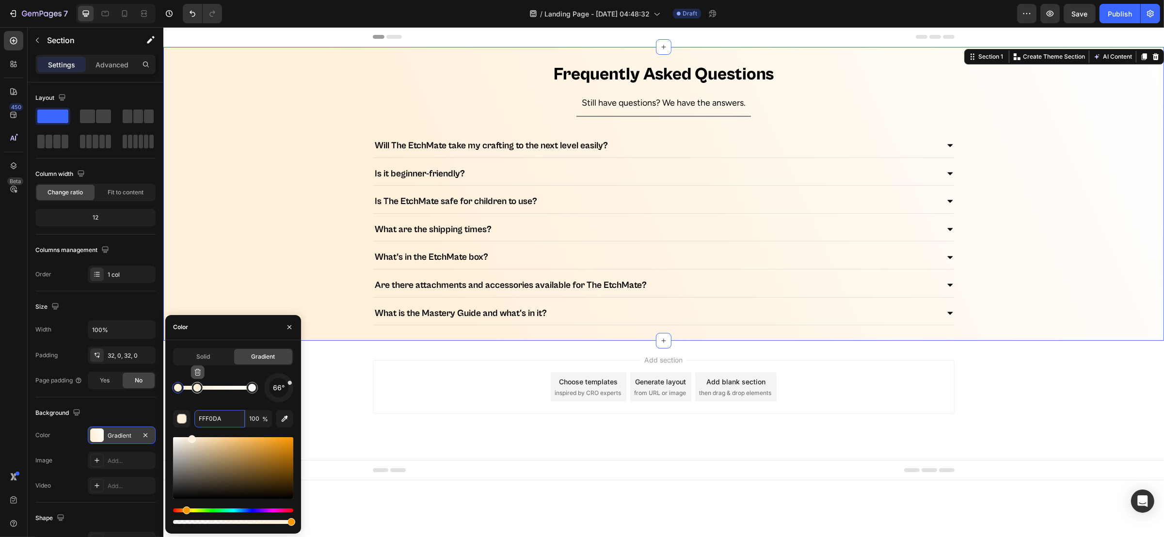
click at [197, 358] on icon "button" at bounding box center [198, 372] width 8 height 8
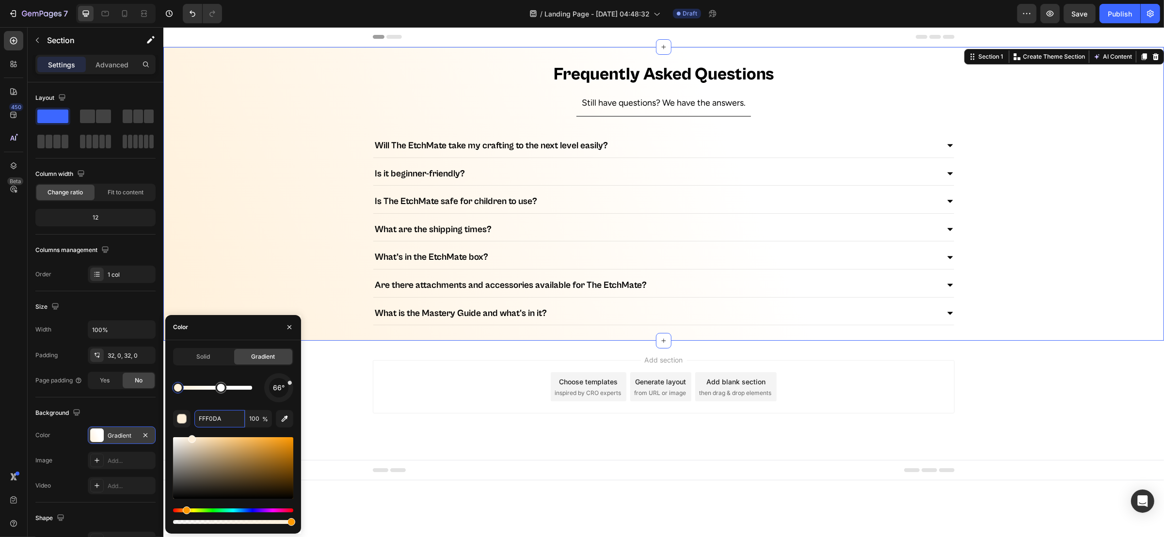
drag, startPoint x: 239, startPoint y: 390, endPoint x: 221, endPoint y: 393, distance: 18.2
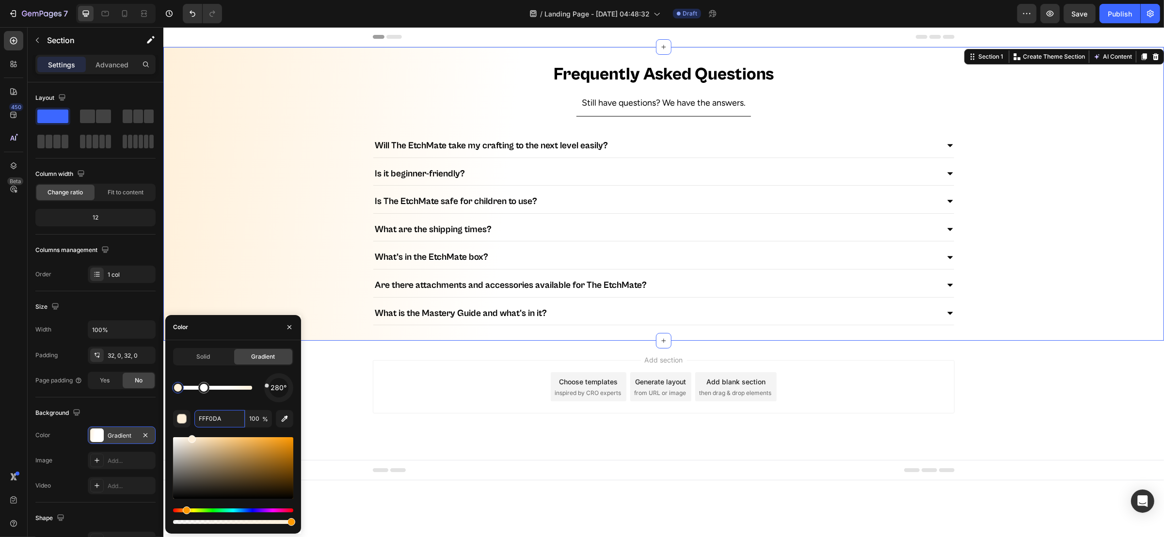
drag, startPoint x: 289, startPoint y: 389, endPoint x: 271, endPoint y: 386, distance: 18.6
click at [271, 358] on div "280°" at bounding box center [278, 387] width 29 height 29
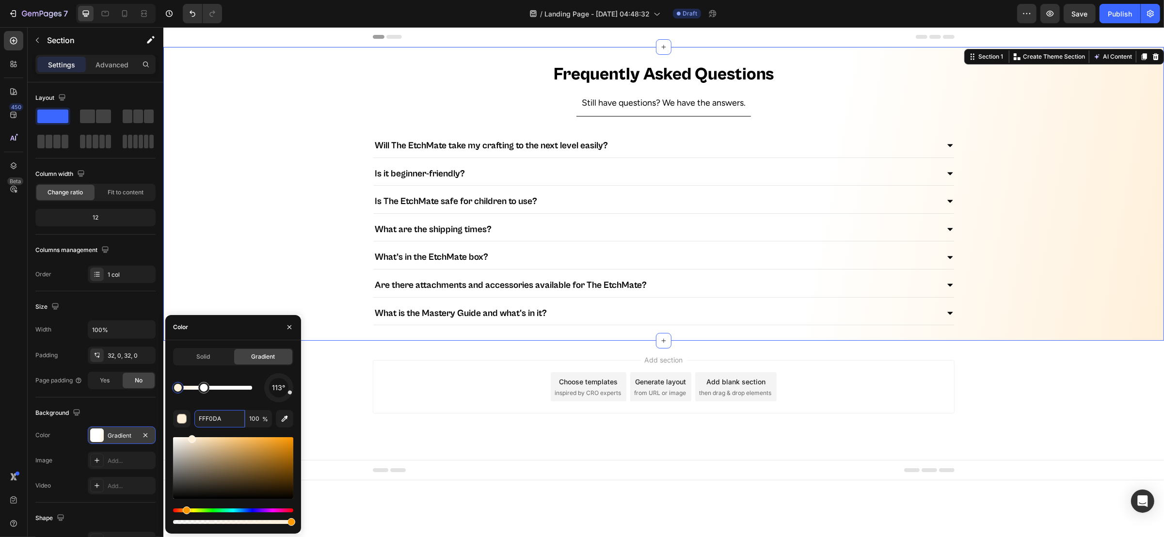
drag, startPoint x: 266, startPoint y: 390, endPoint x: 287, endPoint y: 391, distance: 21.4
click at [287, 358] on div "113°" at bounding box center [278, 387] width 29 height 29
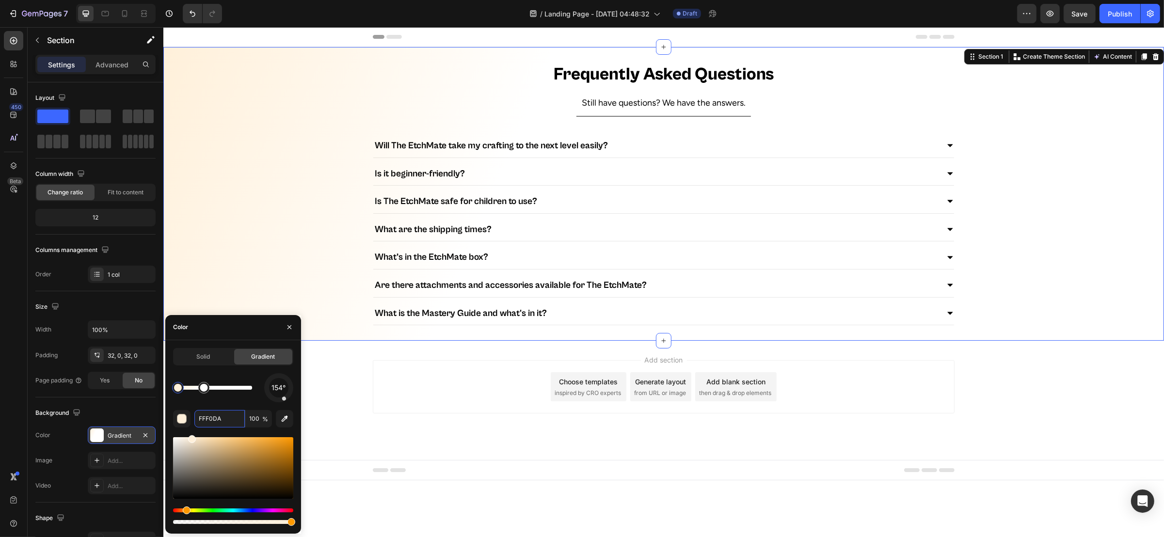
drag, startPoint x: 287, startPoint y: 391, endPoint x: 282, endPoint y: 395, distance: 5.9
click at [282, 358] on div "154°" at bounding box center [278, 387] width 19 height 19
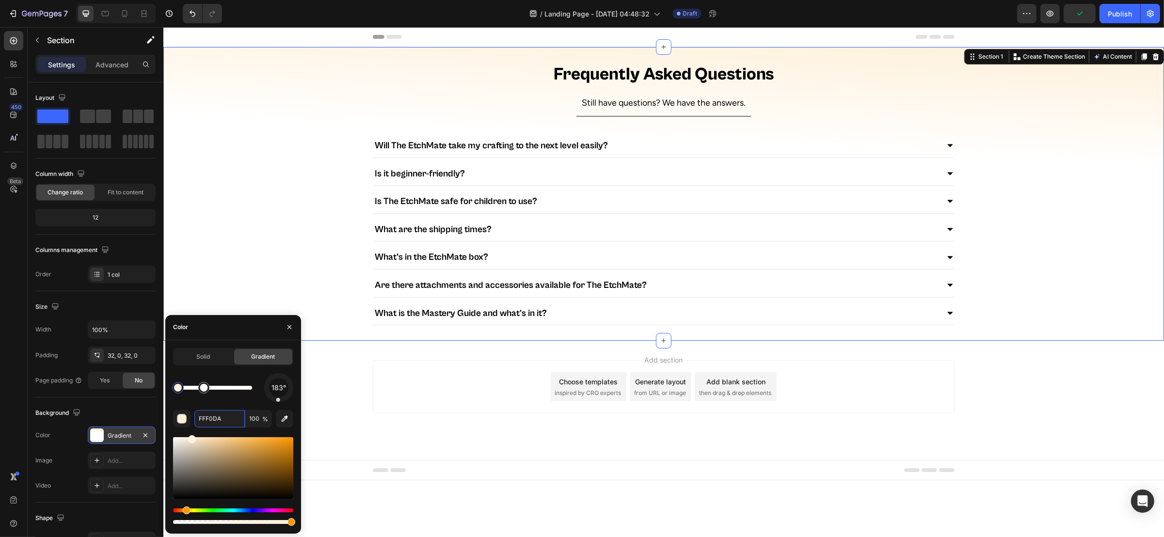
drag, startPoint x: 282, startPoint y: 395, endPoint x: 278, endPoint y: 406, distance: 12.4
click at [278, 358] on div "183° FFF0DA 100 %" at bounding box center [233, 449] width 120 height 153
drag, startPoint x: 205, startPoint y: 392, endPoint x: 196, endPoint y: 393, distance: 8.7
click at [277, 358] on div "183°" at bounding box center [278, 387] width 29 height 29
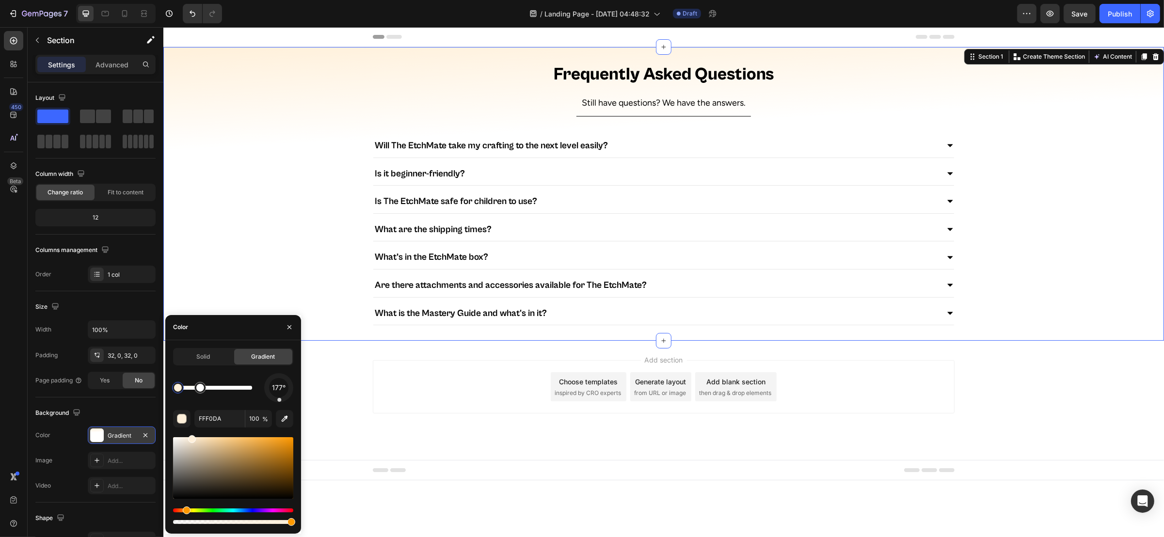
click at [280, 358] on div "177° FFF0DA 100 %" at bounding box center [233, 449] width 120 height 153
drag, startPoint x: 198, startPoint y: 389, endPoint x: 192, endPoint y: 390, distance: 5.4
click at [176, 358] on div at bounding box center [178, 388] width 12 height 12
click at [196, 358] on div at bounding box center [195, 388] width 12 height 12
click at [180, 358] on div at bounding box center [178, 388] width 12 height 12
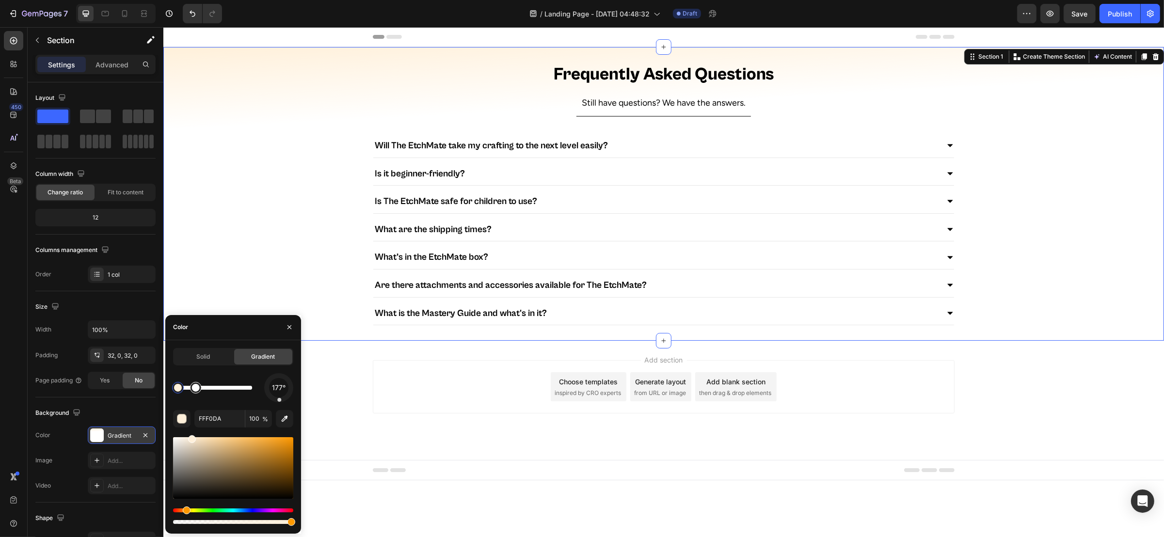
type input "FFFFFF"
click at [198, 358] on div at bounding box center [196, 388] width 12 height 12
click at [325, 211] on div "Frequently Asked Questions Heading Still have questions? We have the answers. T…" at bounding box center [663, 194] width 1001 height 263
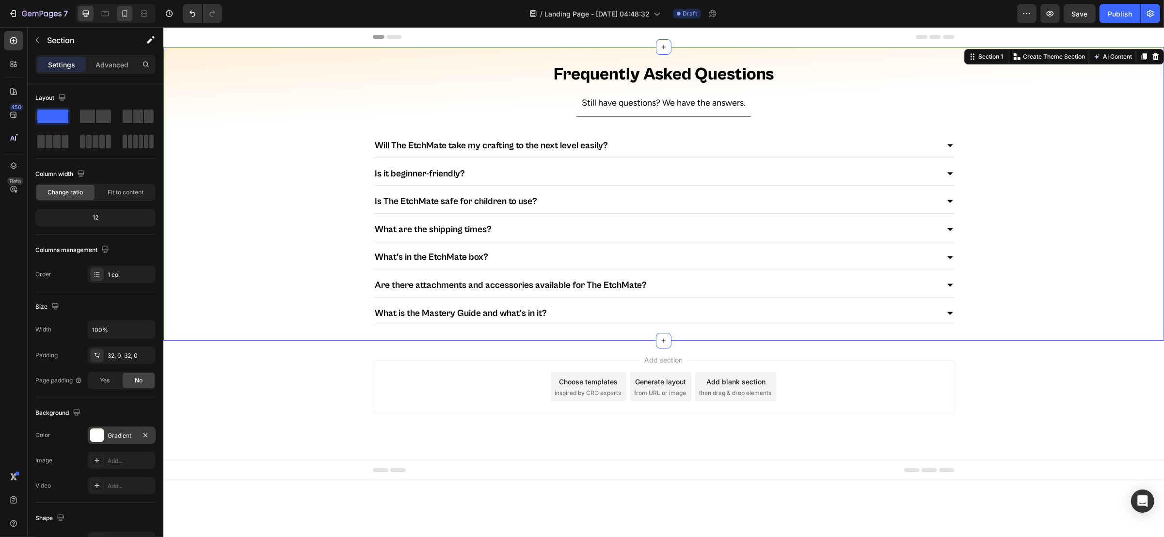
click at [124, 19] on div at bounding box center [125, 14] width 16 height 16
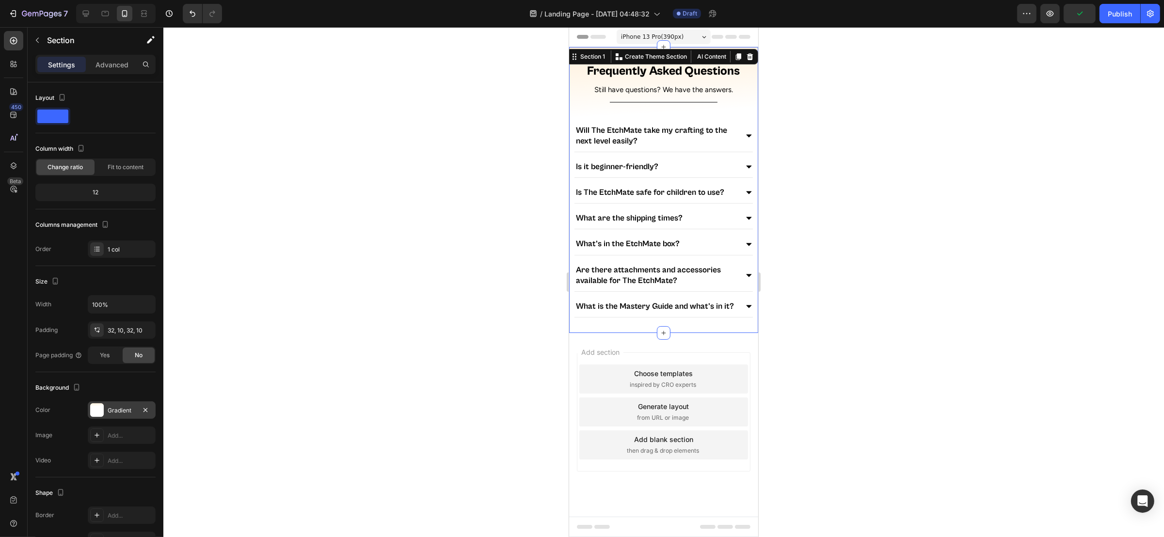
click at [776, 176] on div at bounding box center [663, 282] width 1001 height 510
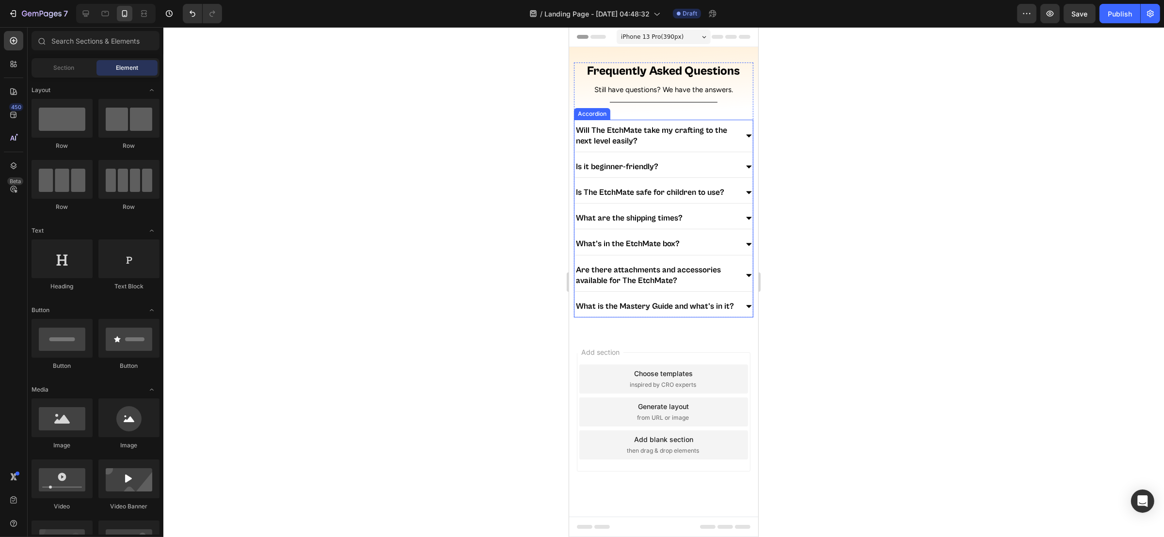
click at [625, 295] on div "Will The EtchMate take my crafting to the next level easily? Is it beginner-fri…" at bounding box center [663, 219] width 179 height 198
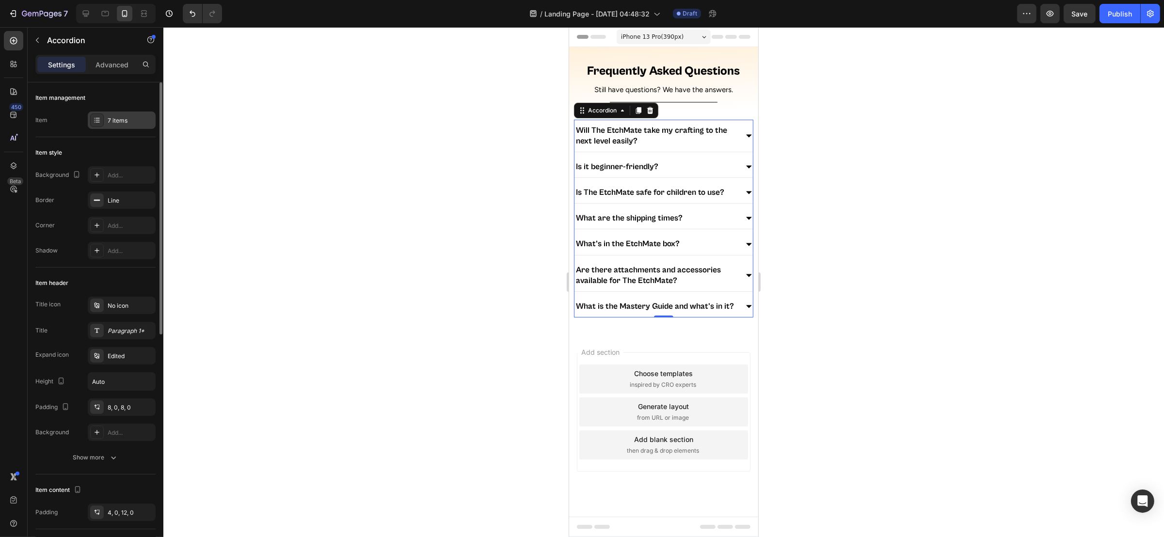
click at [105, 118] on div "7 items" at bounding box center [122, 120] width 68 height 17
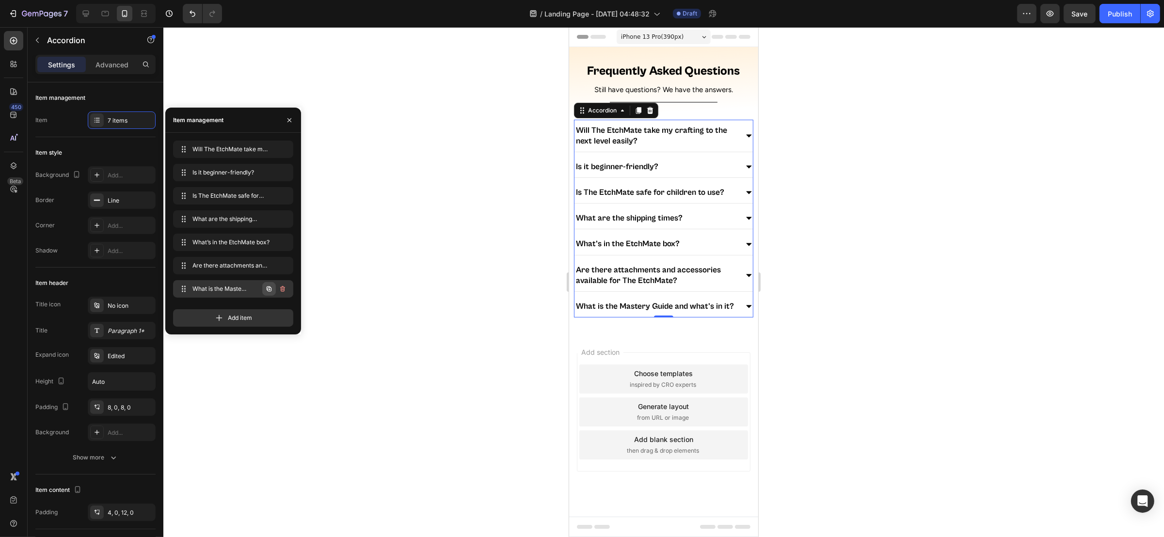
click at [269, 288] on icon "button" at bounding box center [269, 289] width 8 height 8
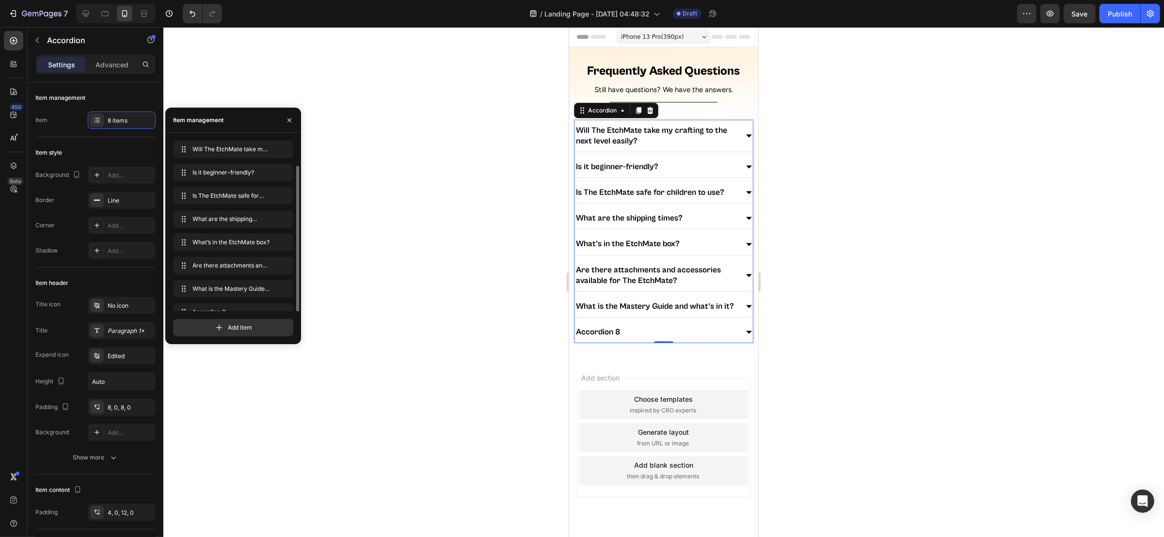
scroll to position [13, 0]
click at [267, 299] on icon "button" at bounding box center [269, 299] width 5 height 5
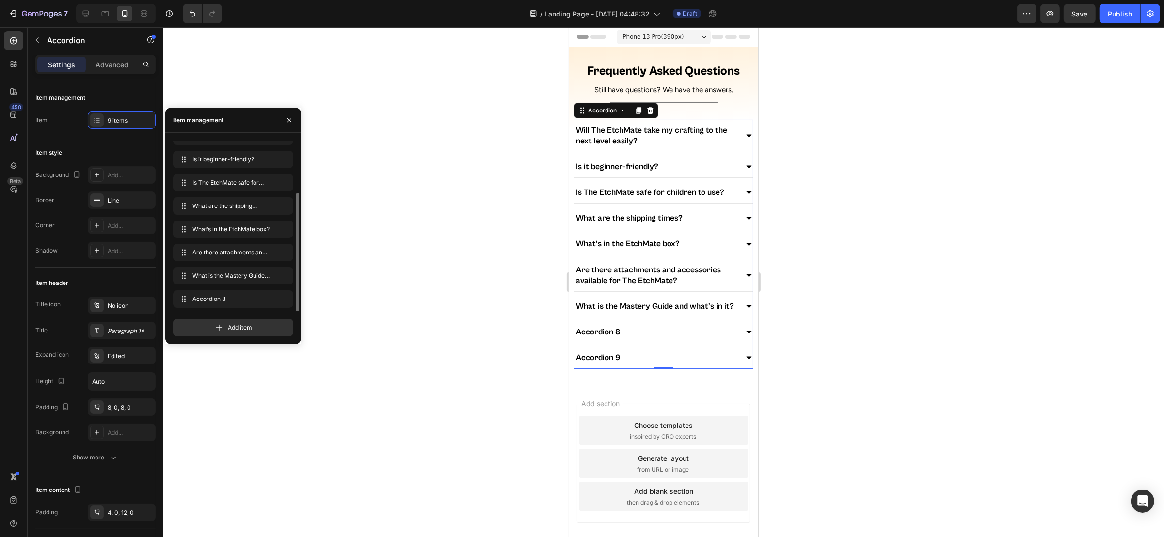
scroll to position [36, 0]
click at [270, 303] on icon "button" at bounding box center [269, 300] width 8 height 8
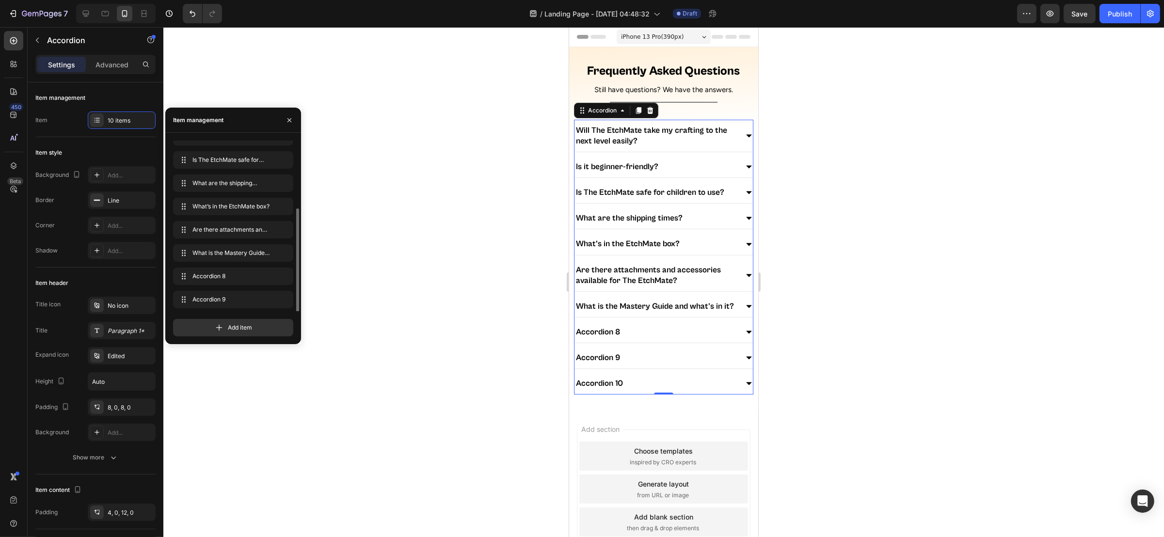
scroll to position [60, 0]
click at [270, 303] on button "button" at bounding box center [269, 299] width 14 height 14
click at [319, 59] on div at bounding box center [663, 282] width 1001 height 510
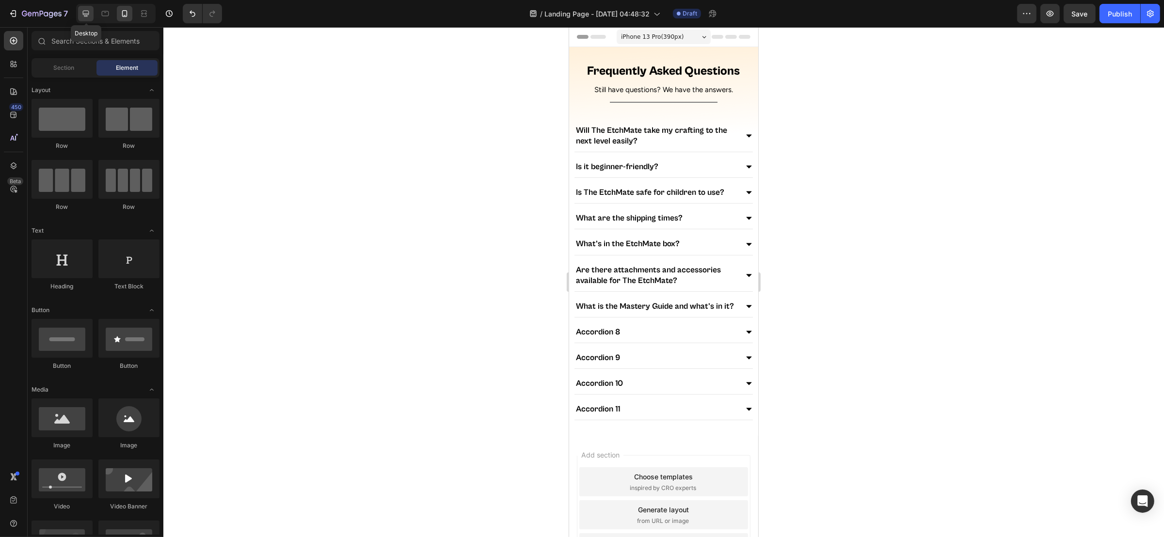
click at [82, 10] on icon at bounding box center [86, 14] width 10 height 10
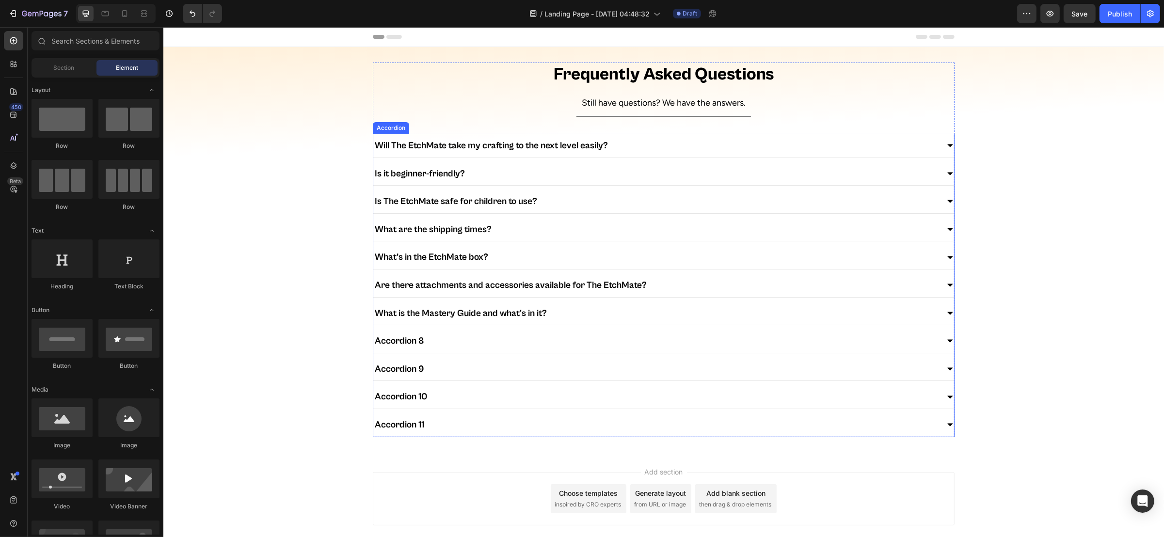
click at [475, 342] on div "Accordion 8" at bounding box center [655, 341] width 565 height 16
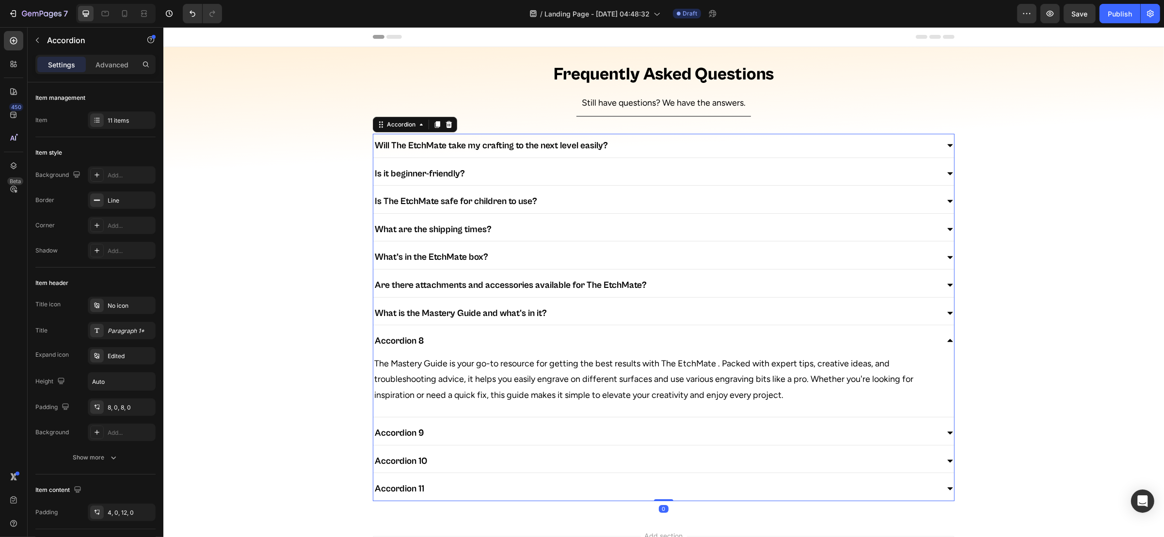
click at [394, 345] on div "Accordion 8" at bounding box center [399, 341] width 52 height 16
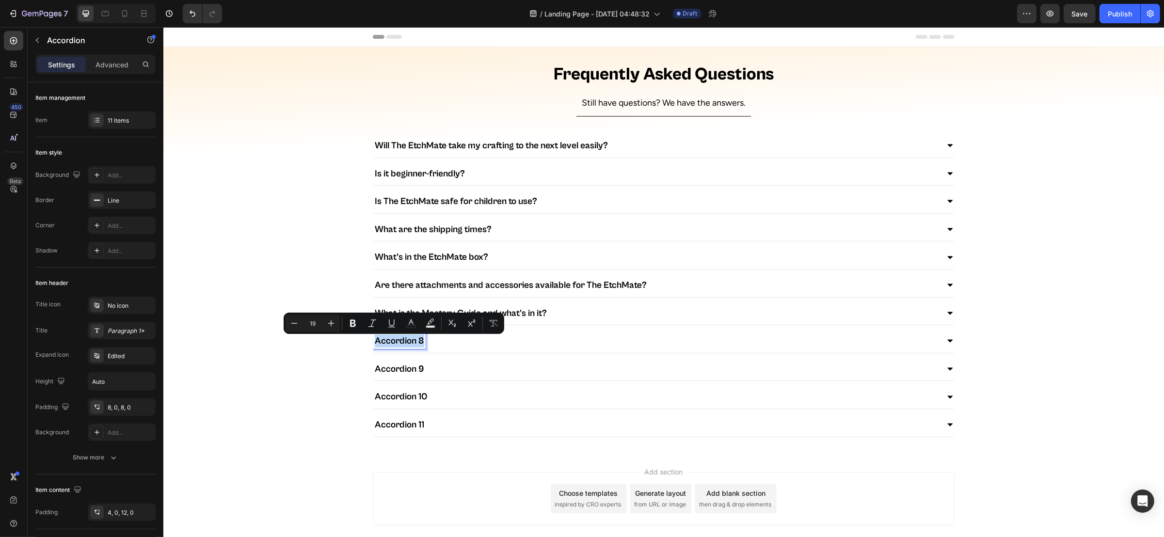
click at [389, 343] on p "Accordion 8" at bounding box center [398, 341] width 49 height 13
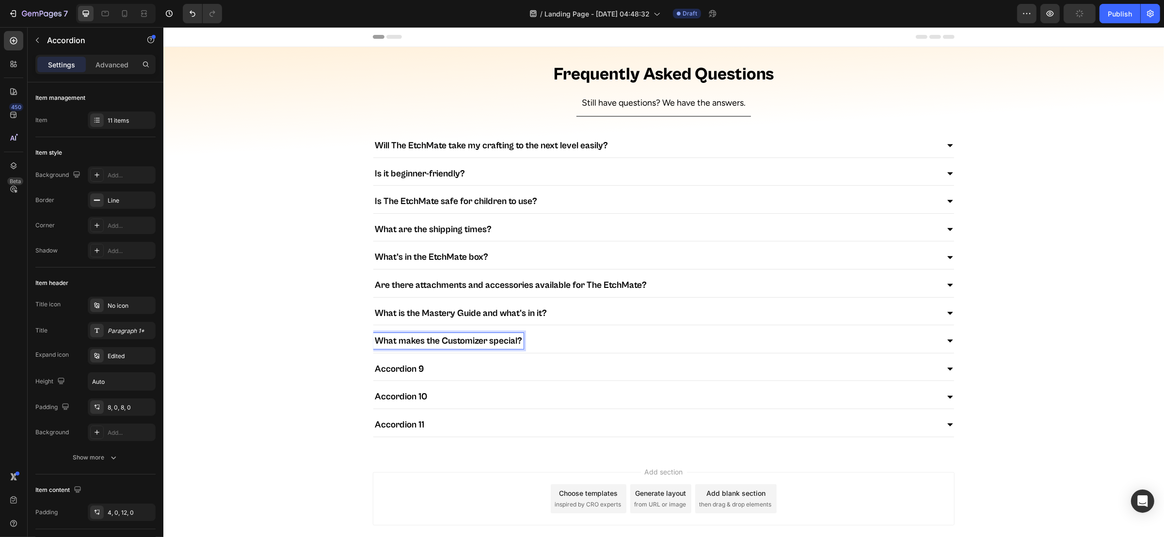
click at [452, 343] on p "What makes the Customizer special?" at bounding box center [447, 341] width 147 height 13
click at [449, 358] on div "Accordion 9" at bounding box center [655, 369] width 565 height 16
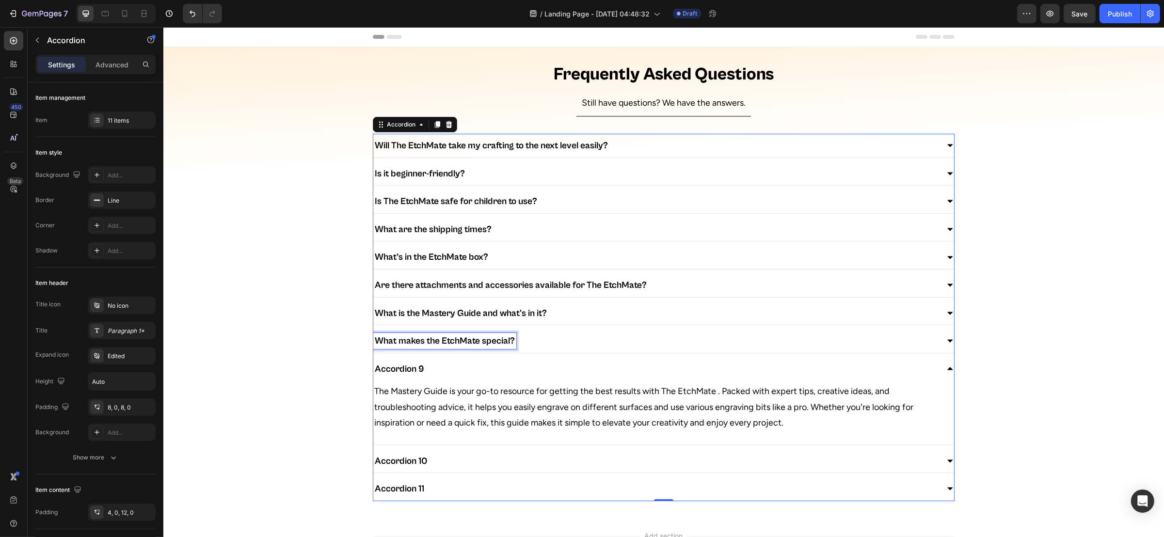
click at [487, 340] on p "What makes the EtchMate special?" at bounding box center [444, 341] width 140 height 13
click at [548, 343] on div "What makes the EtchMate special?" at bounding box center [655, 341] width 565 height 16
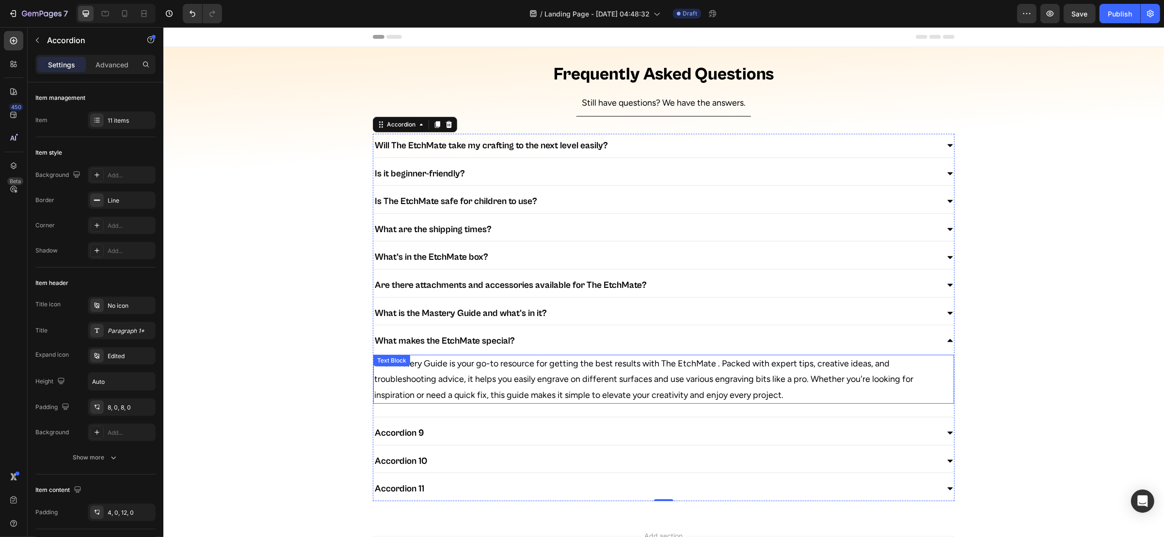
click at [480, 358] on p "The Mastery Guide is your go-to resource for getting the best results with The …" at bounding box center [663, 379] width 579 height 47
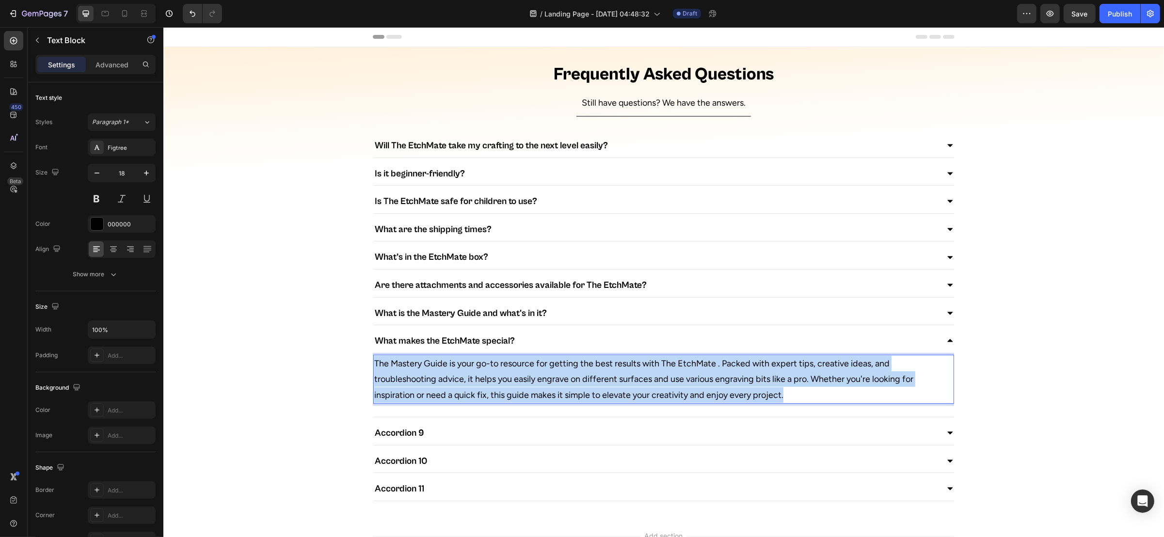
click at [480, 358] on p "The Mastery Guide is your go-to resource for getting the best results with The …" at bounding box center [663, 379] width 579 height 47
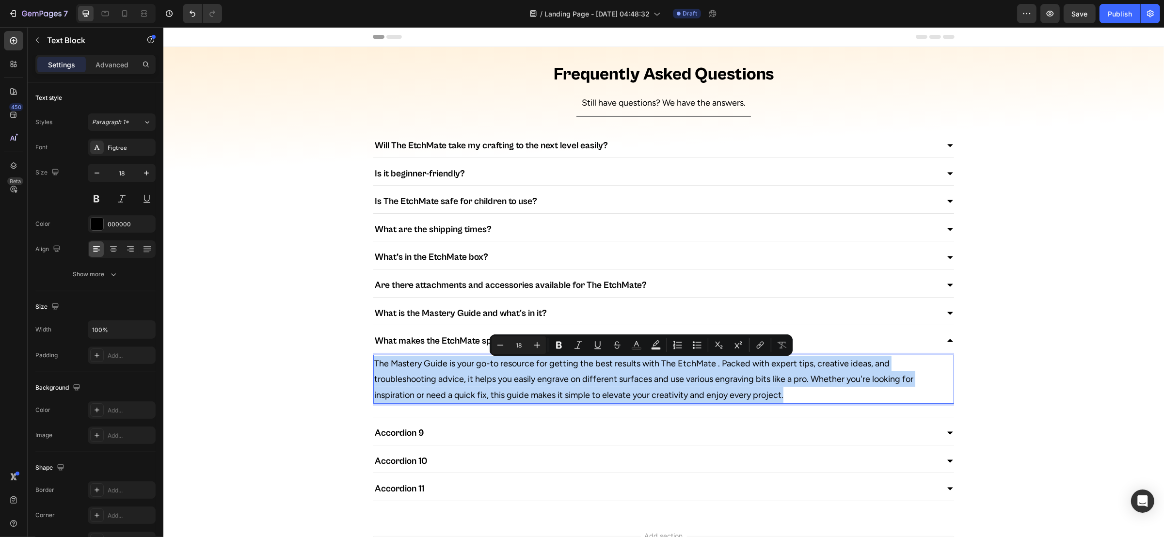
type input "11"
click at [460, 358] on p "The Mastery Guide is your go-to resource for getting the best results with The …" at bounding box center [663, 379] width 579 height 47
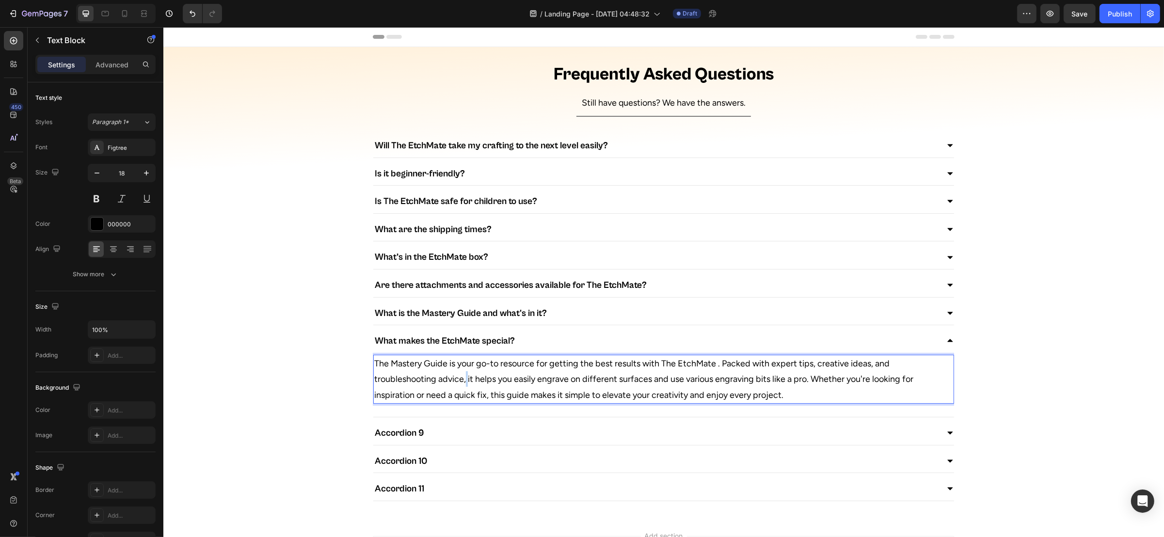
click at [460, 358] on p "The Mastery Guide is your go-to resource for getting the best results with The …" at bounding box center [663, 379] width 579 height 47
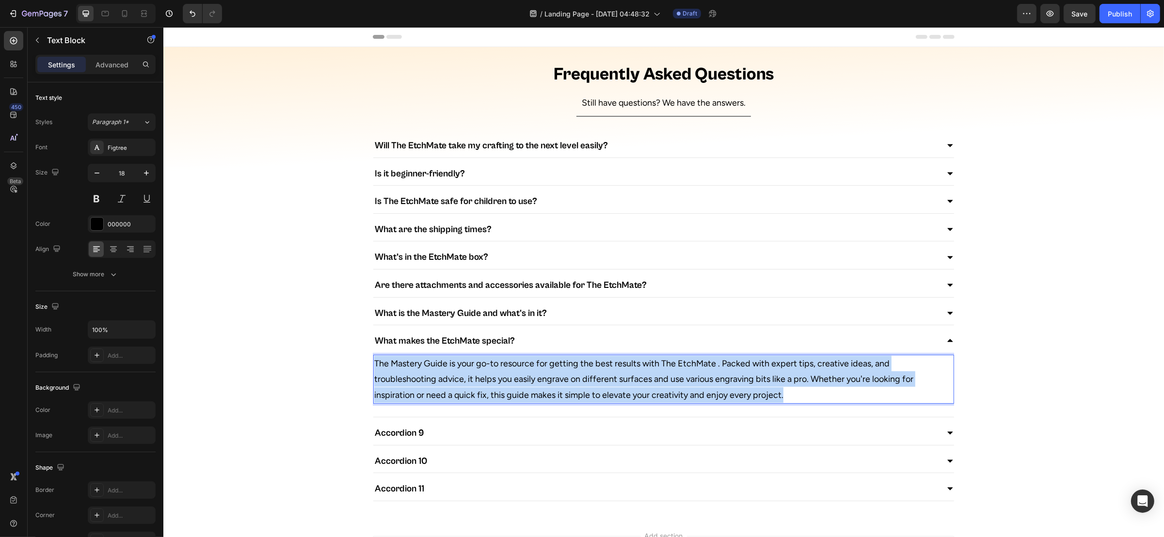
click at [460, 358] on p "The Mastery Guide is your go-to resource for getting the best results with The …" at bounding box center [663, 379] width 579 height 47
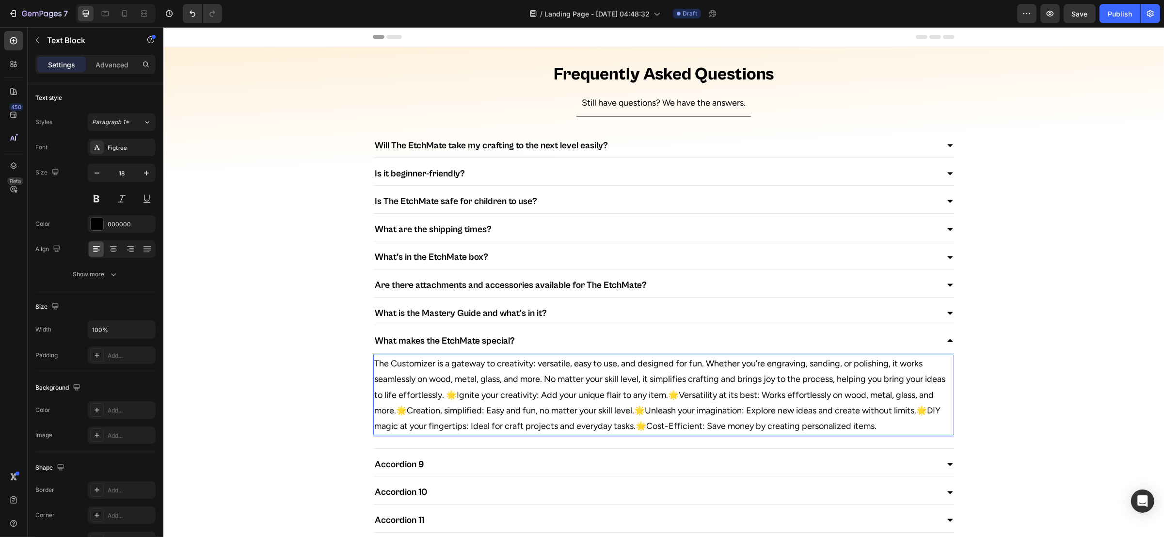
click at [469, 358] on p "The Customizer is a gateway to creativity: versatile, easy to use, and designed…" at bounding box center [663, 395] width 579 height 79
click at [462, 358] on p "The Customizer is a gateway to creativity: versatile, easy to use, and designed…" at bounding box center [663, 395] width 579 height 79
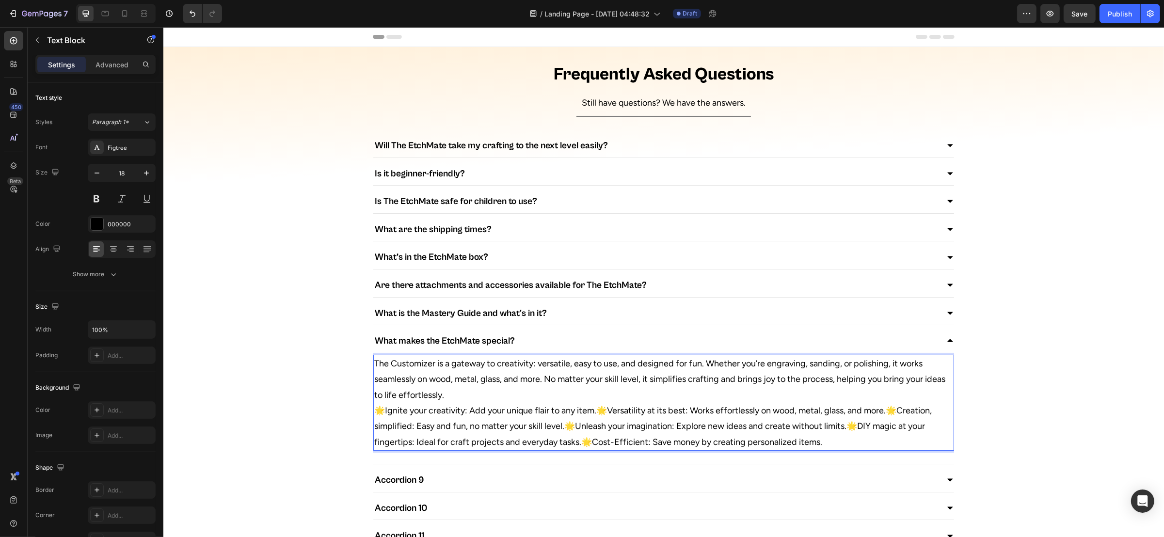
click at [595, 358] on p "🌟Ignite your creativity: Add your unique flair to any item.🌟Versatility at its …" at bounding box center [663, 426] width 579 height 47
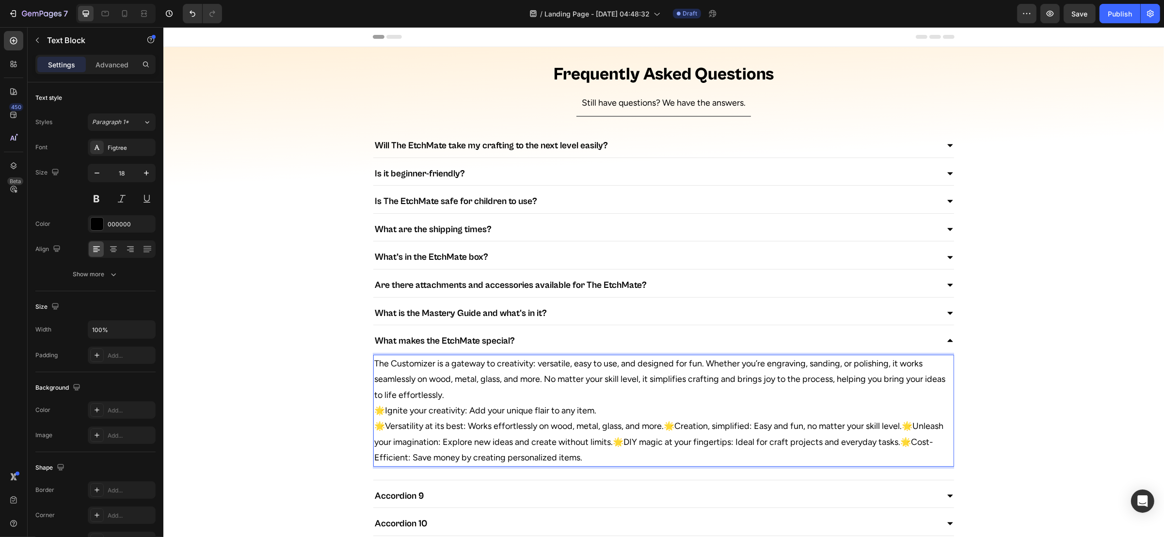
click at [665, 358] on p "🌟Versatility at its best: Works effortlessly on wood, metal, glass, and more.🌟C…" at bounding box center [663, 441] width 579 height 47
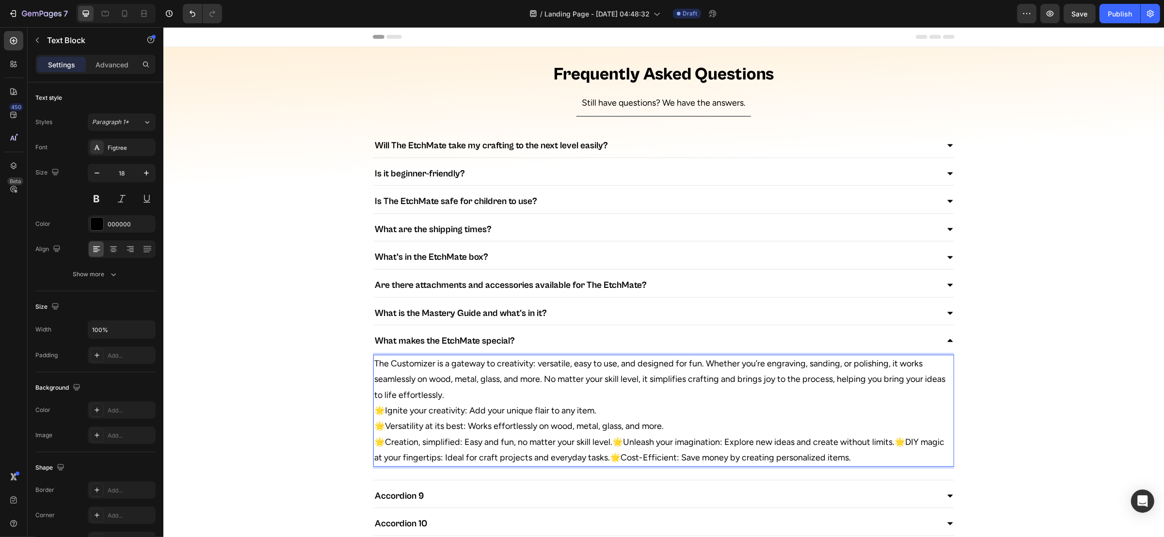
click at [611, 358] on p "🌟Creation, simplified: Easy and fun, no matter your skill level.🌟Unleash your i…" at bounding box center [663, 450] width 579 height 32
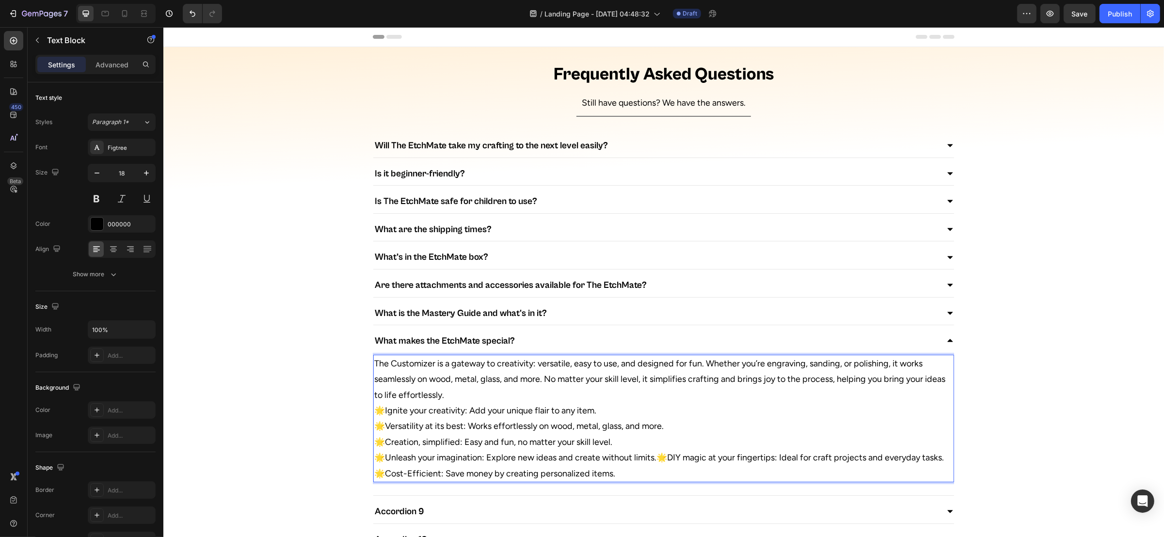
click at [656, 358] on p "🌟Unleash your imagination: Explore new ideas and create without limits.🌟DIY mag…" at bounding box center [663, 466] width 579 height 32
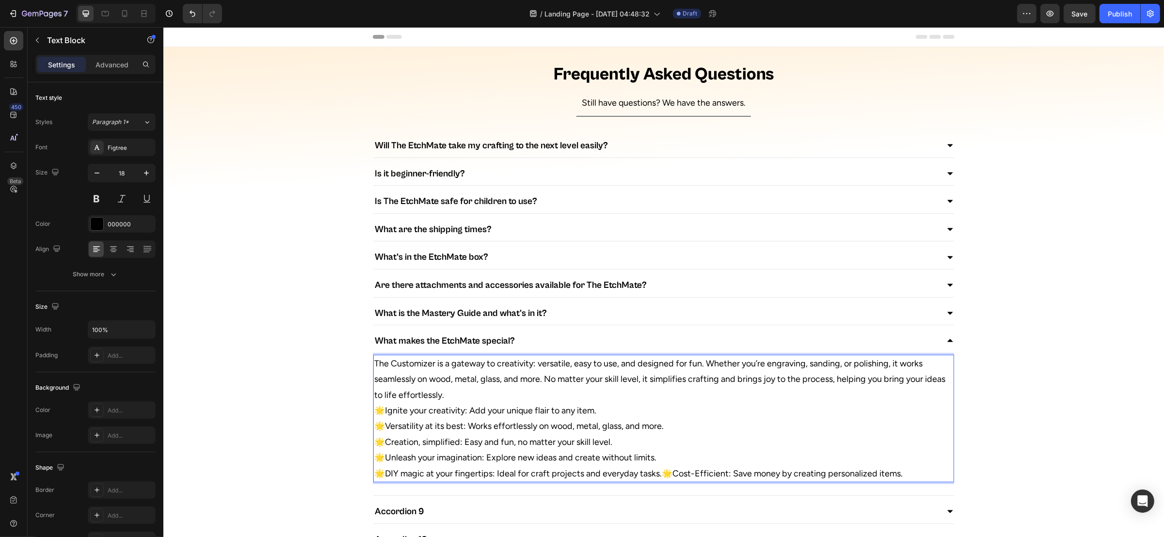
click at [661, 358] on p "🌟DIY magic at your fingertips: Ideal for craft projects and everyday tasks.🌟Cos…" at bounding box center [663, 474] width 579 height 16
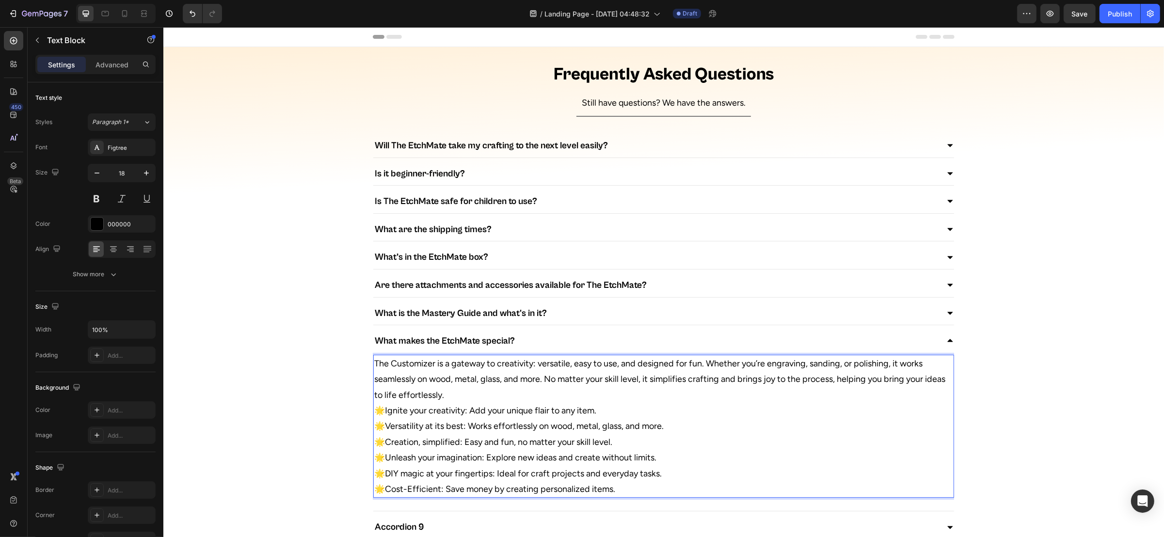
click at [409, 358] on p "The Customizer is a gateway to creativity: versatile, easy to use, and designed…" at bounding box center [663, 379] width 579 height 47
click at [700, 358] on p "🌟Versatility at its best: Works effortlessly on wood, metal, glass, and more." at bounding box center [663, 426] width 579 height 16
click at [742, 340] on div "What makes the EtchMate special?" at bounding box center [655, 341] width 565 height 16
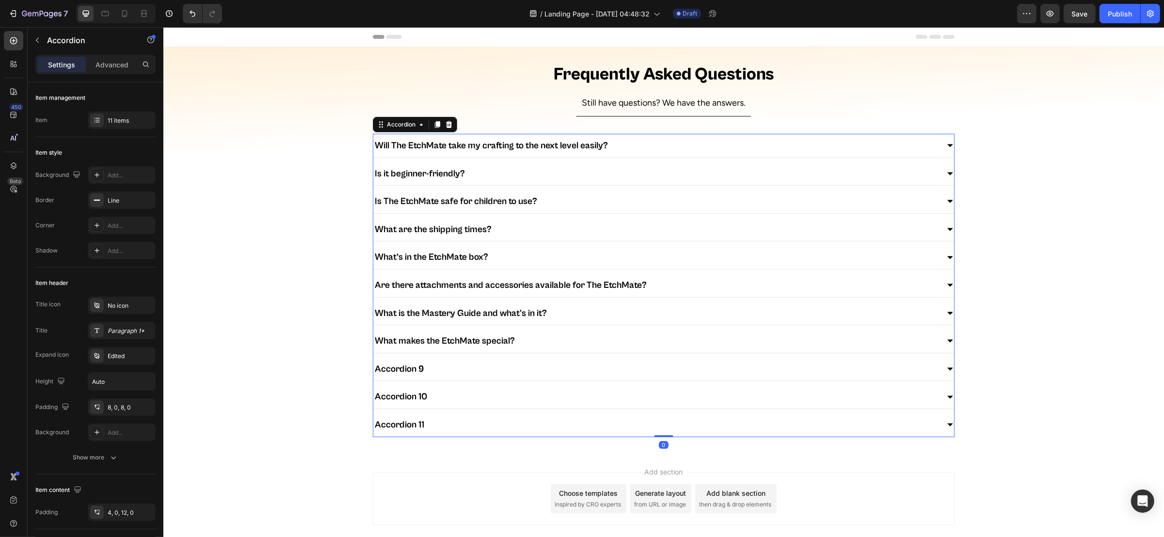
click at [538, 358] on div "Accordion 9" at bounding box center [655, 369] width 565 height 16
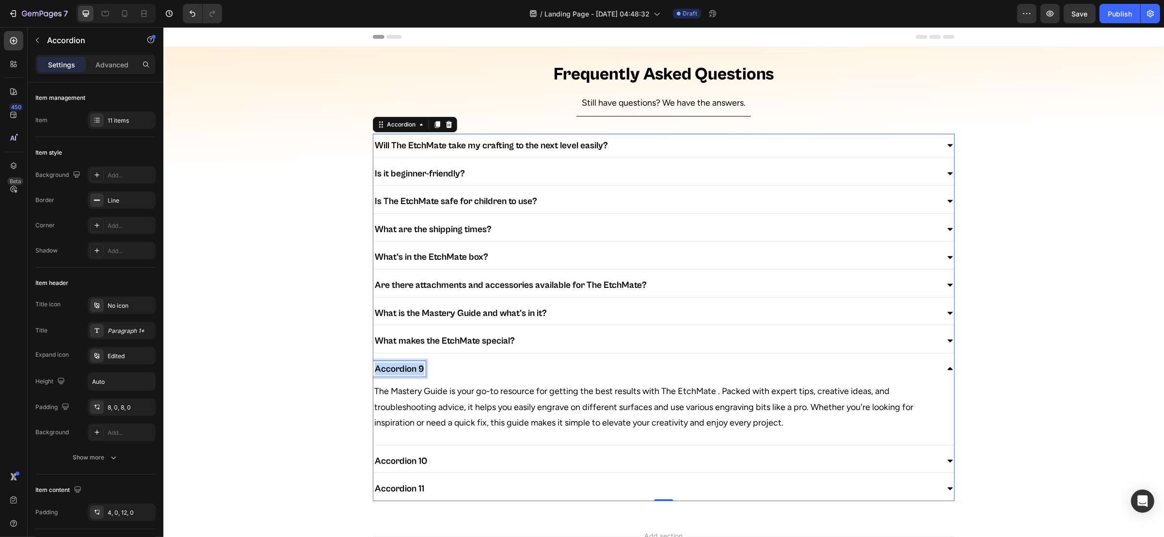
click at [394, 358] on p "Accordion 9" at bounding box center [398, 369] width 49 height 13
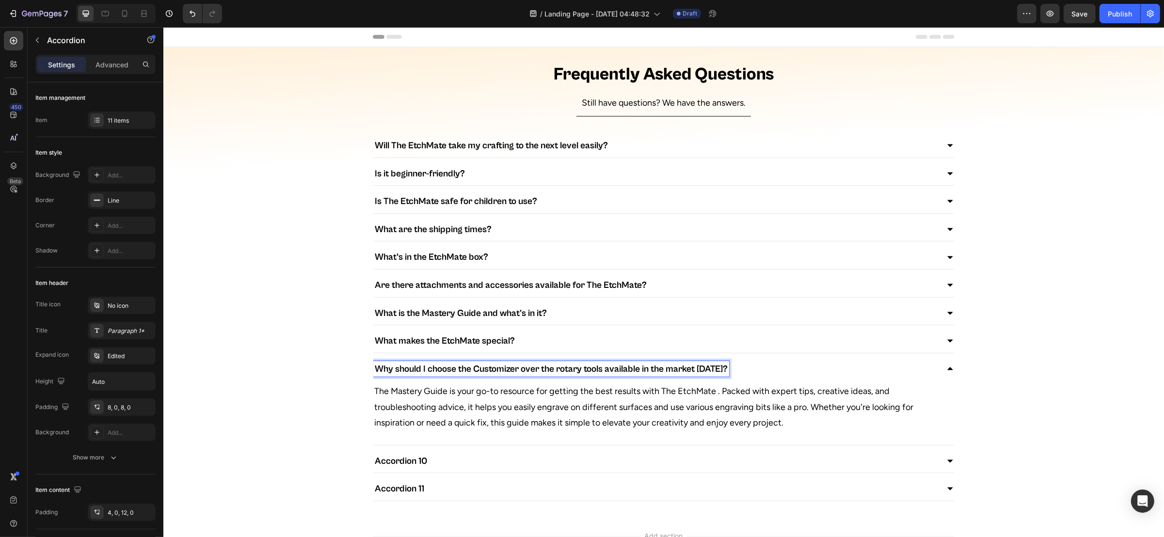
click at [446, 343] on p "What makes the EtchMate special?" at bounding box center [444, 341] width 140 height 13
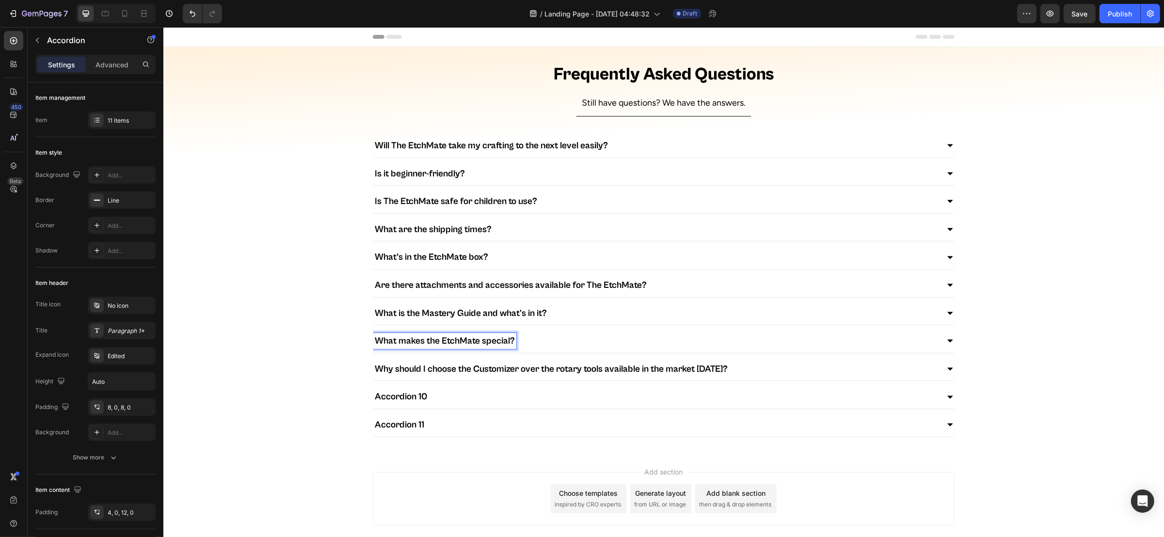
click at [446, 343] on p "What makes the EtchMate special?" at bounding box center [444, 341] width 140 height 13
copy p "EtchMate"
click at [488, 358] on p "Why should I choose the Customizer over the rotary tools available in the marke…" at bounding box center [550, 369] width 353 height 13
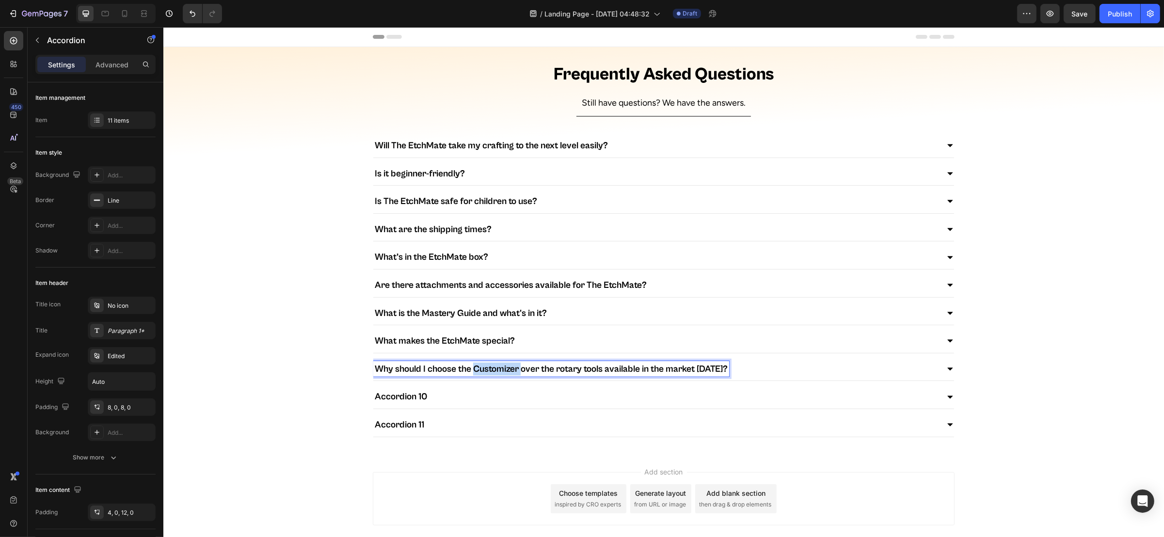
click at [488, 358] on p "Why should I choose the Customizer over the rotary tools available in the marke…" at bounding box center [550, 369] width 353 height 13
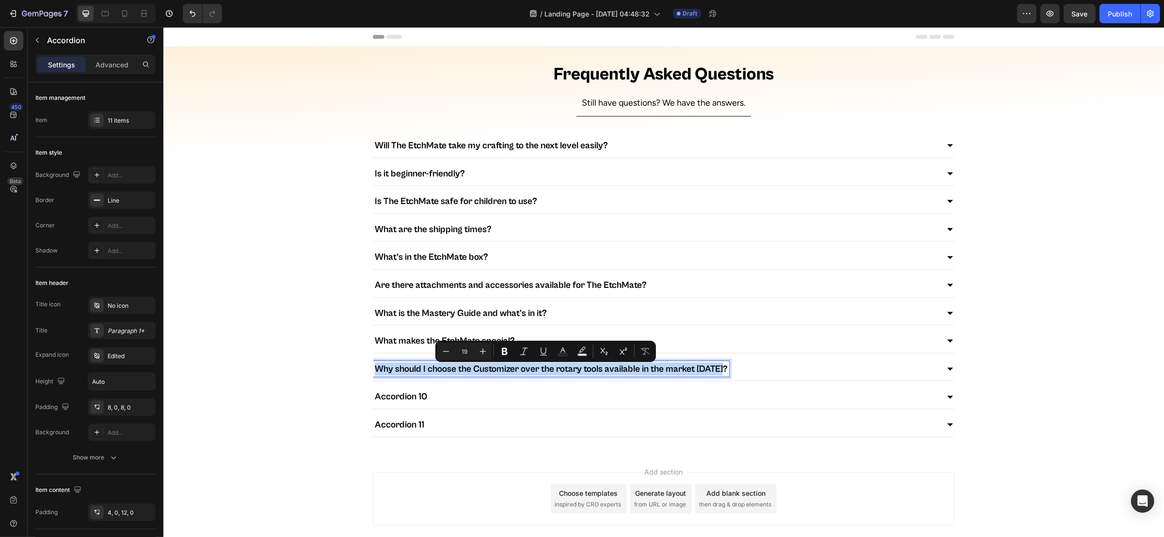
click at [488, 358] on p "Why should I choose the Customizer over the rotary tools available in the marke…" at bounding box center [550, 369] width 353 height 13
click at [485, 358] on p "Why should I choose the Customizer over the rotary tools available in the marke…" at bounding box center [550, 369] width 353 height 13
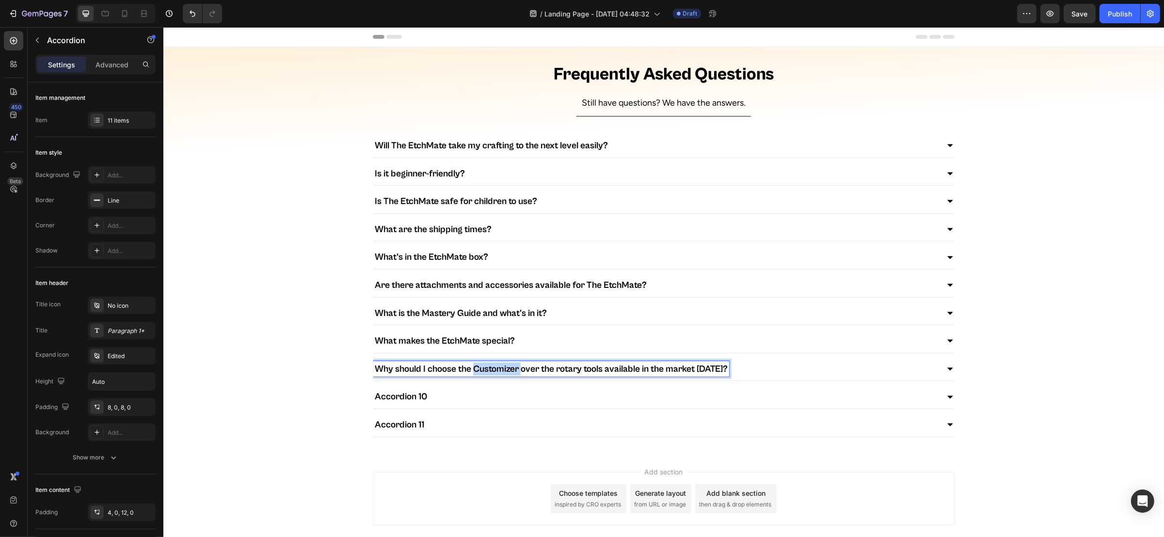
click at [485, 358] on p "Why should I choose the Customizer over the rotary tools available in the marke…" at bounding box center [550, 369] width 353 height 13
click at [776, 358] on div "Why should I choose the EtchMate over the rotary tools available in the market …" at bounding box center [655, 369] width 565 height 16
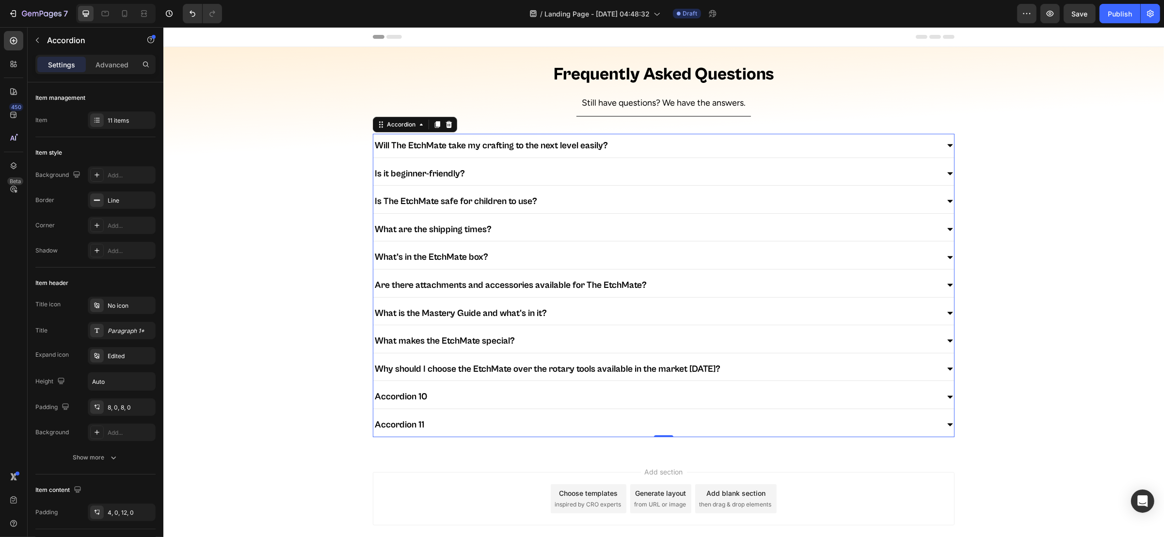
click at [776, 358] on div "Why should I choose the EtchMate over the rotary tools available in the market …" at bounding box center [655, 369] width 565 height 16
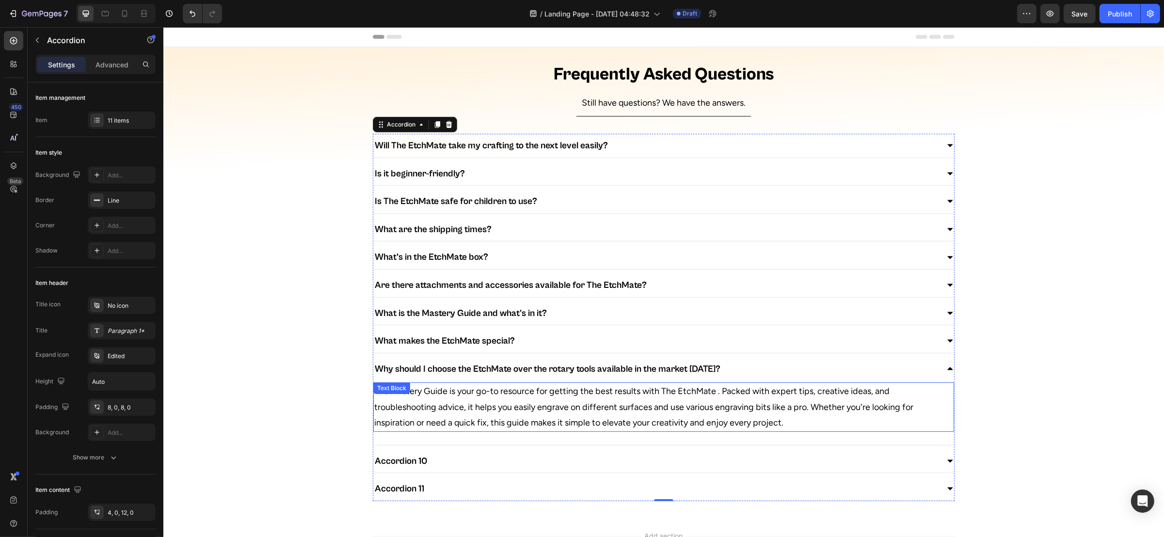
click at [491, 358] on p "The Mastery Guide is your go-to resource for getting the best results with The …" at bounding box center [663, 407] width 579 height 47
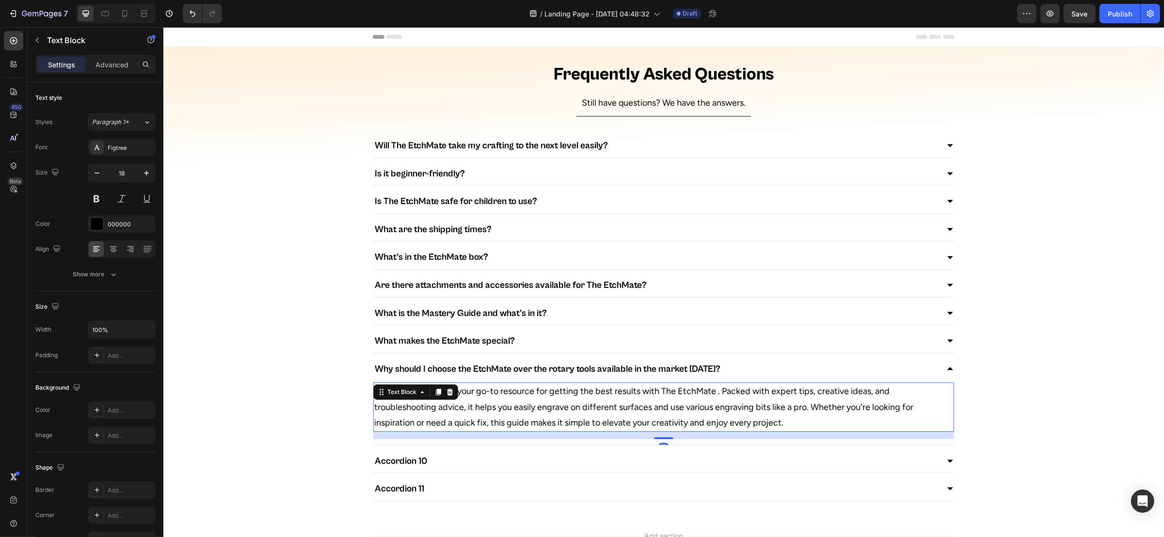
click at [491, 358] on p "The Mastery Guide is your go-to resource for getting the best results with The …" at bounding box center [663, 407] width 579 height 47
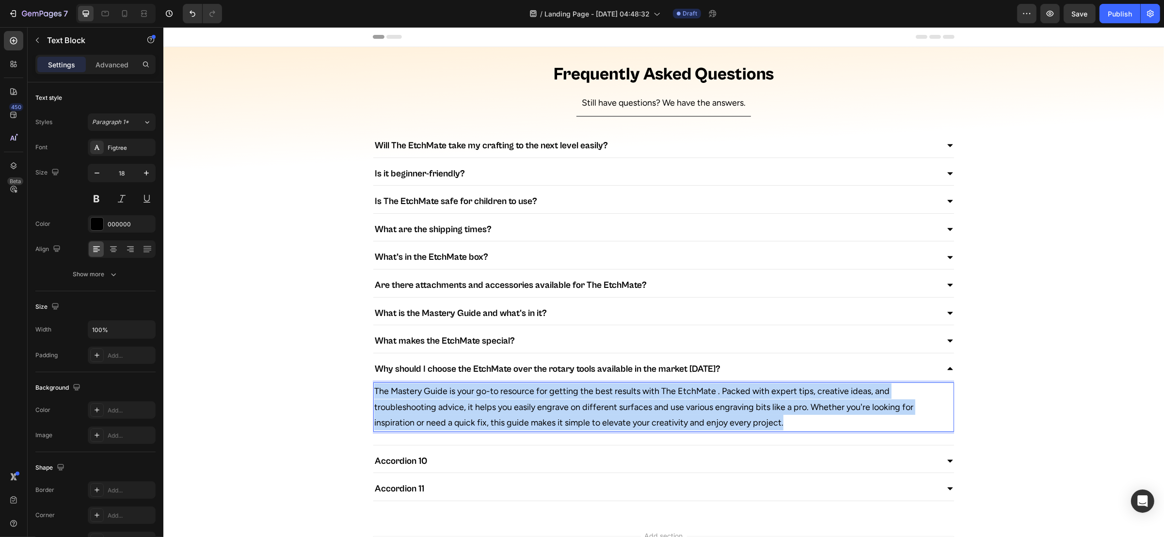
click at [491, 358] on p "The Mastery Guide is your go-to resource for getting the best results with The …" at bounding box center [663, 407] width 579 height 47
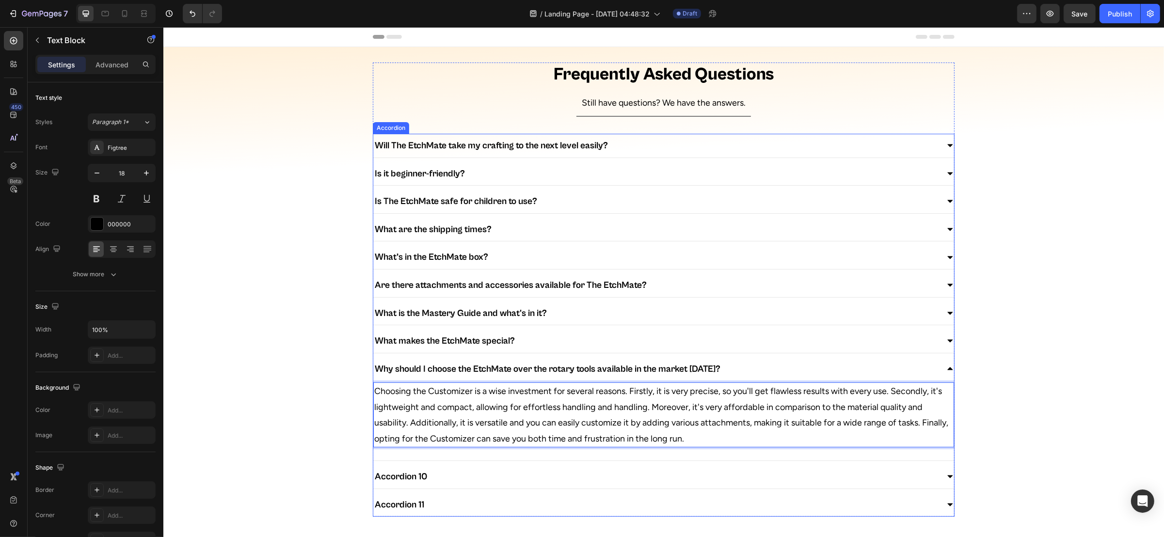
click at [742, 340] on div "What makes the EtchMate special?" at bounding box center [655, 341] width 565 height 16
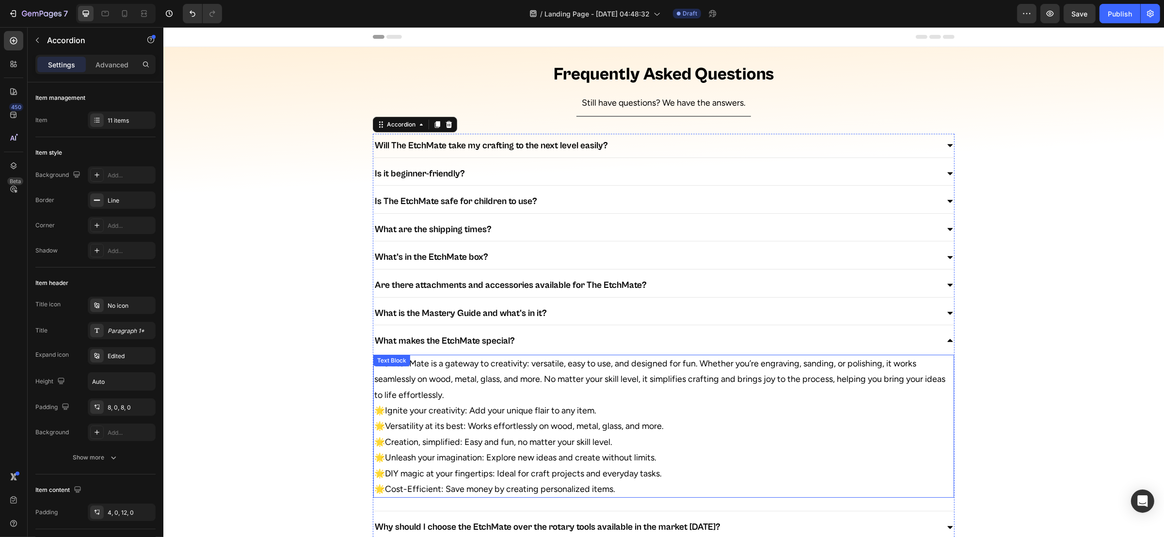
click at [411, 358] on div "The EtchMate is a gateway to creativity: versatile, easy to use, and designed f…" at bounding box center [663, 427] width 581 height 144
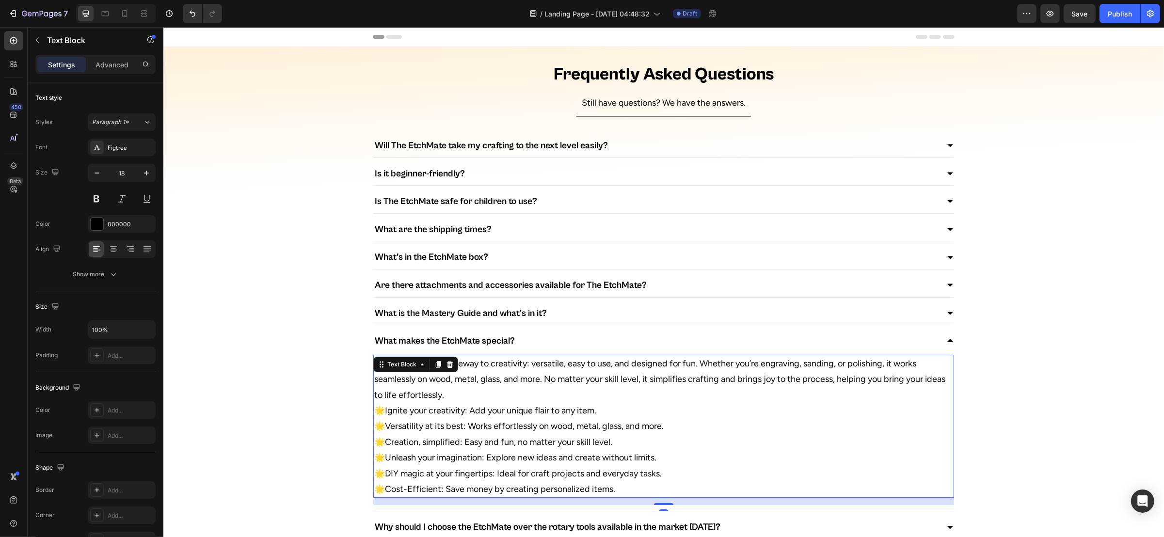
click at [411, 358] on div "Text Block" at bounding box center [401, 364] width 33 height 9
click at [476, 358] on p "The EtchMate is a gateway to creativity: versatile, easy to use, and designed f…" at bounding box center [663, 379] width 579 height 47
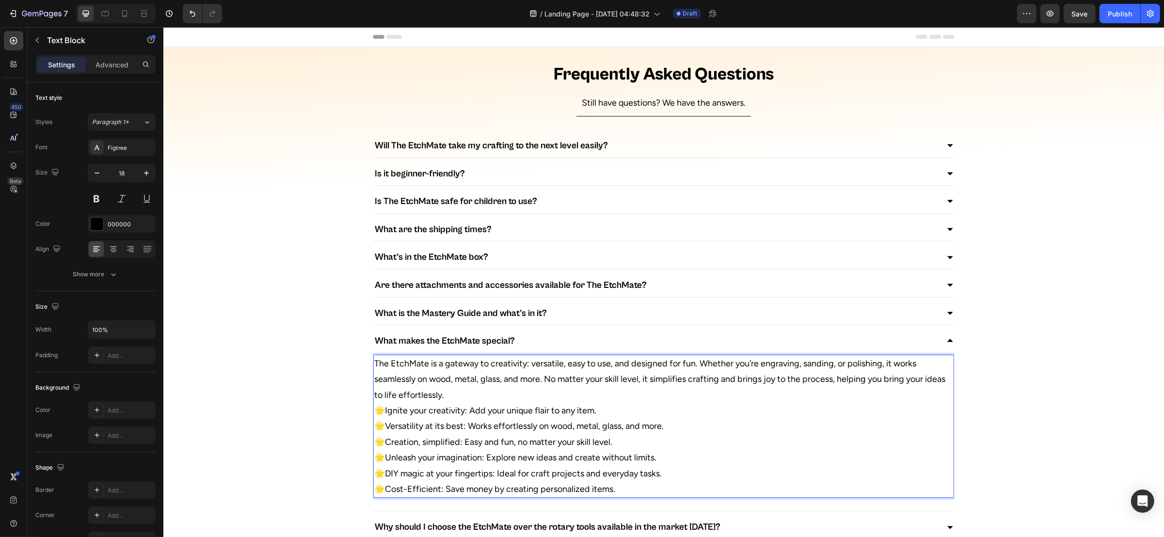
click at [415, 358] on p "The EtchMate is a gateway to creativity: versatile, easy to use, and designed f…" at bounding box center [663, 379] width 579 height 47
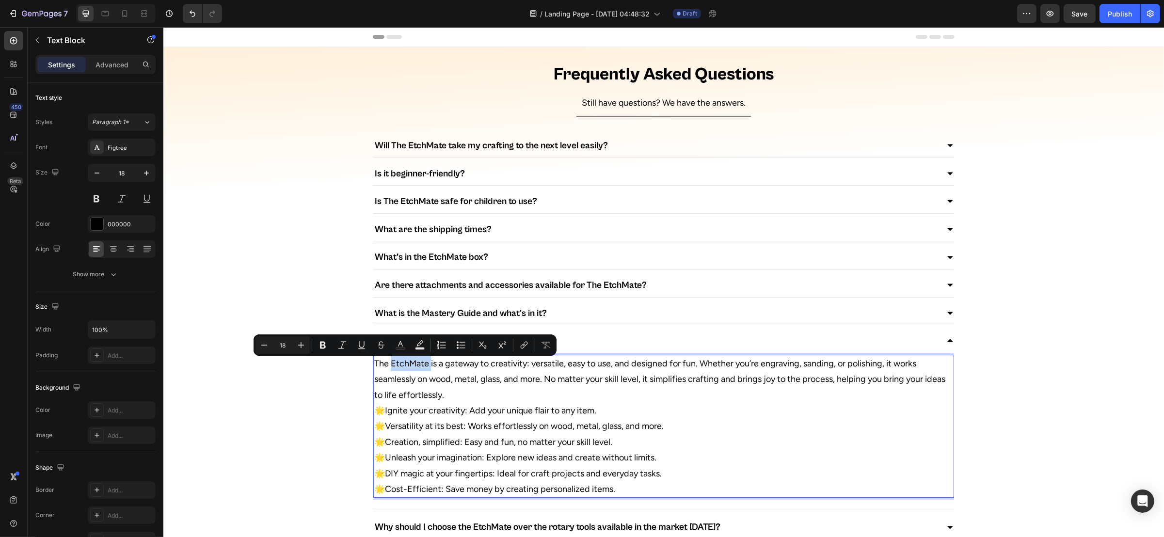
copy p "EtchMate"
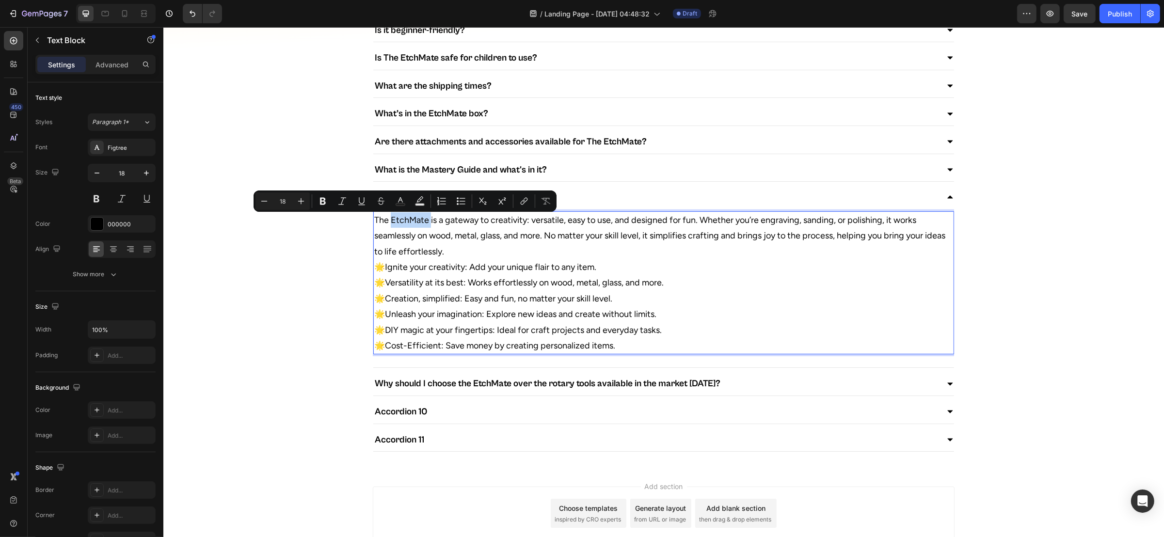
scroll to position [145, 0]
click at [776, 358] on div "Why should I choose the EtchMate over the rotary tools available in the market …" at bounding box center [655, 382] width 565 height 16
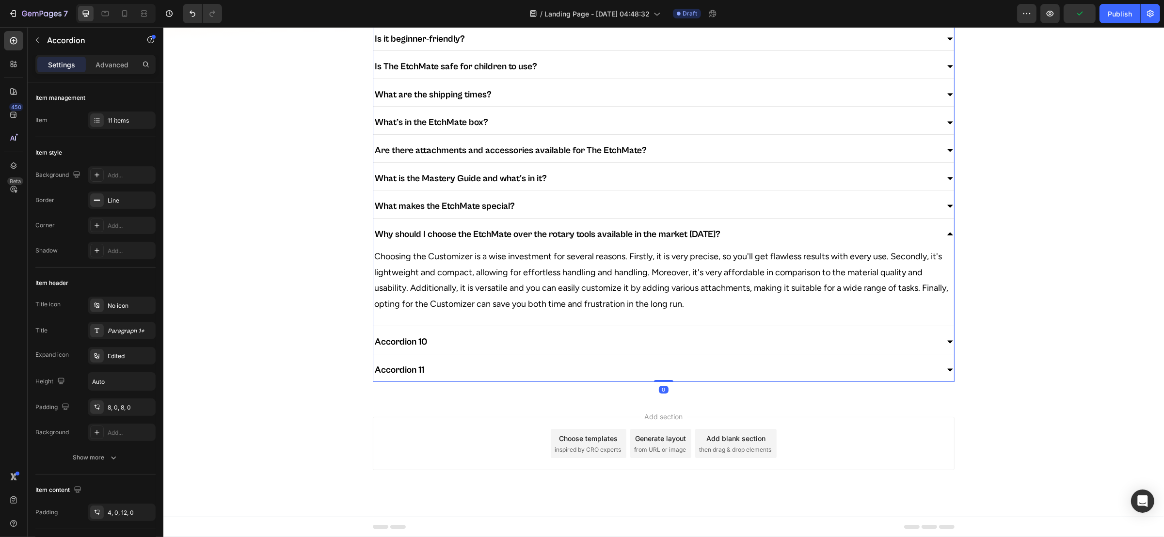
scroll to position [139, 0]
click at [440, 254] on p "Choosing the Customizer is a wise investment for several reasons. Firstly, it i…" at bounding box center [663, 280] width 579 height 63
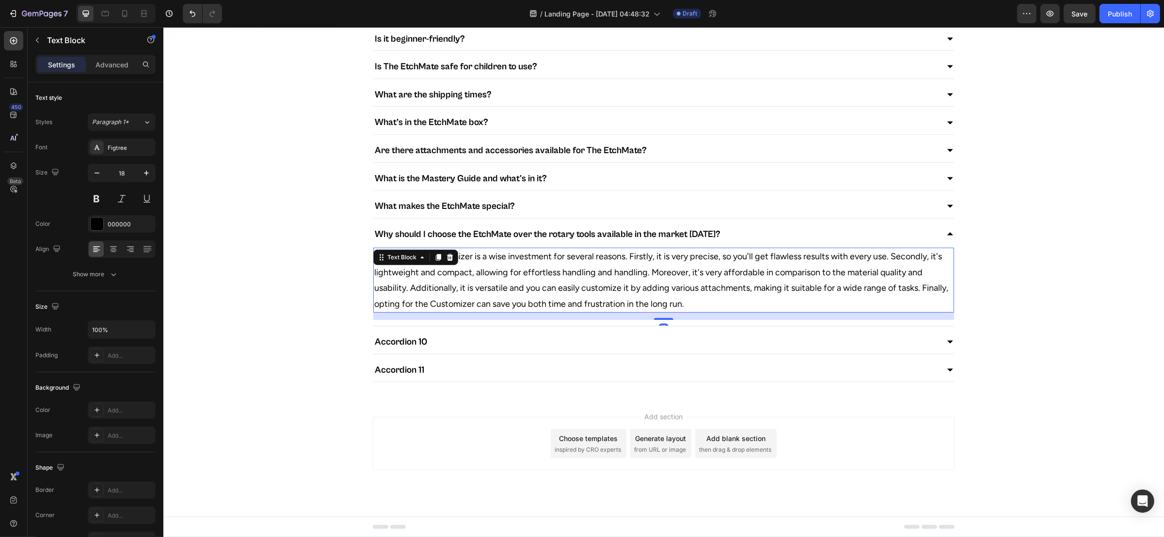
click at [446, 254] on icon at bounding box center [450, 258] width 8 height 8
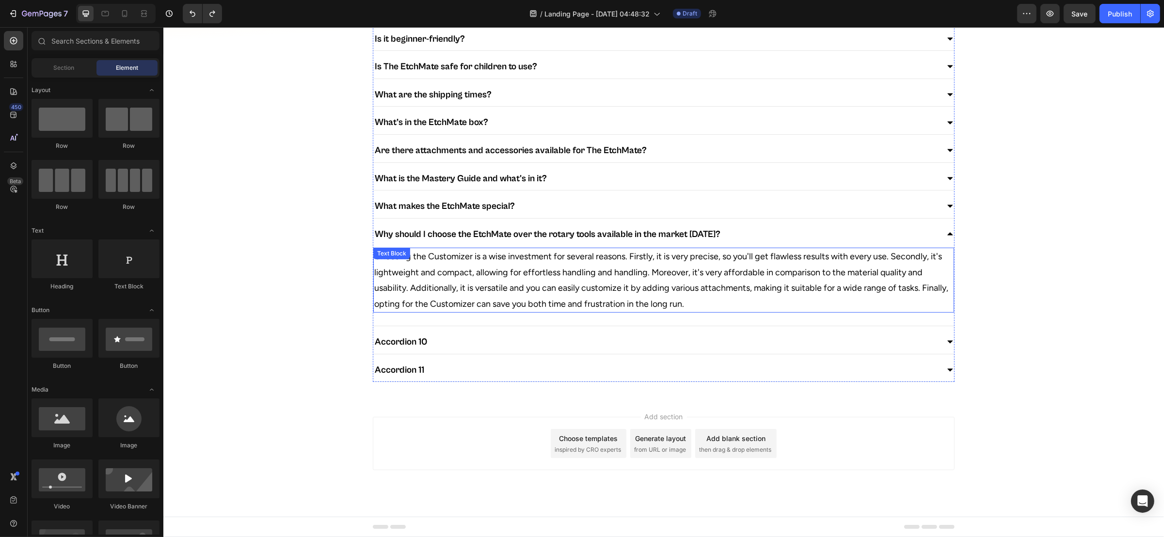
click at [444, 254] on p "Choosing the Customizer is a wise investment for several reasons. Firstly, it i…" at bounding box center [663, 280] width 579 height 63
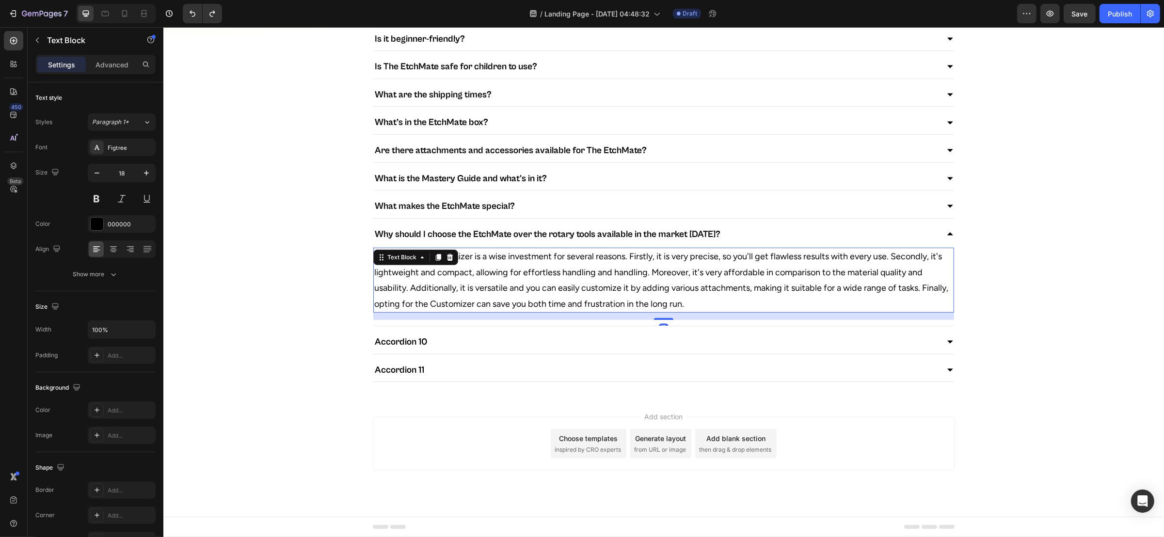
click at [447, 254] on icon at bounding box center [450, 257] width 6 height 7
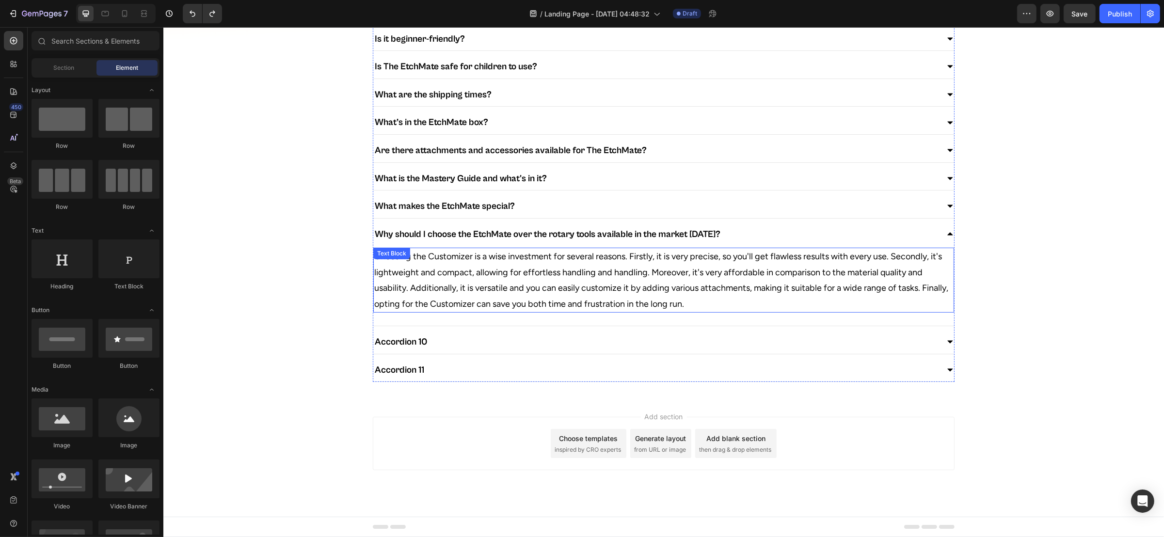
click at [448, 252] on p "Choosing the Customizer is a wise investment for several reasons. Firstly, it i…" at bounding box center [663, 280] width 579 height 63
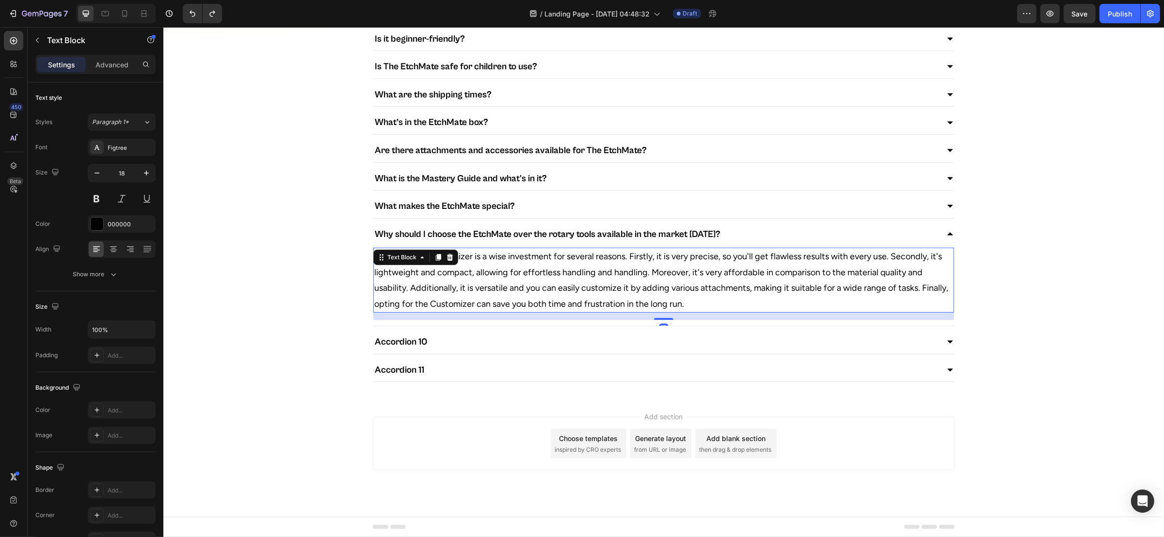
click at [462, 254] on p "Choosing the Customizer is a wise investment for several reasons. Firstly, it i…" at bounding box center [663, 280] width 579 height 63
click at [458, 256] on p "Choosing the Customizer is a wise investment for several reasons. Firstly, it i…" at bounding box center [663, 280] width 579 height 63
click at [469, 299] on p "Choosing the EtchMate is a wise investment for several reasons. Firstly, it is …" at bounding box center [663, 280] width 579 height 63
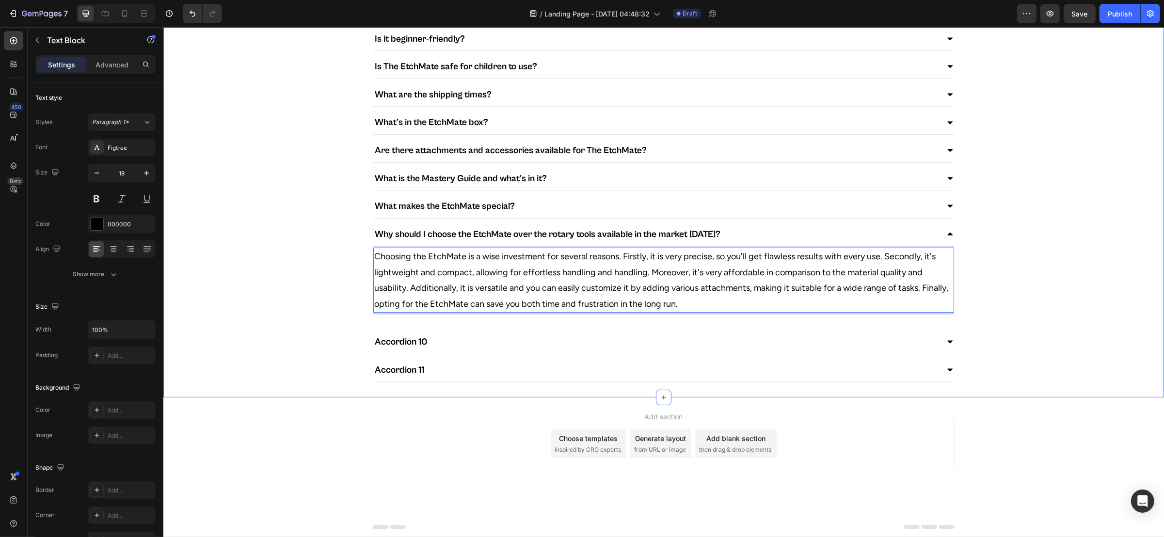
click at [776, 254] on div "Frequently Asked Questions Heading Still have questions? We have the answers. T…" at bounding box center [663, 155] width 1001 height 454
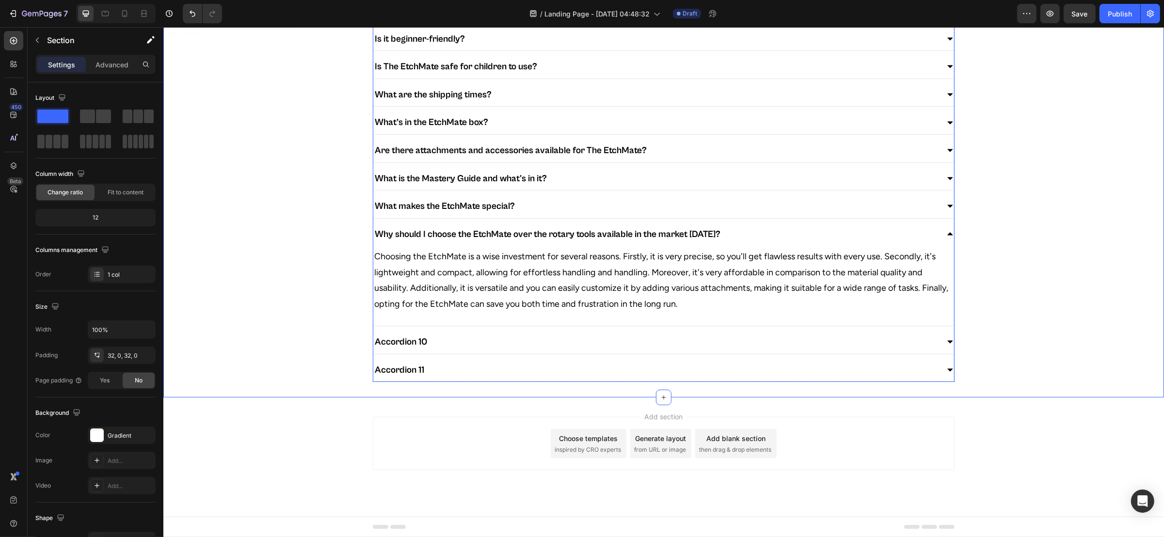
click at [776, 340] on div "Accordion 10" at bounding box center [655, 342] width 565 height 16
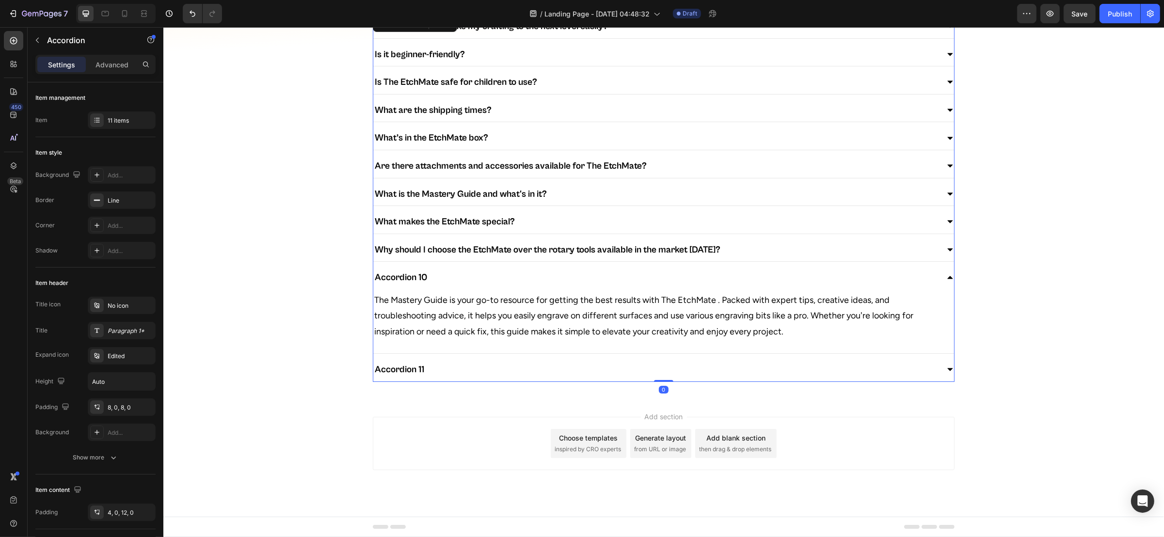
scroll to position [123, 0]
click at [112, 125] on div "11 items" at bounding box center [122, 120] width 68 height 17
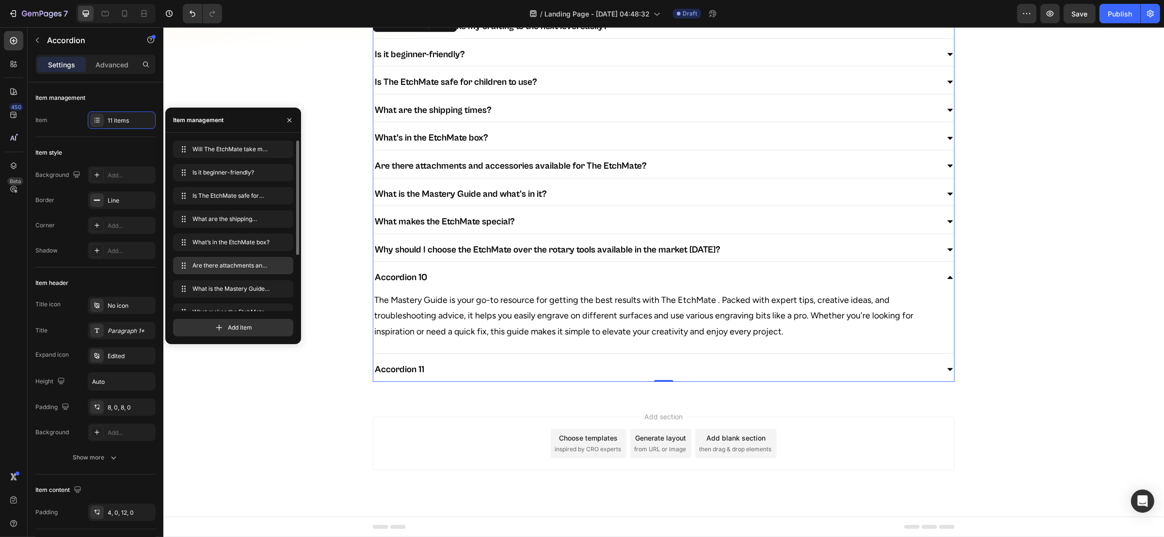
scroll to position [83, 0]
click at [280, 273] on icon "button" at bounding box center [283, 276] width 8 height 8
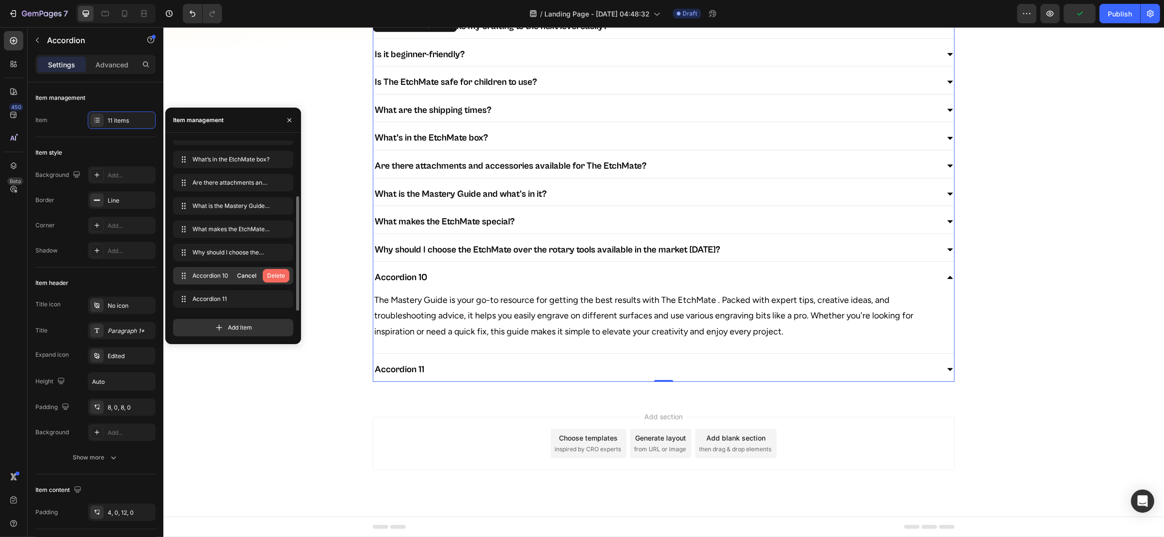
click at [280, 277] on div "Delete" at bounding box center [276, 276] width 18 height 9
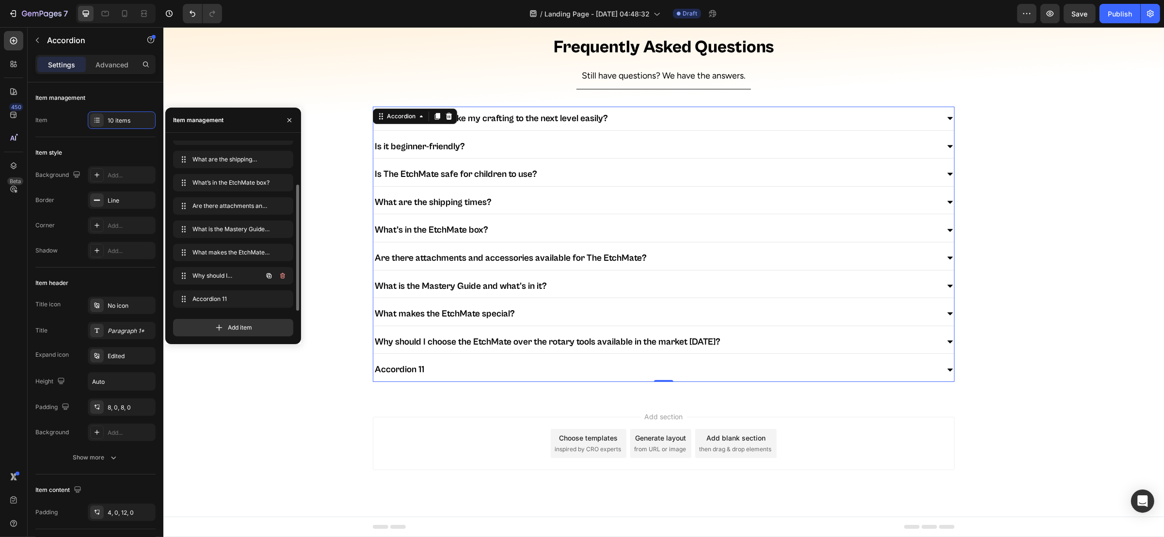
scroll to position [30, 0]
click at [284, 298] on icon "button" at bounding box center [282, 299] width 5 height 6
click at [280, 303] on div "Delete" at bounding box center [276, 299] width 18 height 9
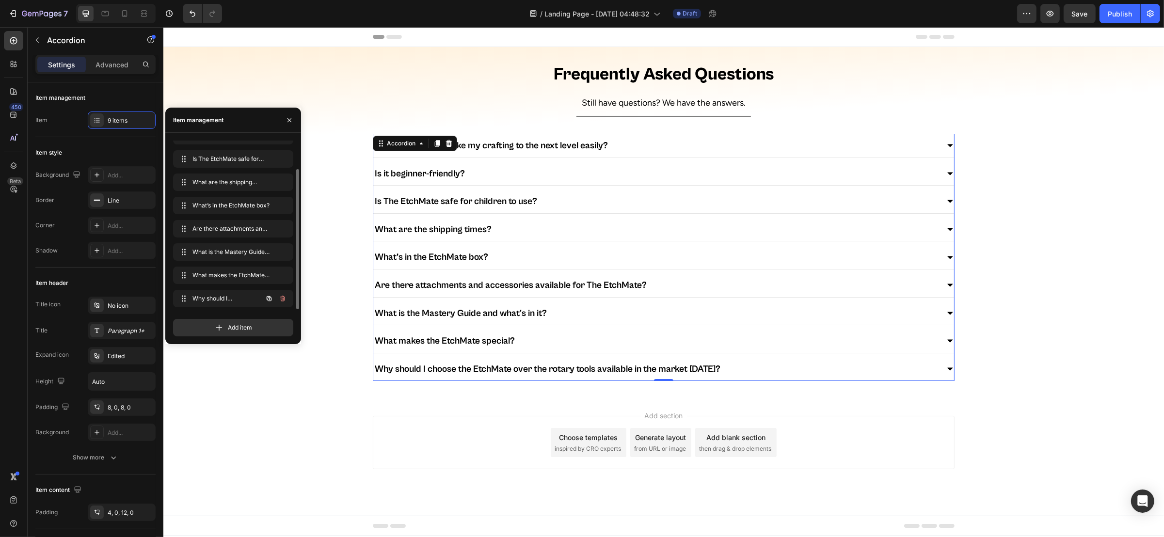
scroll to position [36, 0]
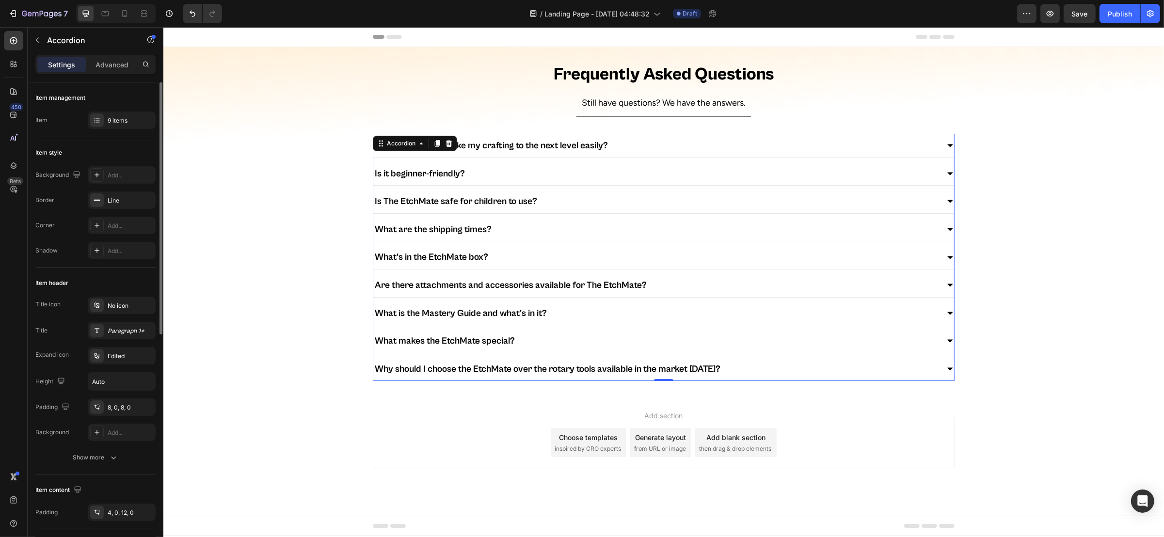
click at [94, 278] on div "Item header" at bounding box center [95, 283] width 120 height 16
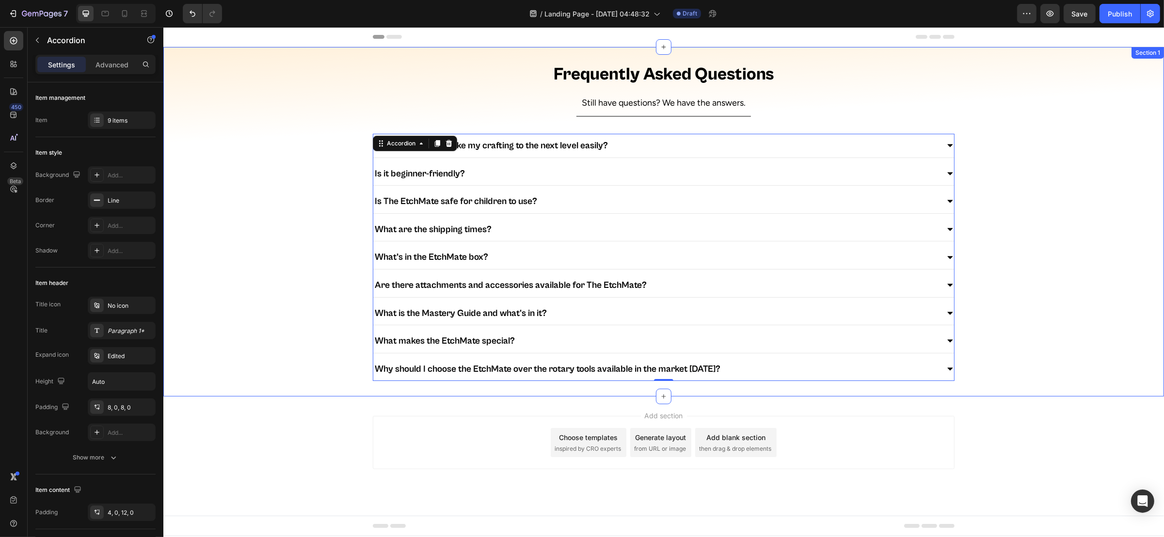
click at [301, 305] on div "Frequently Asked Questions Heading Still have questions? We have the answers. T…" at bounding box center [663, 222] width 1001 height 319
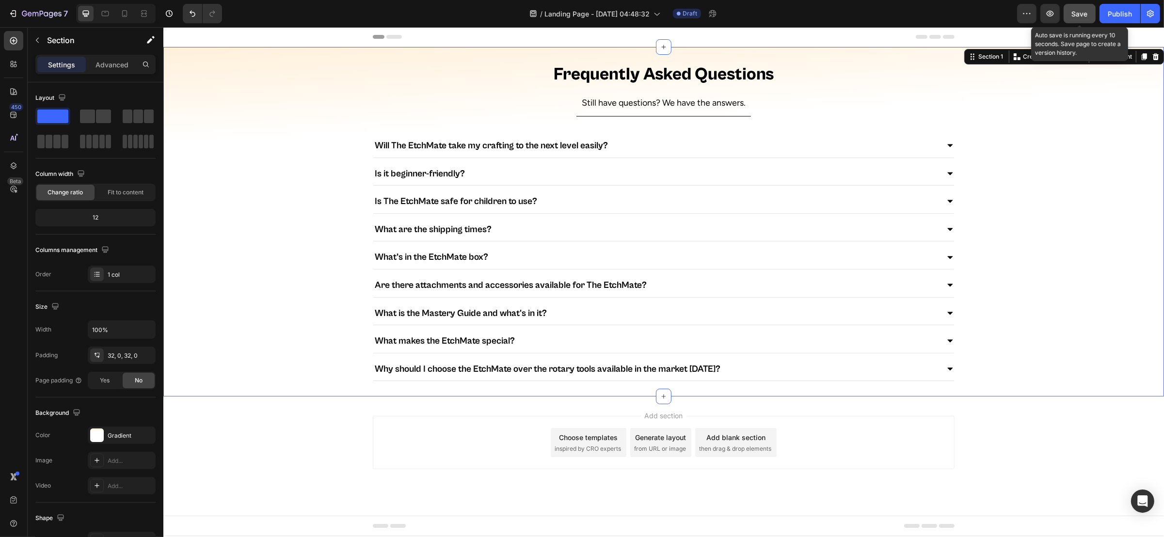
click at [776, 9] on div "Save" at bounding box center [1080, 14] width 16 height 10
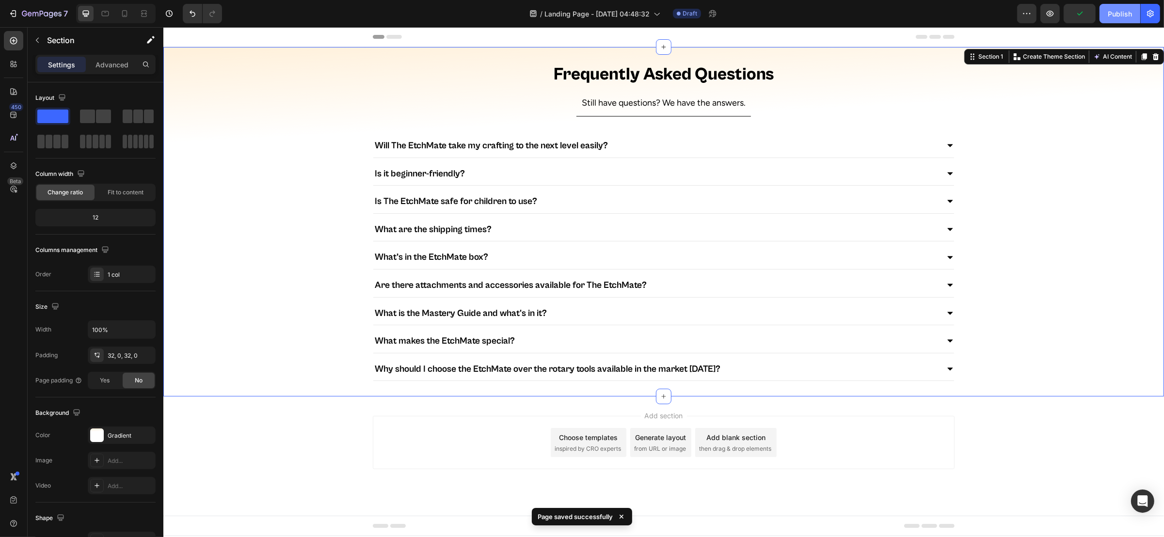
click at [776, 7] on button "Publish" at bounding box center [1120, 13] width 41 height 19
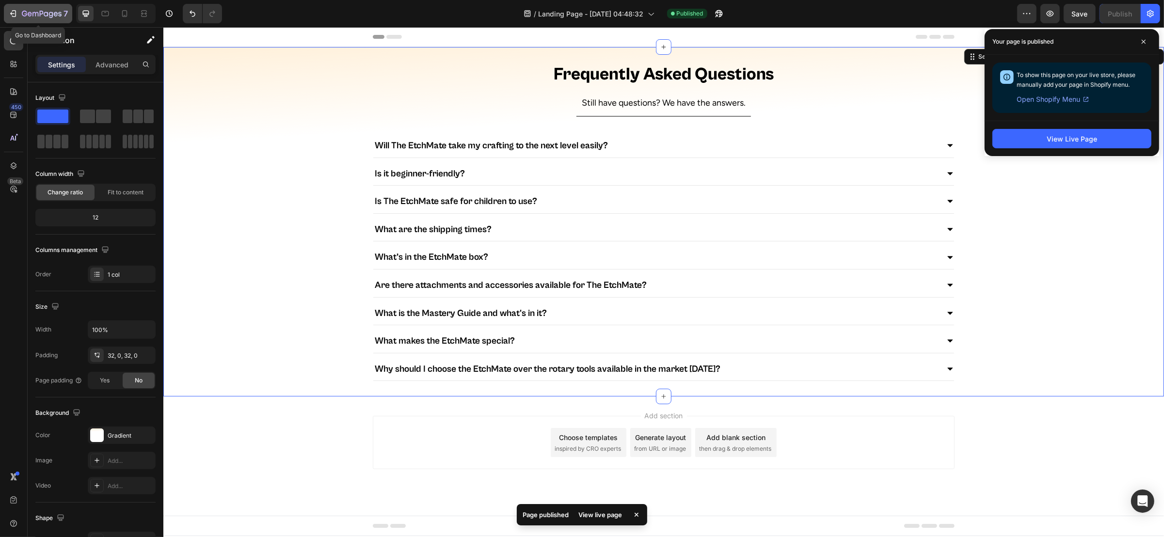
click at [21, 19] on div "7" at bounding box center [38, 14] width 60 height 12
